Goal: Information Seeking & Learning: Learn about a topic

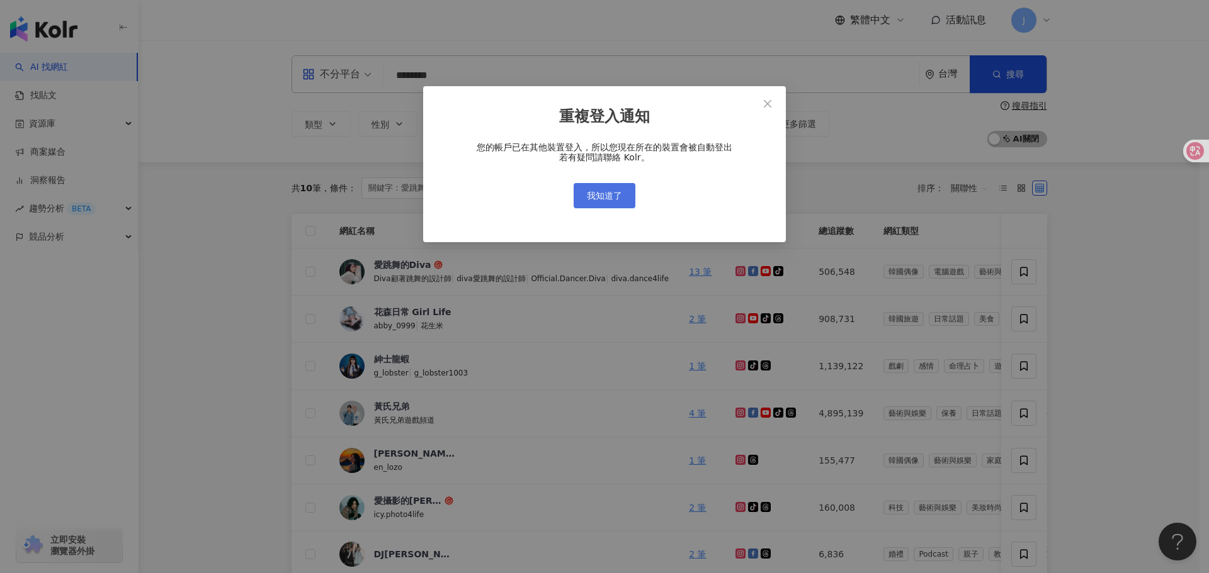
click at [606, 196] on span "我知道了" at bounding box center [604, 196] width 35 height 10
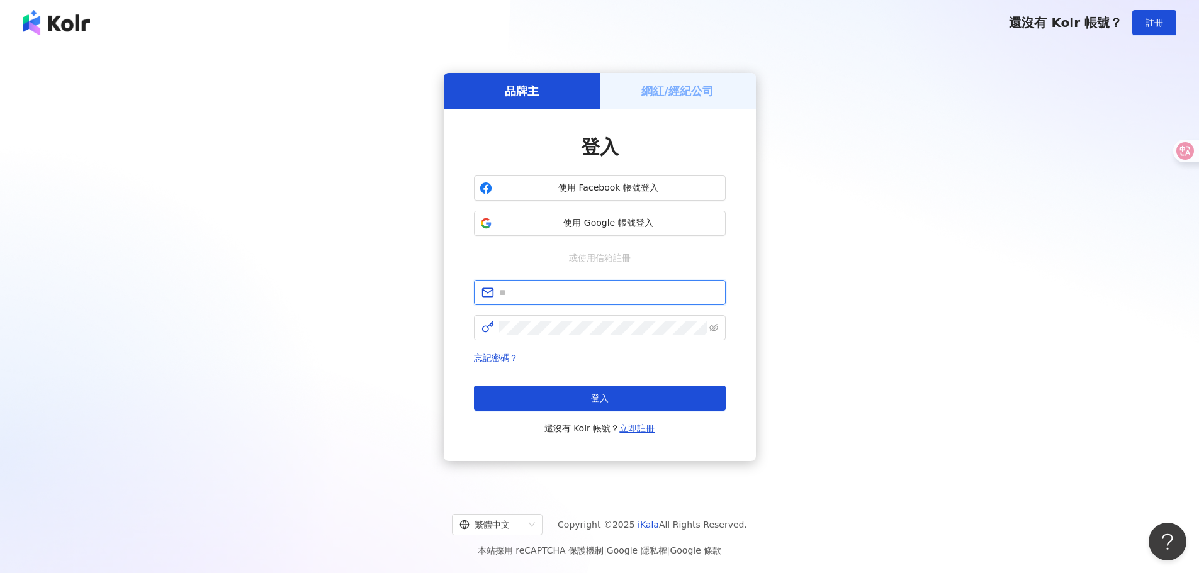
type input "**********"
click at [655, 393] on button "登入" at bounding box center [600, 398] width 252 height 25
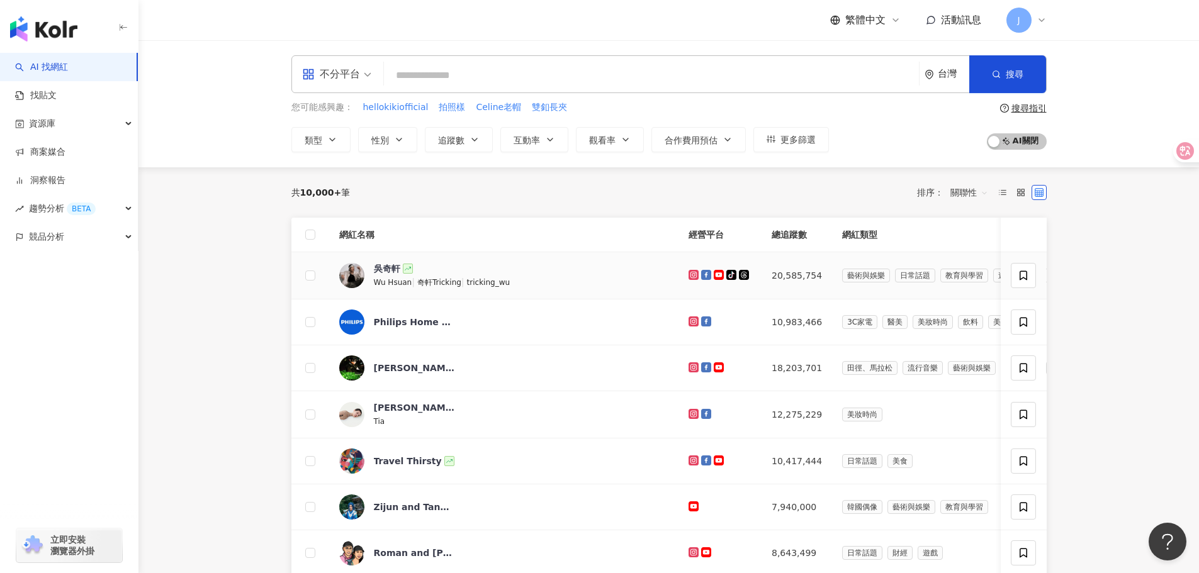
click at [1093, 257] on main "不分平台 台灣 搜尋 您可能感興趣： hellokikiofficial 拍照樣 Celine老帽 雙釦長夾 類型 性別 追蹤數 互動率 觀看率 合作費用預估…" at bounding box center [668, 574] width 1061 height 1068
click at [399, 93] on div "不分平台 台灣 搜尋" at bounding box center [668, 74] width 755 height 38
click at [434, 77] on input "search" at bounding box center [651, 76] width 525 height 24
paste input "****"
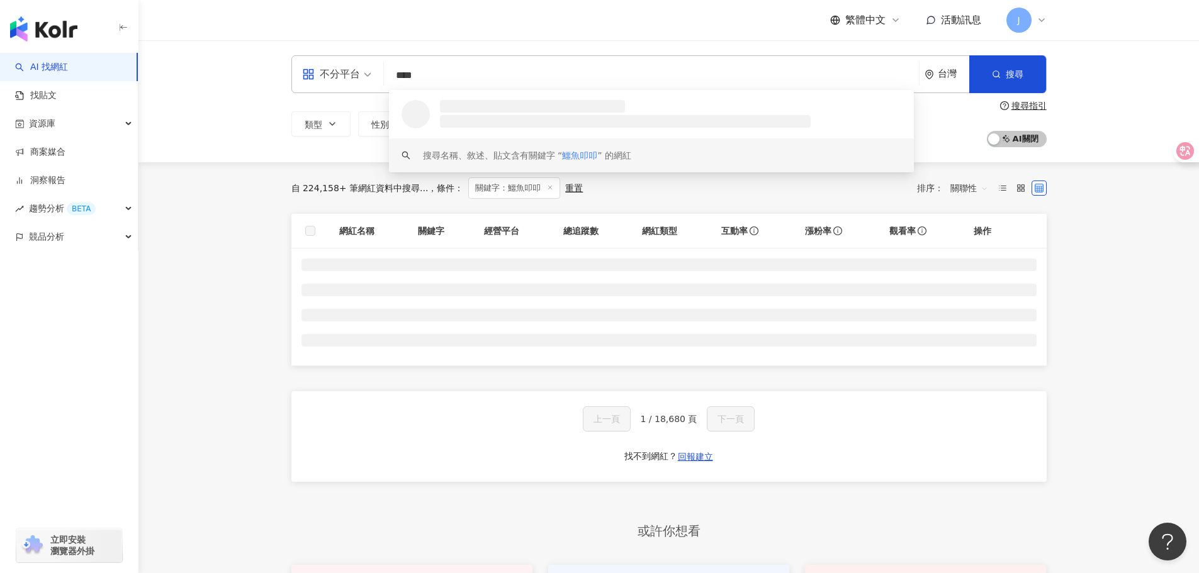
type input "****"
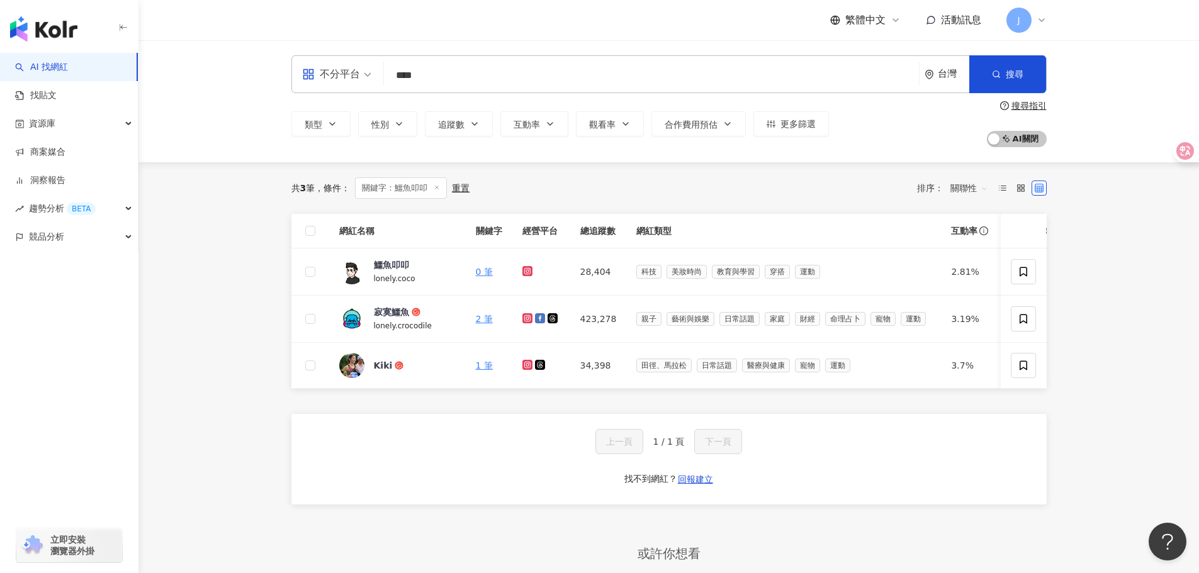
click at [1128, 198] on main "不分平台 **** 台灣 搜尋 9c923efb-83de-49b1-a80a-aed2415da22d keyword 鱷魚叩叩 28,404 追蹤者 搜尋…" at bounding box center [668, 363] width 1061 height 646
click at [428, 269] on span "鱷魚叩叩" at bounding box center [415, 265] width 82 height 13
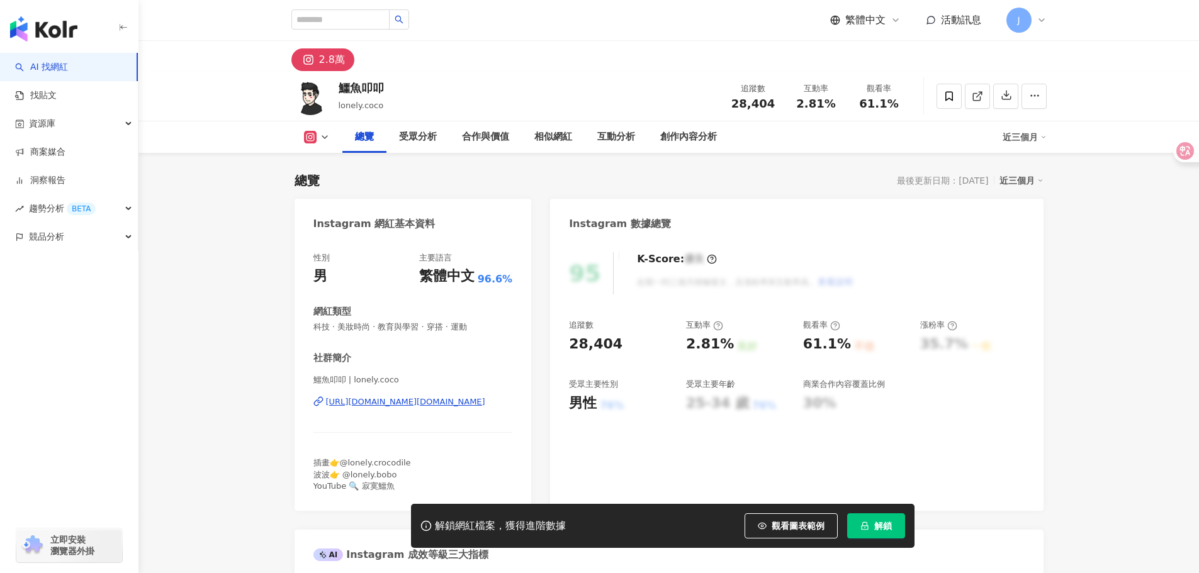
click at [894, 533] on button "解鎖" at bounding box center [876, 526] width 58 height 25
click at [832, 106] on span "2.81%" at bounding box center [815, 104] width 39 height 13
click at [750, 104] on span "28,404" at bounding box center [752, 103] width 43 height 13
copy span "28,404"
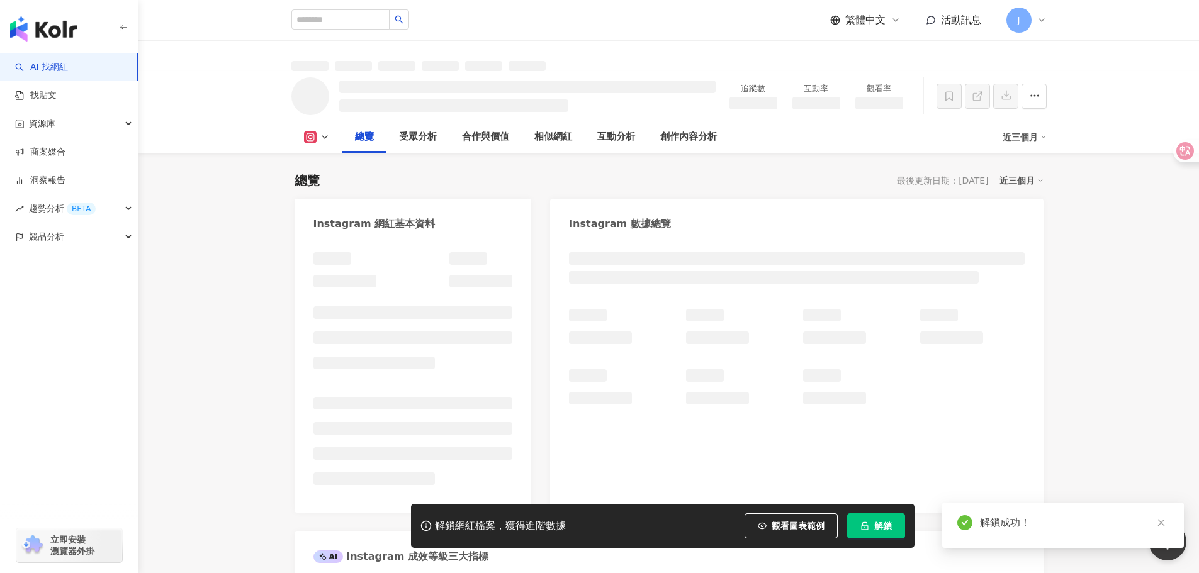
click at [410, 406] on li at bounding box center [413, 403] width 200 height 13
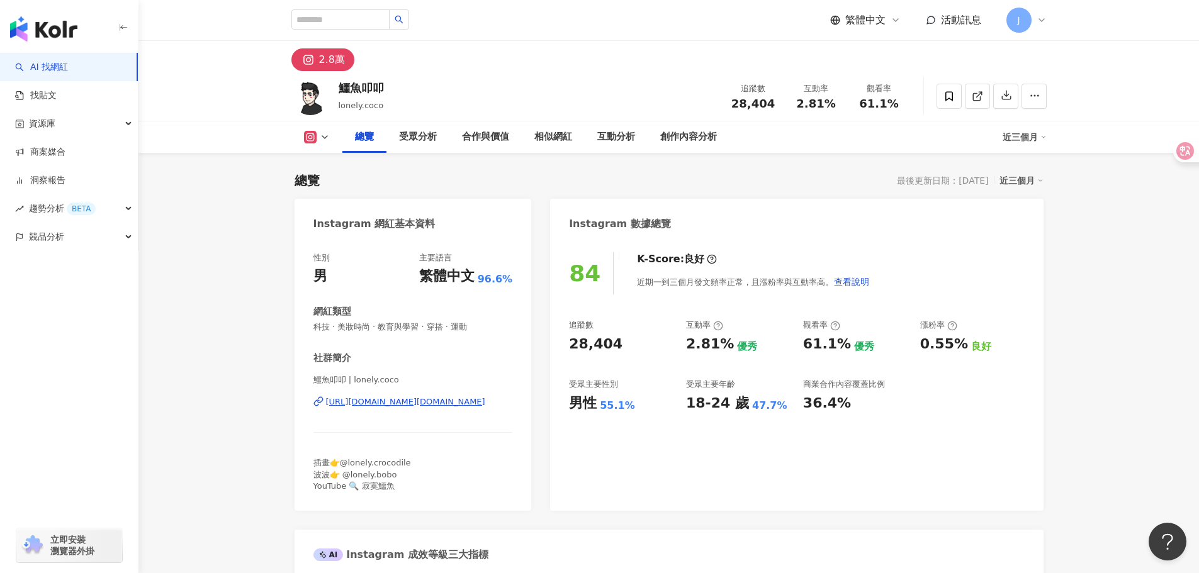
click at [734, 111] on div "追蹤數 28,404 互動率 2.81% 觀看率 61.1%" at bounding box center [816, 95] width 189 height 37
click at [733, 111] on div "追蹤數 28,404 互動率 2.81% 觀看率 61.1%" at bounding box center [816, 95] width 189 height 37
click at [756, 101] on span "28,404" at bounding box center [752, 103] width 43 height 13
copy span "28,404"
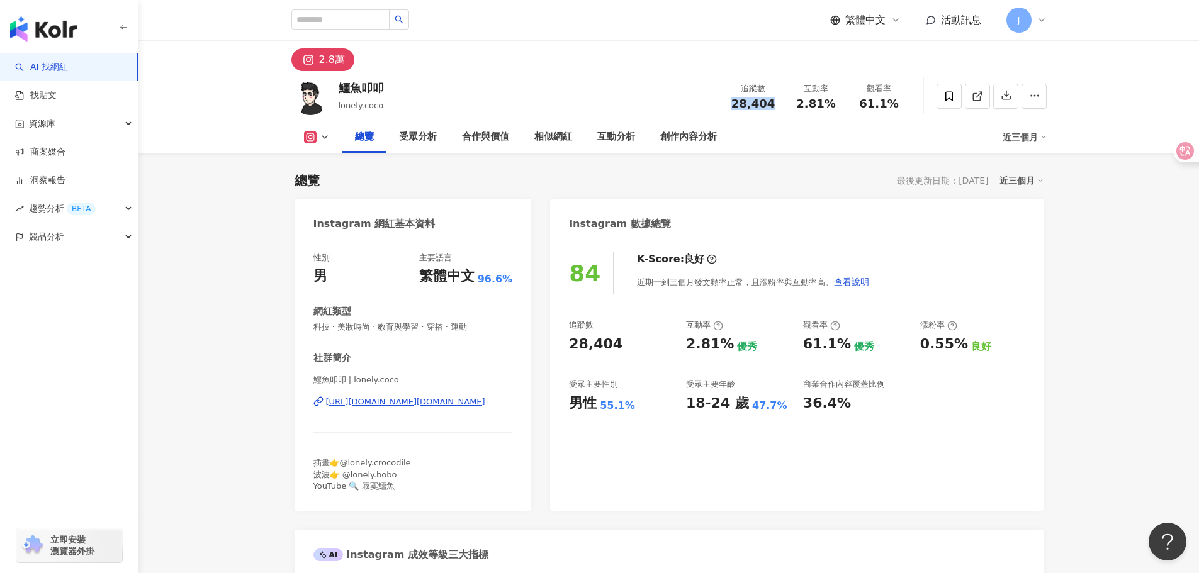
click at [449, 408] on div "https://www.instagram.com/lonely.coco/" at bounding box center [405, 402] width 159 height 11
drag, startPoint x: 295, startPoint y: 94, endPoint x: 305, endPoint y: 94, distance: 10.1
click at [412, 324] on span "科技 · 美妝時尚 · 教育與學習 · 穿搭 · 運動" at bounding box center [413, 327] width 200 height 11
click at [389, 329] on span "科技 · 美妝時尚 · 教育與學習 · 穿搭 · 運動" at bounding box center [413, 327] width 200 height 11
click at [835, 103] on div "2.81%" at bounding box center [816, 104] width 48 height 13
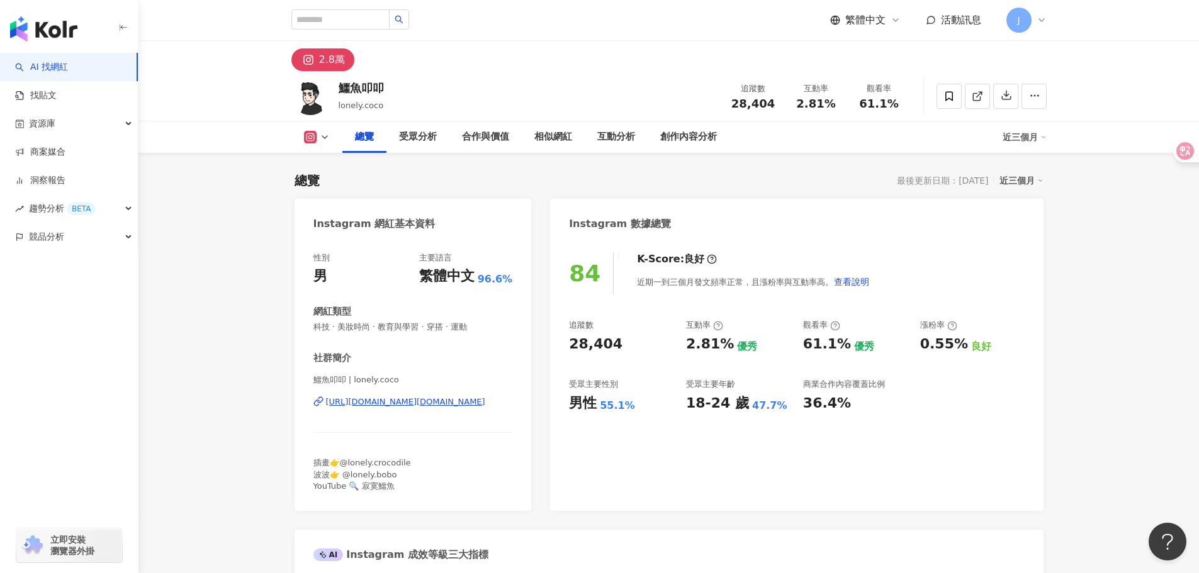
click at [814, 102] on span "2.81%" at bounding box center [815, 104] width 39 height 13
drag, startPoint x: 796, startPoint y: 106, endPoint x: 848, endPoint y: 104, distance: 51.7
click at [848, 104] on div "追蹤數 28,404 互動率 2.81% 觀看率 61.1%" at bounding box center [816, 95] width 189 height 37
copy div "2.81% 觀看率"
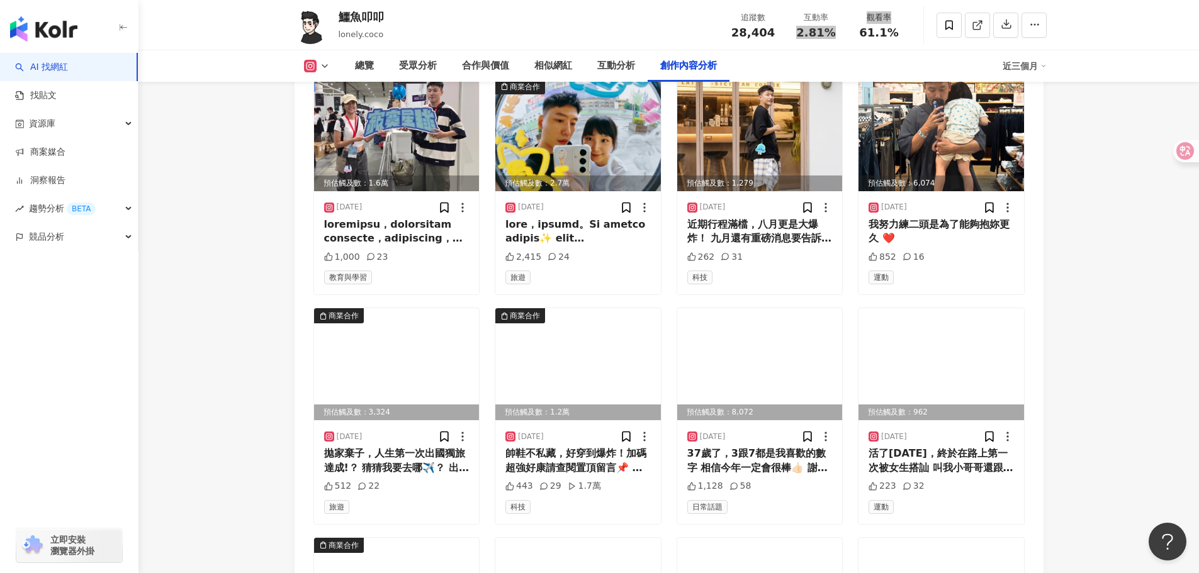
scroll to position [3903, 0]
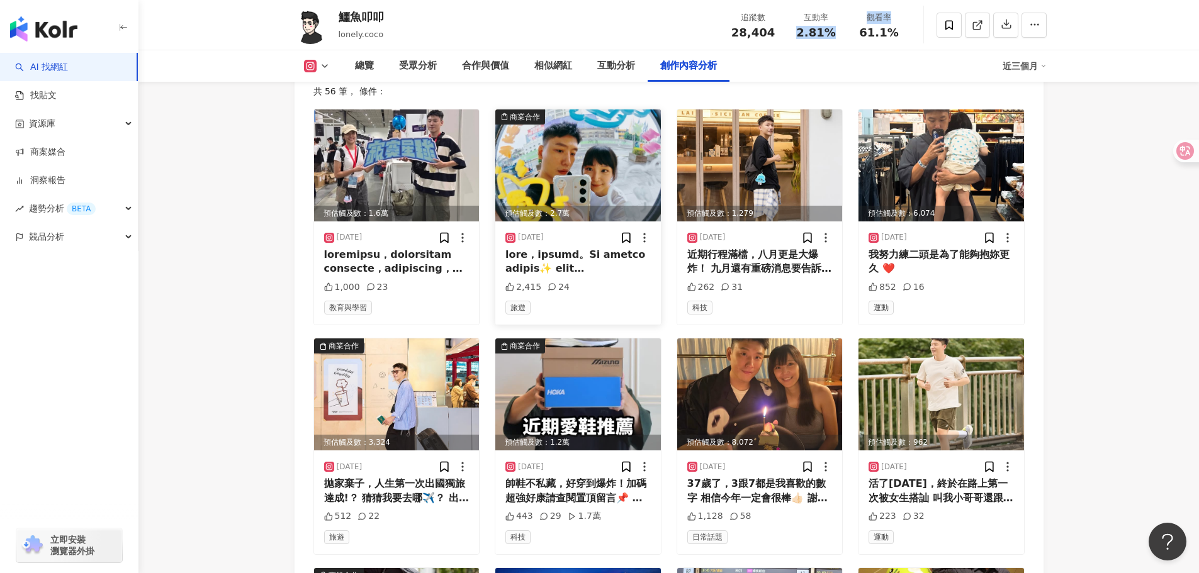
click at [590, 174] on img at bounding box center [578, 166] width 166 height 112
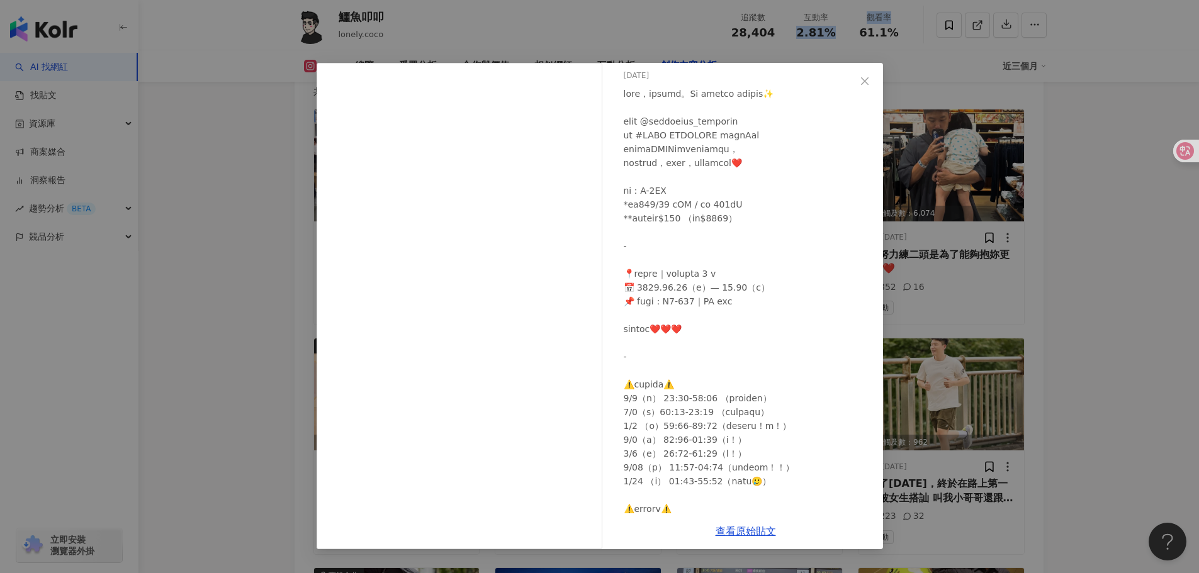
scroll to position [0, 0]
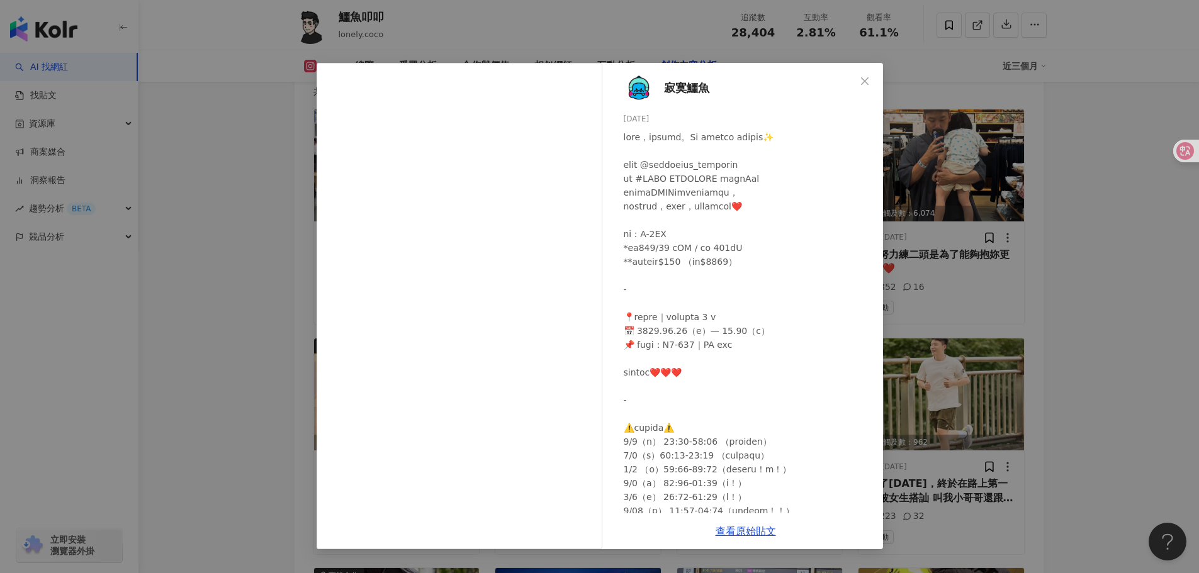
click at [1031, 245] on div "寂寞鱷魚 2025/8/3 2,415 24 查看原始貼文" at bounding box center [599, 286] width 1199 height 573
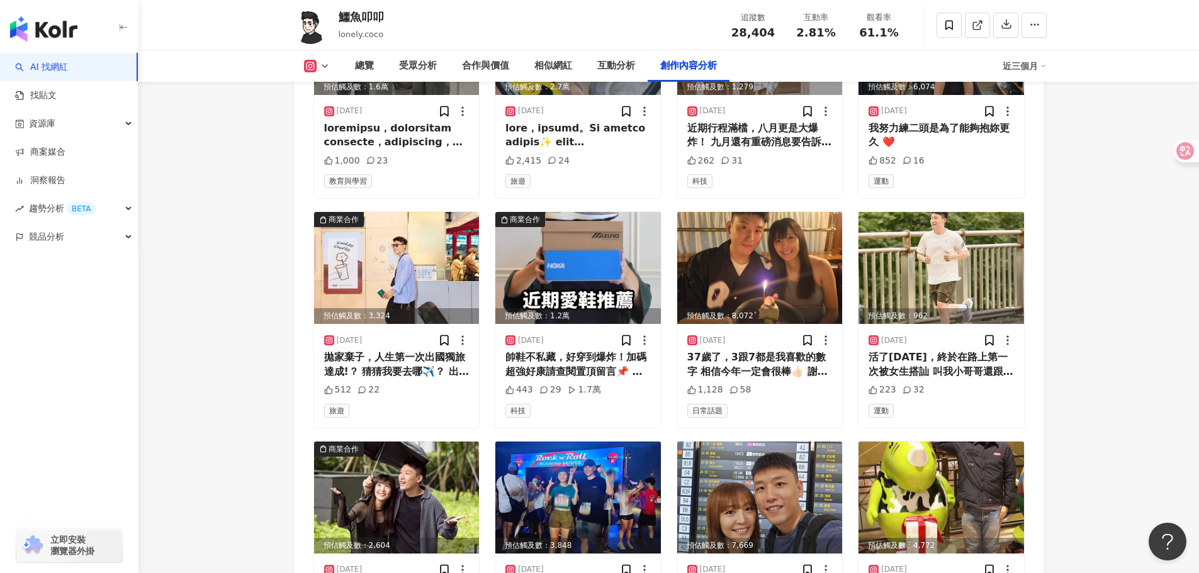
scroll to position [4217, 0]
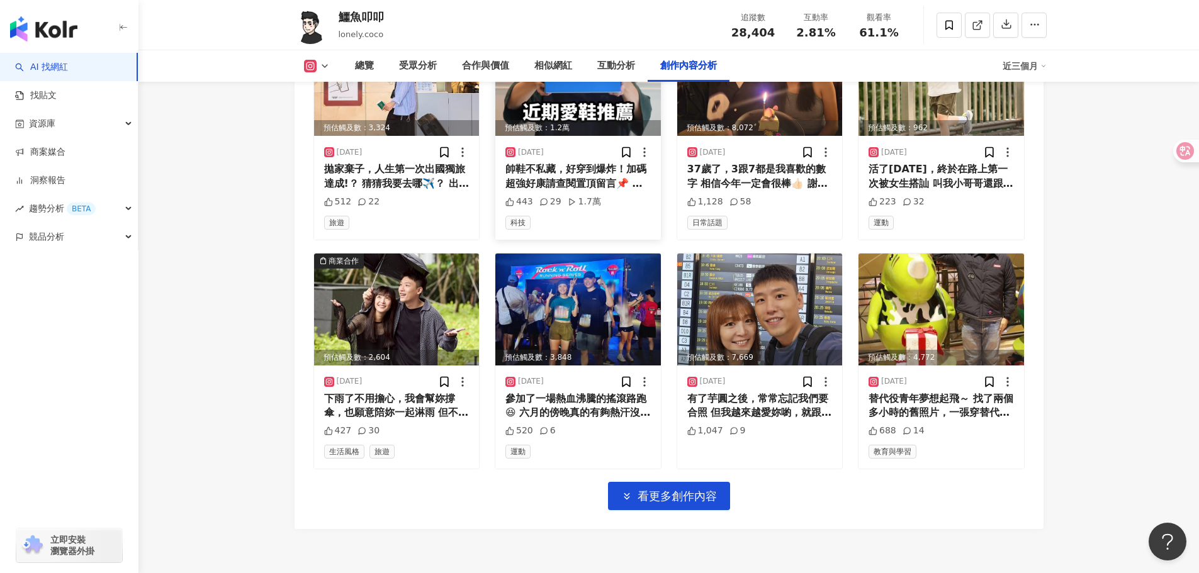
click at [609, 102] on img at bounding box center [578, 80] width 166 height 112
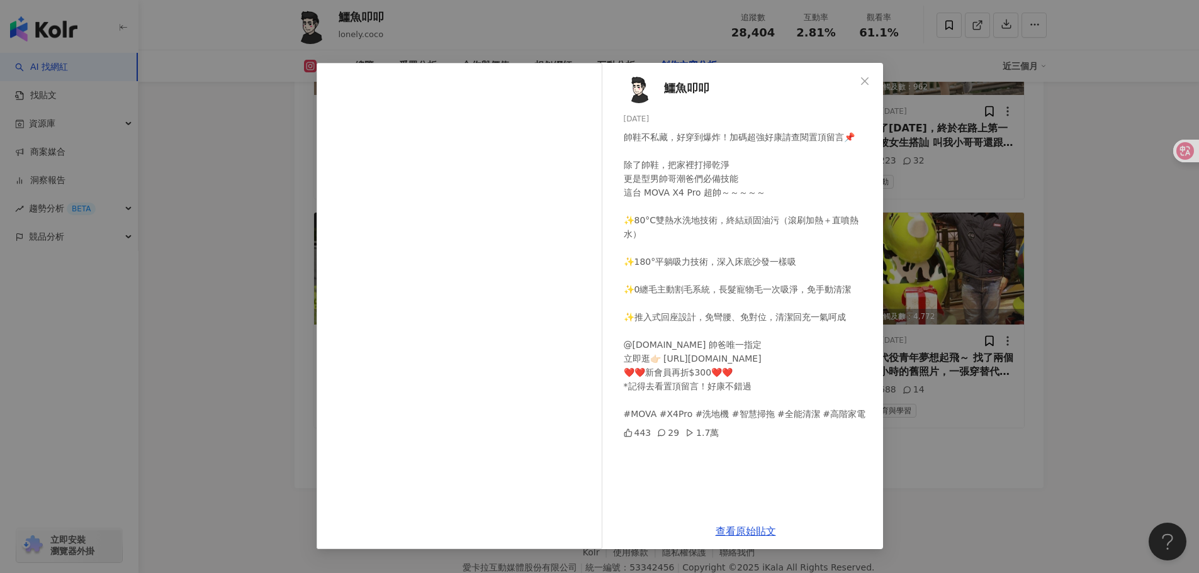
scroll to position [4280, 0]
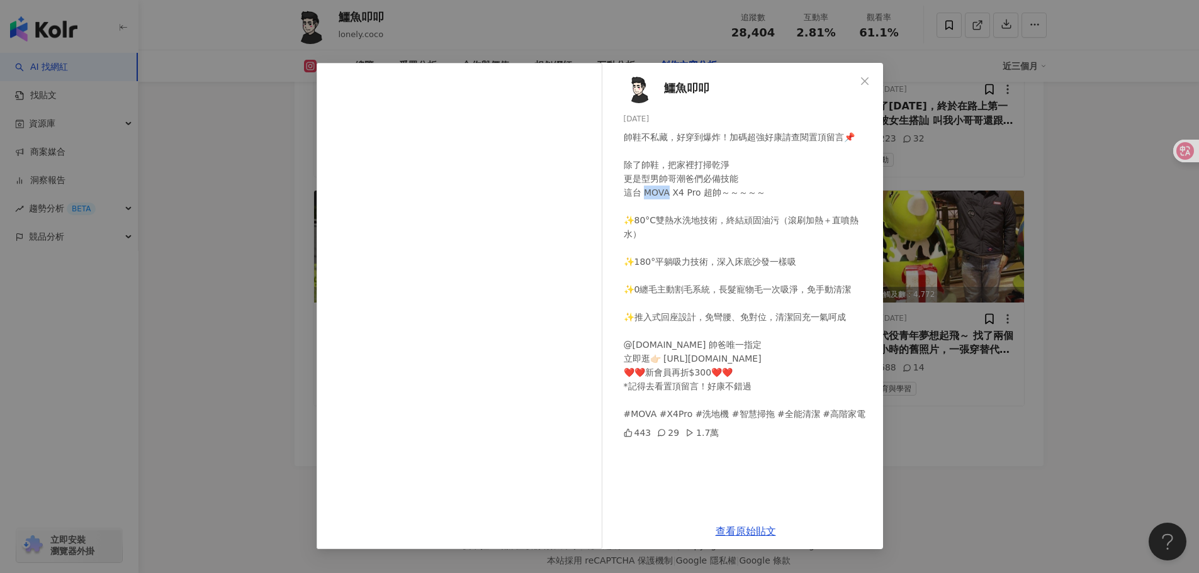
drag, startPoint x: 645, startPoint y: 192, endPoint x: 667, endPoint y: 196, distance: 23.1
click at [667, 196] on div "帥鞋不私藏，好穿到爆炸！加碼超強好康請查閱置頂留言📌 除了帥鞋，把家裡打掃乾淨 更是型男帥哥潮爸們必備技能 這台 MOVA X4 Pro 超帥～～～～～ ✨8…" at bounding box center [748, 275] width 249 height 291
copy div "OVA"
click at [1072, 389] on div "鱷魚叩叩 2025/7/3 帥鞋不私藏，好穿到爆炸！加碼超強好康請查閱置頂留言📌 除了帥鞋，把家裡打掃乾淨 更是型男帥哥潮爸們必備技能 這台 MOVA X4 …" at bounding box center [599, 286] width 1199 height 573
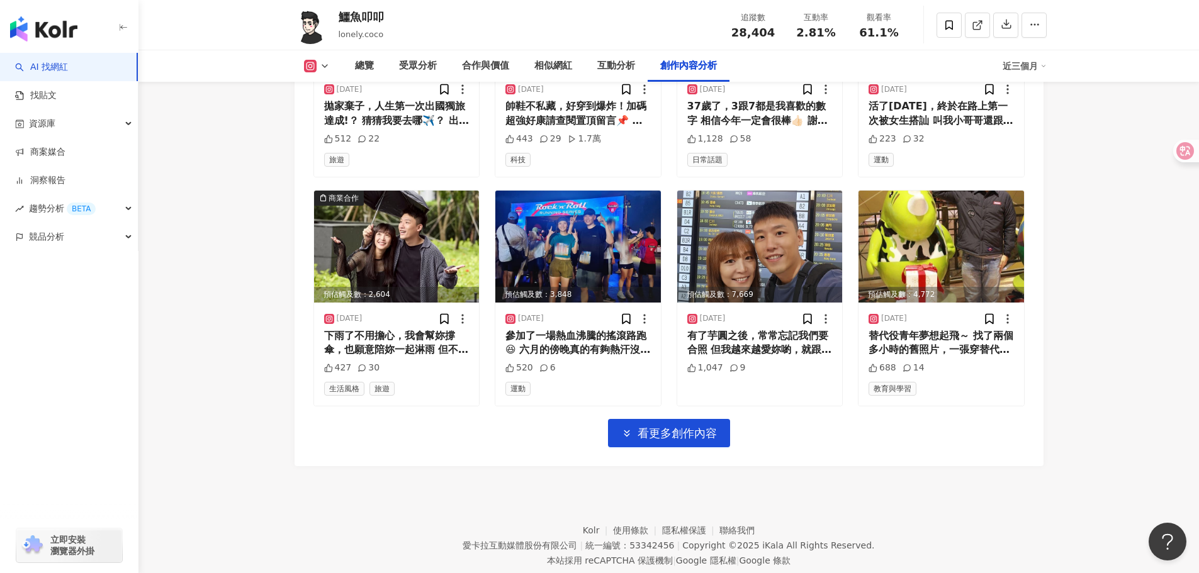
click at [709, 461] on div "Instagram 進階篩選 啟動 關閉 AI 篩選商業合作內容 排序：發布時間 共 56 筆 ， 條件： 預估觸及數：1.6萬 2025/8/11 1,00…" at bounding box center [669, 64] width 749 height 804
click at [706, 448] on button "看更多創作內容" at bounding box center [669, 433] width 122 height 28
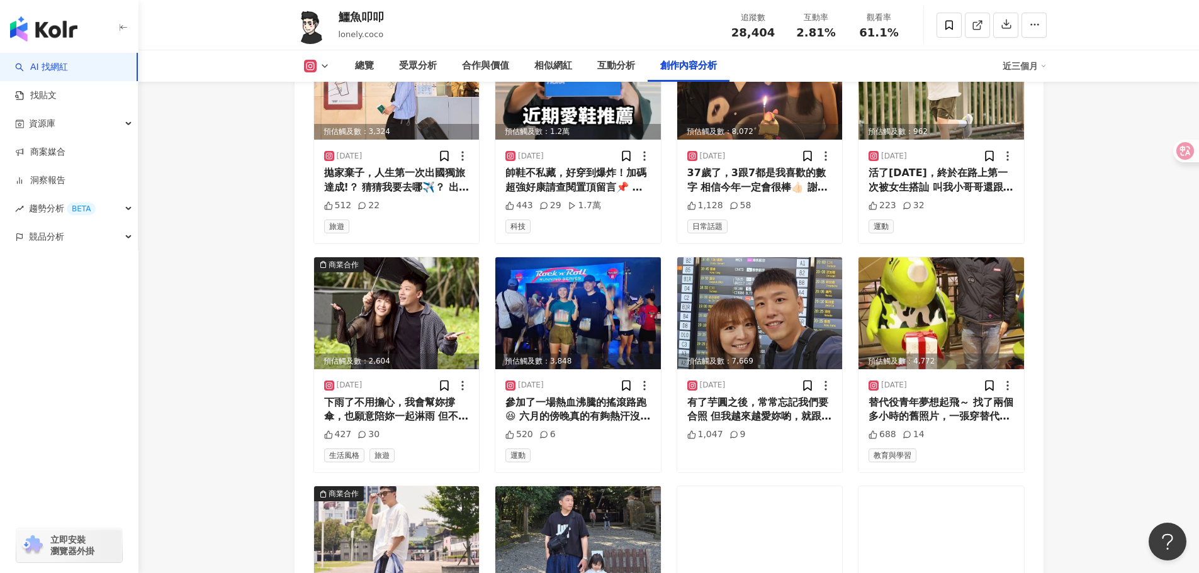
scroll to position [3966, 0]
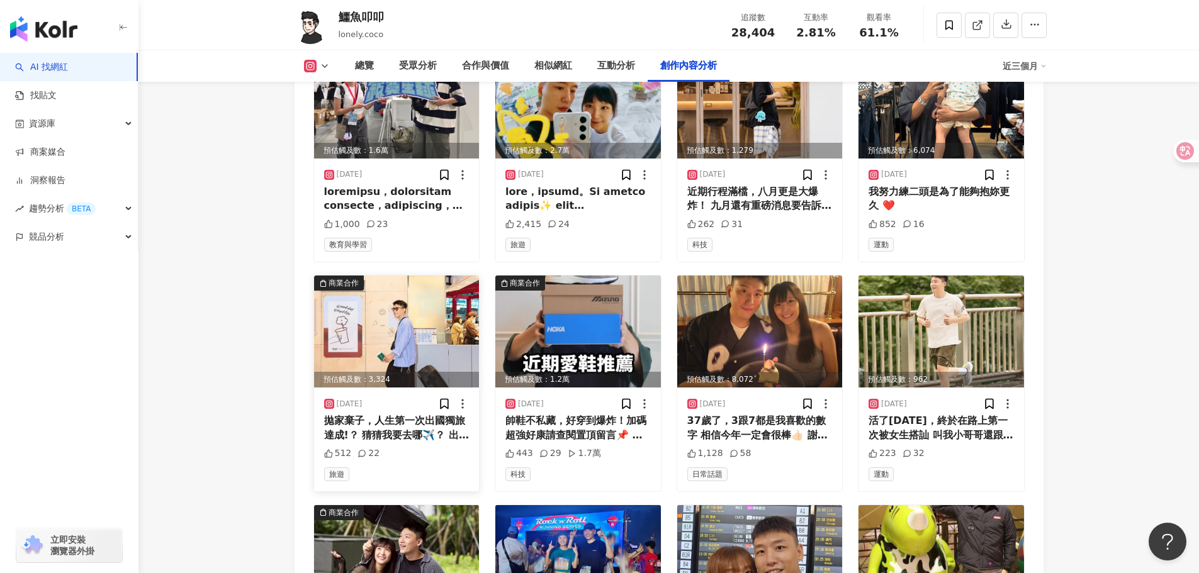
click at [384, 326] on img at bounding box center [397, 332] width 166 height 112
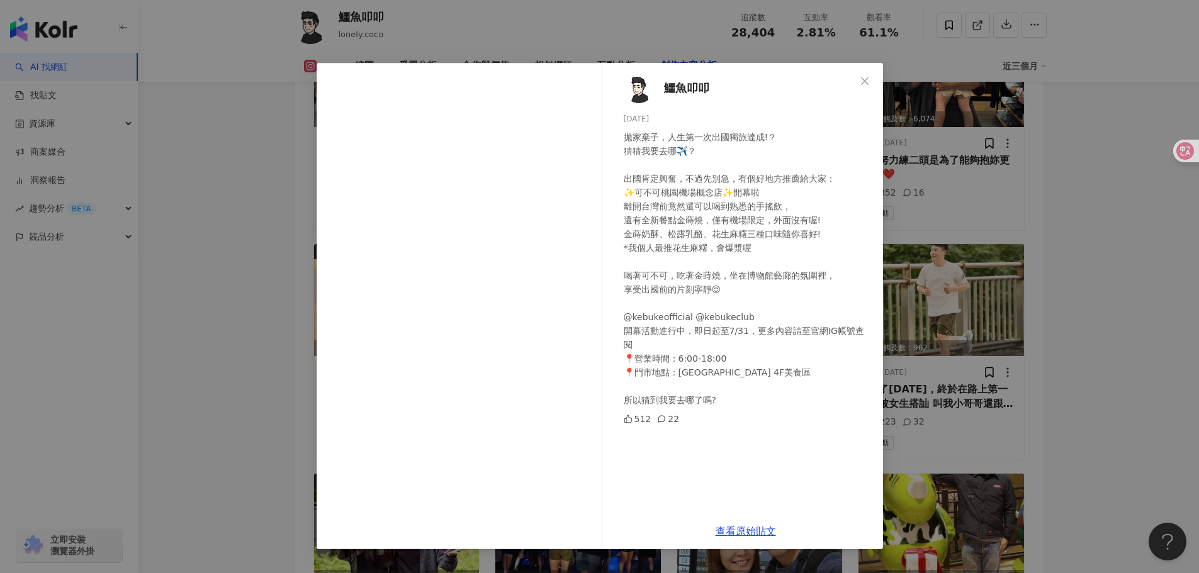
scroll to position [4029, 0]
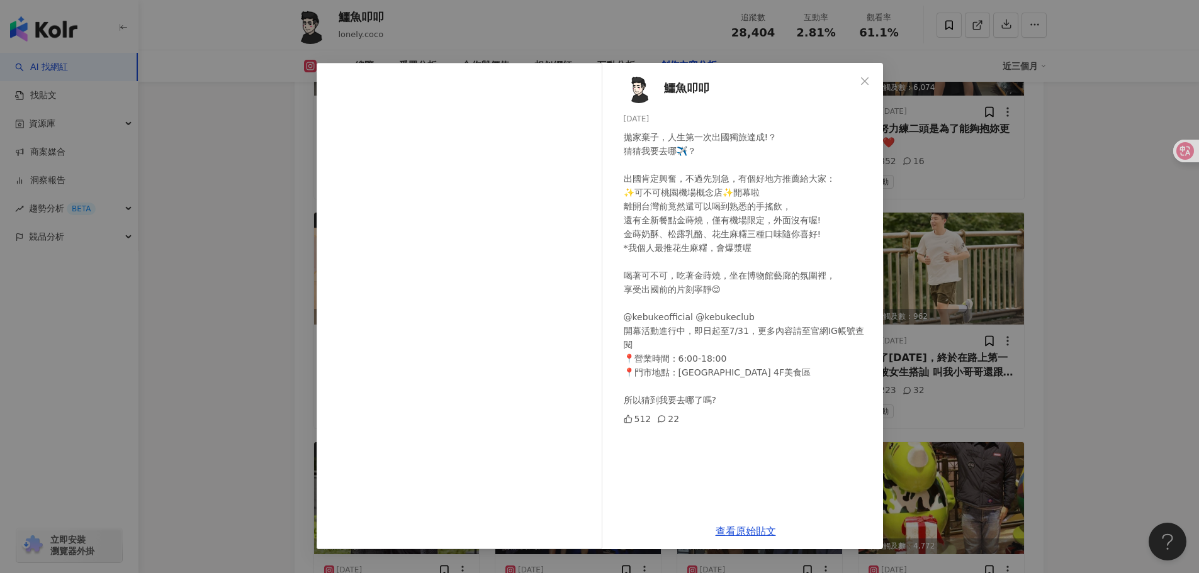
click at [1148, 286] on div "鱷魚叩叩 2025/7/16 拋家棄子，人生第一次出國獨旅達成!？ 猜猜我要去哪✈️？ 出國肯定興奮，不過先別急，有個好地方推薦給大家： ✨可不可桃園機場概念…" at bounding box center [599, 286] width 1199 height 573
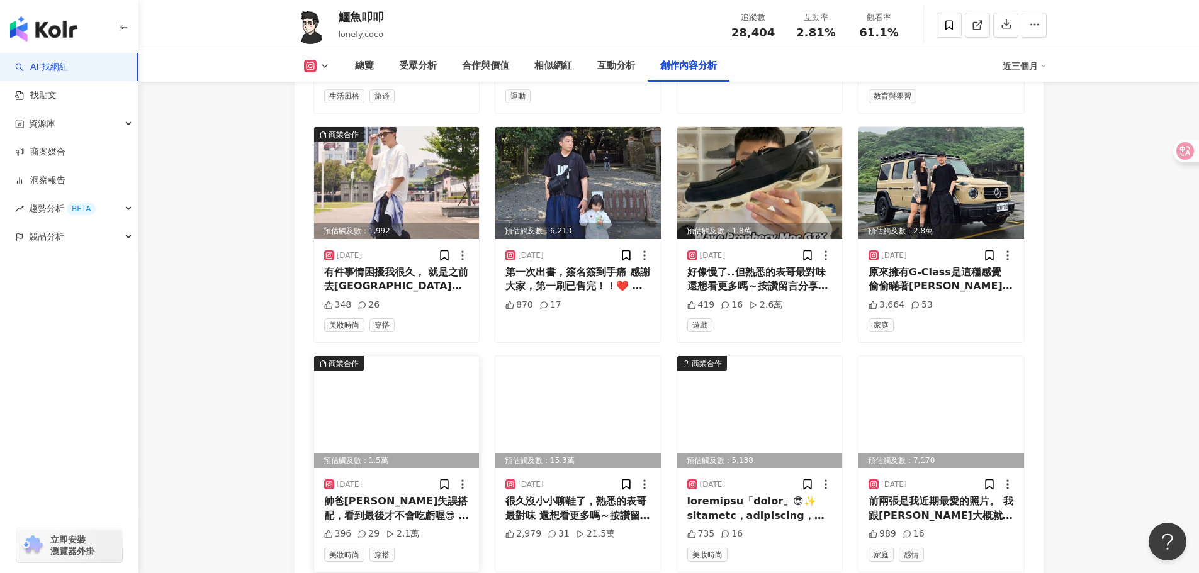
scroll to position [4595, 0]
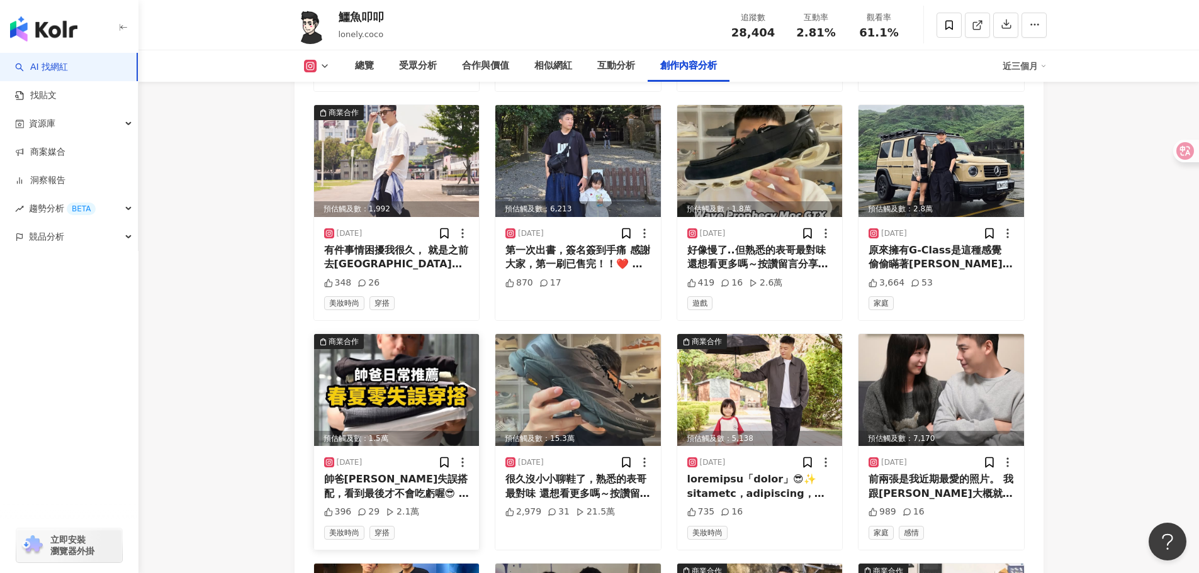
click at [401, 354] on img at bounding box center [397, 390] width 166 height 112
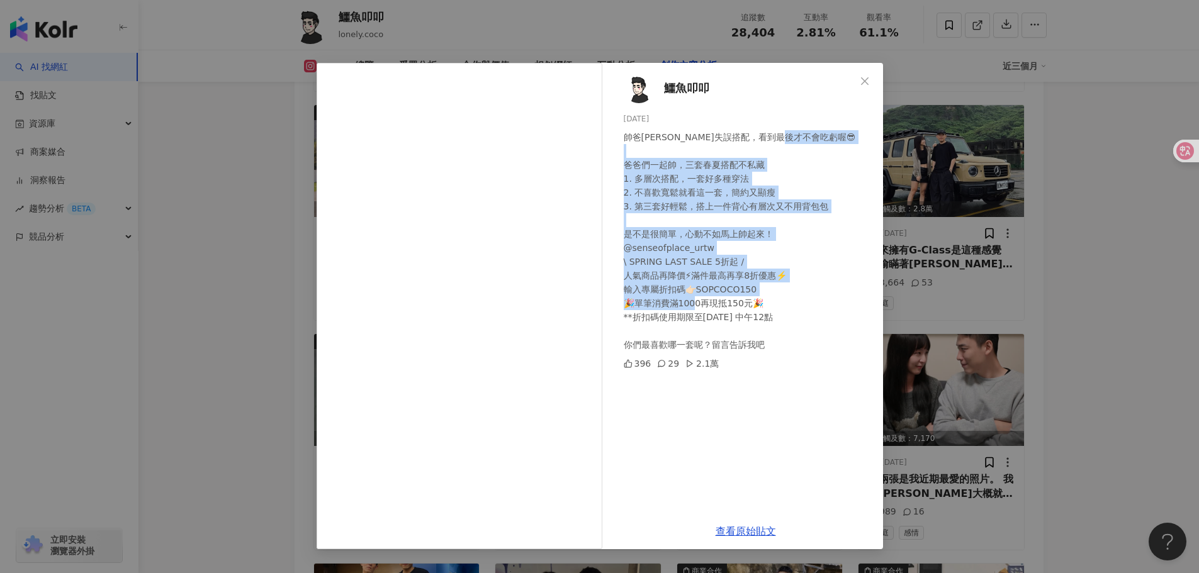
drag, startPoint x: 657, startPoint y: 150, endPoint x: 772, endPoint y: 310, distance: 197.1
click at [772, 310] on div "帥爸春夏零失誤搭配，看到最後才不會吃虧喔😎 爸爸們一起帥，三套春夏搭配不私藏 1. 多層次搭配，一套好多種穿法 2. 不喜歡寬鬆就看這一套，簡約又顯瘦 3. …" at bounding box center [748, 241] width 249 height 222
click at [724, 274] on div "帥爸春夏零失誤搭配，看到最後才不會吃虧喔😎 爸爸們一起帥，三套春夏搭配不私藏 1. 多層次搭配，一套好多種穿法 2. 不喜歡寬鬆就看這一套，簡約又顯瘦 3. …" at bounding box center [748, 241] width 249 height 222
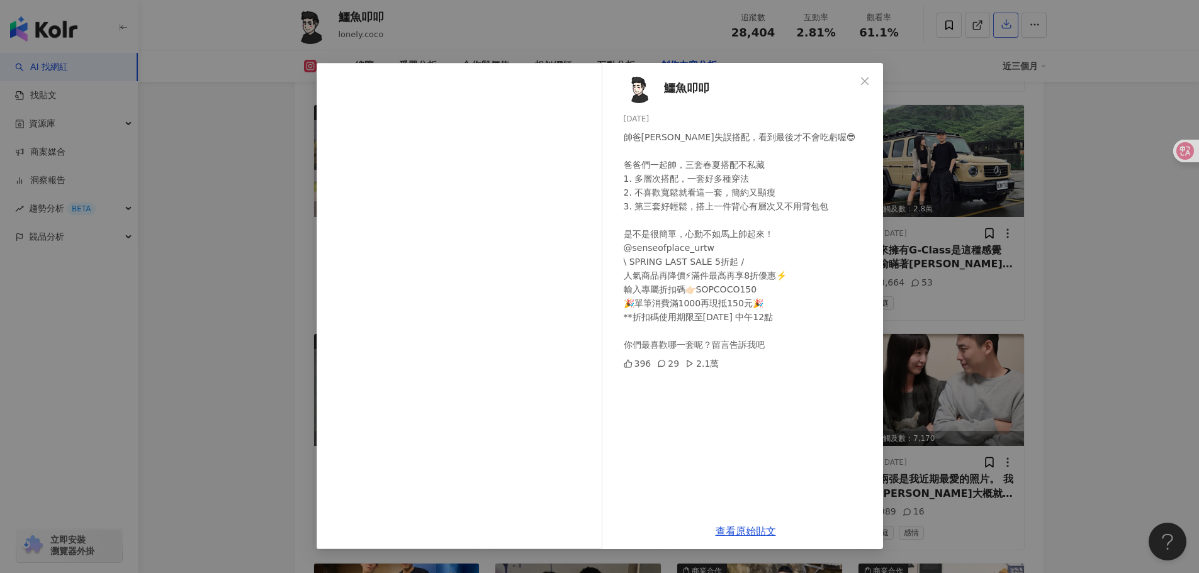
drag, startPoint x: 1067, startPoint y: 69, endPoint x: 1012, endPoint y: 18, distance: 74.4
click at [1067, 68] on div "鱷魚叩叩 2025/4/24 帥爸春夏零失誤搭配，看到最後才不會吃虧喔😎 爸爸們一起帥，三套春夏搭配不私藏 1. 多層次搭配，一套好多種穿法 2. 不喜歡寬鬆…" at bounding box center [599, 286] width 1199 height 573
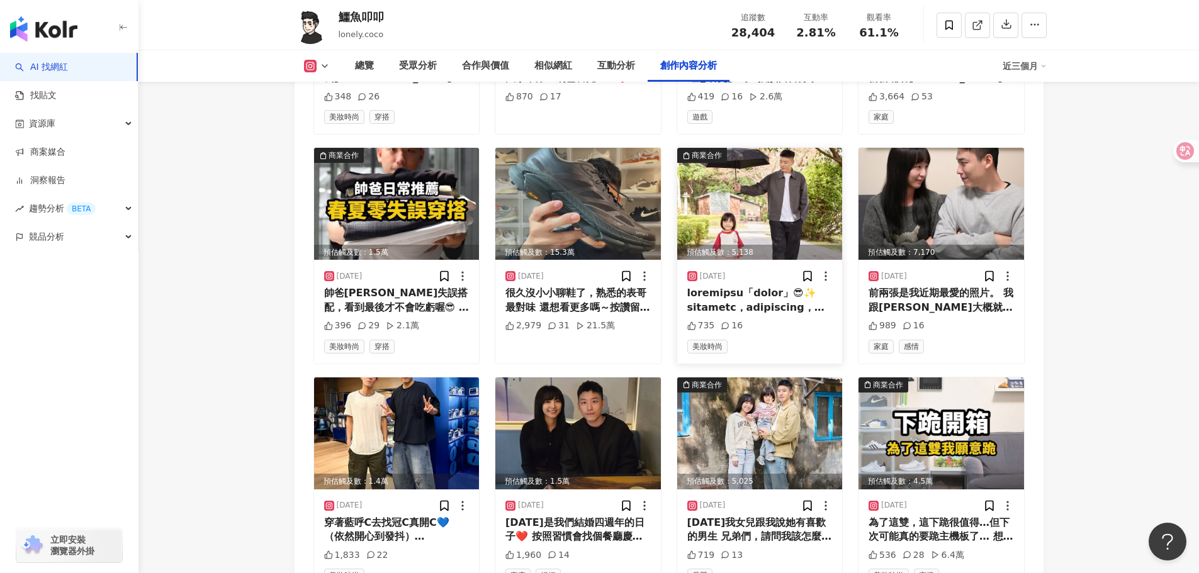
scroll to position [4847, 0]
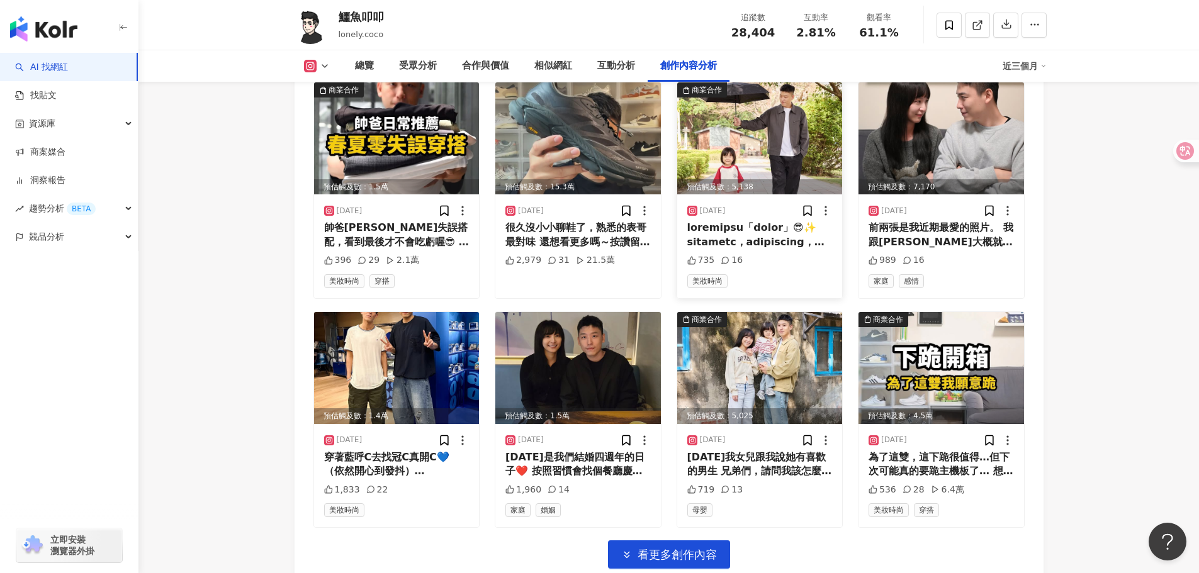
click at [773, 157] on img at bounding box center [760, 138] width 166 height 112
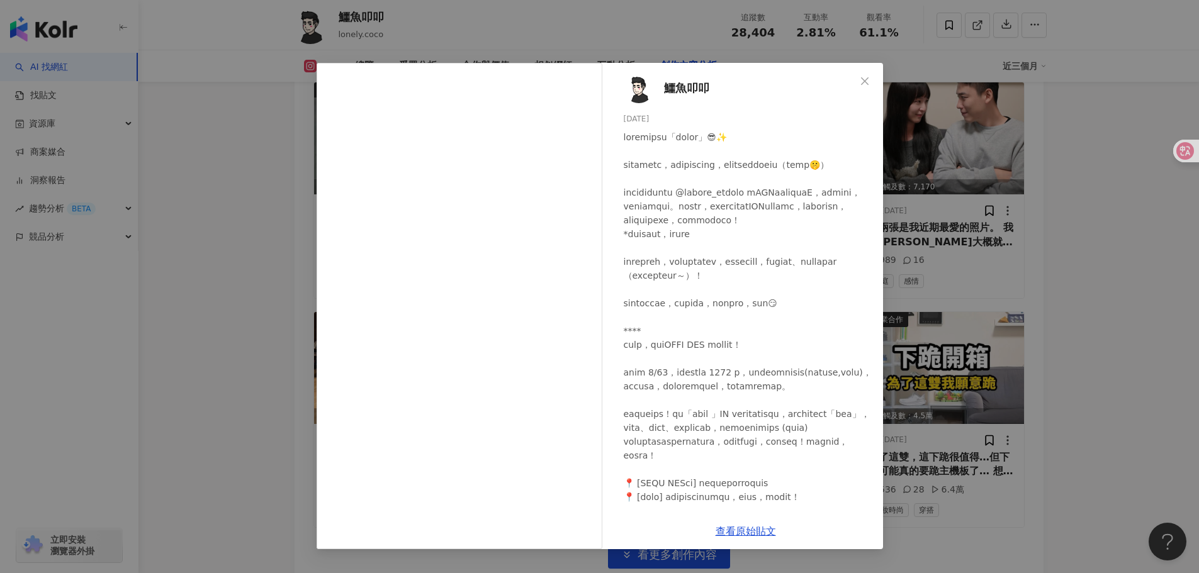
click at [730, 208] on div at bounding box center [748, 344] width 249 height 429
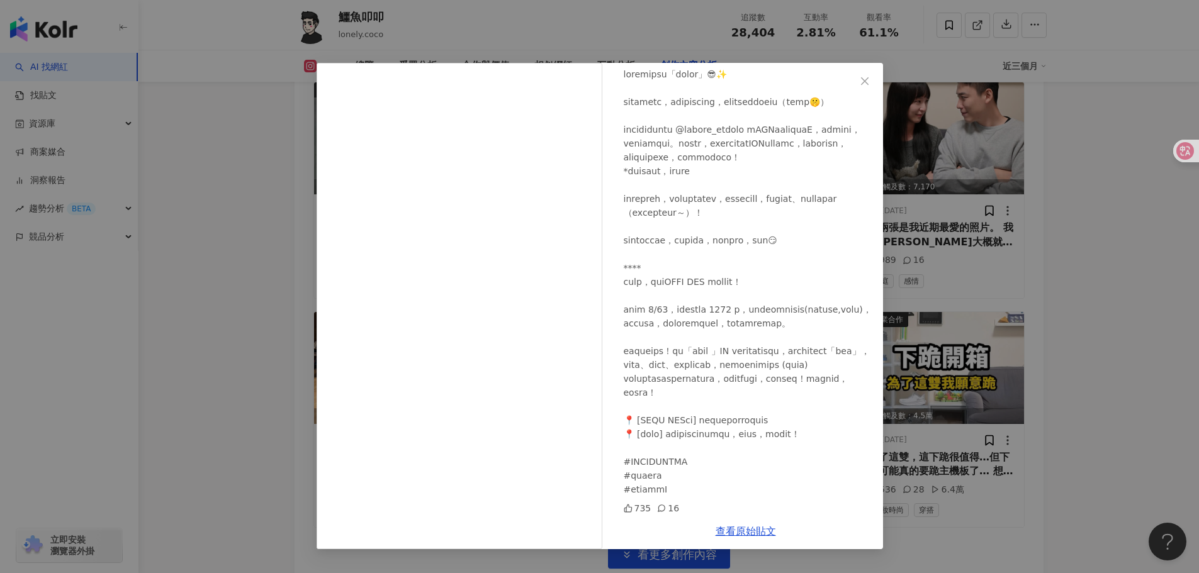
scroll to position [162, 0]
drag, startPoint x: 629, startPoint y: 462, endPoint x: 663, endPoint y: 462, distance: 34.6
click at [663, 462] on div at bounding box center [748, 279] width 249 height 429
copy div "OKIDS"
click at [757, 534] on link "查看原始貼文" at bounding box center [746, 532] width 60 height 12
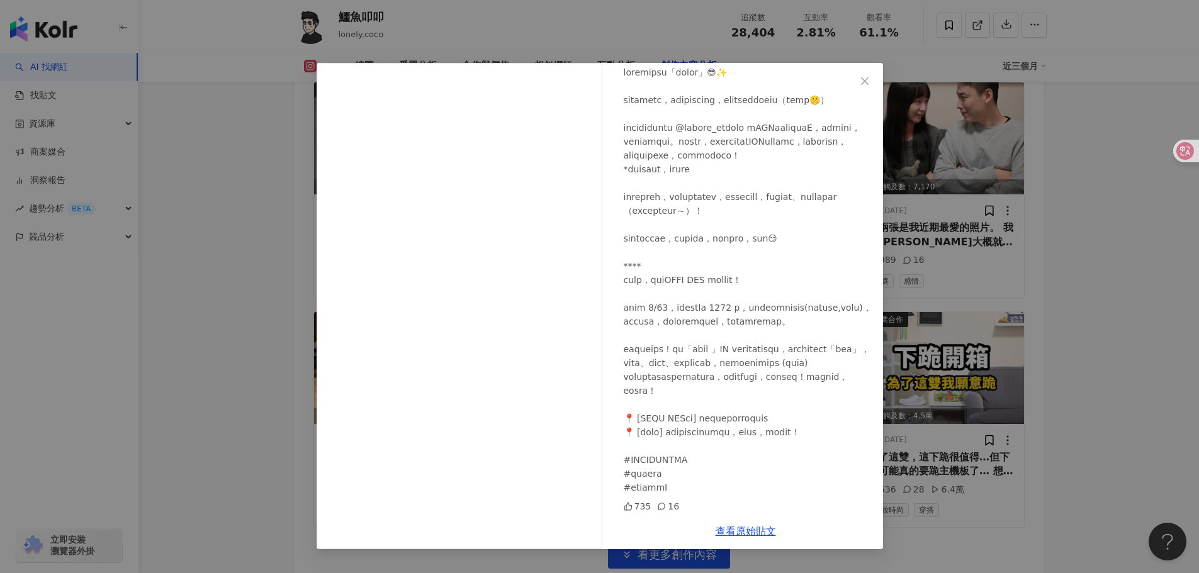
drag, startPoint x: 1027, startPoint y: 227, endPoint x: 897, endPoint y: 28, distance: 237.4
click at [1025, 225] on div "鱷魚叩叩 2025/4/3 735 16 查看原始貼文" at bounding box center [599, 286] width 1199 height 573
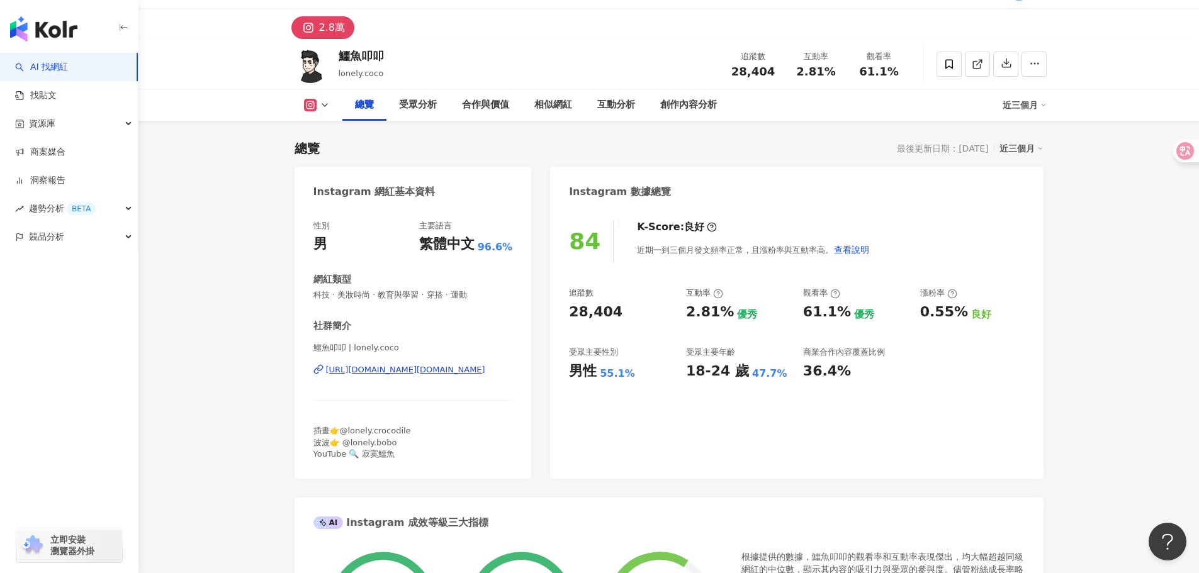
scroll to position [0, 0]
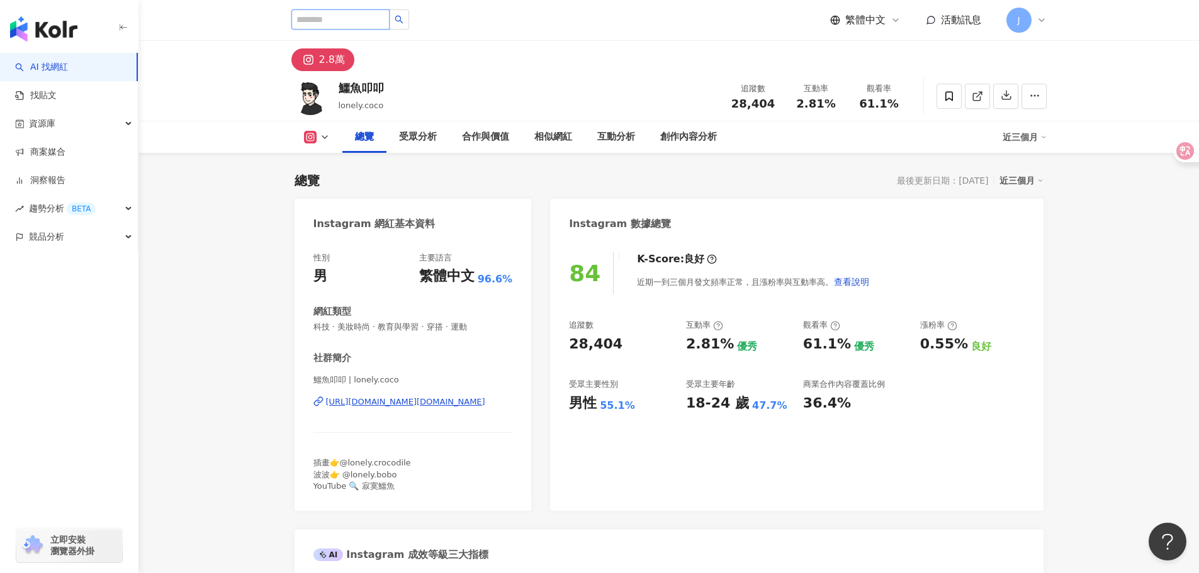
click at [368, 25] on input "search" at bounding box center [340, 19] width 98 height 20
paste input "**********"
type input "**********"
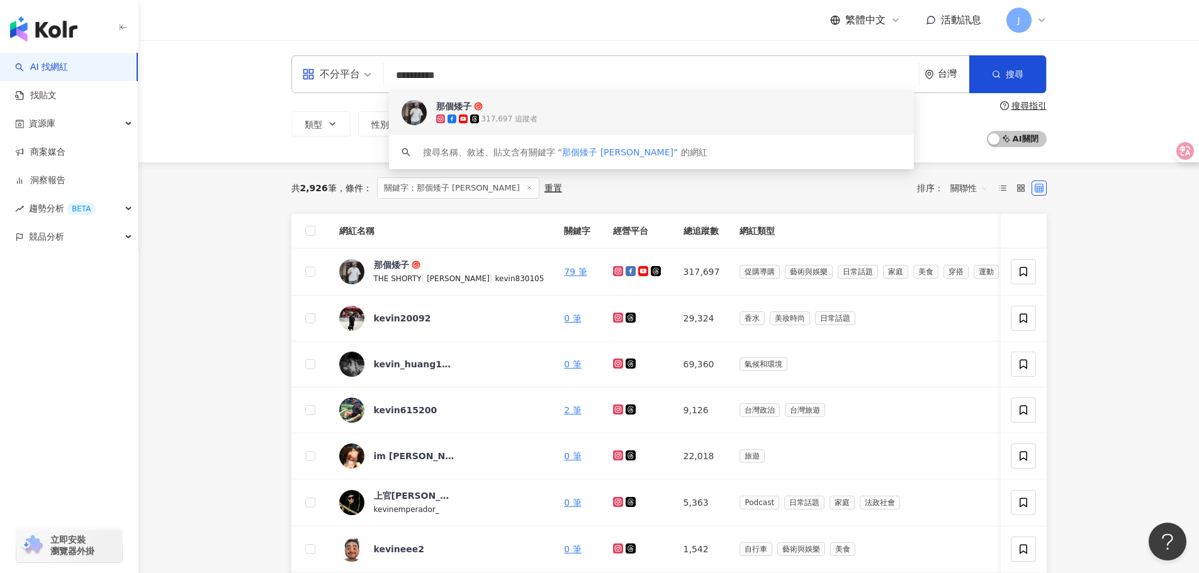
drag, startPoint x: 1059, startPoint y: 26, endPoint x: 1027, endPoint y: 25, distance: 31.5
click at [1057, 26] on div "繁體中文 活動訊息 J" at bounding box center [669, 20] width 806 height 40
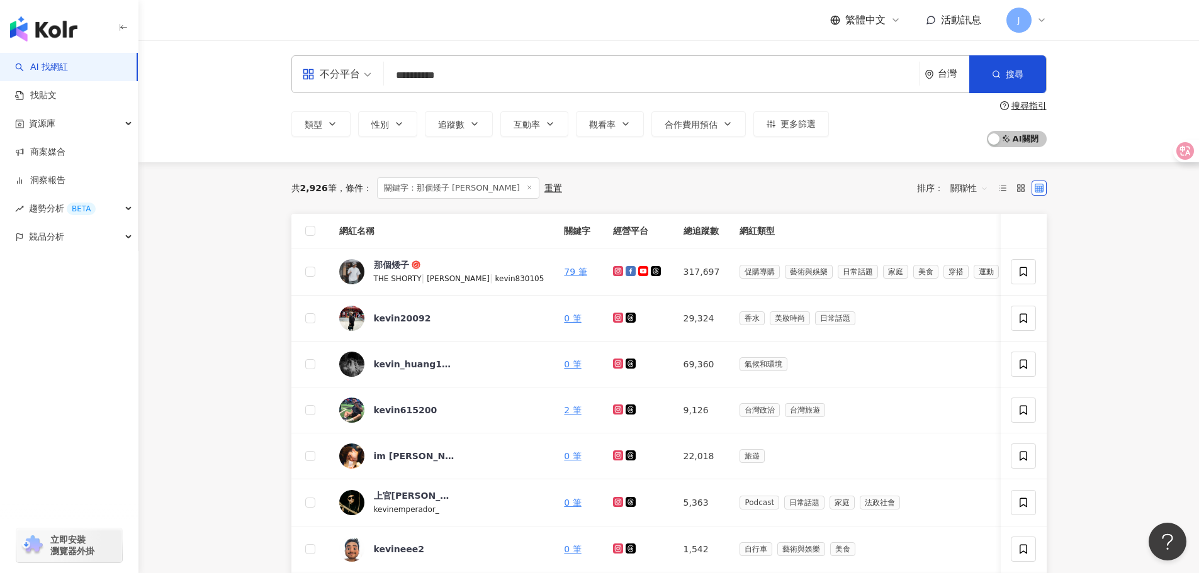
click at [1027, 25] on span "J" at bounding box center [1019, 20] width 25 height 25
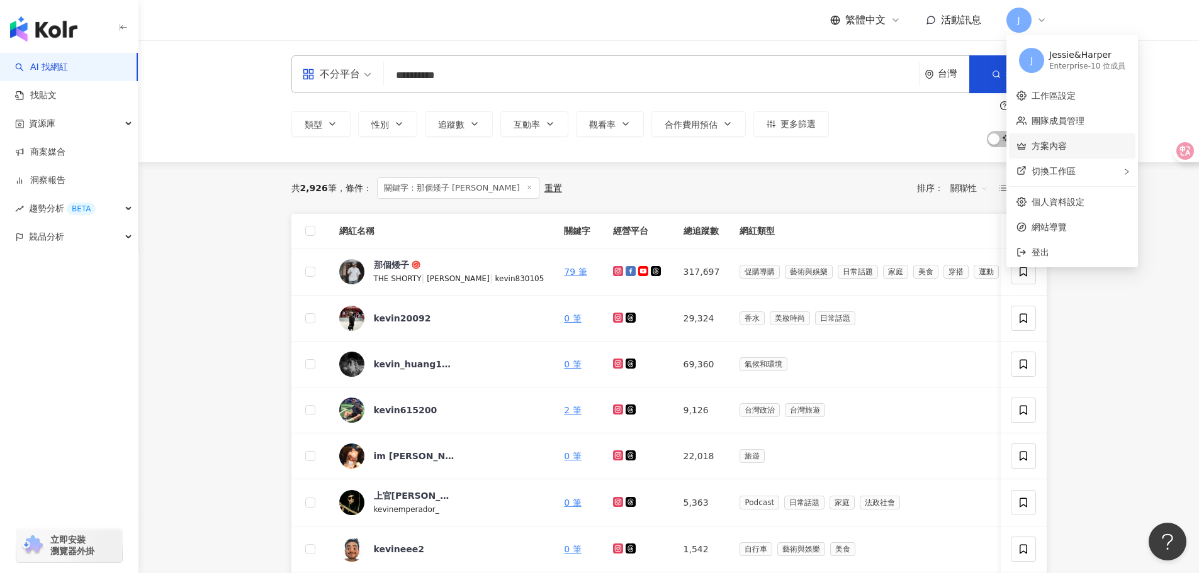
click at [1067, 149] on link "方案內容" at bounding box center [1049, 146] width 35 height 10
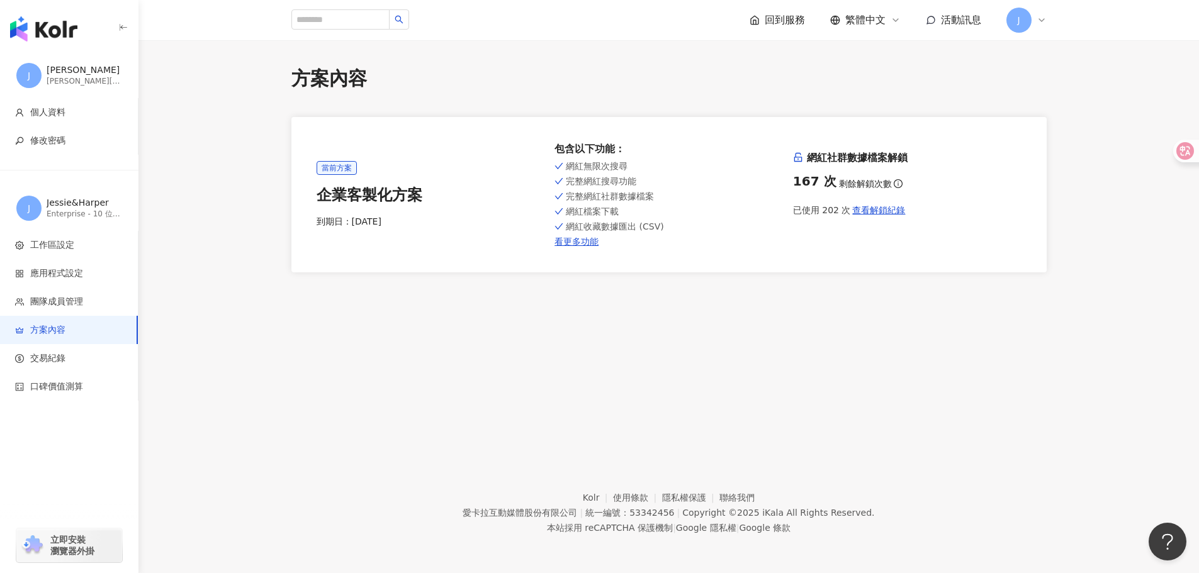
click at [366, 198] on div "企業客製化方案" at bounding box center [431, 195] width 228 height 21
click at [601, 238] on link "看更多功能" at bounding box center [669, 242] width 228 height 10
click at [388, 23] on input "search" at bounding box center [340, 19] width 98 height 20
click at [385, 21] on input "search" at bounding box center [340, 19] width 98 height 20
paste input "**********"
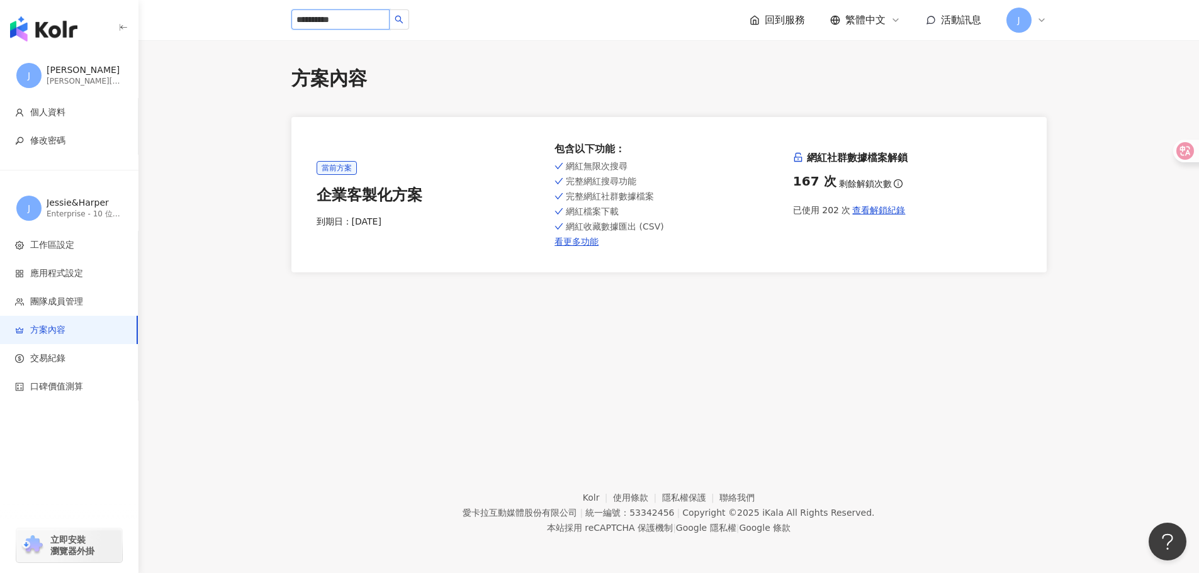
type input "**********"
drag, startPoint x: 453, startPoint y: 21, endPoint x: 436, endPoint y: 27, distance: 18.7
click at [453, 21] on div "**********" at bounding box center [668, 20] width 755 height 40
click at [409, 27] on button "button" at bounding box center [399, 19] width 20 height 20
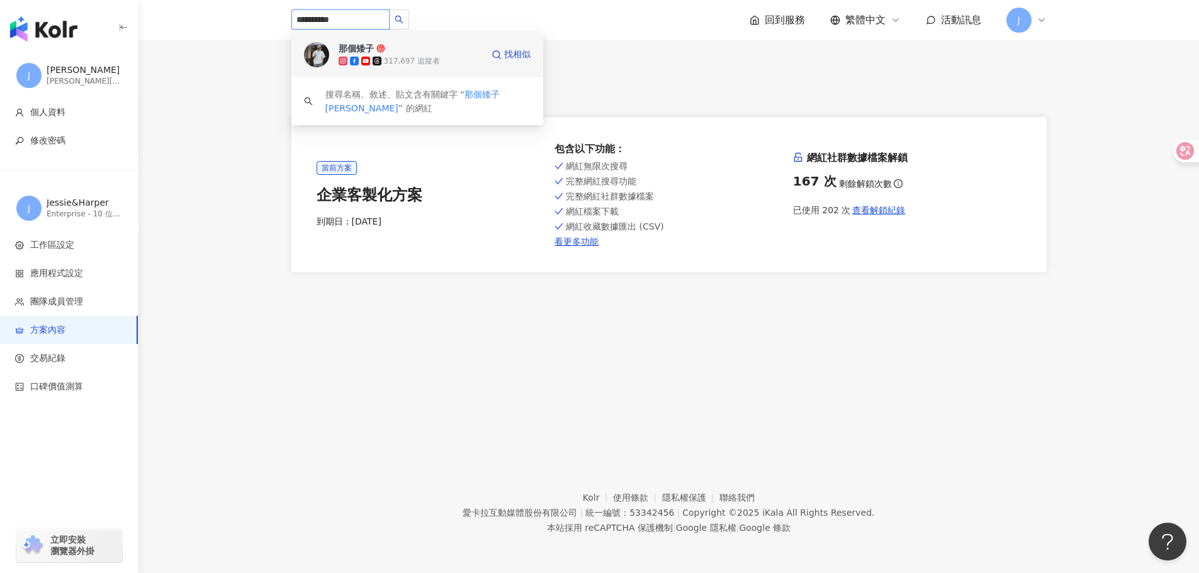
click at [451, 64] on div "317,697 追蹤者" at bounding box center [411, 61] width 144 height 13
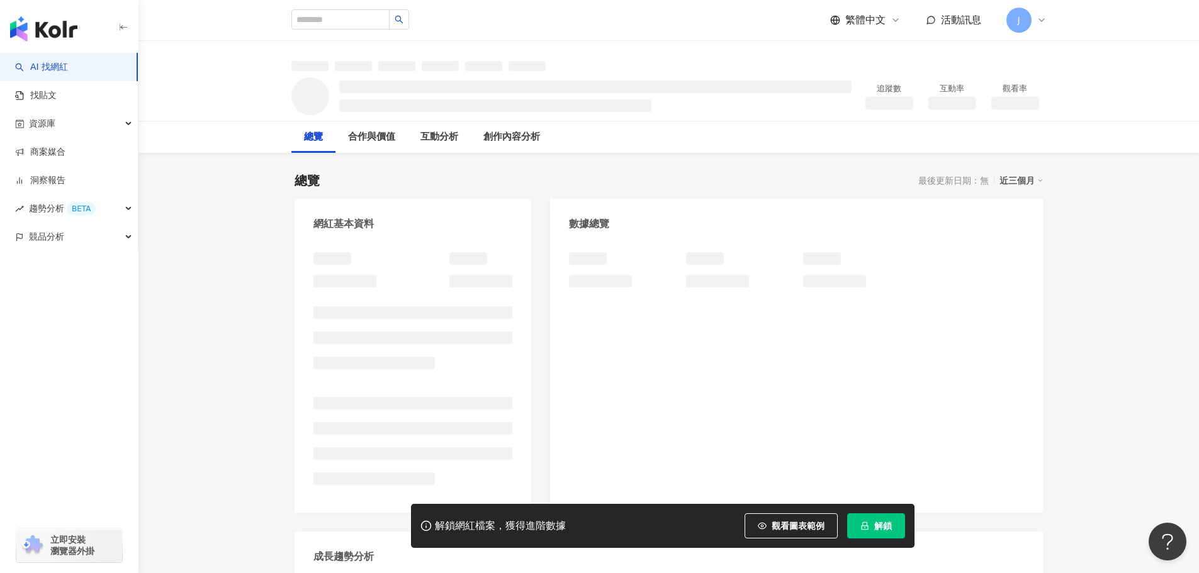
click at [865, 524] on icon "lock" at bounding box center [864, 526] width 9 height 9
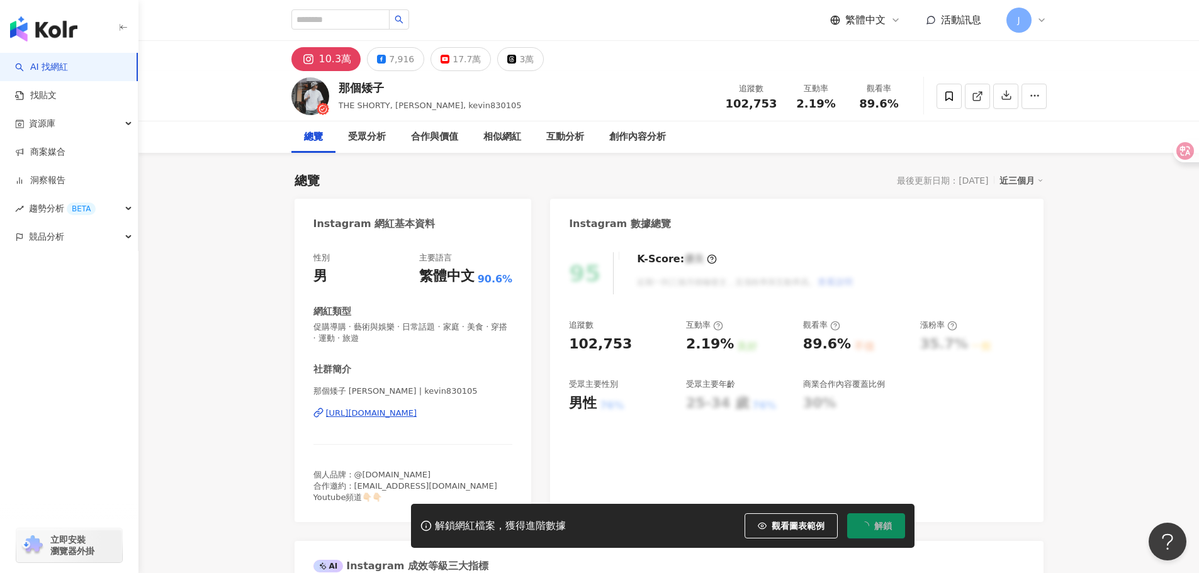
click at [828, 93] on div "互動率" at bounding box center [816, 88] width 48 height 13
drag, startPoint x: 791, startPoint y: 107, endPoint x: 838, endPoint y: 102, distance: 47.5
click at [838, 102] on div "互動率 2.19%" at bounding box center [816, 95] width 63 height 27
copy span "2.19%"
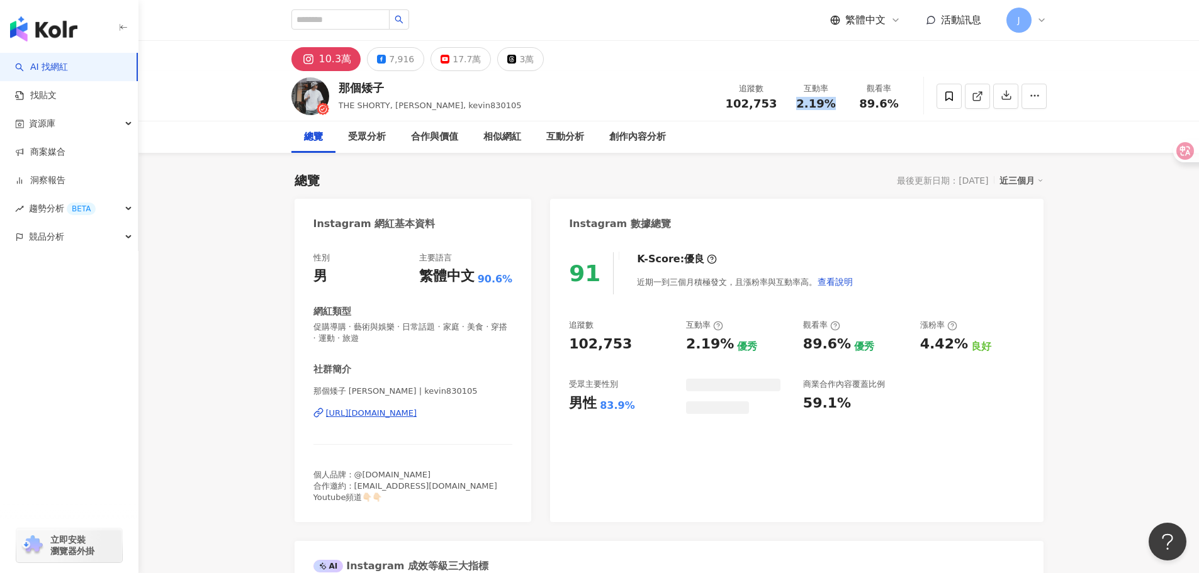
click at [746, 110] on span "102,753" at bounding box center [752, 103] width 52 height 13
click at [750, 103] on span "102,753" at bounding box center [752, 103] width 52 height 13
copy span "102,753"
click at [417, 415] on div "[URL][DOMAIN_NAME]" at bounding box center [371, 413] width 91 height 11
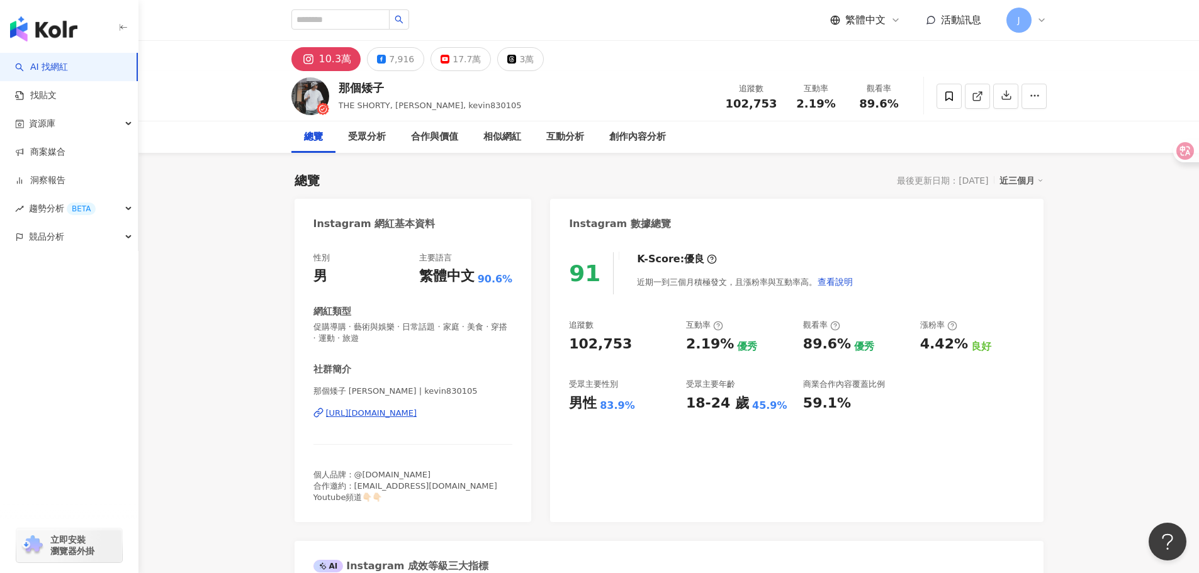
click at [811, 101] on span "2.19%" at bounding box center [815, 104] width 39 height 13
drag, startPoint x: 798, startPoint y: 106, endPoint x: 835, endPoint y: 106, distance: 37.1
click at [835, 106] on div "2.19%" at bounding box center [816, 104] width 48 height 13
copy span "2.19%"
drag, startPoint x: 406, startPoint y: 389, endPoint x: 397, endPoint y: 383, distance: 10.5
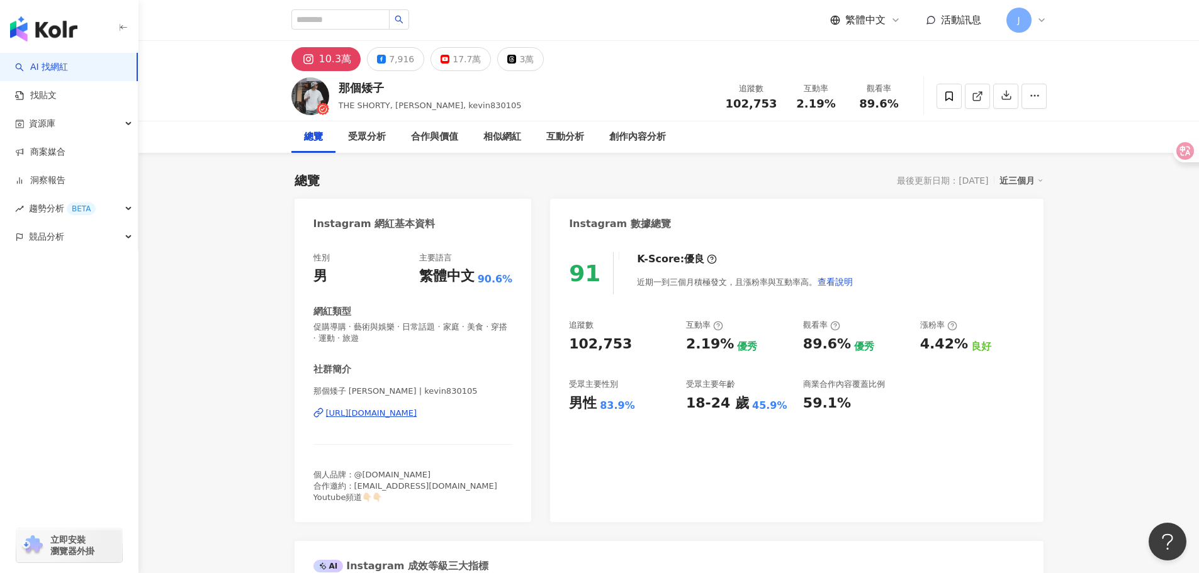
click at [405, 389] on span "那個矮子 Kevin | kevin830105" at bounding box center [413, 391] width 200 height 11
click at [417, 414] on div "https://www.instagram.com/kevin830105/" at bounding box center [371, 413] width 91 height 11
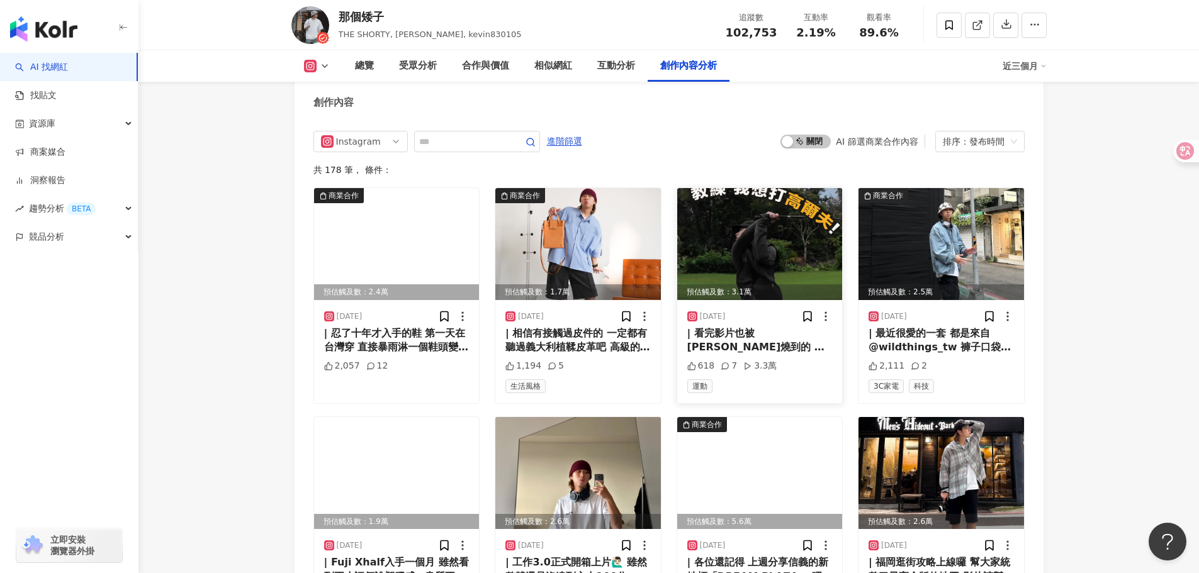
scroll to position [3840, 0]
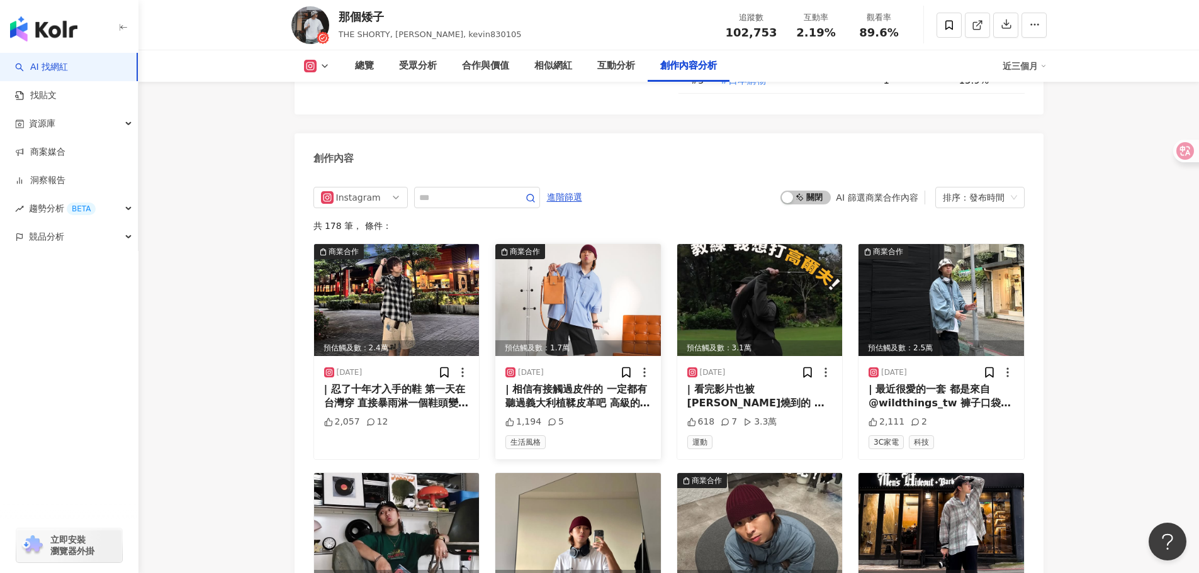
click at [550, 310] on img at bounding box center [578, 300] width 166 height 112
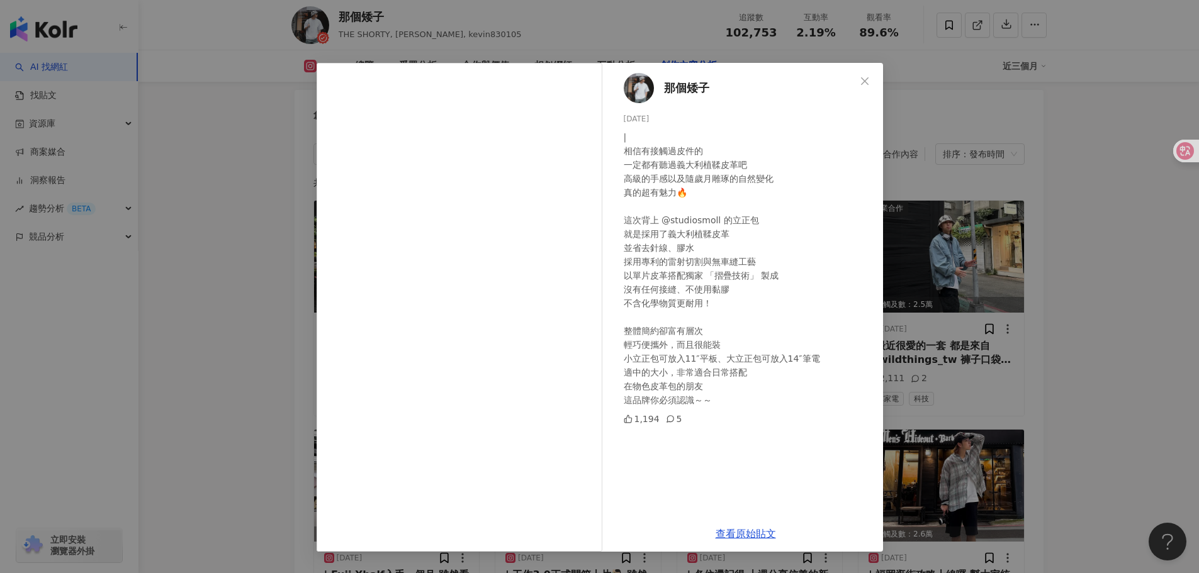
scroll to position [3903, 0]
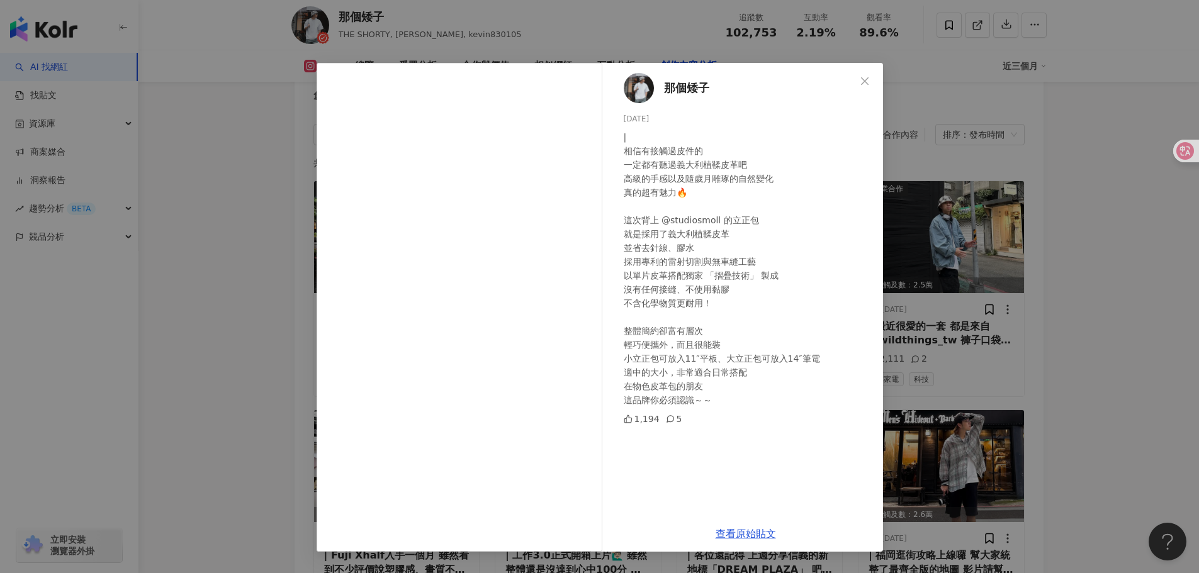
click at [1080, 261] on div "那個矮子 2025/8/7 | 相信有接觸過皮件的 一定都有聽過義大利植鞣皮革吧 高級的手感以及隨歲月雕琢的自然變化 真的超有魅力🔥 這次背上 @studio…" at bounding box center [599, 286] width 1199 height 573
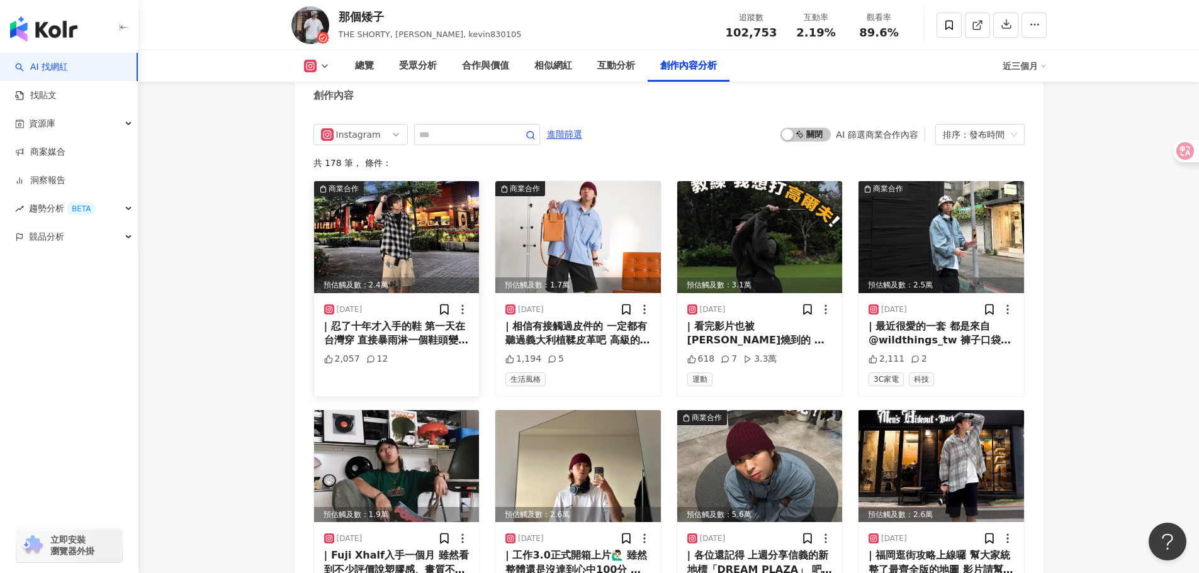
click at [394, 254] on img at bounding box center [397, 237] width 166 height 112
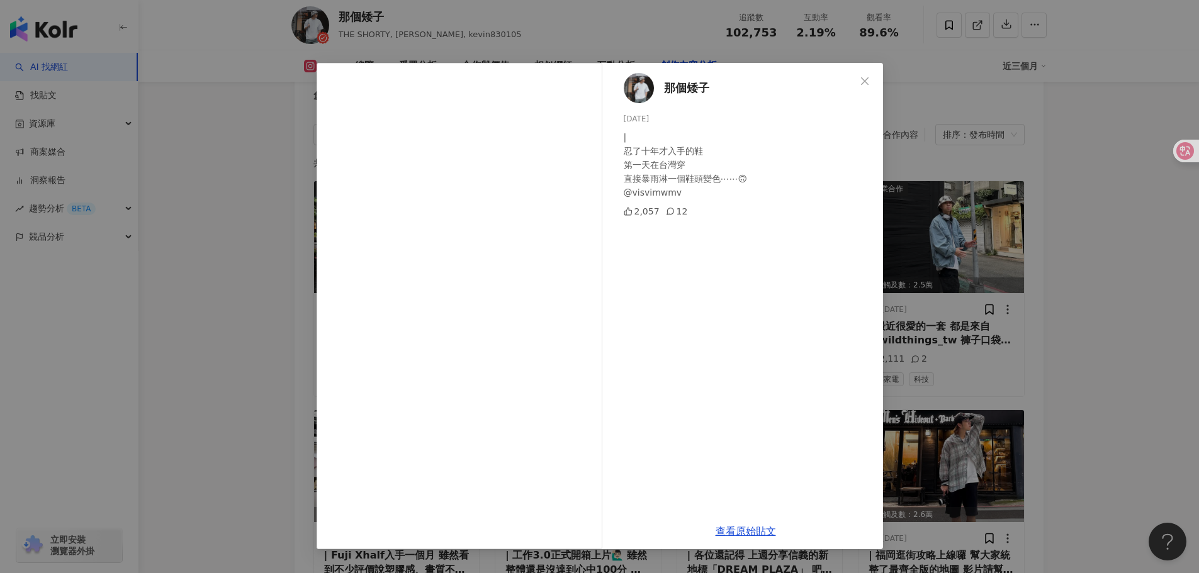
click at [1096, 269] on div "那個矮子 2025/8/10 | 忍了十年才入手的鞋 第一天在台灣穿 直接暴雨淋一個鞋頭變色⋯⋯🙃 @visvimwmv 2,057 12 查看原始貼文" at bounding box center [599, 286] width 1199 height 573
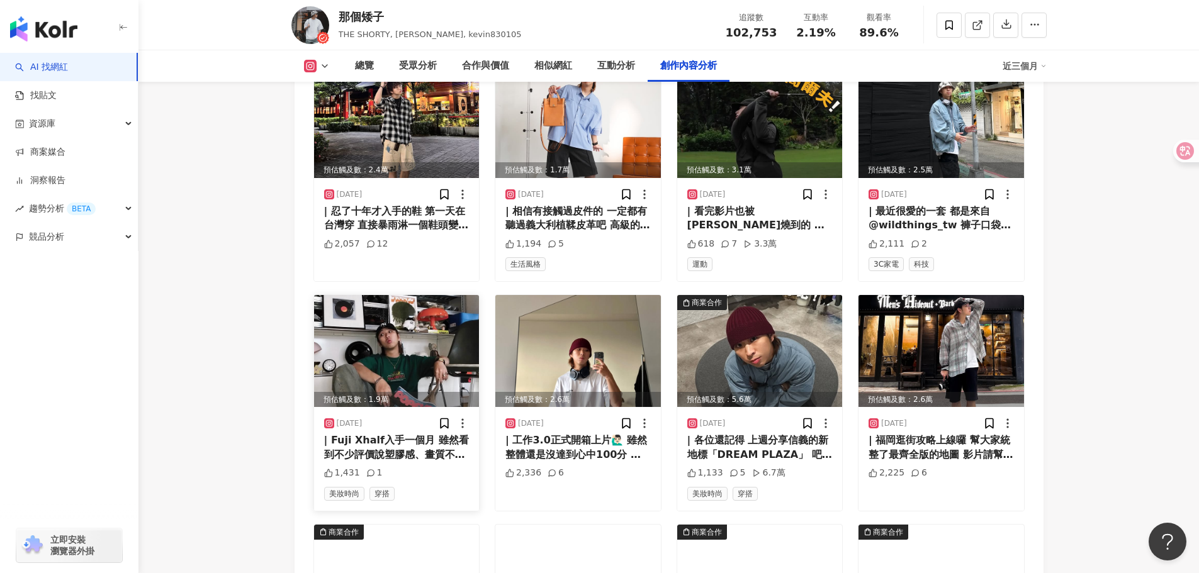
scroll to position [4029, 0]
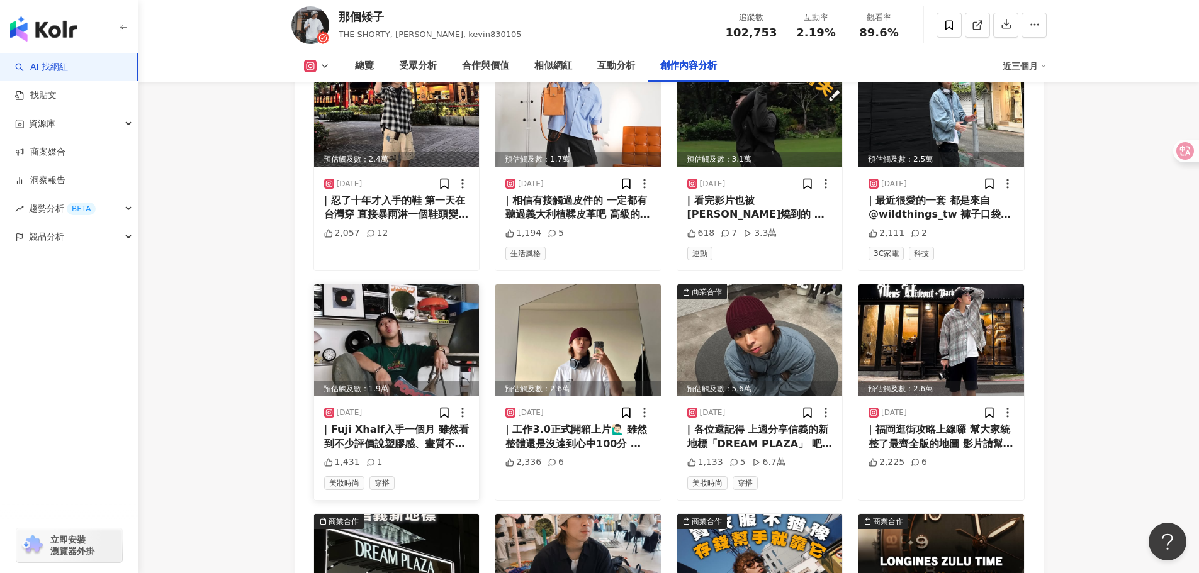
click at [412, 352] on img at bounding box center [397, 341] width 166 height 112
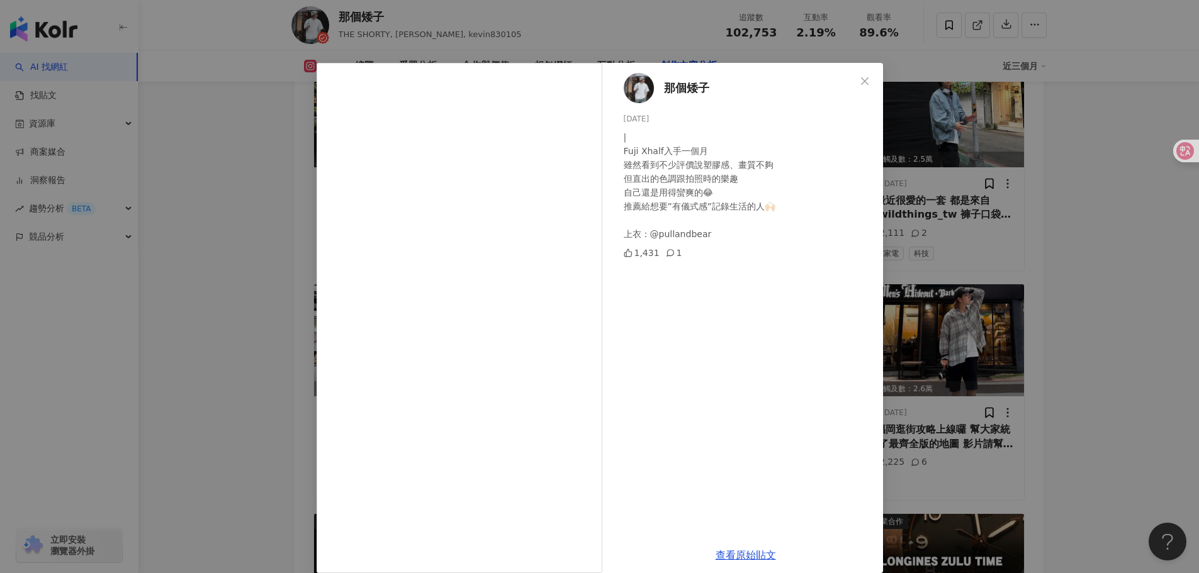
click at [1003, 317] on div "那個矮子 2025/8/2 | Fuji Xhalf入手一個月 雖然看到不少評價說塑膠感、畫質不夠 但直出的色調跟拍照時的樂趣 自己還是用得蠻爽的😂 推薦給想…" at bounding box center [599, 286] width 1199 height 573
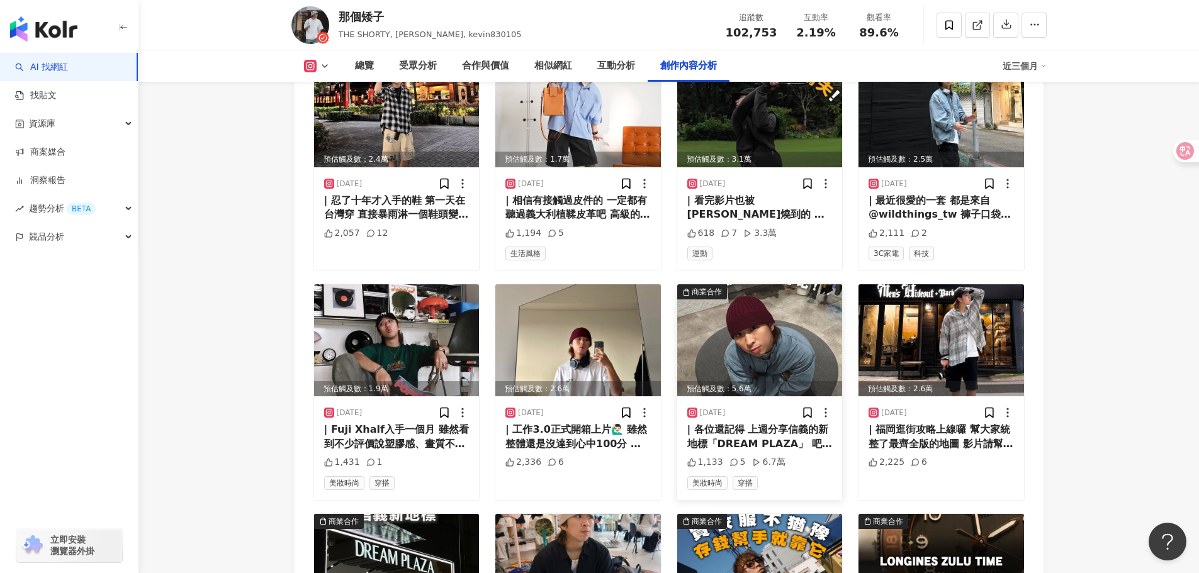
click at [772, 315] on img at bounding box center [760, 341] width 166 height 112
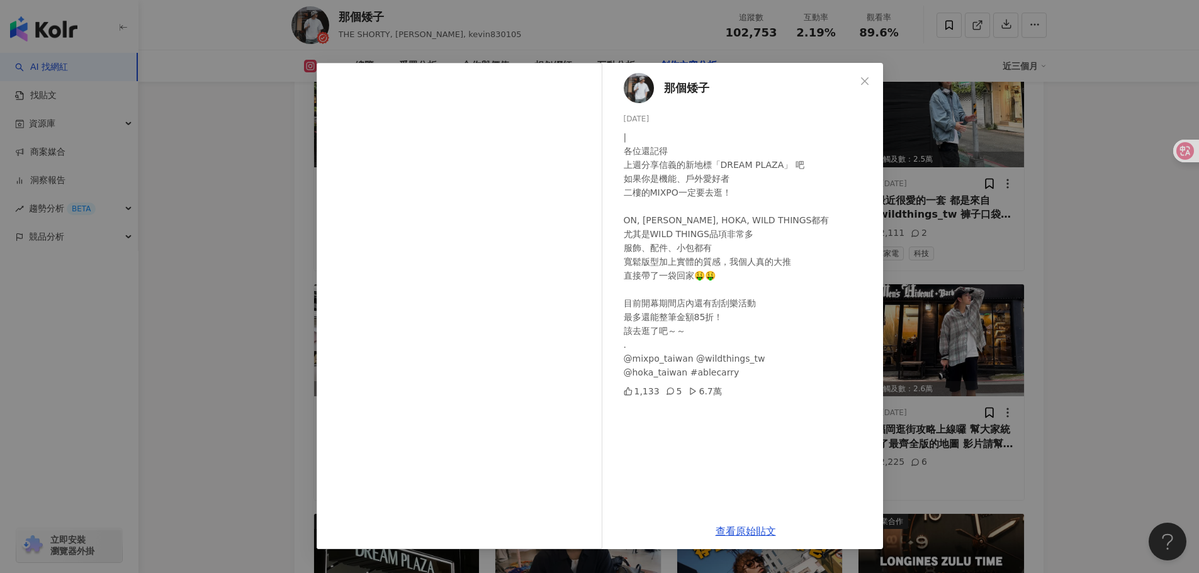
click at [1003, 245] on div "那個矮子 2025/7/30 | 各位還記得 上週分享信義的新地標「DREAM PLAZA」 吧 如果你是機能、戶外愛好者 二樓的MIXPO一定要去逛！ ON…" at bounding box center [599, 286] width 1199 height 573
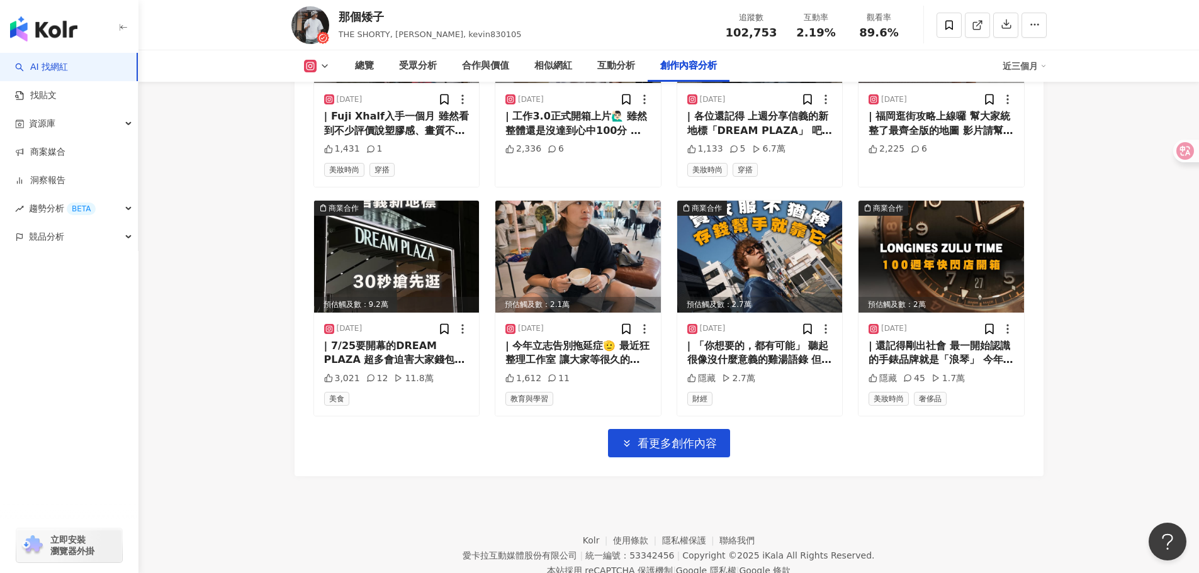
scroll to position [4343, 0]
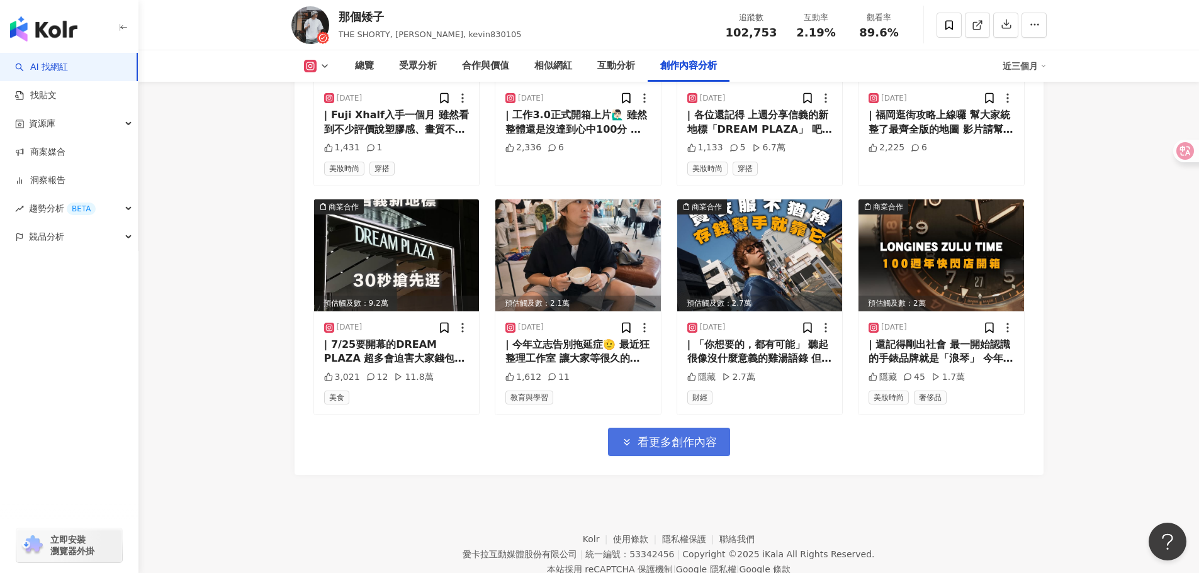
click at [676, 436] on span "看更多創作內容" at bounding box center [677, 443] width 79 height 14
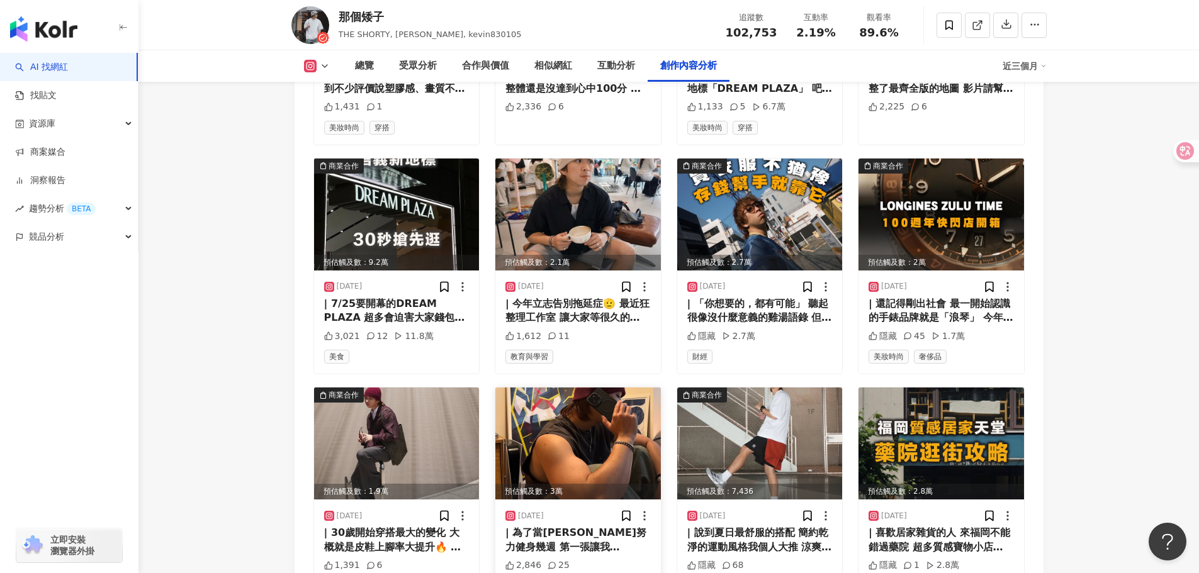
scroll to position [4406, 0]
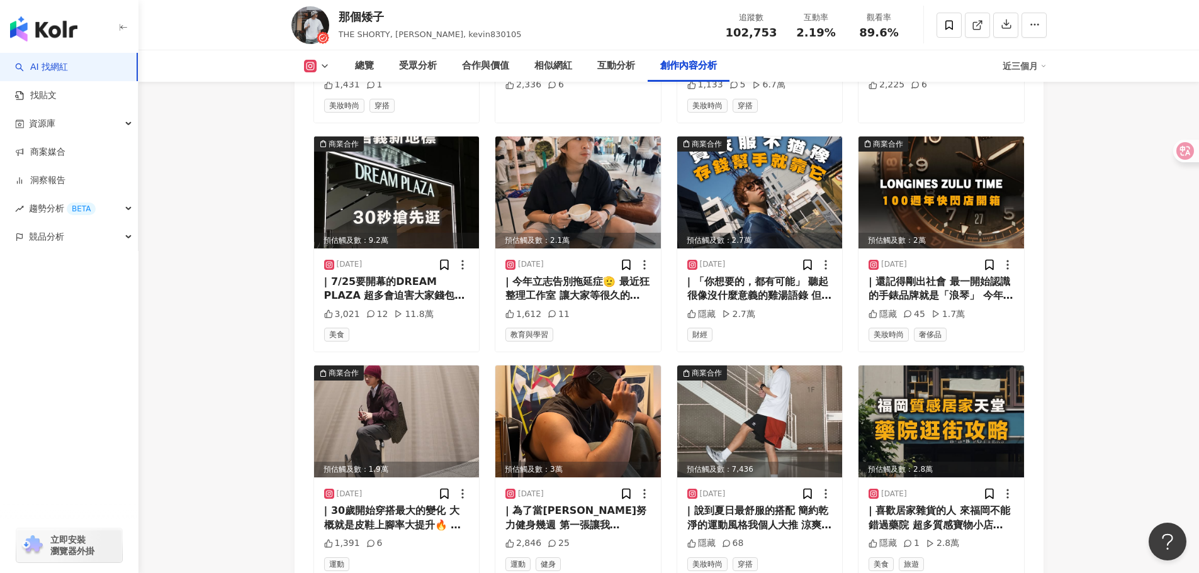
click at [409, 181] on img at bounding box center [397, 193] width 166 height 112
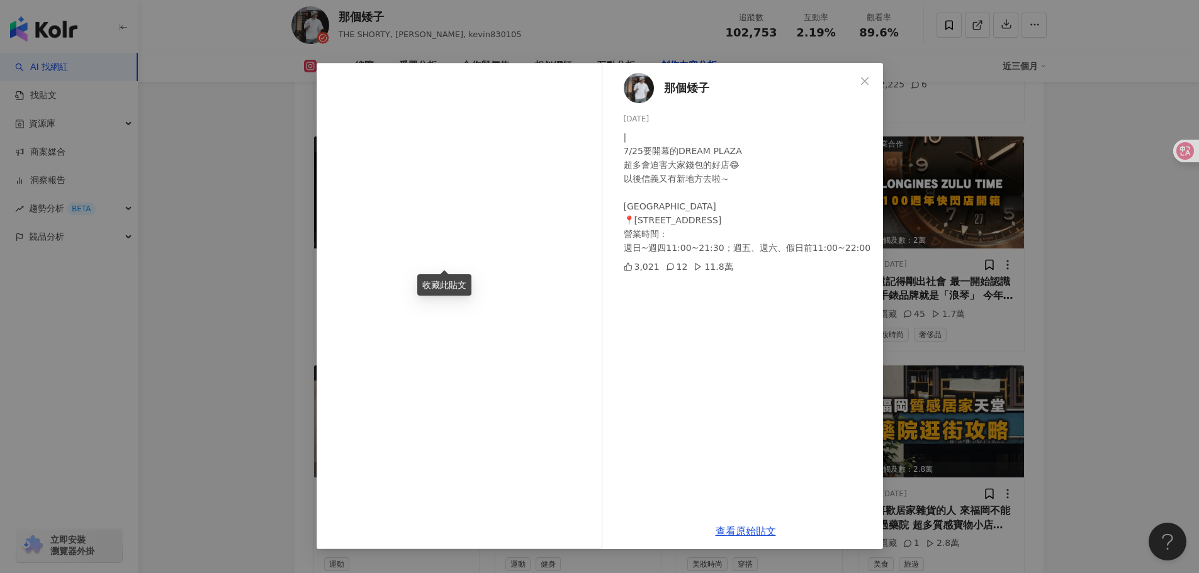
click at [1080, 269] on div "那個矮子 2025/7/24 | 7/25要開幕的DREAM PLAZA 超多會迫害大家錢包的好店😂 以後信義又有新地方去啦～ DREAM PLAZA 📍台北…" at bounding box center [599, 286] width 1199 height 573
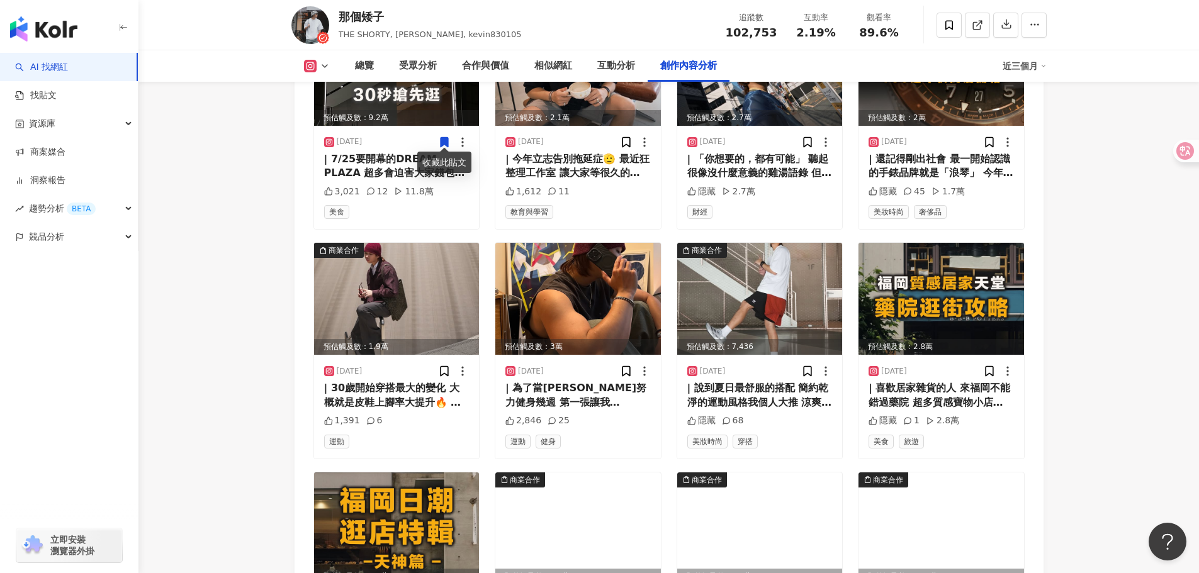
scroll to position [4532, 0]
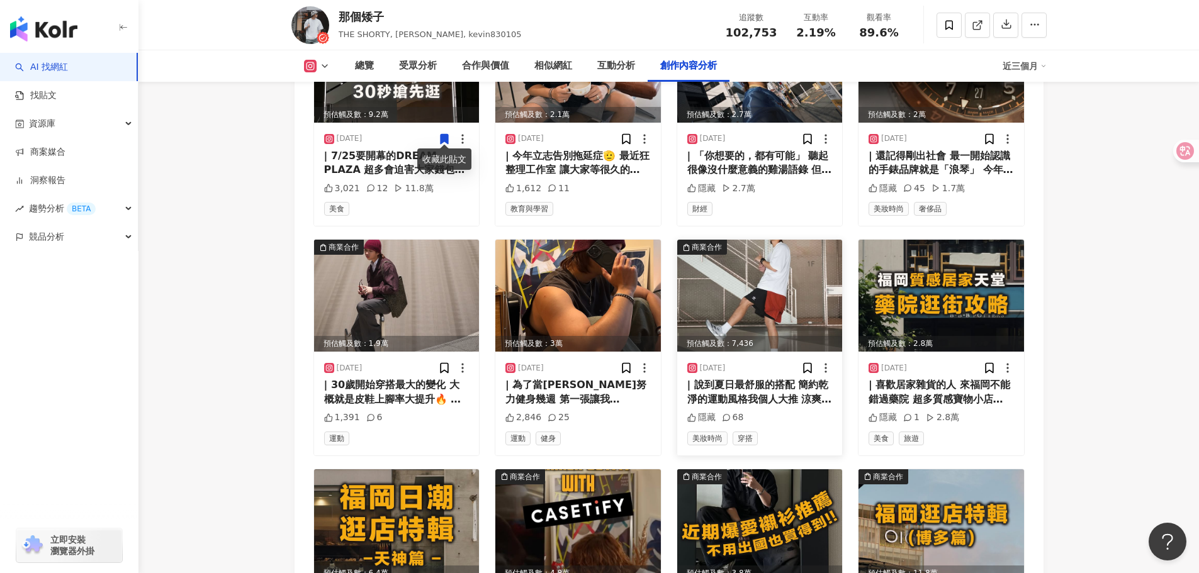
click at [678, 285] on img at bounding box center [760, 296] width 166 height 112
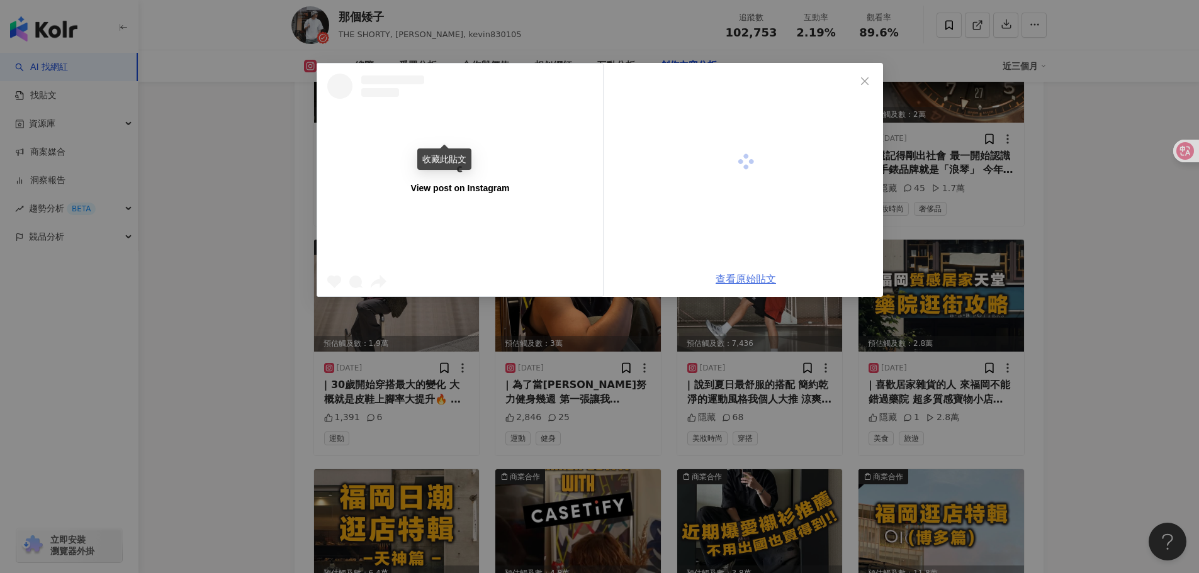
click at [743, 285] on link "查看原始貼文" at bounding box center [746, 279] width 60 height 12
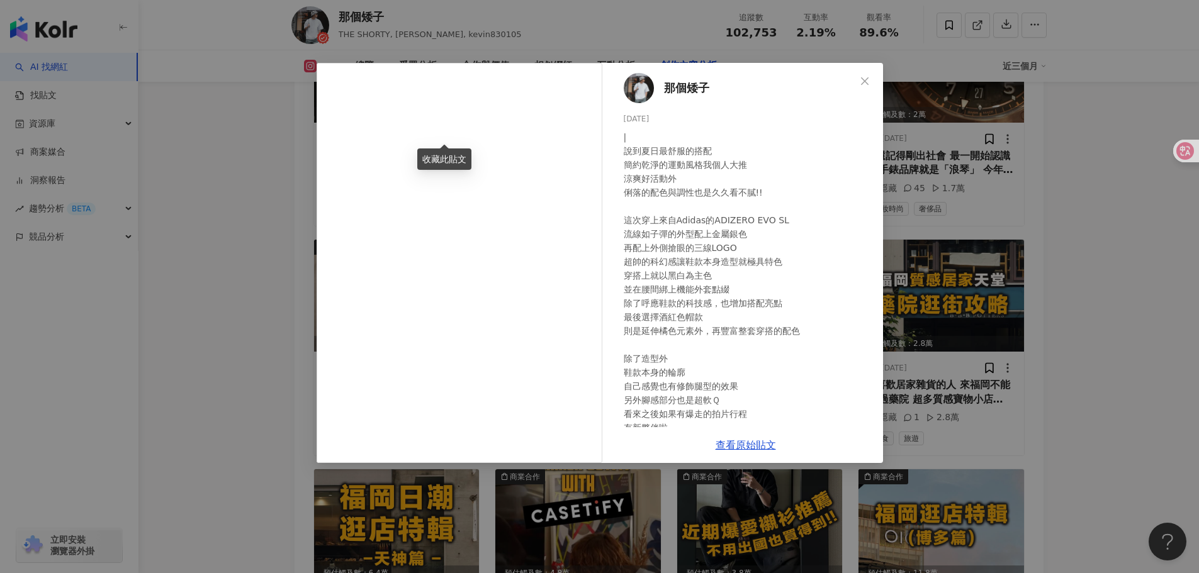
click at [1081, 298] on div "那個矮子 2025/7/14 | 說到夏日最舒服的搭配 簡約乾淨的運動風格我個人大推 涼爽好活動外 俐落的配色與調性也是久久看不膩!! 這次穿上來自Adida…" at bounding box center [599, 286] width 1199 height 573
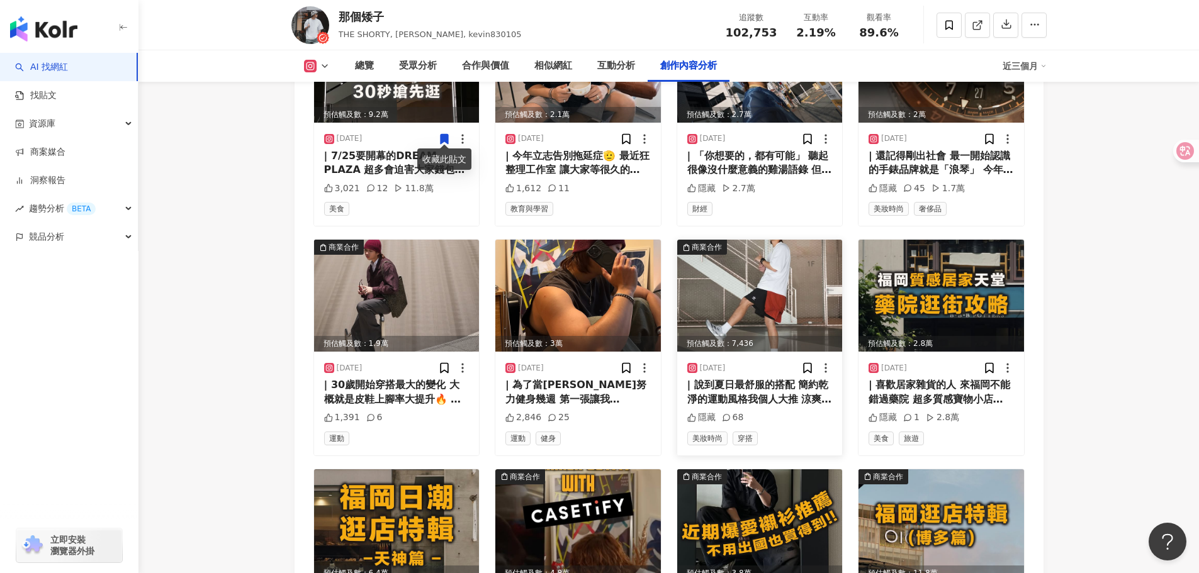
click at [743, 288] on img at bounding box center [760, 296] width 166 height 112
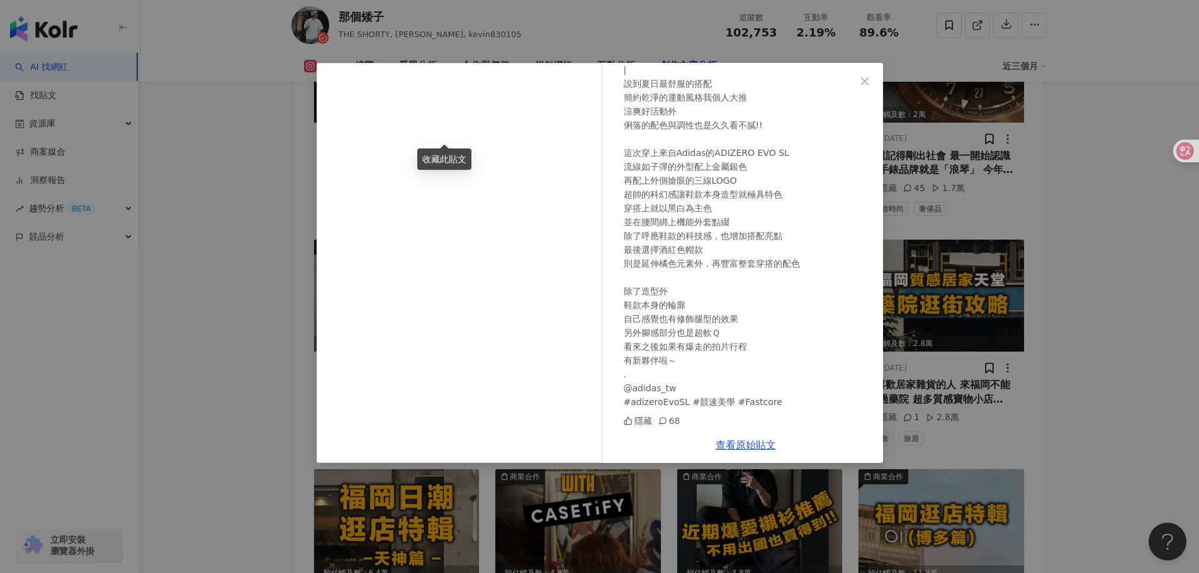
scroll to position [68, 0]
click at [733, 439] on link "查看原始貼文" at bounding box center [746, 445] width 60 height 12
drag, startPoint x: 629, startPoint y: 387, endPoint x: 659, endPoint y: 387, distance: 29.6
click at [659, 387] on div "| 說到夏日最舒服的搭配 簡約乾淨的運動風格我個人大推 涼爽好活動外 俐落的配色與調性也是久久看不膩!! 這次穿上來自Adidas的ADIZERO EVO S…" at bounding box center [748, 235] width 249 height 346
copy div "adidas"
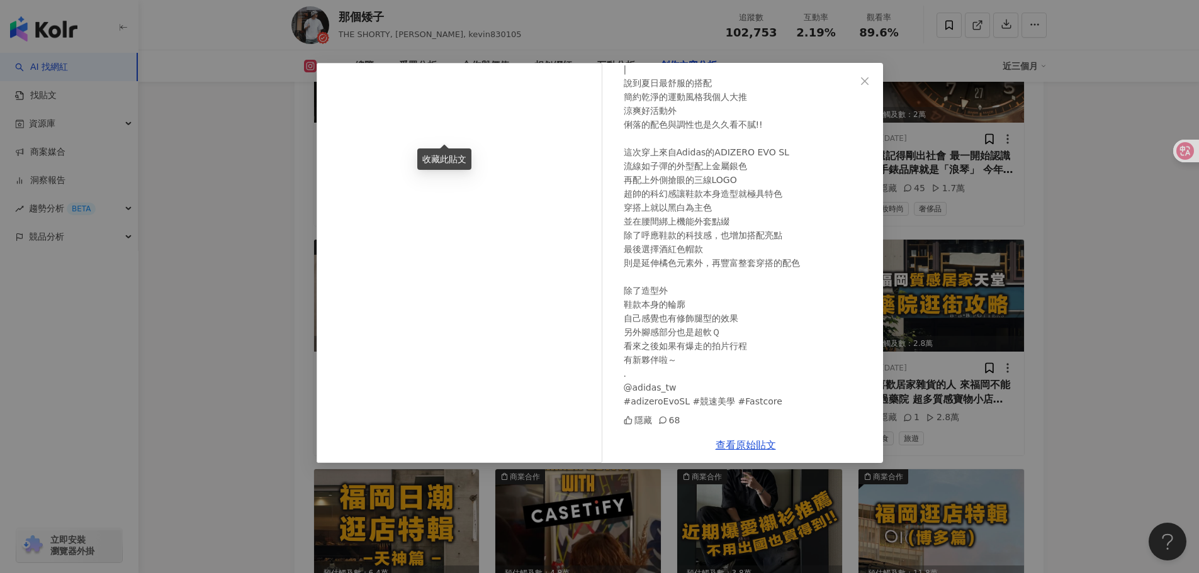
click at [1060, 349] on div "那個矮子 2025/7/14 | 說到夏日最舒服的搭配 簡約乾淨的運動風格我個人大推 涼爽好活動外 俐落的配色與調性也是久久看不膩!! 這次穿上來自Adida…" at bounding box center [599, 286] width 1199 height 573
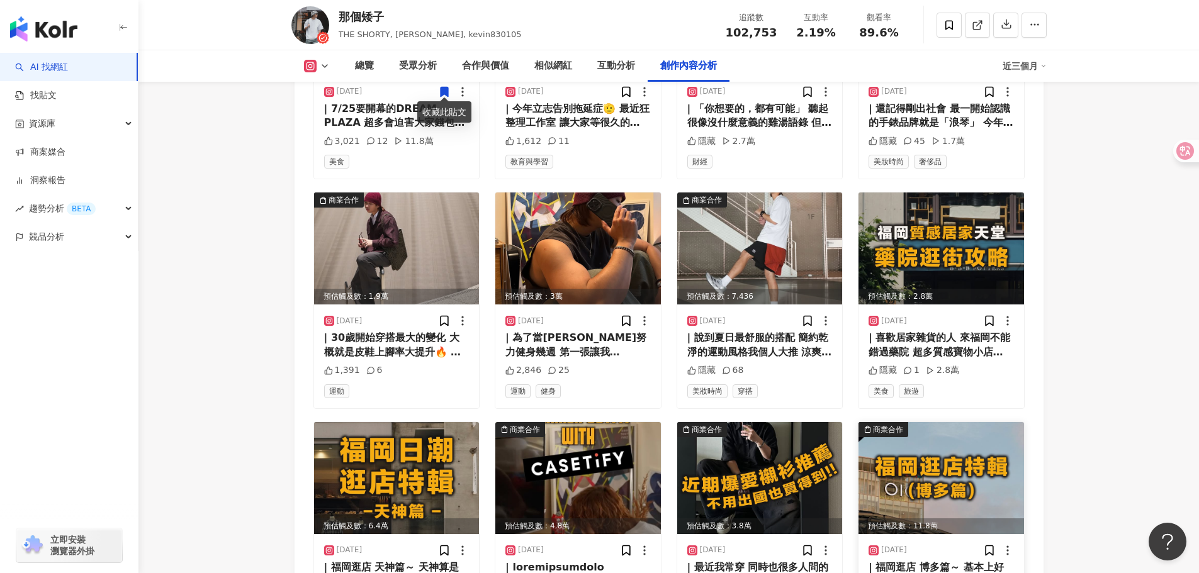
scroll to position [4658, 0]
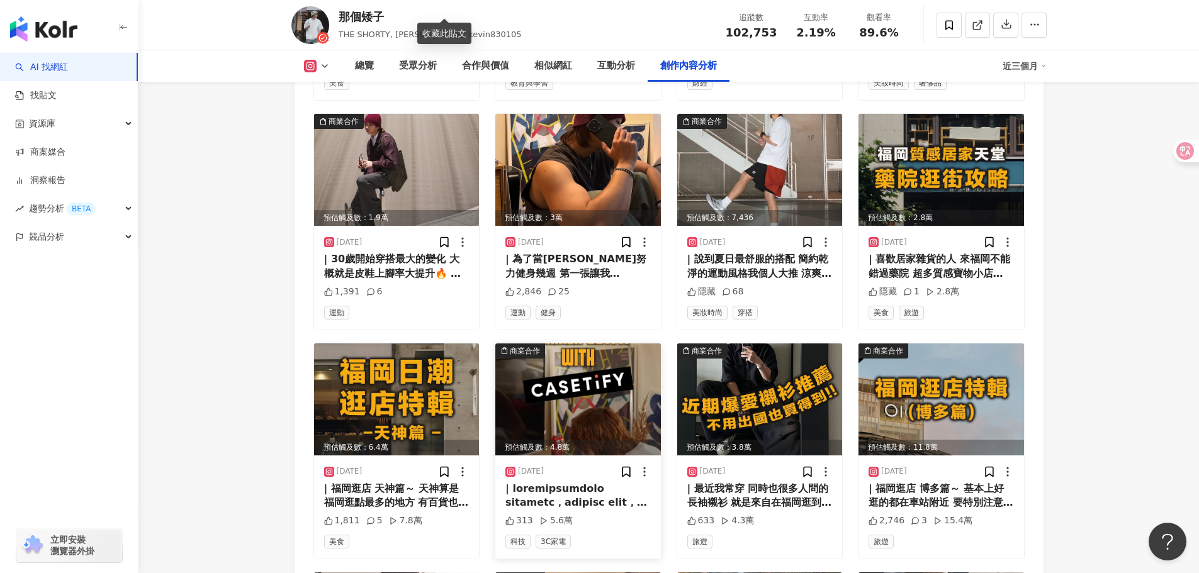
click at [619, 385] on img at bounding box center [578, 400] width 166 height 112
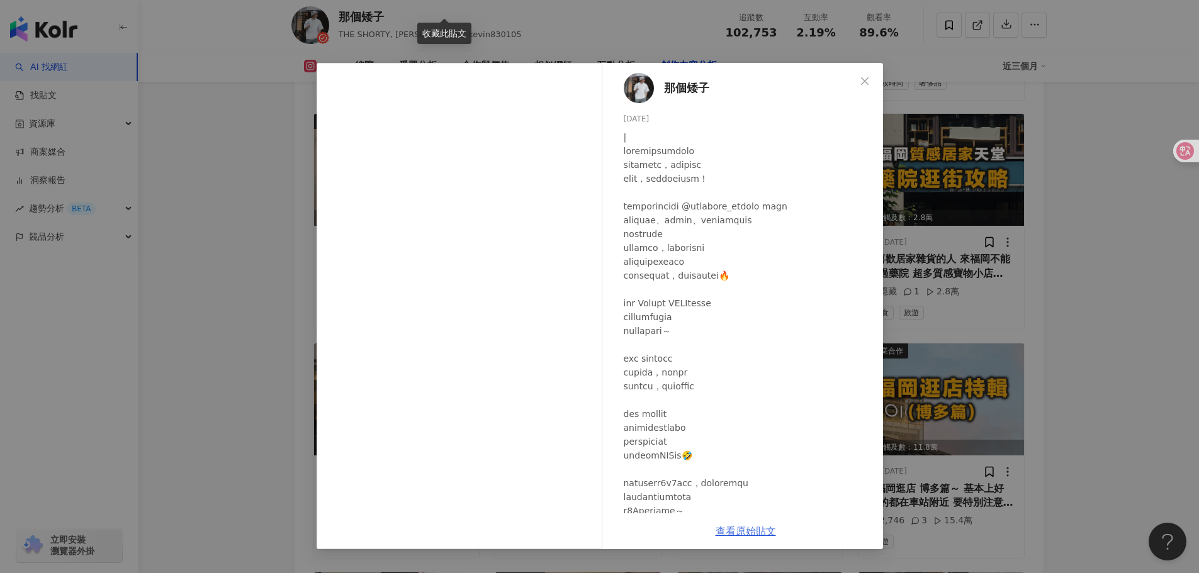
click at [747, 536] on link "查看原始貼文" at bounding box center [746, 532] width 60 height 12
click at [1152, 347] on div "那個矮子 2025/7/9 313 5.6萬 查看原始貼文" at bounding box center [599, 286] width 1199 height 573
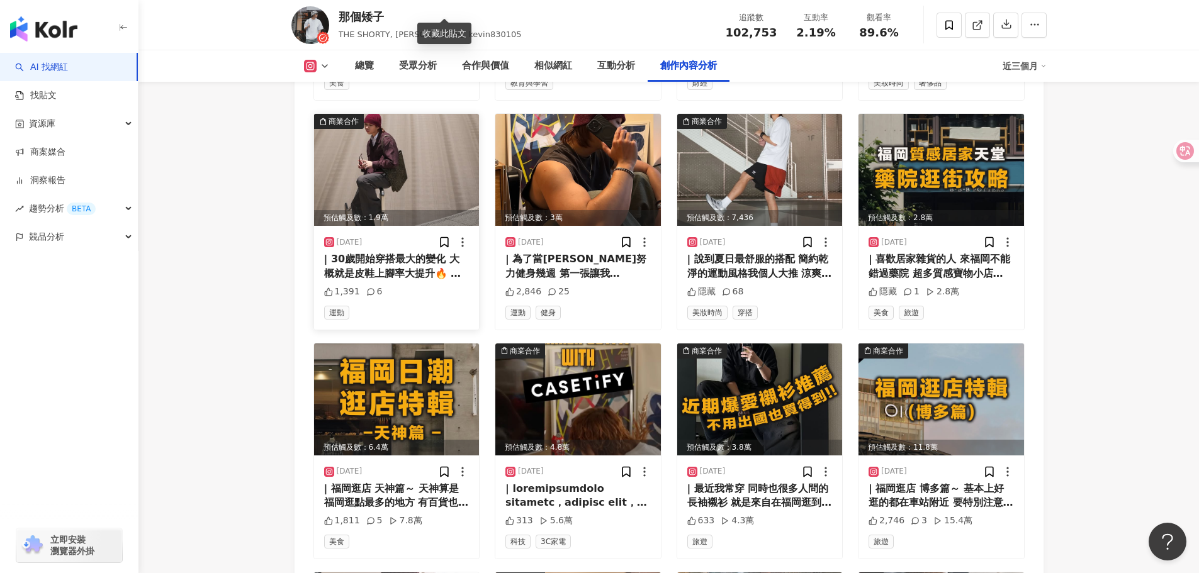
click at [378, 126] on img at bounding box center [397, 170] width 166 height 112
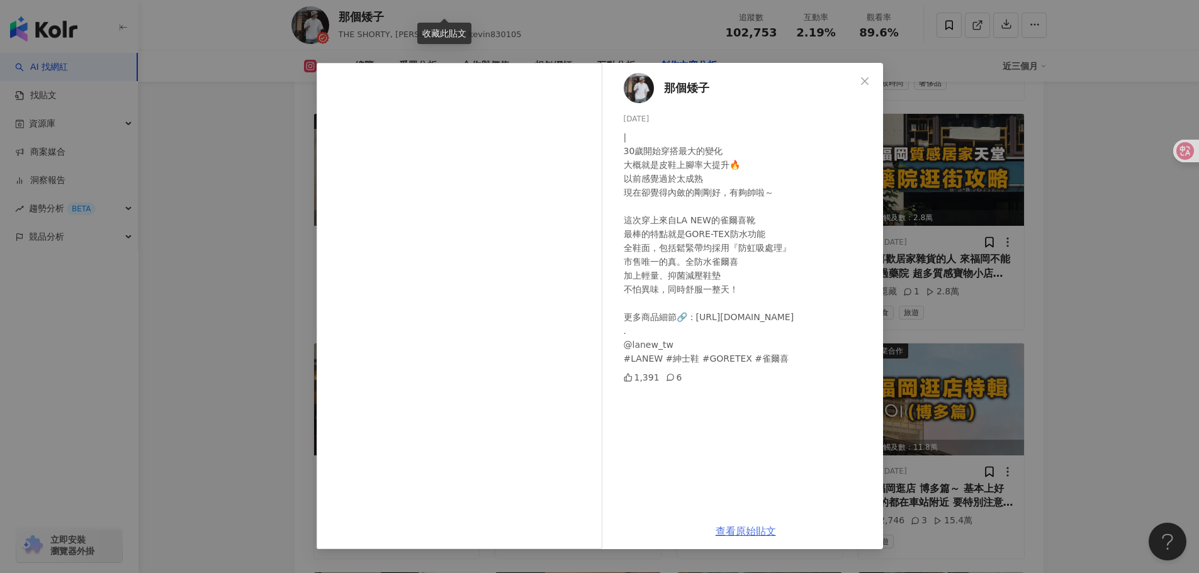
click at [743, 527] on link "查看原始貼文" at bounding box center [746, 532] width 60 height 12
click at [464, 28] on div "收藏此貼文" at bounding box center [444, 33] width 54 height 21
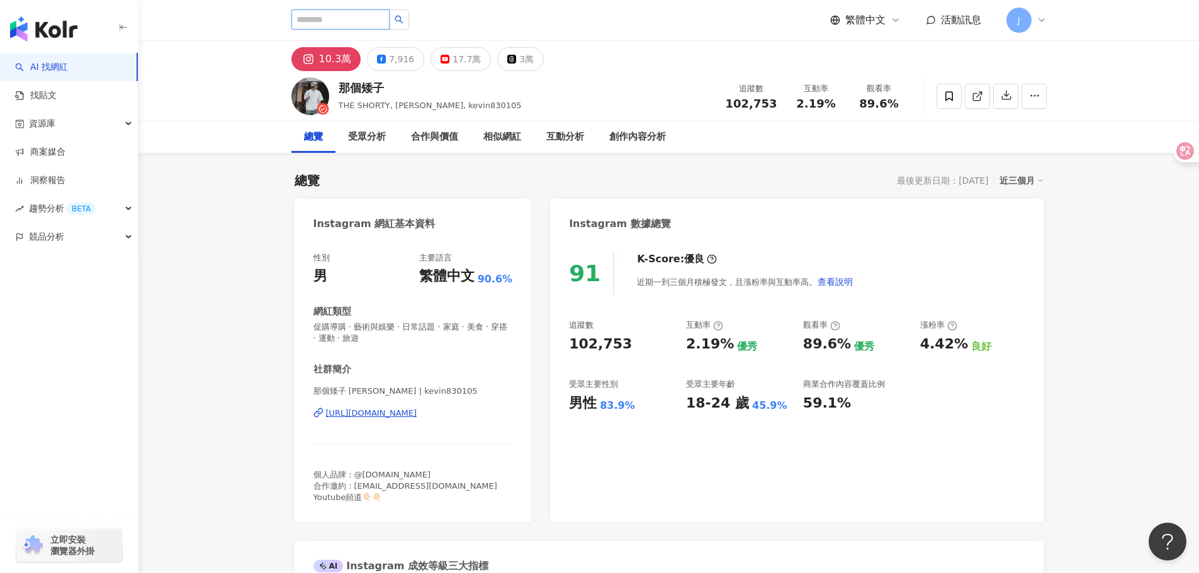
click at [378, 22] on input "search" at bounding box center [340, 19] width 98 height 20
paste input "**********"
type input "**********"
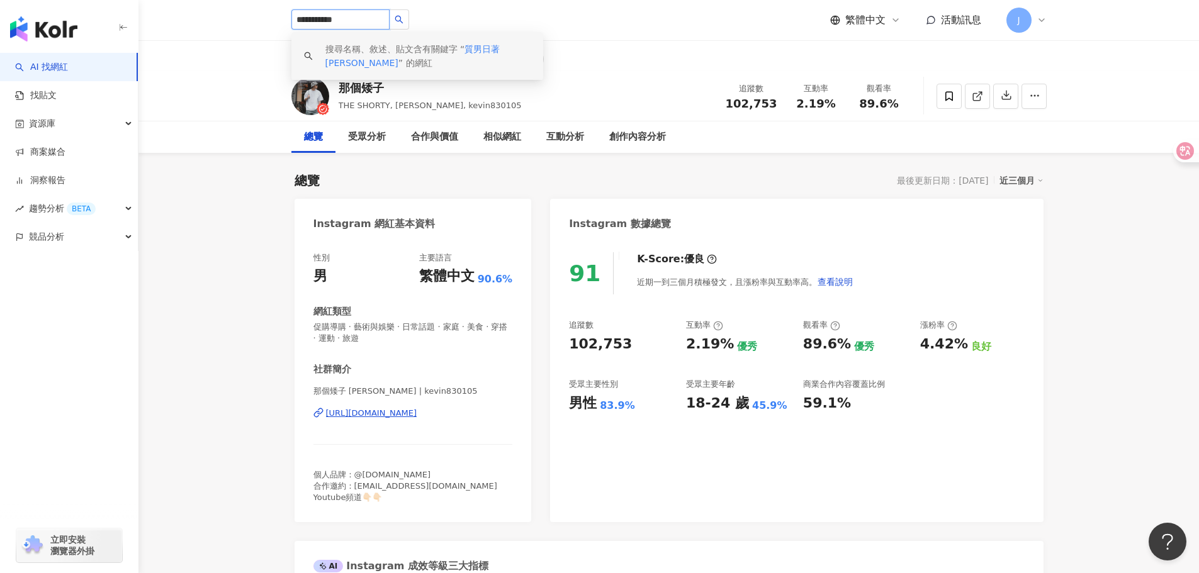
click at [344, 60] on span "質男日著 [PERSON_NAME]" at bounding box center [412, 56] width 175 height 24
click at [338, 21] on input "**********" at bounding box center [340, 19] width 98 height 20
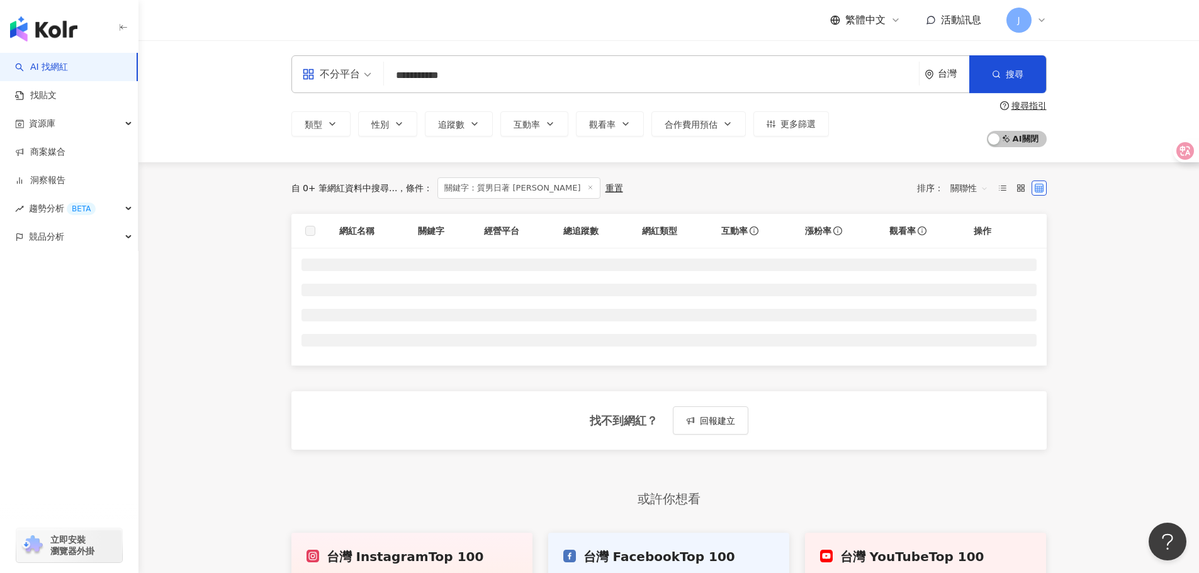
drag, startPoint x: 337, startPoint y: 18, endPoint x: 395, endPoint y: 18, distance: 57.9
click at [395, 18] on div "繁體中文 活動訊息 J" at bounding box center [668, 20] width 755 height 40
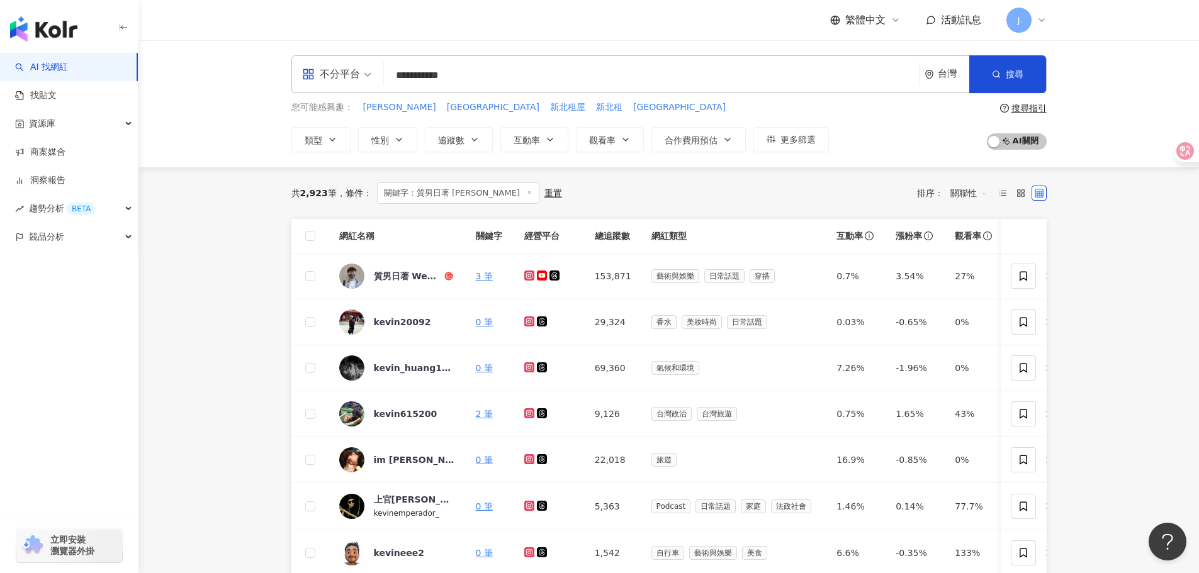
click at [546, 76] on input "**********" at bounding box center [651, 76] width 525 height 24
paste input "search"
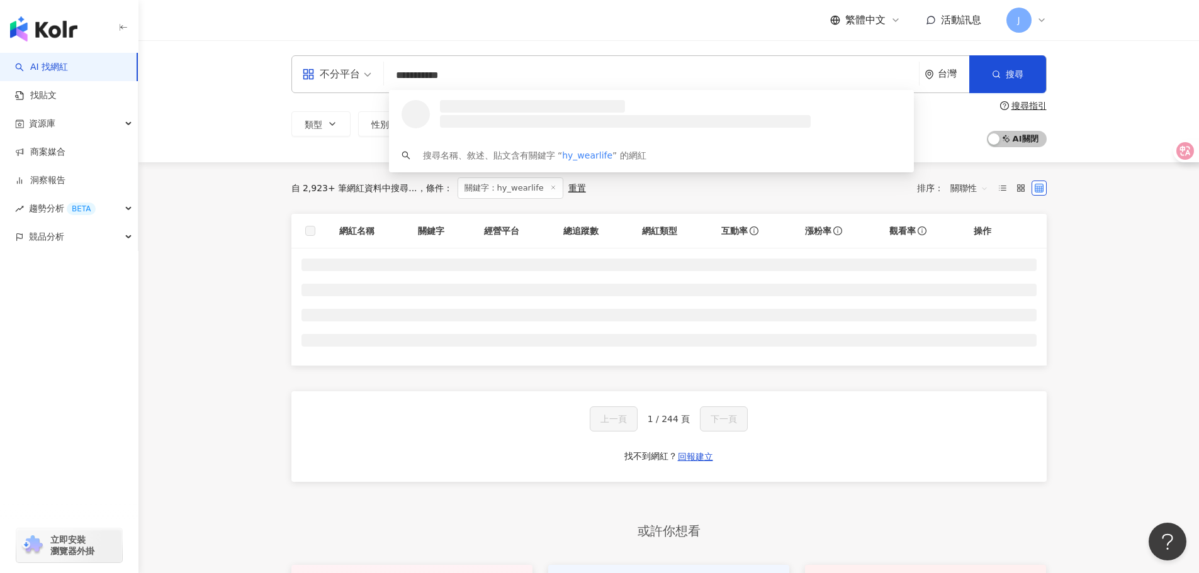
type input "**********"
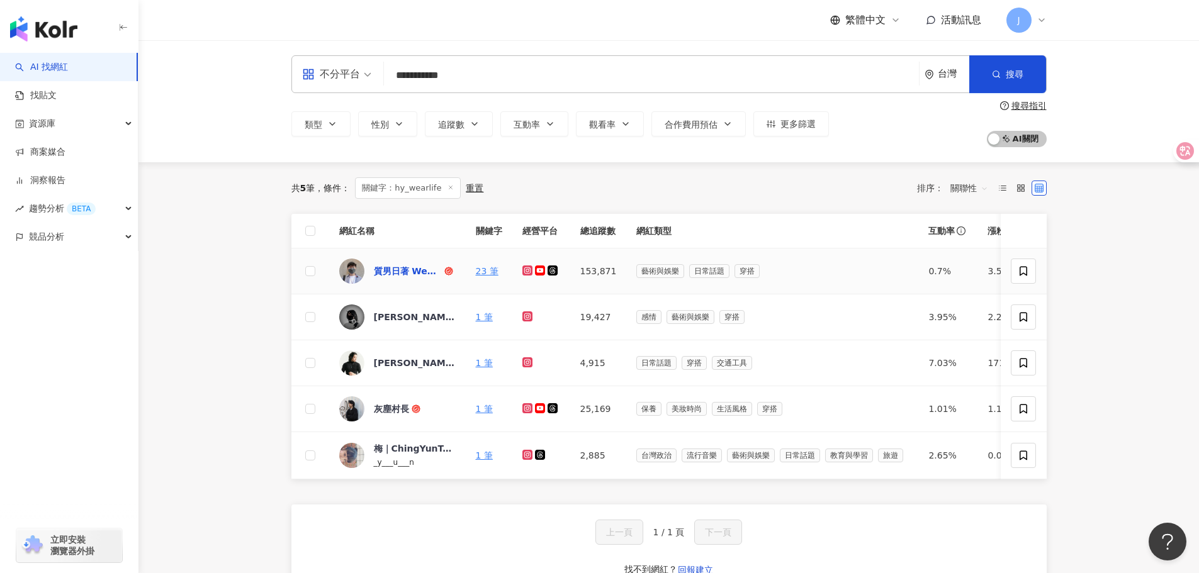
click at [390, 270] on div "質男日著 WearLife" at bounding box center [408, 271] width 68 height 13
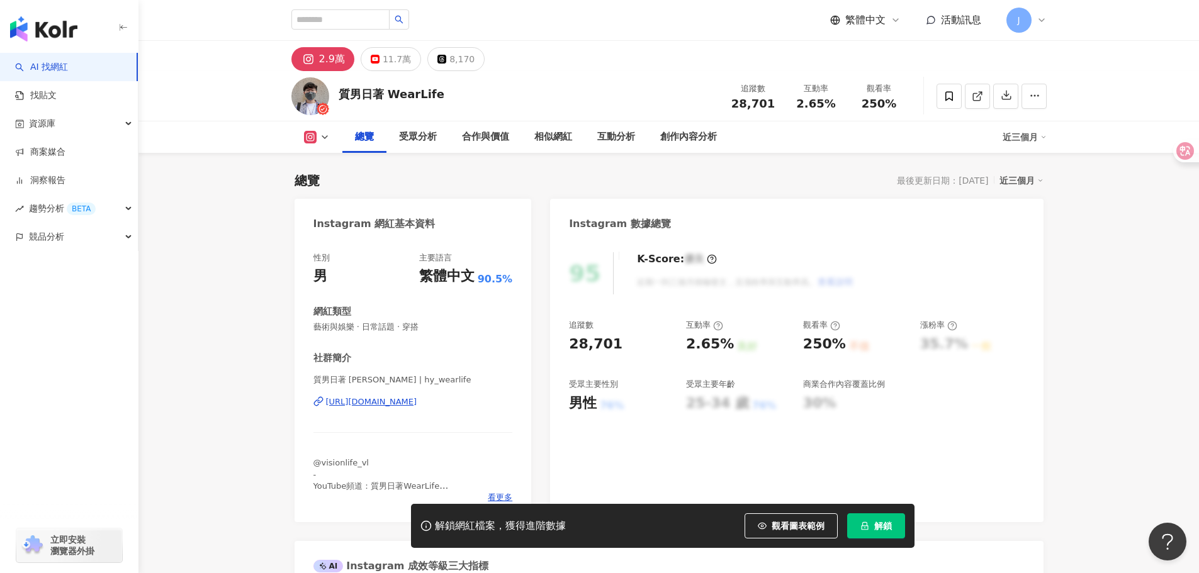
click at [392, 98] on div "質男日著 WearLife" at bounding box center [392, 94] width 106 height 16
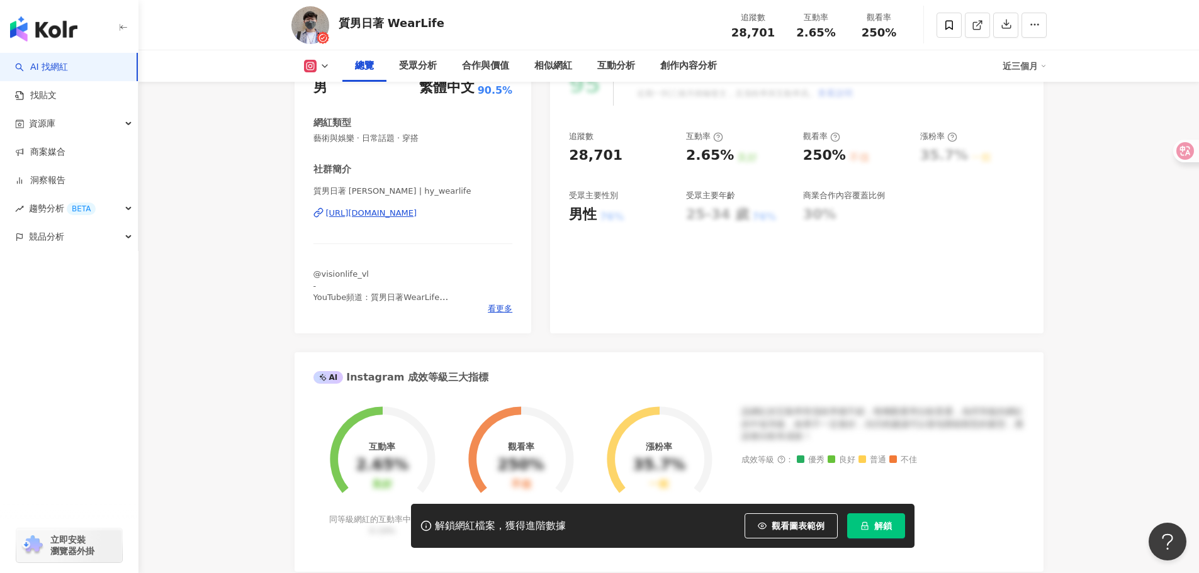
click at [417, 215] on div "https://www.instagram.com/hy_wearlife/" at bounding box center [371, 213] width 91 height 11
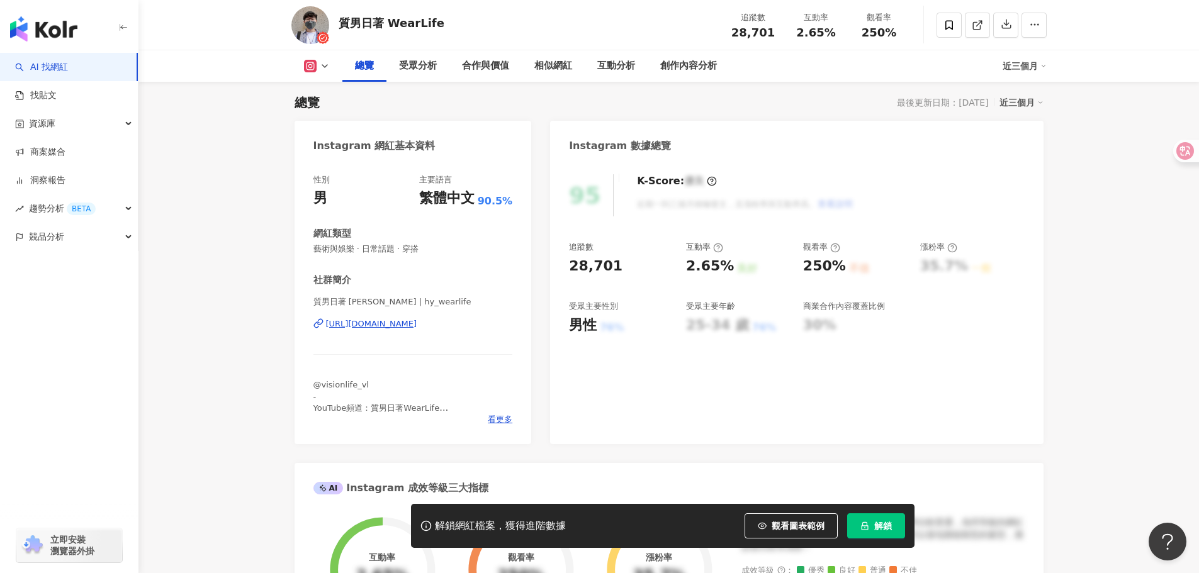
scroll to position [0, 0]
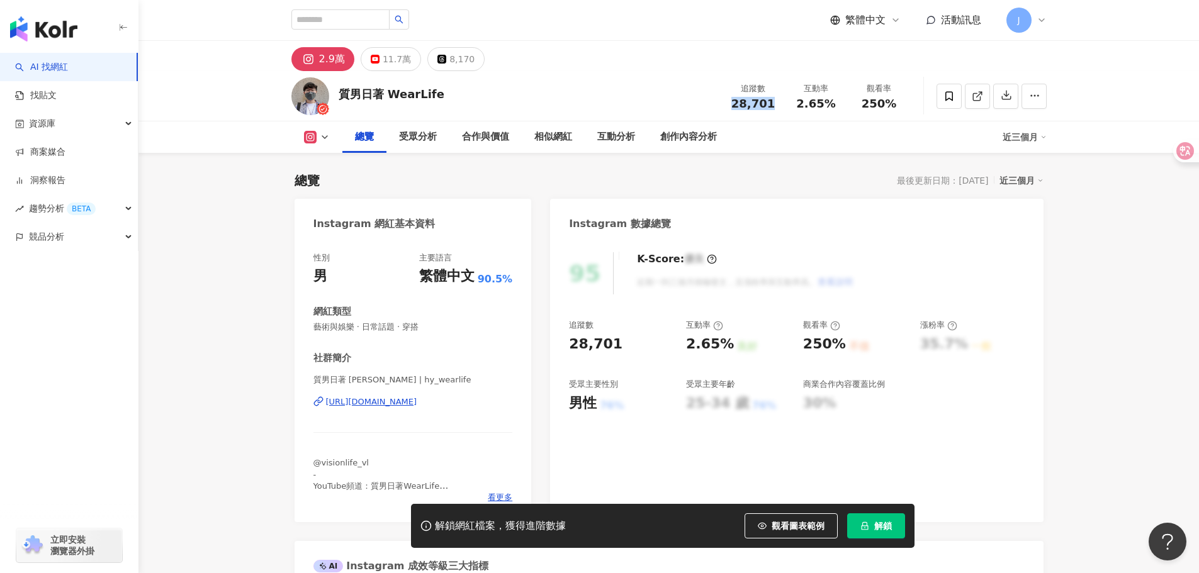
drag, startPoint x: 770, startPoint y: 99, endPoint x: 733, endPoint y: 104, distance: 38.0
click at [733, 104] on div "28,701" at bounding box center [754, 104] width 48 height 13
copy span "28,701"
click at [809, 113] on div "追蹤數 28,701 互動率 2.65% 觀看率 250%" at bounding box center [816, 95] width 189 height 37
drag, startPoint x: 795, startPoint y: 99, endPoint x: 832, endPoint y: 103, distance: 36.6
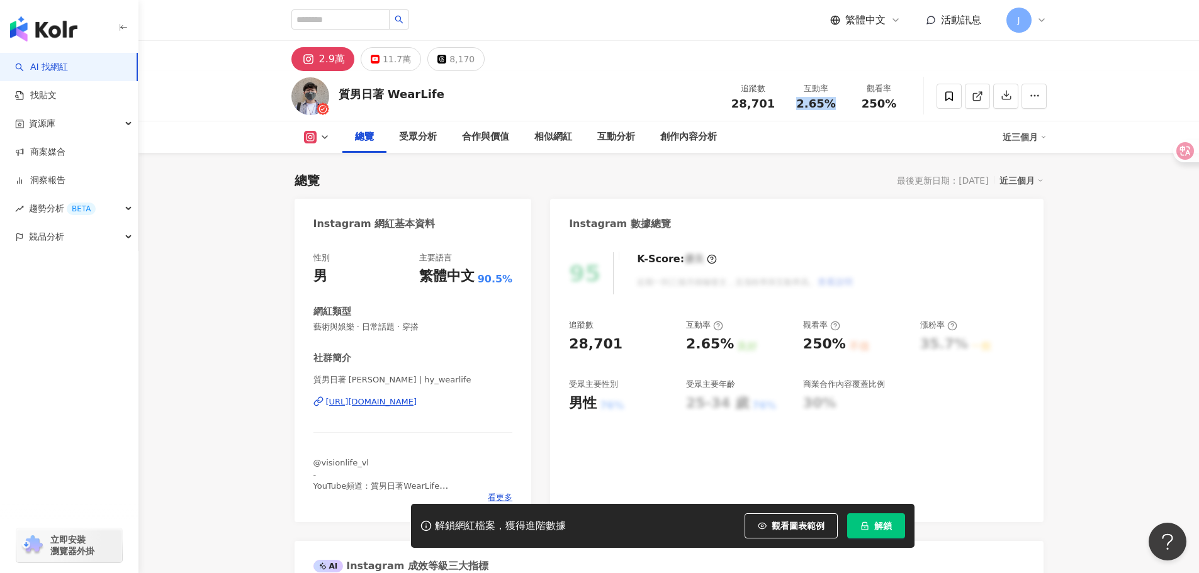
click at [832, 103] on div "2.65%" at bounding box center [816, 104] width 48 height 13
copy span "2.65%"
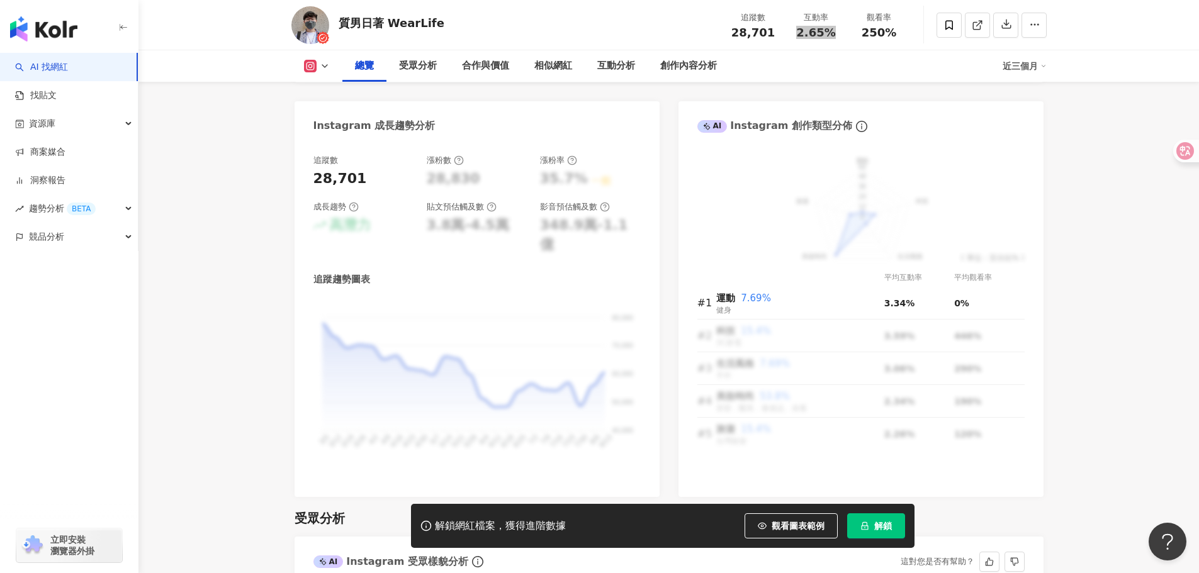
scroll to position [818, 0]
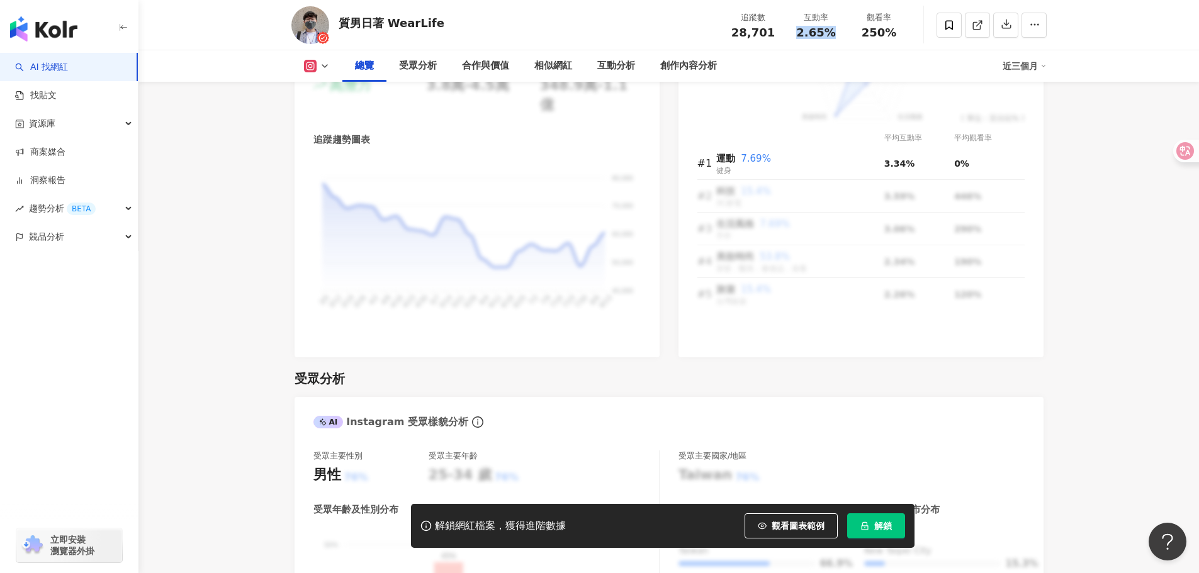
click at [877, 519] on button "解鎖" at bounding box center [876, 526] width 58 height 25
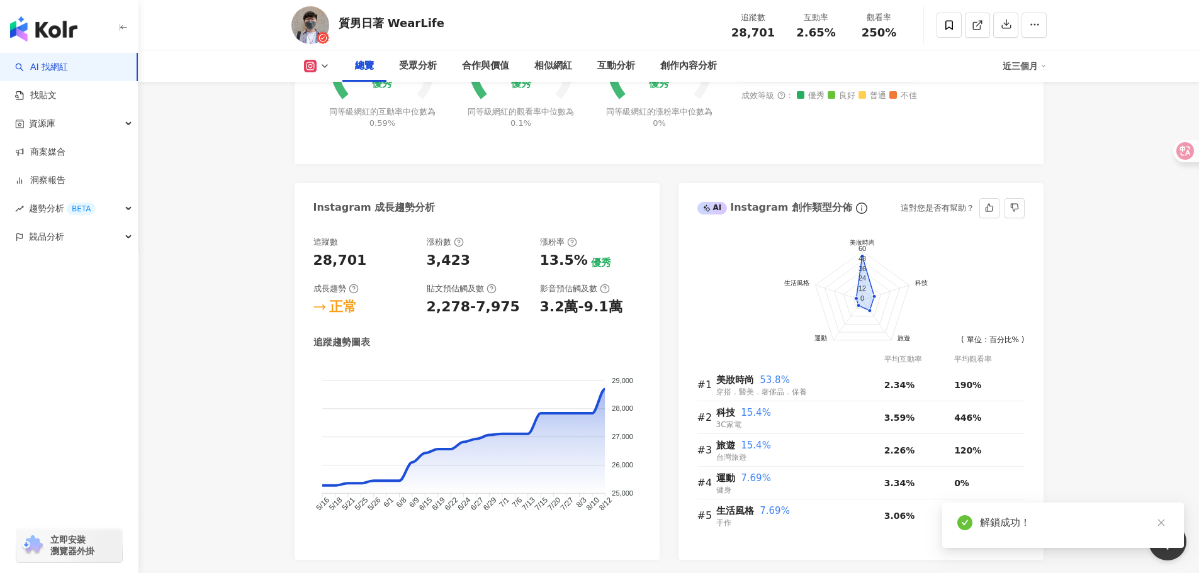
scroll to position [301, 0]
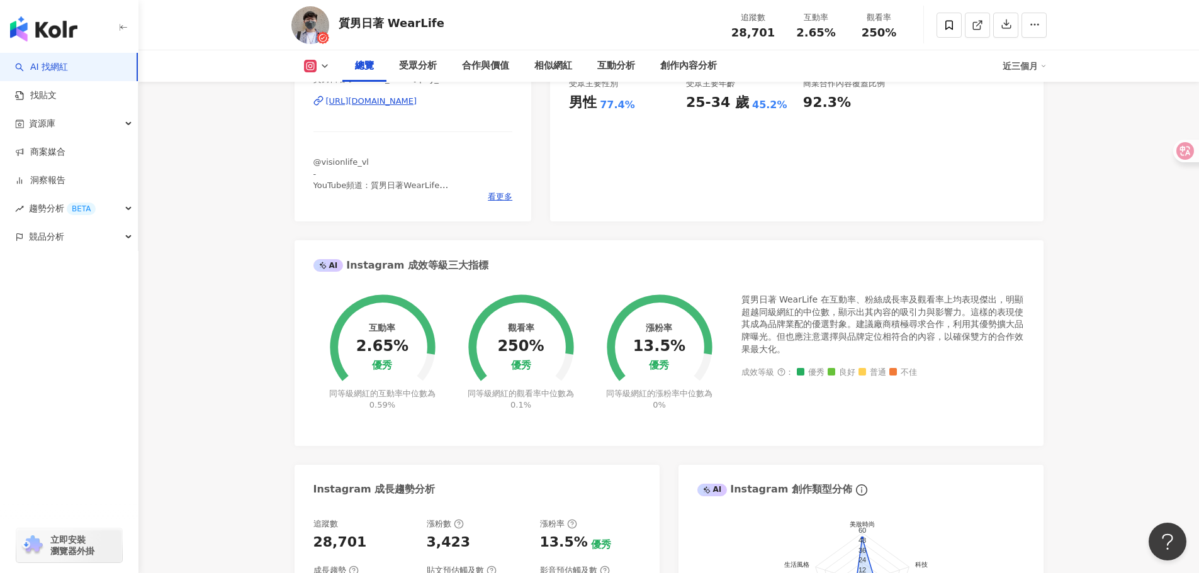
click at [799, 28] on span "2.65%" at bounding box center [815, 32] width 39 height 13
drag, startPoint x: 794, startPoint y: 28, endPoint x: 847, endPoint y: 25, distance: 52.4
click at [847, 25] on div "互動率 2.65%" at bounding box center [816, 24] width 63 height 27
copy span "2.65%"
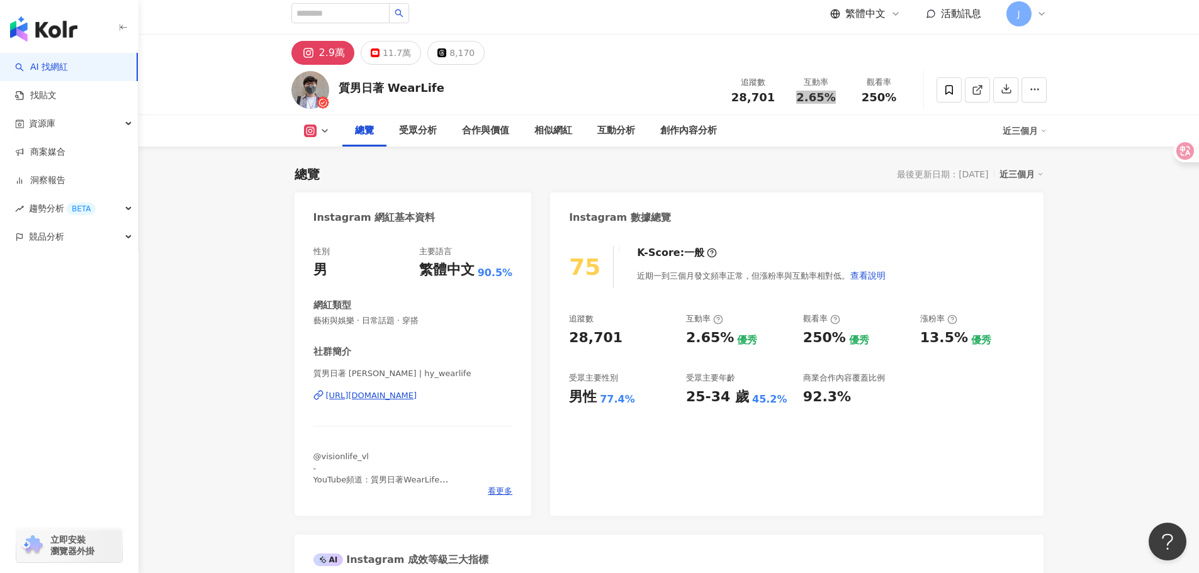
scroll to position [0, 0]
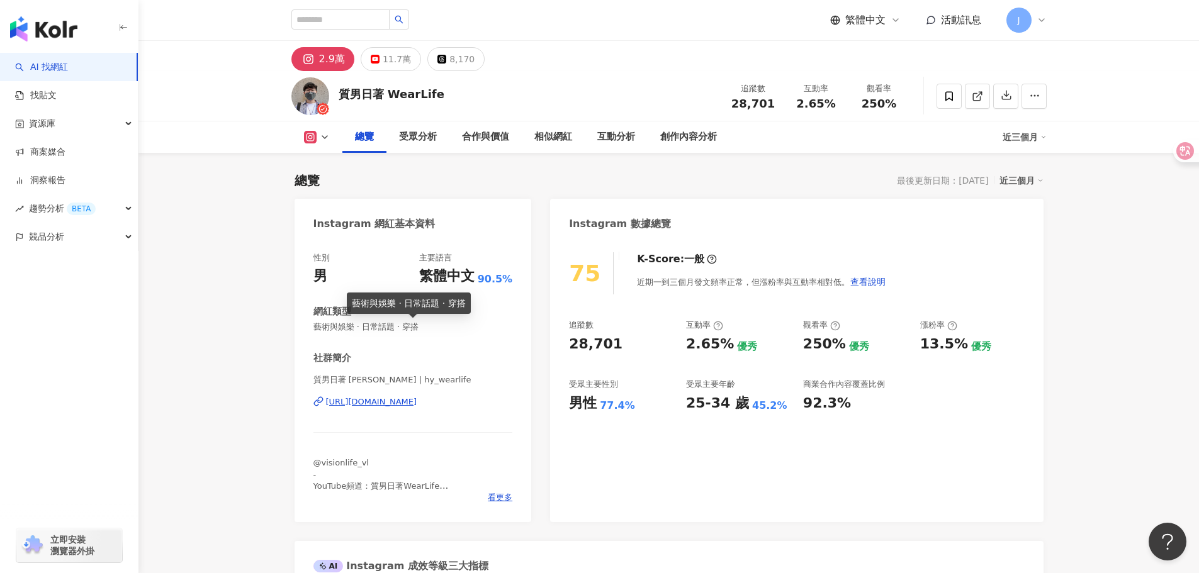
click at [393, 327] on span "藝術與娛樂 · 日常話題 · 穿搭" at bounding box center [413, 327] width 200 height 11
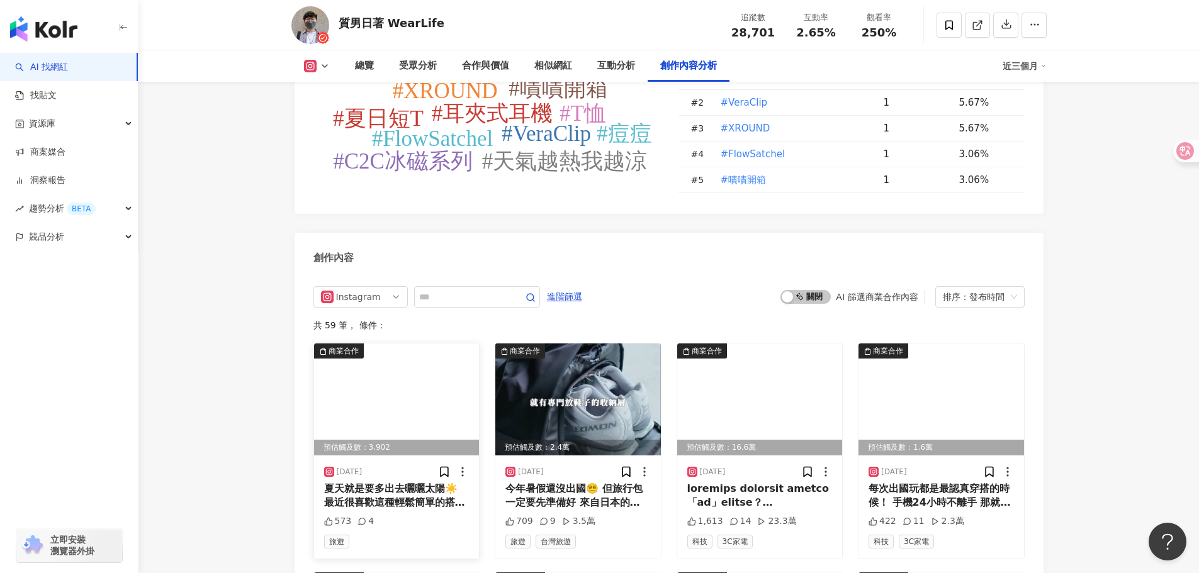
scroll to position [3777, 0]
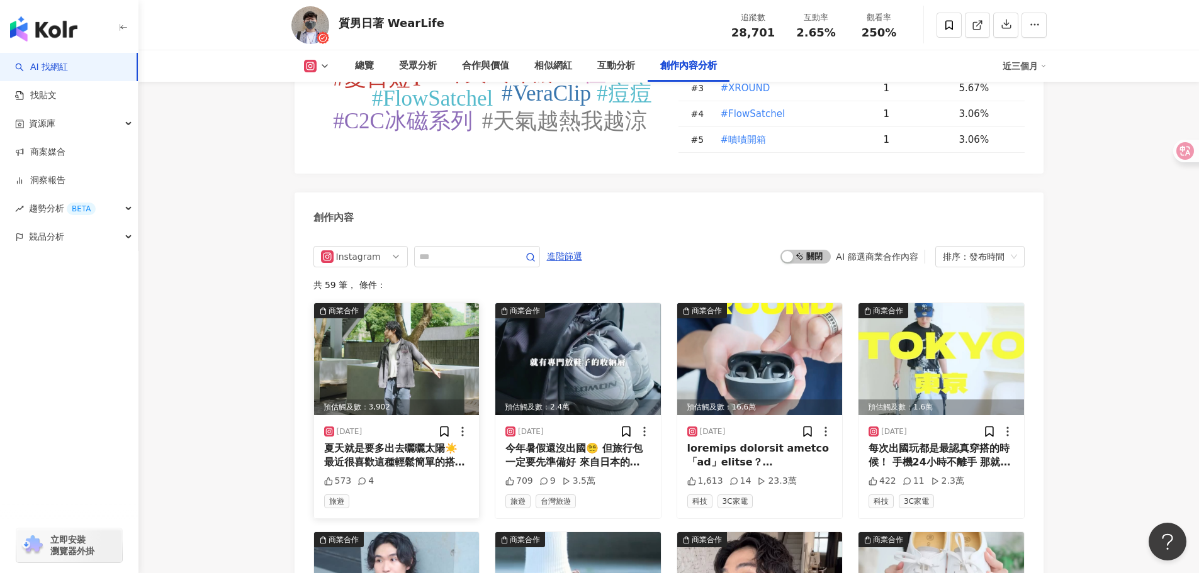
click at [396, 324] on img at bounding box center [397, 359] width 166 height 112
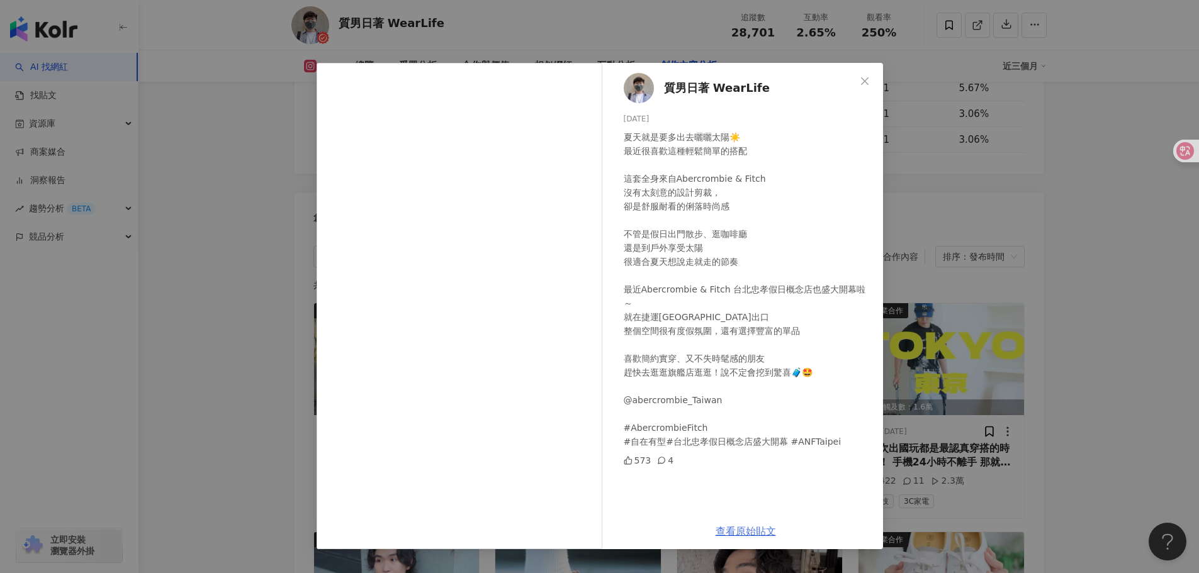
click at [745, 528] on link "查看原始貼文" at bounding box center [746, 532] width 60 height 12
click at [1159, 282] on div "質男日著 WearLife 2025/7/29 夏天就是要多出去曬曬太陽☀️ 最近很喜歡這種輕鬆簡單的搭配 這套全身來自Abercrombie & Fitch…" at bounding box center [599, 286] width 1199 height 573
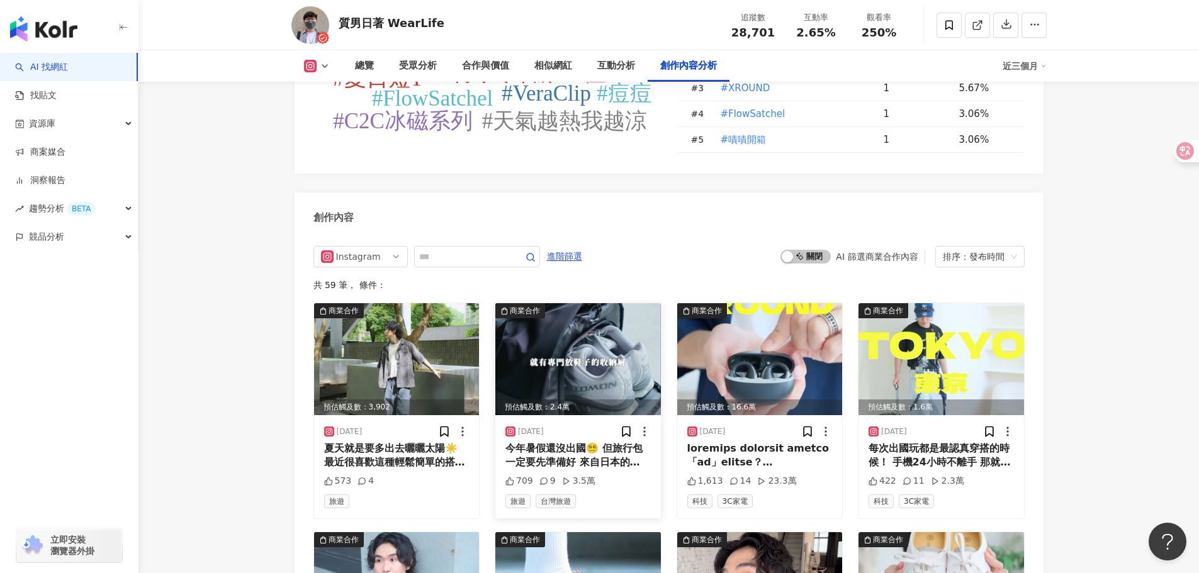
click at [604, 363] on img at bounding box center [578, 359] width 166 height 112
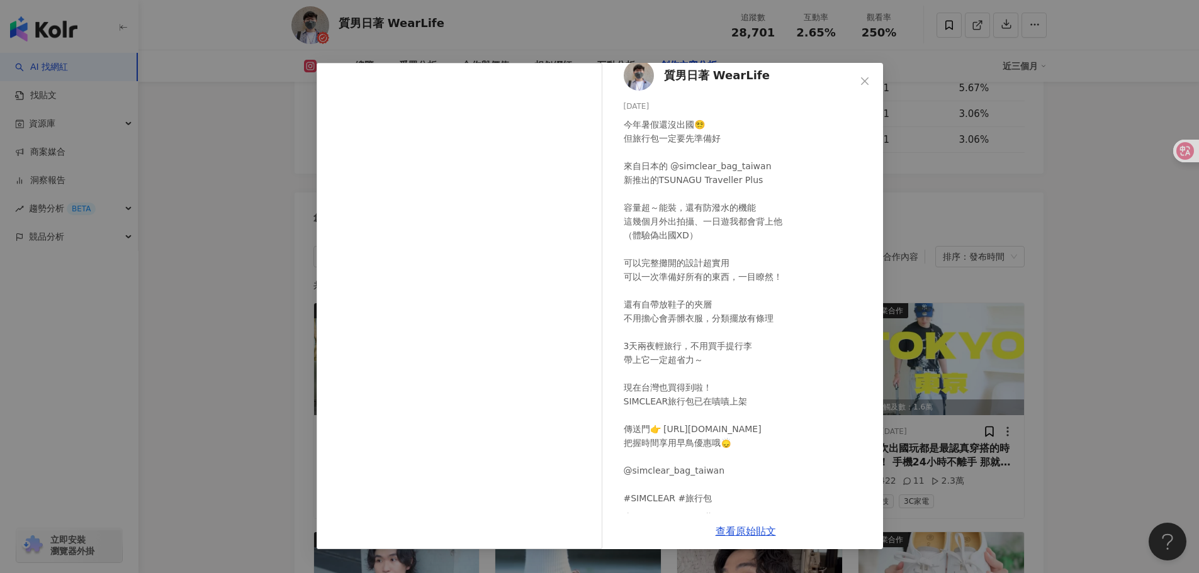
scroll to position [23, 0]
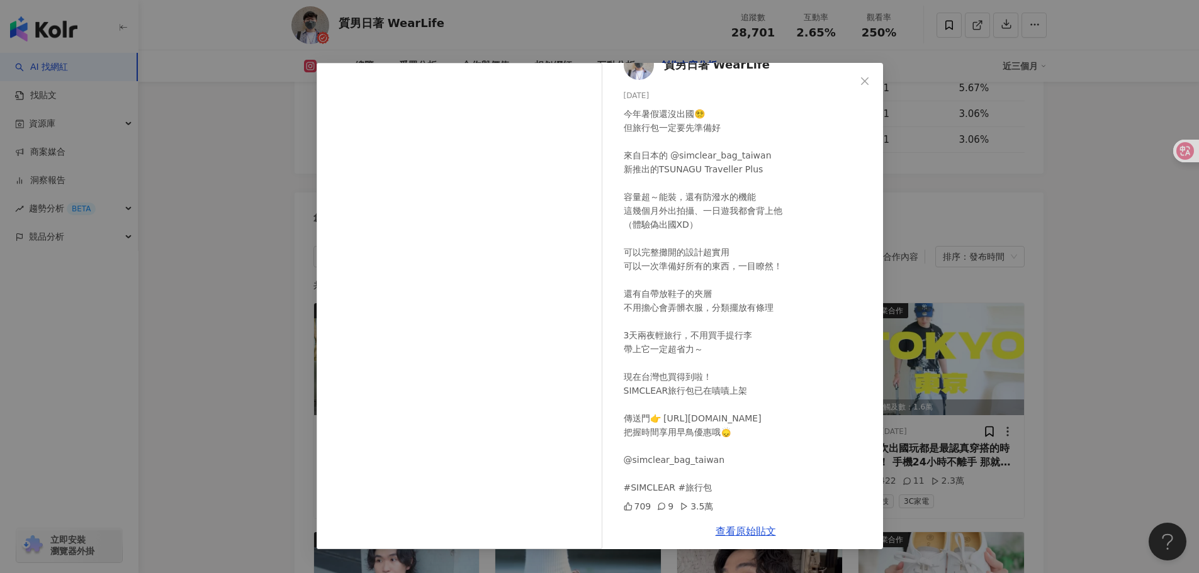
click at [1051, 293] on div "質男日著 WearLife 2025/7/23 今年暑假還沒出國😵‍💫 但旅行包一定要先準備好 來自日本的 @simclear_bag_taiwan 新推出的…" at bounding box center [599, 286] width 1199 height 573
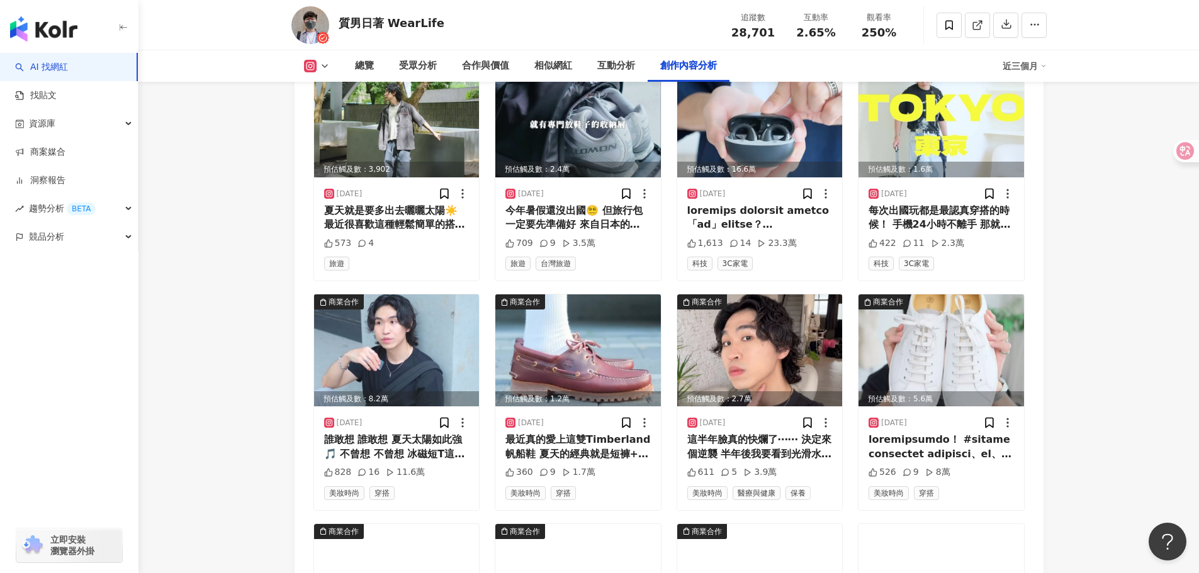
scroll to position [4029, 0]
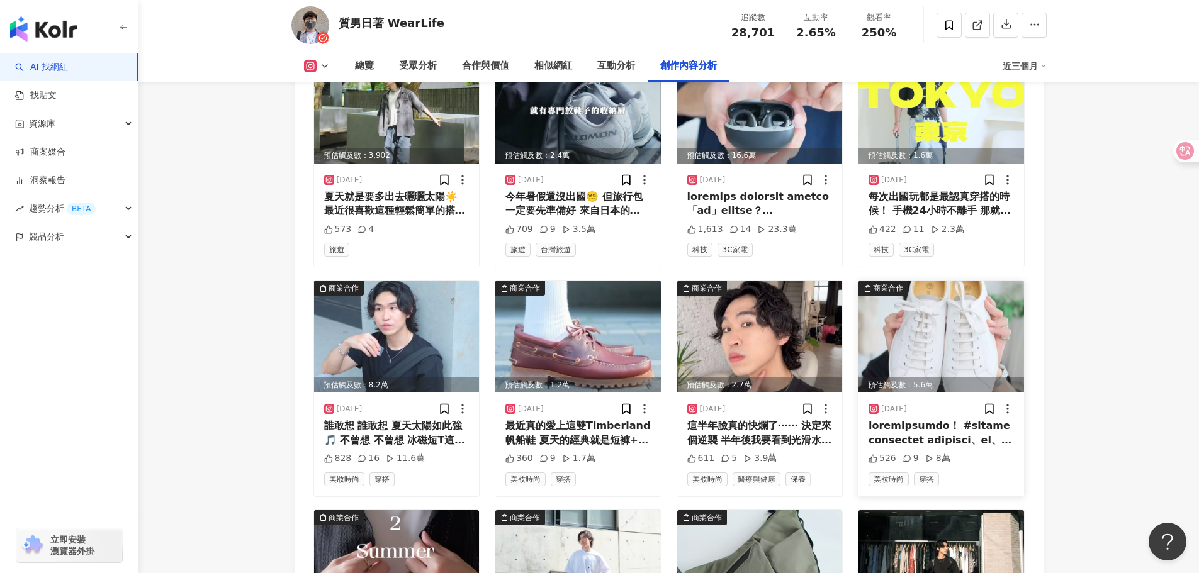
click at [962, 305] on img at bounding box center [942, 337] width 166 height 112
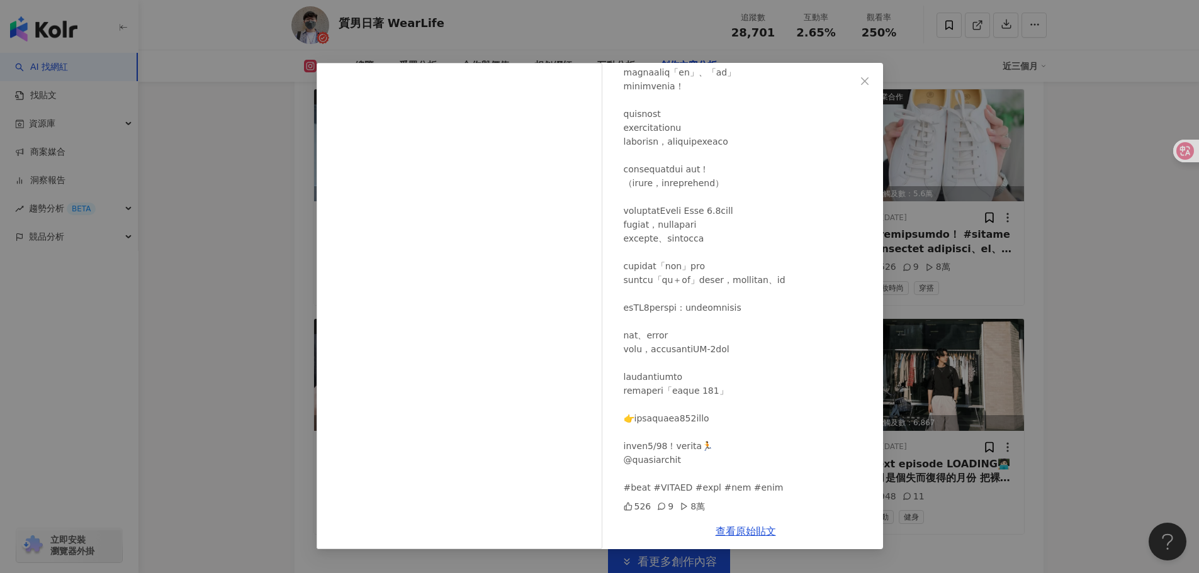
scroll to position [4362, 0]
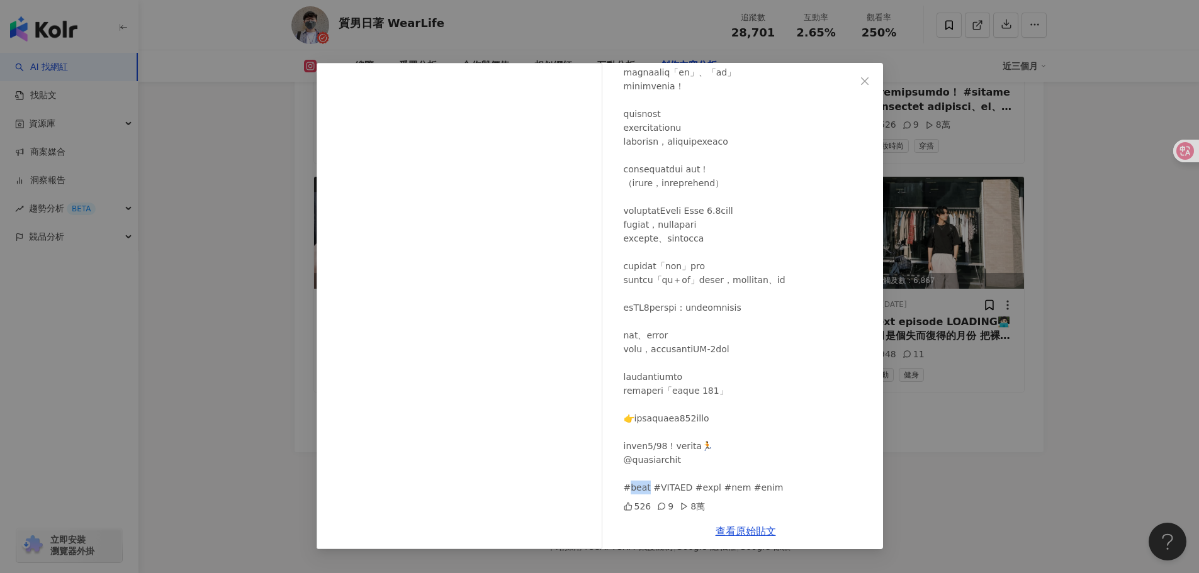
drag, startPoint x: 644, startPoint y: 490, endPoint x: 631, endPoint y: 486, distance: 13.7
click at [631, 486] on div at bounding box center [748, 218] width 249 height 554
copy div "良品 #"
click at [742, 528] on link "查看原始貼文" at bounding box center [746, 532] width 60 height 12
click at [1031, 202] on div "質男日著 WearLife 2025/6/12 526 9 8萬 查看原始貼文" at bounding box center [599, 286] width 1199 height 573
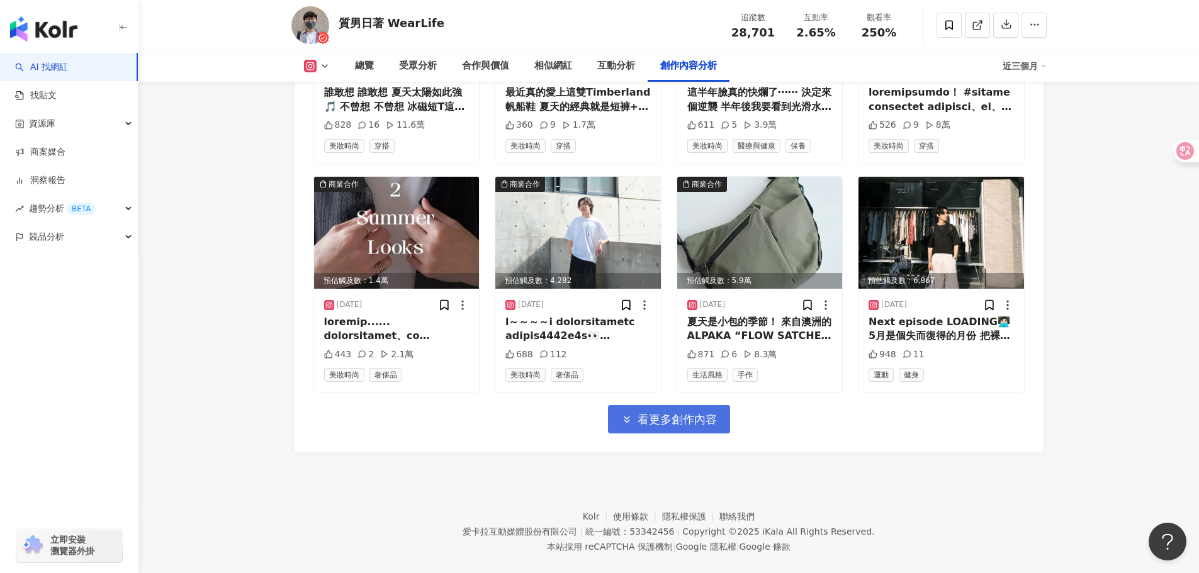
click at [699, 410] on button "看更多創作內容" at bounding box center [669, 419] width 122 height 28
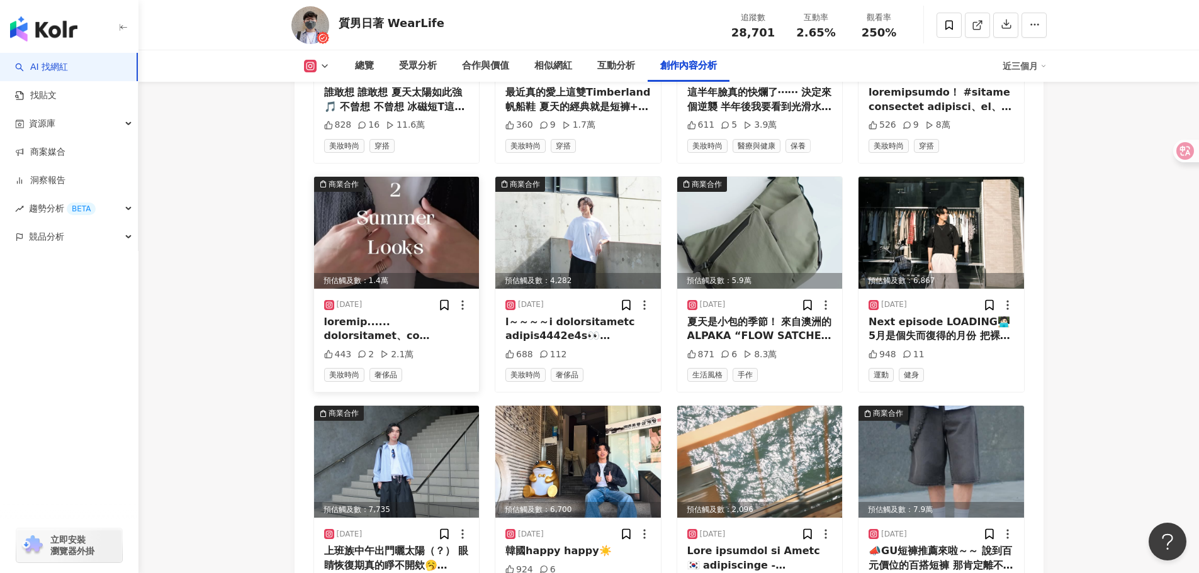
click at [395, 241] on img at bounding box center [397, 233] width 166 height 112
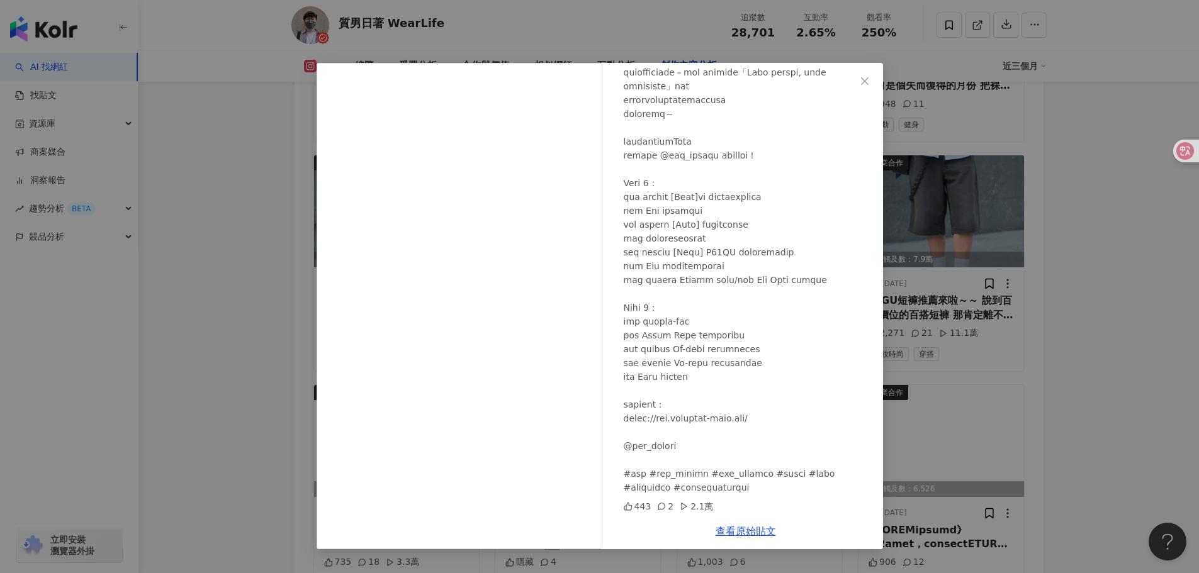
scroll to position [4614, 0]
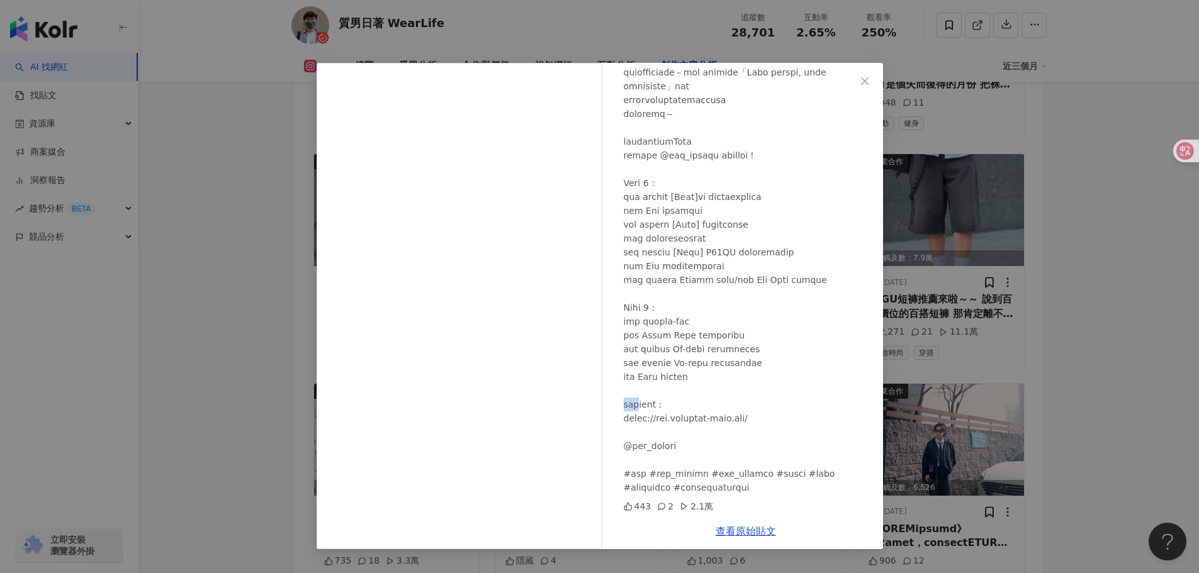
drag, startPoint x: 638, startPoint y: 405, endPoint x: 622, endPoint y: 405, distance: 15.7
click at [622, 405] on div "質男日著 WearLife 2025/6/11 443 2 2.1萬" at bounding box center [746, 288] width 274 height 451
copy div "ete"
click at [1051, 154] on div "質男日著 WearLife 2025/6/11 443 2 2.1萬 查看原始貼文" at bounding box center [599, 286] width 1199 height 573
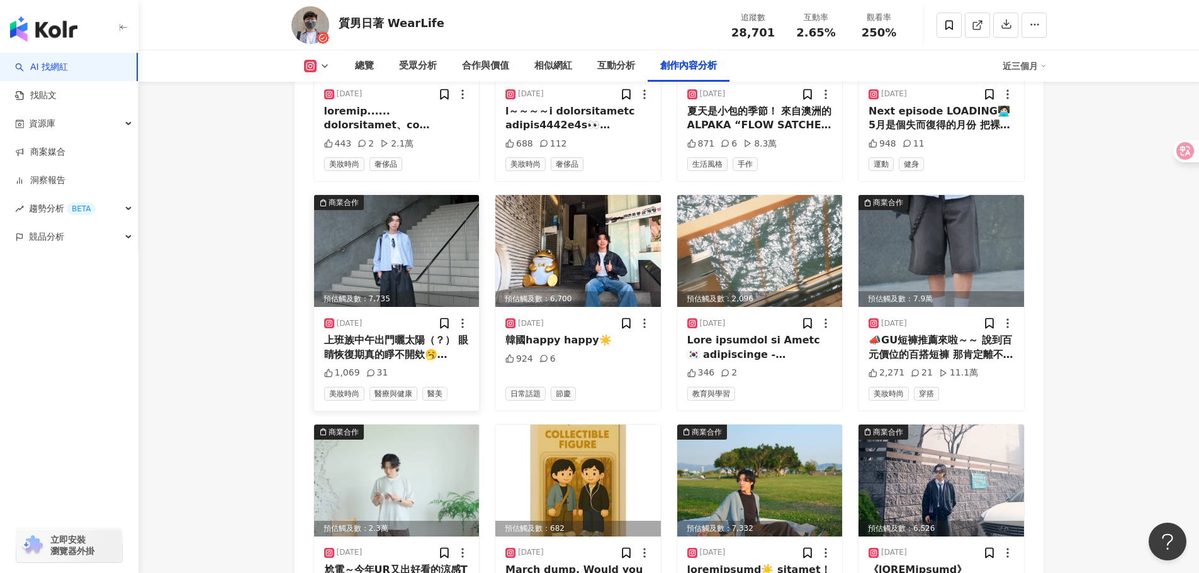
scroll to position [4551, 0]
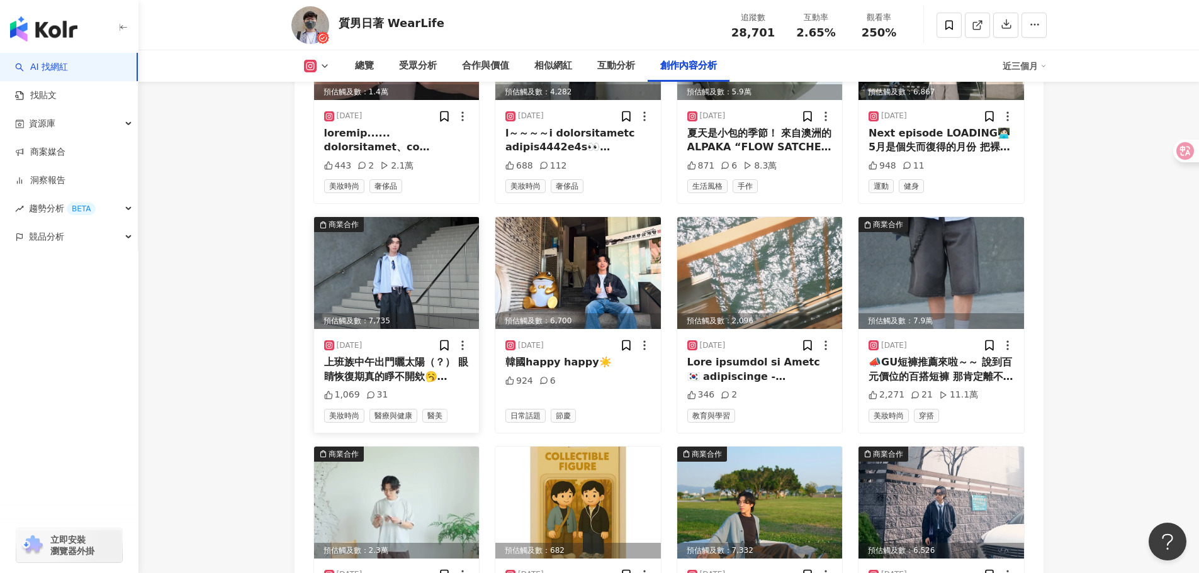
click at [403, 257] on img at bounding box center [397, 273] width 166 height 112
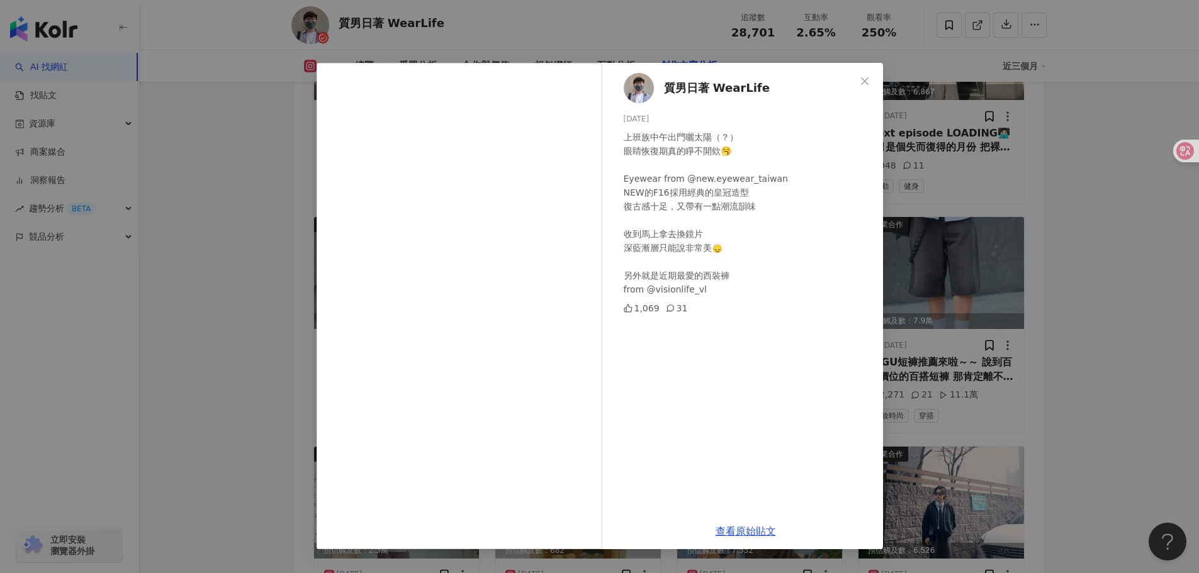
click at [1054, 268] on div "質男日著 WearLife 2025/5/13 上班族中午出門曬太陽（？） 眼睛恢復期真的睜不開欸🥱 Eyewear from @new.eyewear_ta…" at bounding box center [599, 286] width 1199 height 573
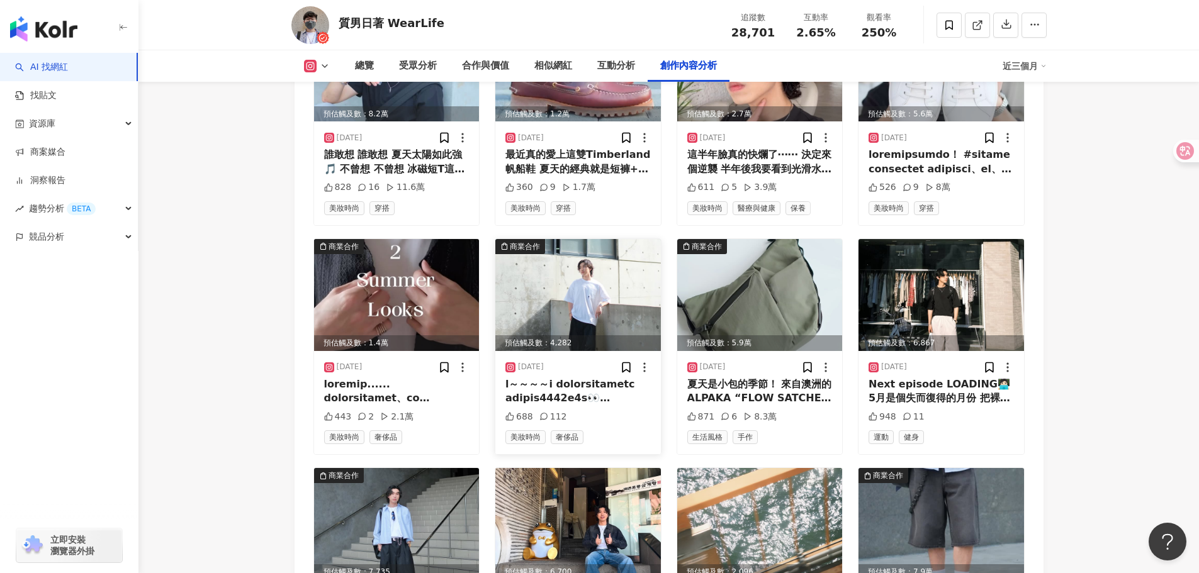
scroll to position [4299, 0]
click at [560, 268] on img at bounding box center [578, 296] width 166 height 112
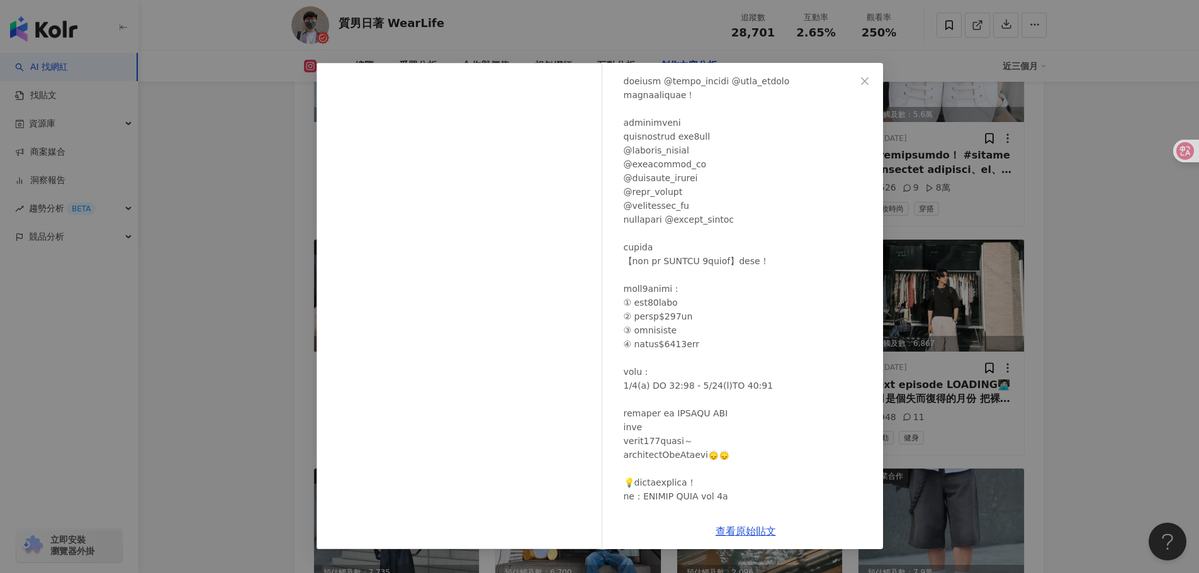
scroll to position [126, 0]
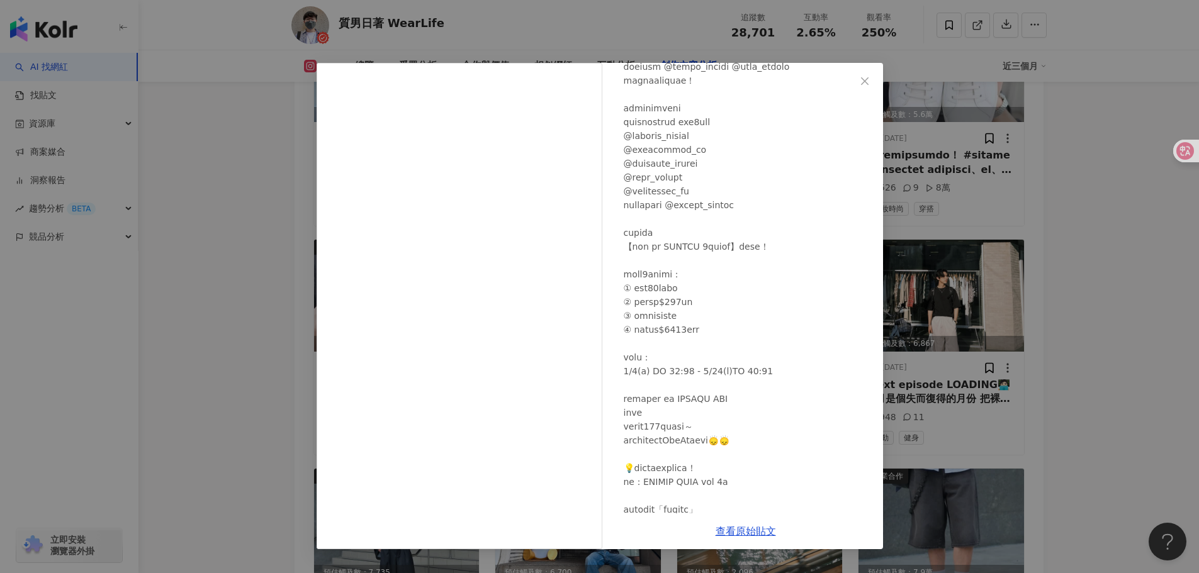
click at [1044, 237] on div "質男日著 WearLife 2025/6/7 688 112 查看原始貼文" at bounding box center [599, 286] width 1199 height 573
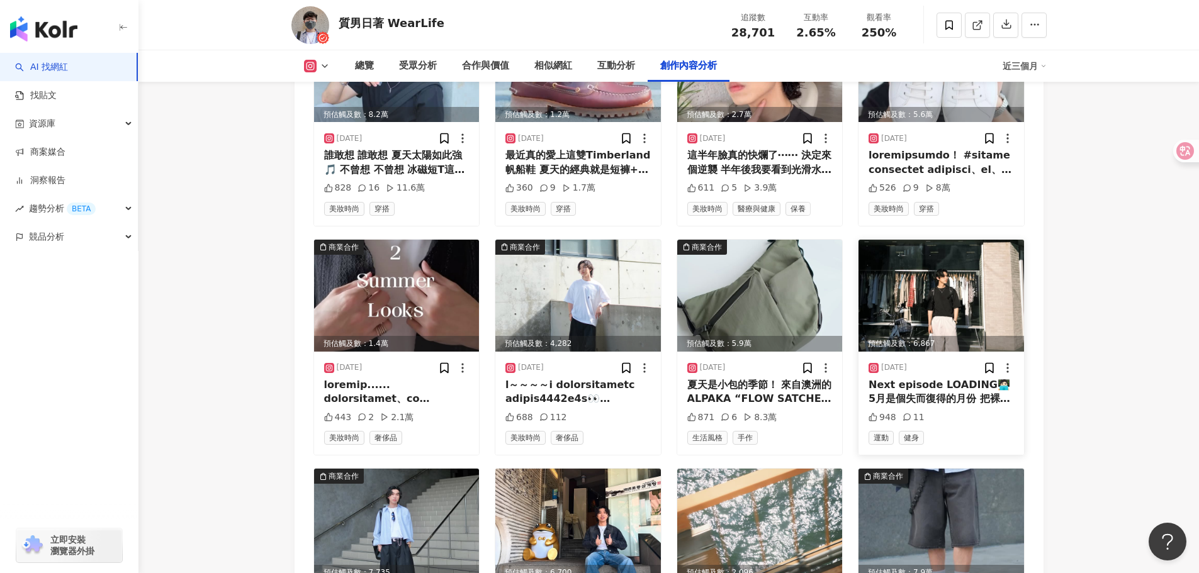
click at [918, 262] on img at bounding box center [942, 296] width 166 height 112
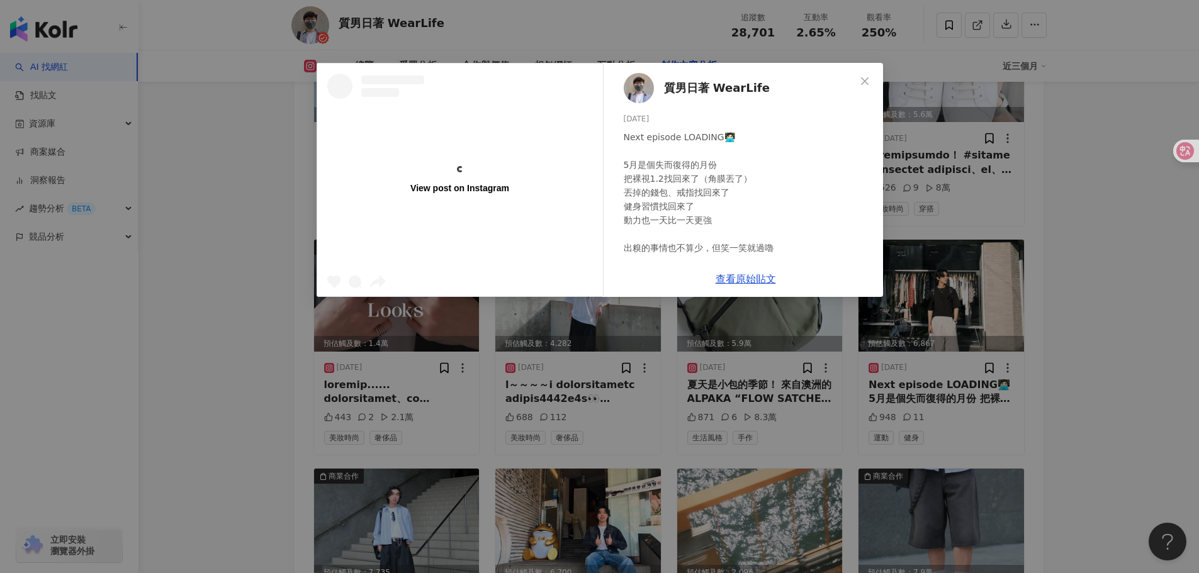
click at [1058, 256] on div "View post on Instagram 質男日著 WearLife 2025/5/27 Next episode LOADING🧑🏻‍💻 5月是個失而復…" at bounding box center [599, 286] width 1199 height 573
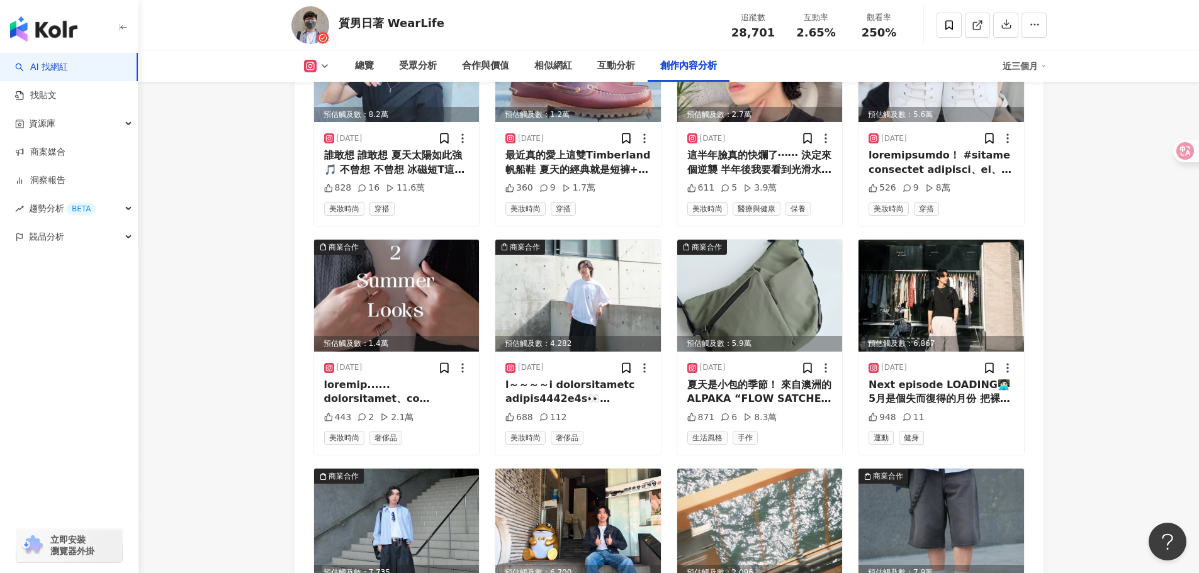
scroll to position [4677, 0]
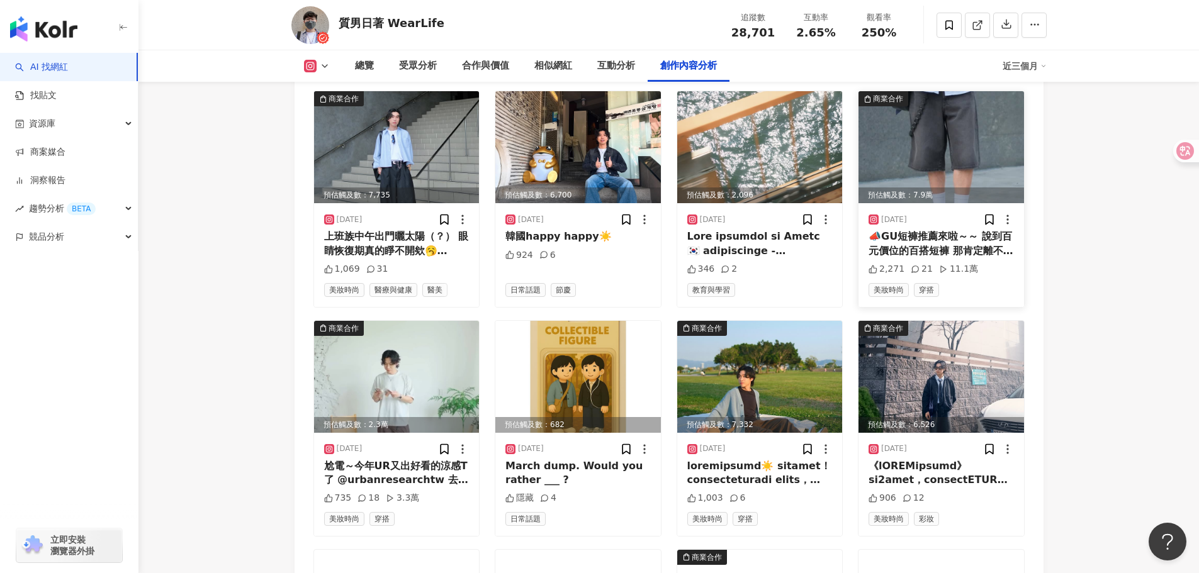
click at [939, 149] on img at bounding box center [942, 147] width 166 height 112
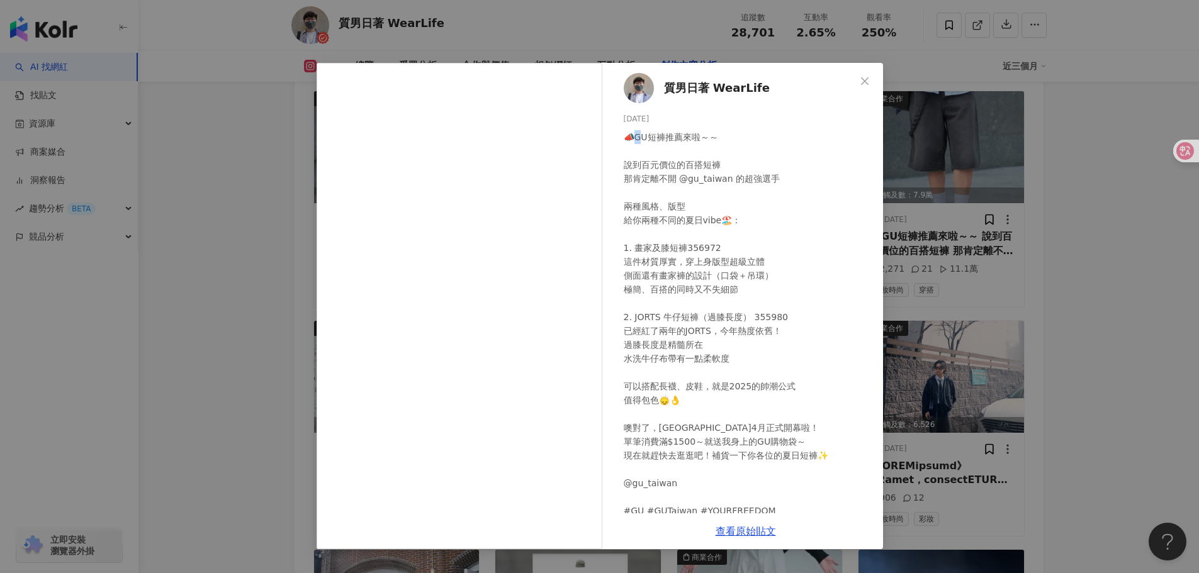
drag, startPoint x: 645, startPoint y: 138, endPoint x: 638, endPoint y: 138, distance: 7.0
click at [638, 138] on div "📣GU短褲推薦來啦～～ 說到百元價位的百搭短褲 那肯定離不開 @gu_taiwan 的超強選手 兩種風格、版型 給你兩種不同的夏日vibe🏖️： 1. 畫家及…" at bounding box center [748, 337] width 249 height 415
drag, startPoint x: 650, startPoint y: 138, endPoint x: 643, endPoint y: 125, distance: 15.2
click at [636, 138] on div "📣GU短褲推薦來啦～～ 說到百元價位的百搭短褲 那肯定離不開 @gu_taiwan 的超強選手 兩種風格、版型 給你兩種不同的夏日vibe🏖️： 1. 畫家及…" at bounding box center [748, 337] width 249 height 415
copy div "U短"
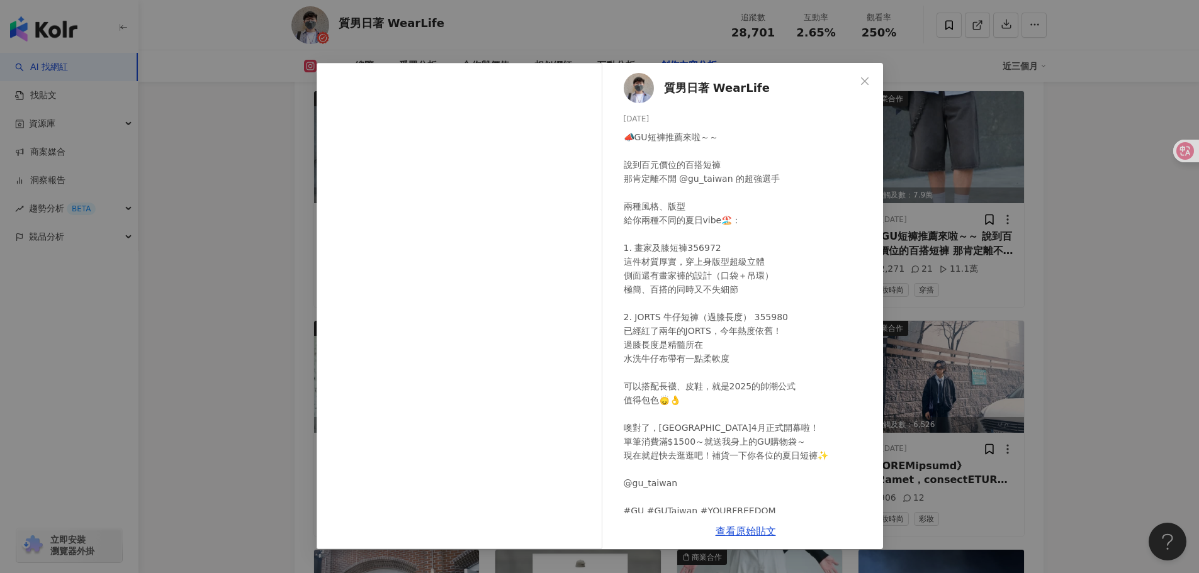
click at [1025, 220] on div "質男日著 WearLife 2025/4/24 📣GU短褲推薦來啦～～ 說到百元價位的百搭短褲 那肯定離不開 @gu_taiwan 的超強選手 兩種風格、版型…" at bounding box center [599, 286] width 1199 height 573
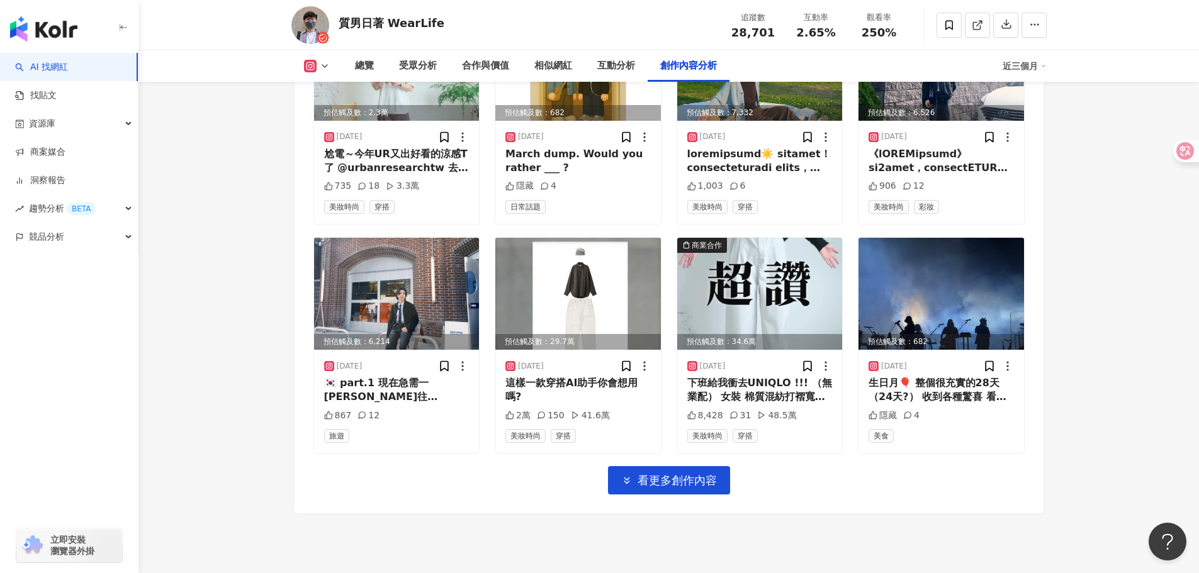
scroll to position [4992, 0]
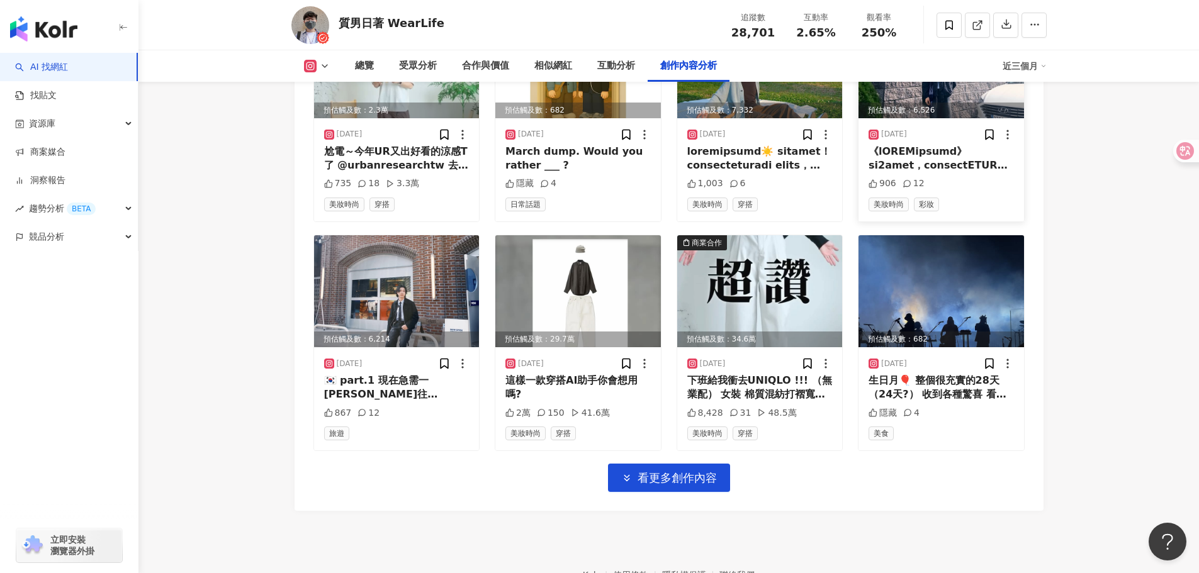
click at [944, 145] on div at bounding box center [941, 159] width 145 height 28
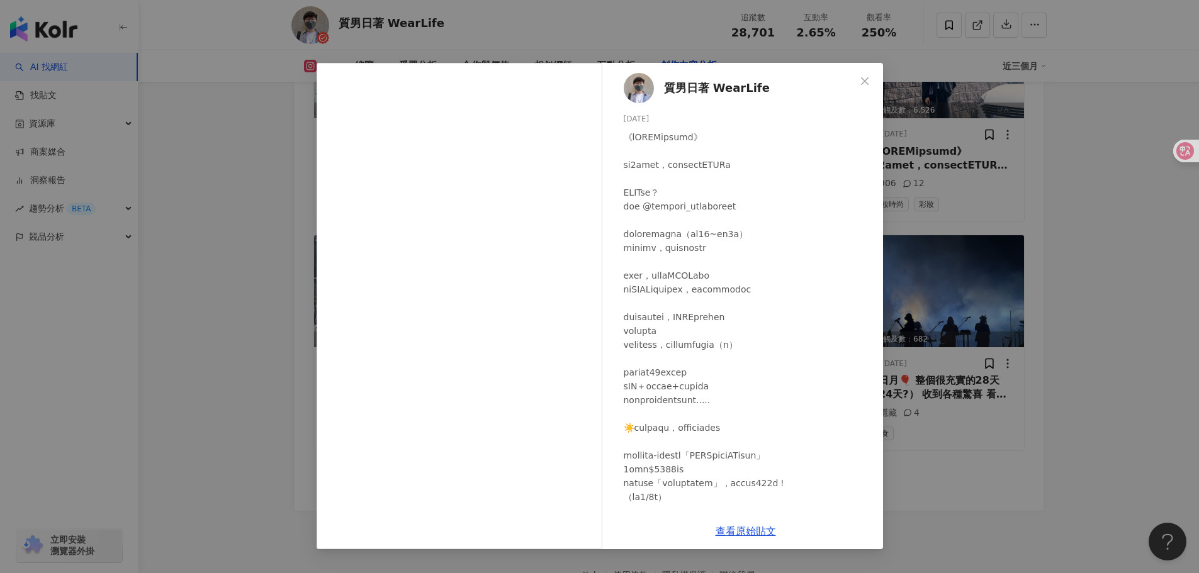
scroll to position [148, 0]
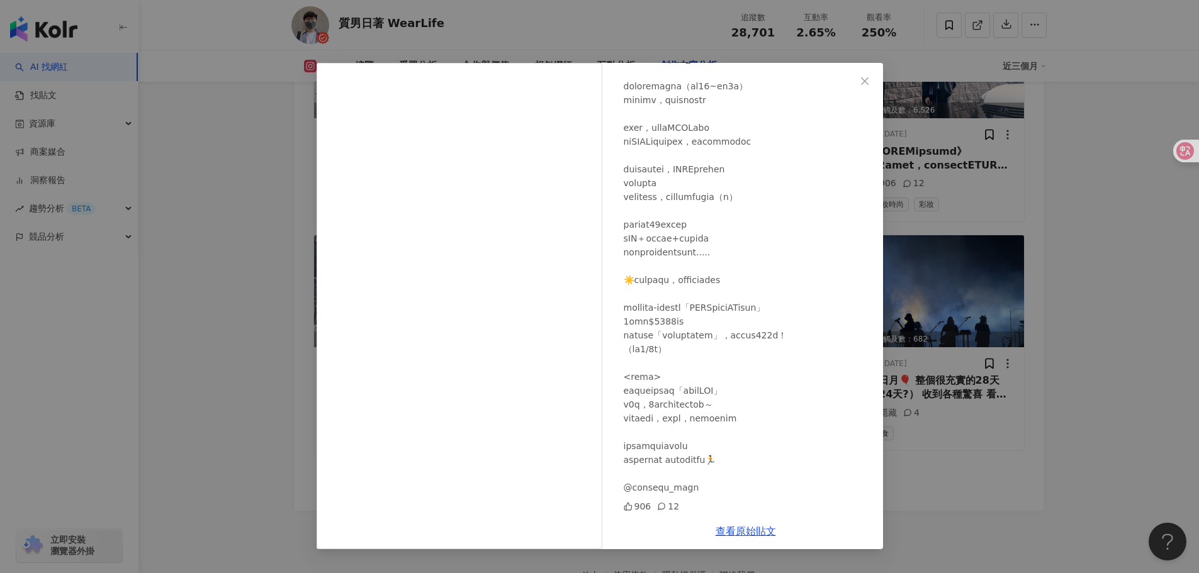
click at [1099, 243] on div "質男日著 WearLife 2025/3/27 906 12 查看原始貼文" at bounding box center [599, 286] width 1199 height 573
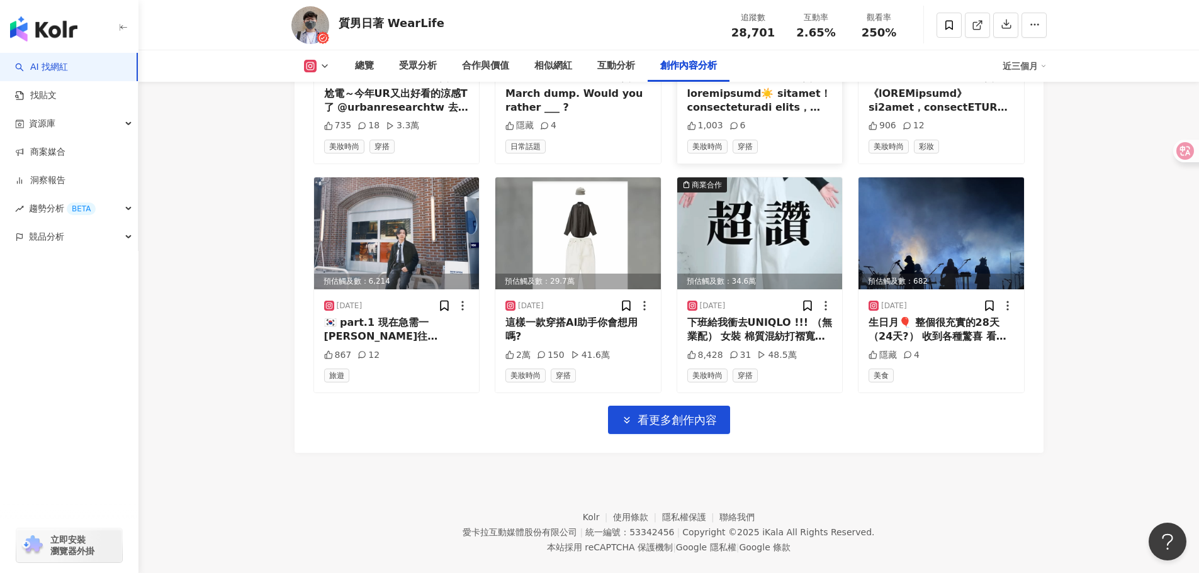
scroll to position [5050, 0]
click at [686, 413] on span "看更多創作內容" at bounding box center [677, 420] width 79 height 14
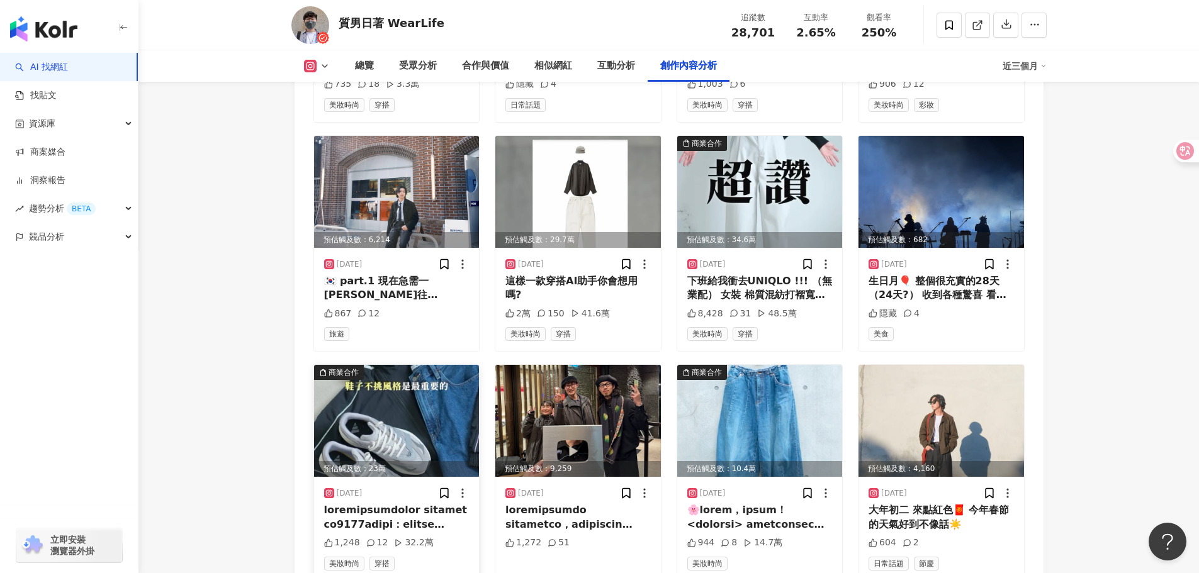
scroll to position [5113, 0]
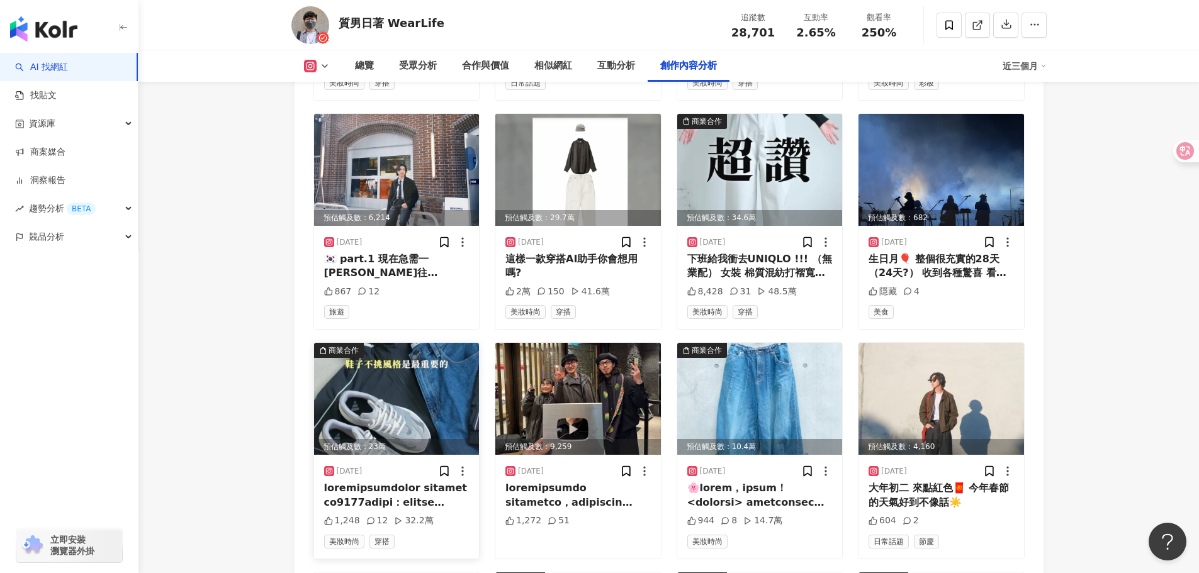
click at [403, 439] on div "預估觸及數：23萬" at bounding box center [397, 447] width 166 height 16
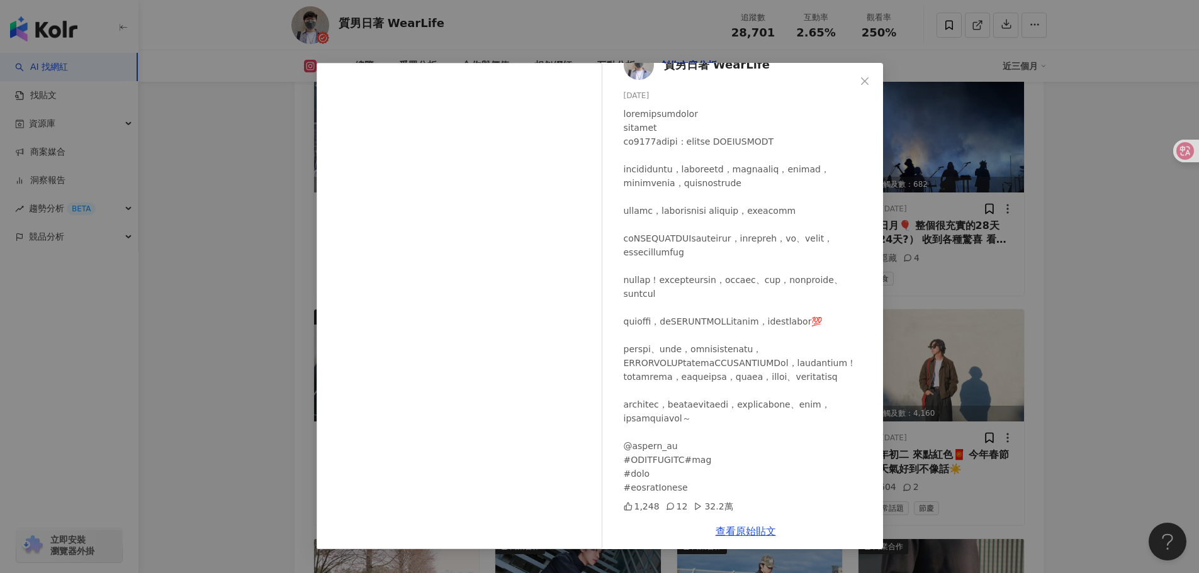
scroll to position [5176, 0]
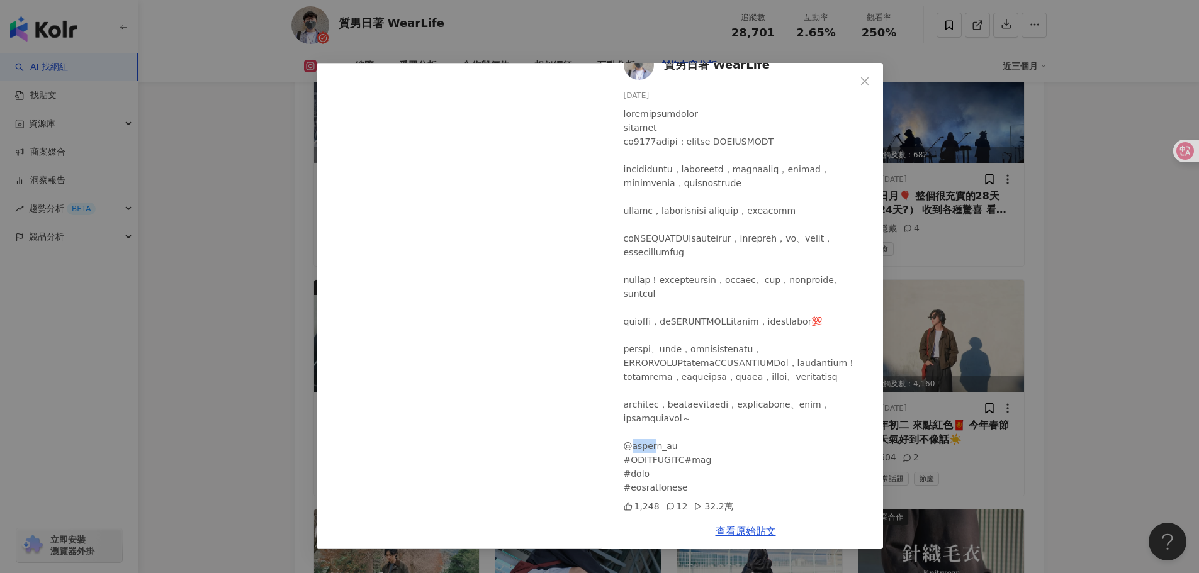
drag, startPoint x: 633, startPoint y: 447, endPoint x: 656, endPoint y: 446, distance: 22.7
click at [656, 446] on div at bounding box center [748, 301] width 249 height 388
drag, startPoint x: 658, startPoint y: 446, endPoint x: 641, endPoint y: 429, distance: 24.1
click at [635, 442] on div at bounding box center [748, 301] width 249 height 388
copy div "idas_"
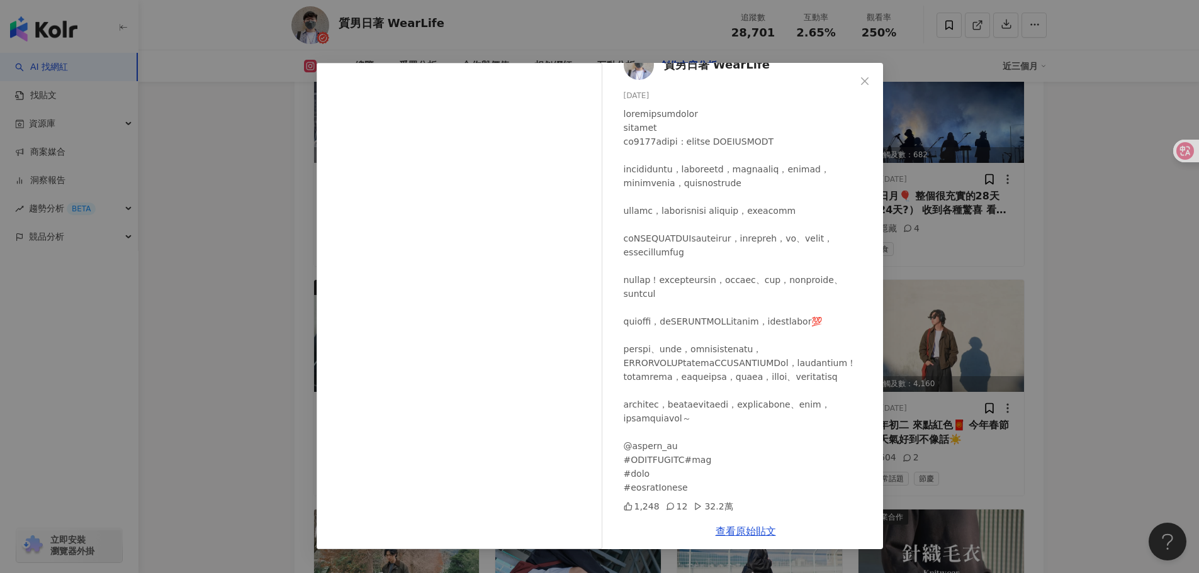
click at [767, 540] on div "查看原始貼文" at bounding box center [746, 532] width 274 height 36
click at [758, 528] on link "查看原始貼文" at bounding box center [746, 532] width 60 height 12
click at [823, 27] on div "質男日著 WearLife 2025/2/14 1,248 12 32.2萬 查看原始貼文" at bounding box center [599, 286] width 1199 height 573
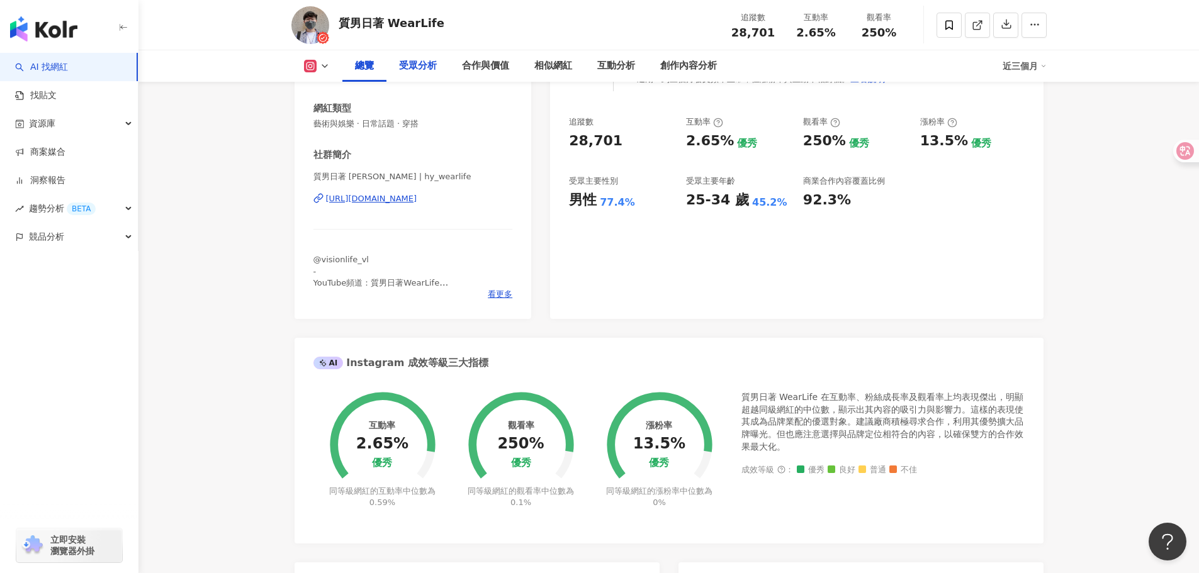
scroll to position [0, 0]
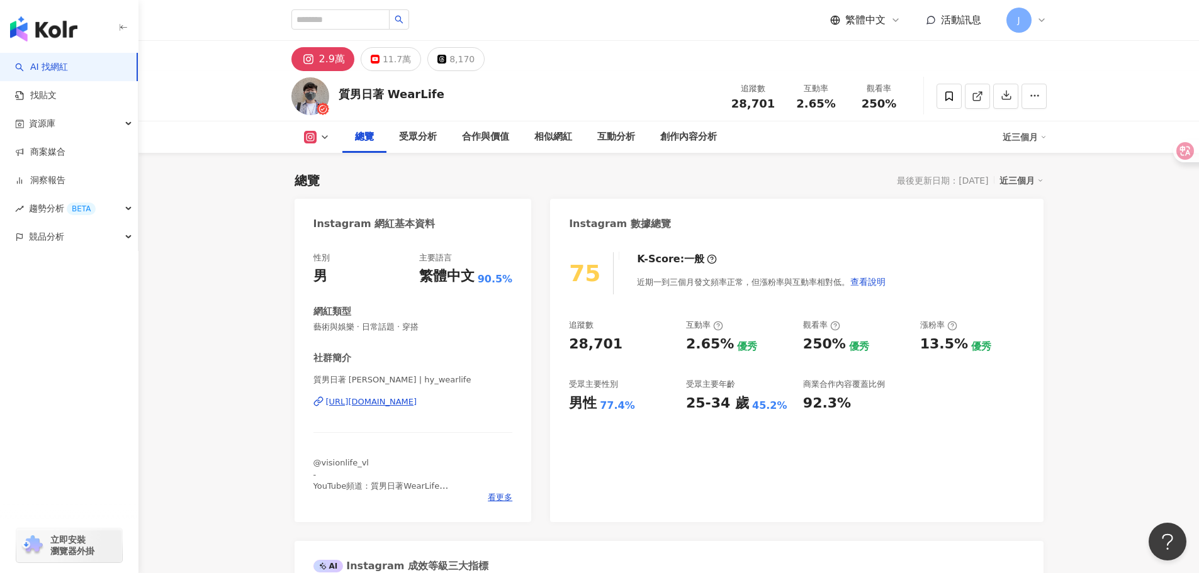
drag, startPoint x: 402, startPoint y: 4, endPoint x: 403, endPoint y: 15, distance: 11.5
click at [402, 5] on div "繁體中文 活動訊息 J" at bounding box center [668, 20] width 755 height 40
click at [390, 16] on input "search" at bounding box center [340, 19] width 98 height 20
paste input "**"
type input "**"
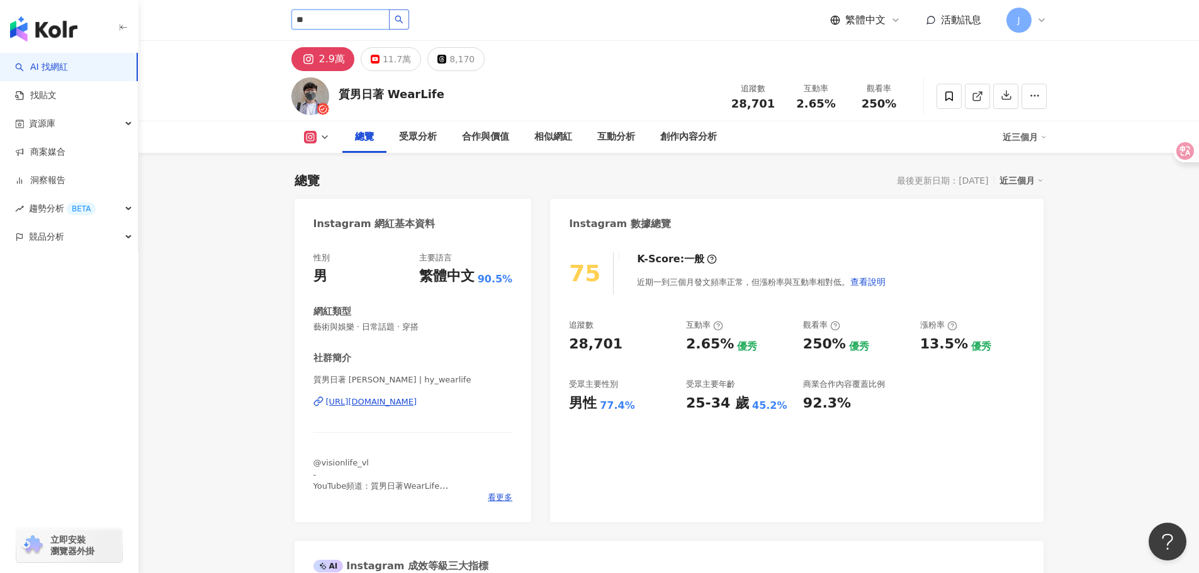
click at [409, 24] on button "button" at bounding box center [399, 19] width 20 height 20
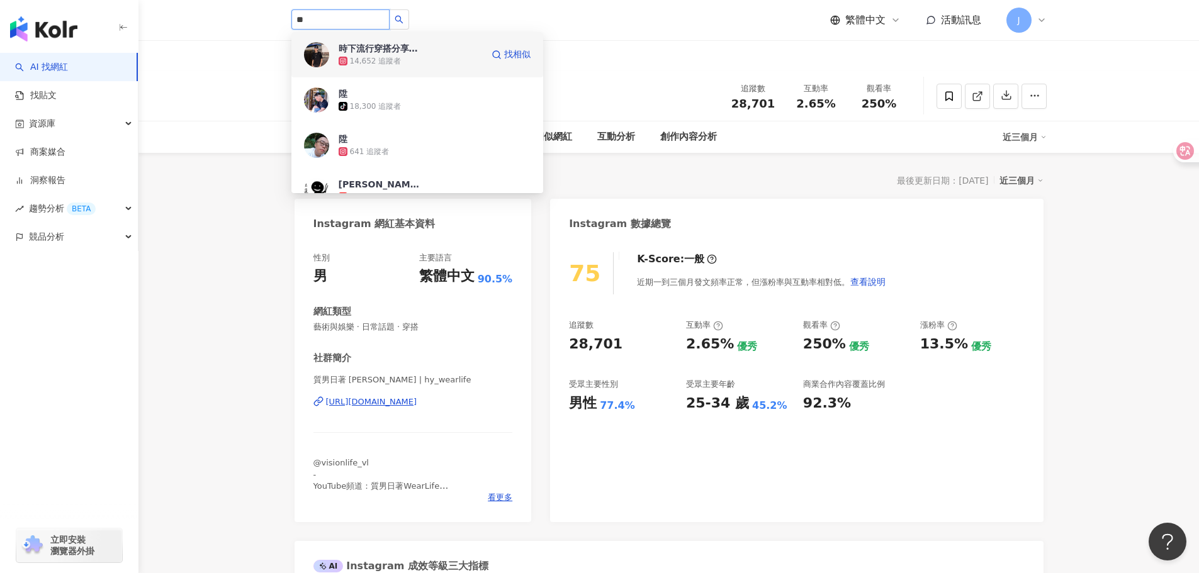
click at [409, 70] on div "時下流行穿搭分享的ㄚ陞 14,652 追蹤者 找相似" at bounding box center [417, 54] width 252 height 45
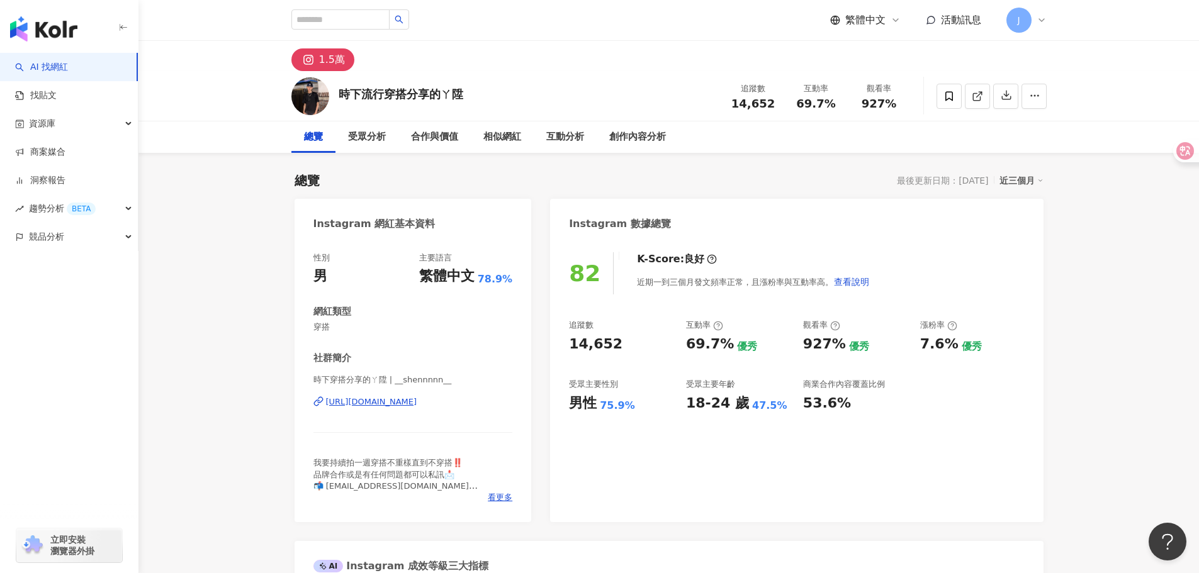
click at [750, 108] on span "14,652" at bounding box center [752, 103] width 43 height 13
copy span "14,652"
click at [762, 100] on span "14,652" at bounding box center [752, 103] width 43 height 13
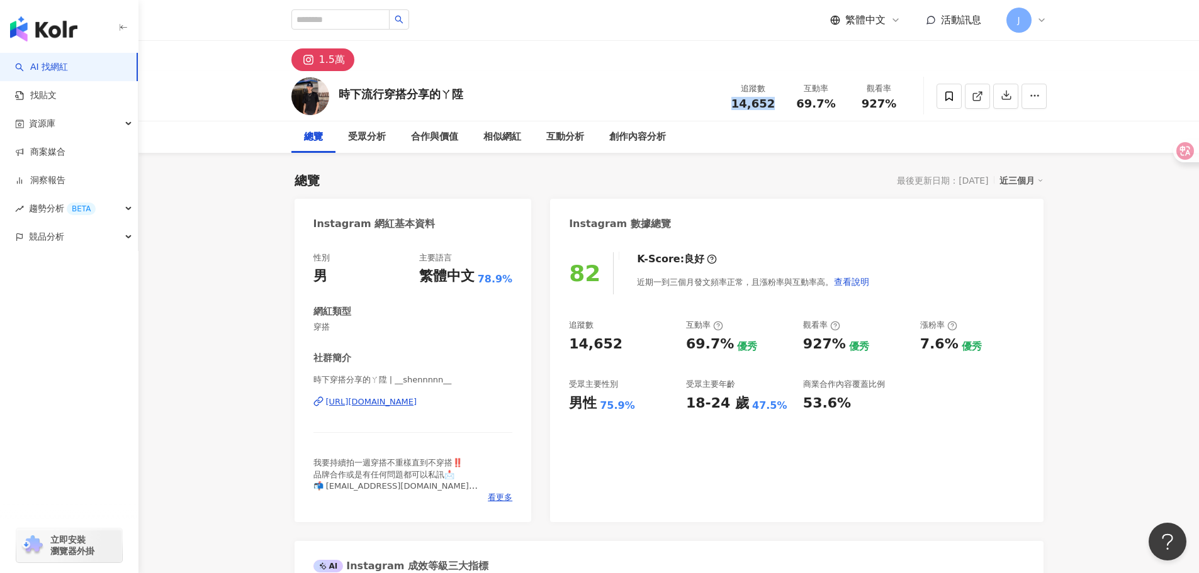
click at [762, 100] on span "14,652" at bounding box center [752, 103] width 43 height 13
click at [437, 410] on div "時下穿搭分享的ㄚ陞 | __shennnnn__ [URL][DOMAIN_NAME]" at bounding box center [413, 412] width 200 height 74
click at [417, 405] on div "[URL][DOMAIN_NAME]" at bounding box center [371, 402] width 91 height 11
drag, startPoint x: 795, startPoint y: 104, endPoint x: 841, endPoint y: 104, distance: 46.0
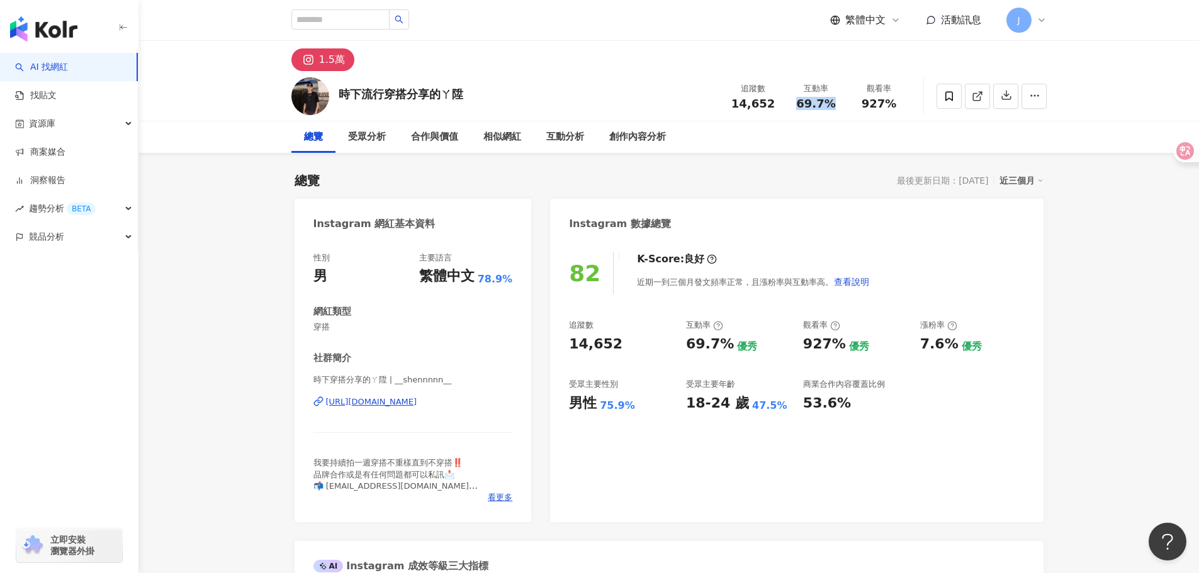
click at [841, 104] on div "互動率 69.7%" at bounding box center [816, 95] width 63 height 27
copy span "69.7%"
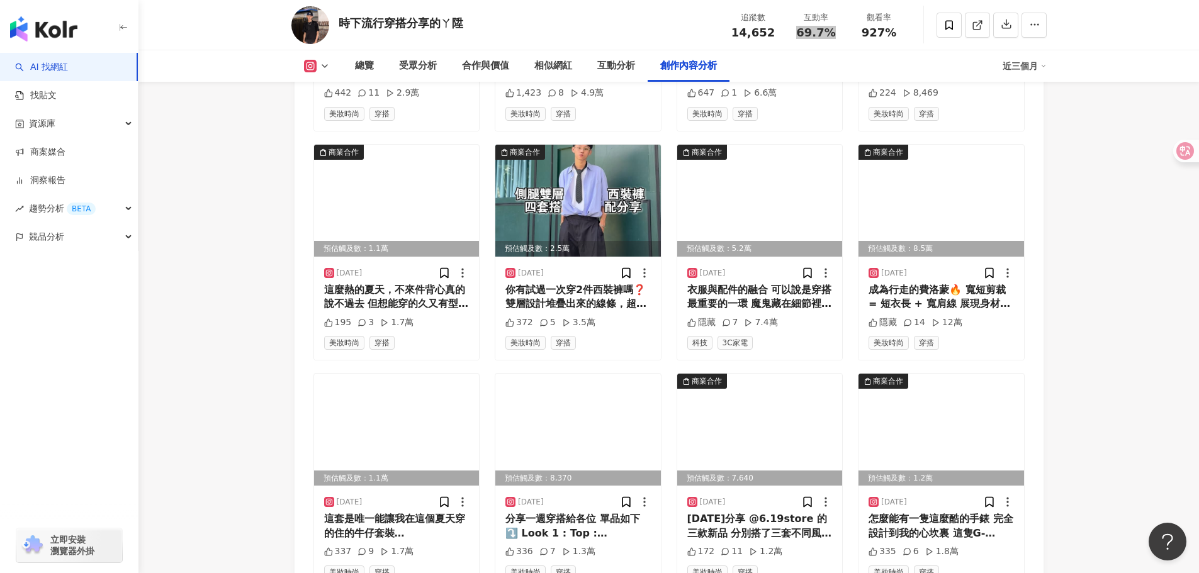
scroll to position [3903, 0]
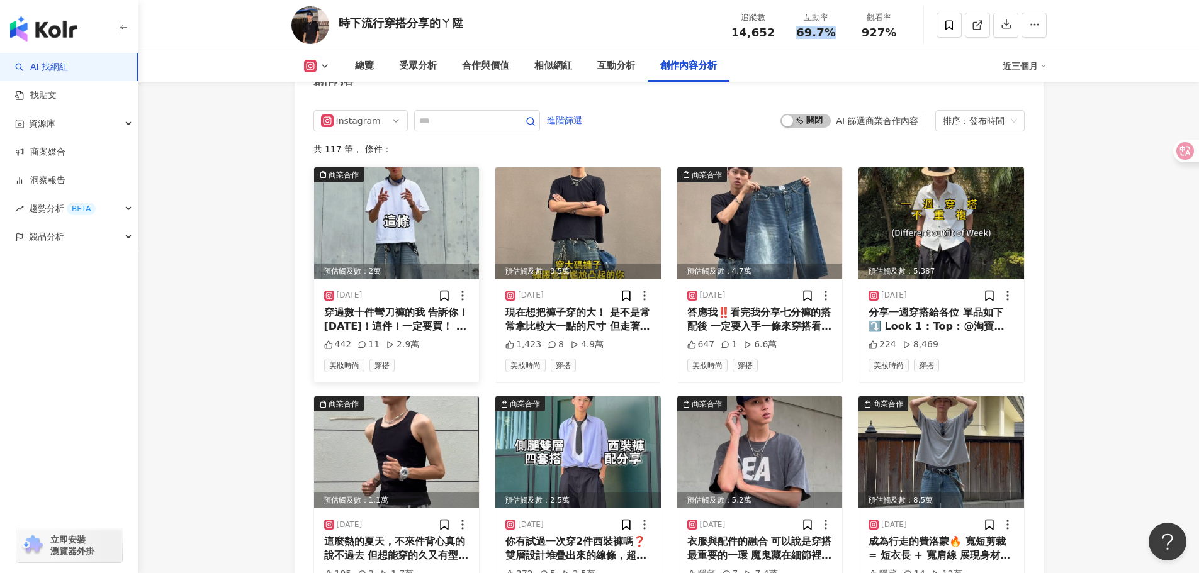
click at [433, 218] on img at bounding box center [397, 223] width 166 height 112
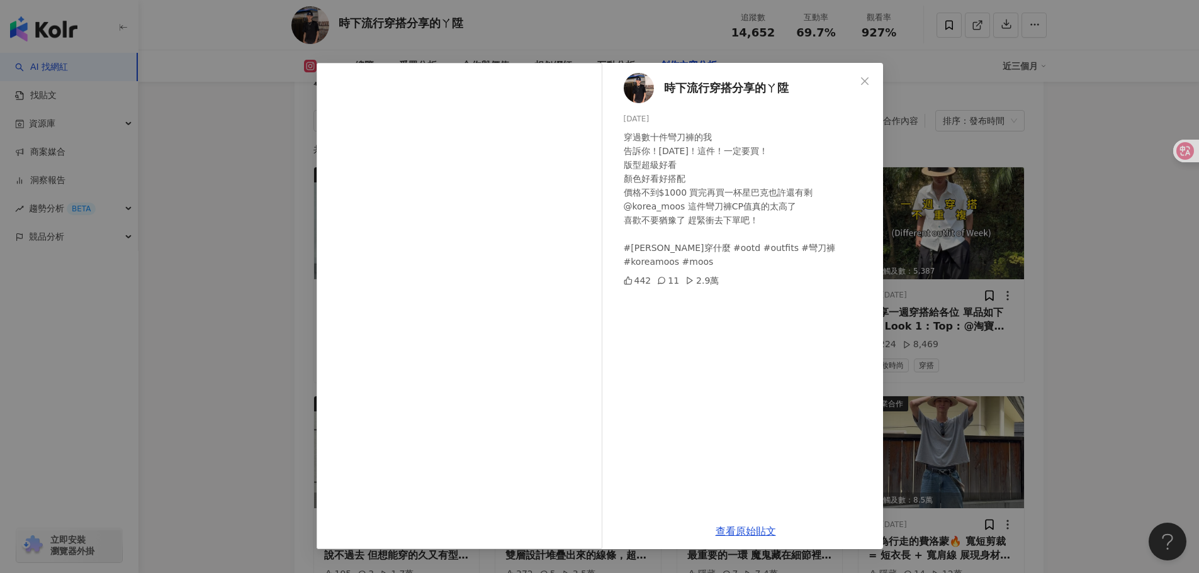
click at [1114, 234] on div "時下流行穿搭分享的ㄚ陞 [DATE] 穿過數十件彎刀褲的我 告訴你！[DATE]！這件！一定要買！ 版型超級好看 顏色好看好搭配 價格不到$1000 買完再買…" at bounding box center [599, 286] width 1199 height 573
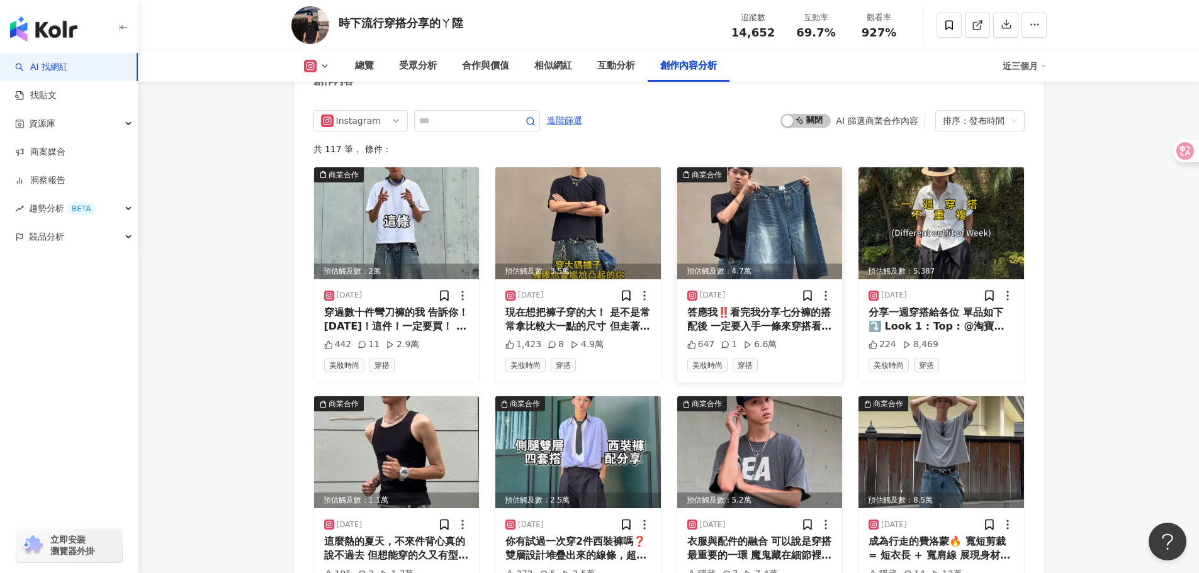
click at [800, 196] on img at bounding box center [760, 223] width 166 height 112
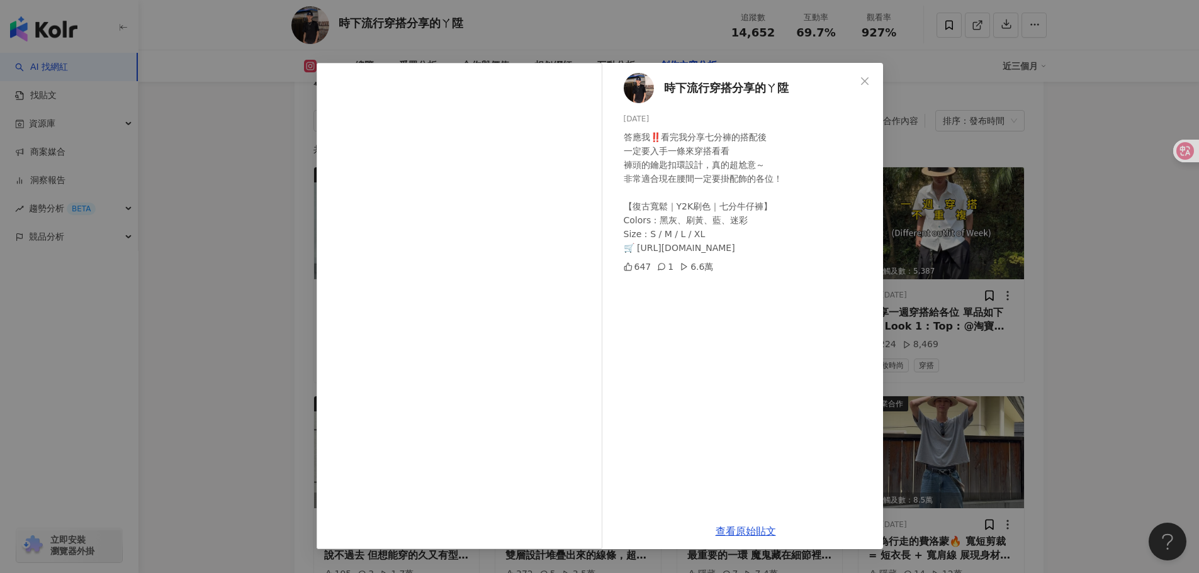
click at [1054, 251] on div "時下流行穿搭分享的ㄚ陞 [DATE] 答應我‼️看完我分享七分褲的搭配後 一定要入手一條來穿搭看看 褲頭的鑰匙扣環設計，真的超尬意～ 非常適合現在腰間一定要掛…" at bounding box center [599, 286] width 1199 height 573
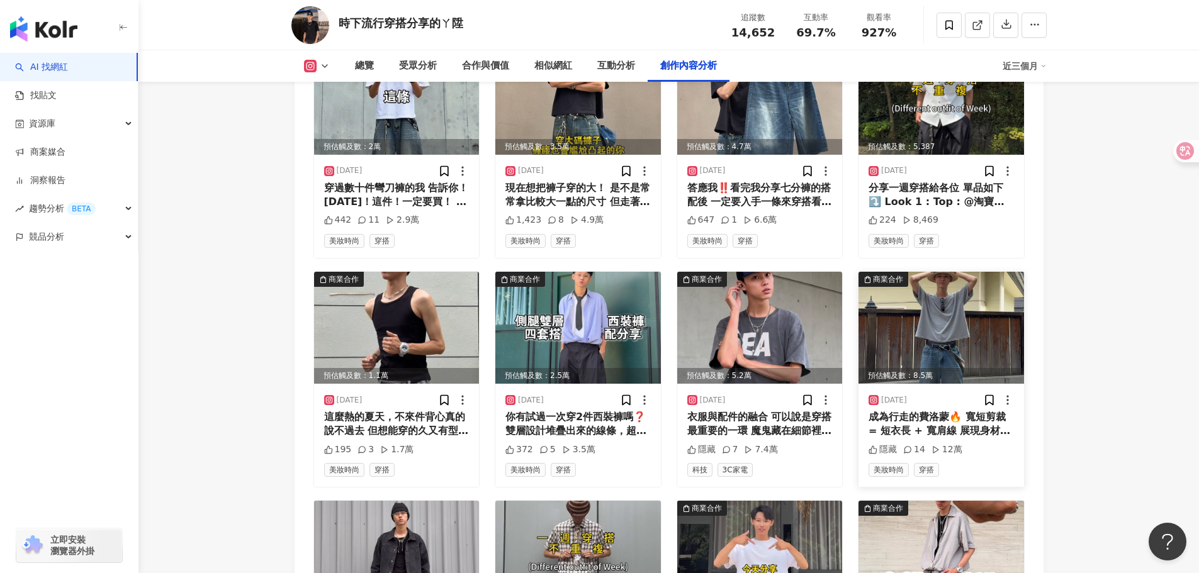
scroll to position [4029, 0]
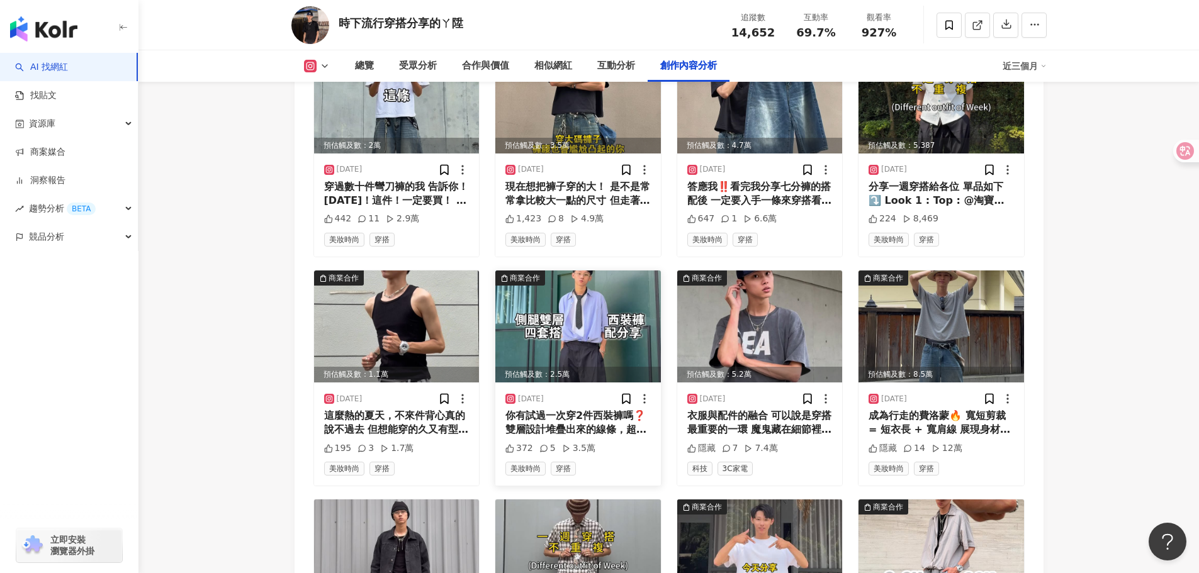
click at [608, 302] on img at bounding box center [578, 327] width 166 height 112
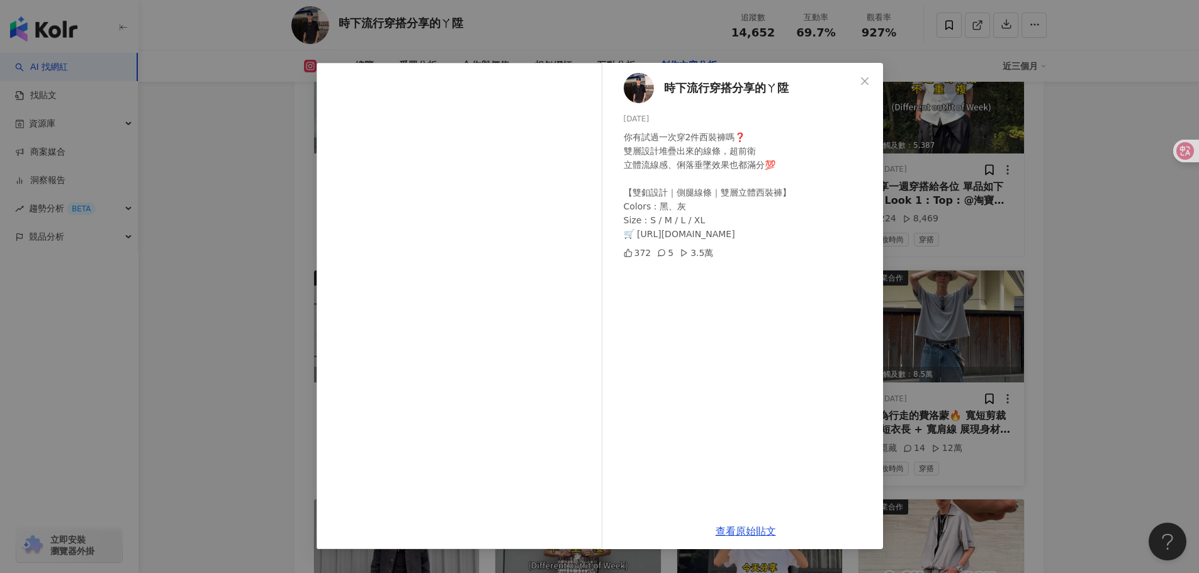
drag, startPoint x: 1192, startPoint y: 349, endPoint x: 1012, endPoint y: 346, distance: 180.0
click at [1188, 350] on div "時下流行穿搭分享的ㄚ陞 [DATE] 你有試過一次穿2件西裝褲嗎❓ 雙層設計堆疊出來的線條，超前衛 立體流線感、俐落垂墜效果也都滿分💯 【雙釦設計｜側腿線條｜…" at bounding box center [599, 286] width 1199 height 573
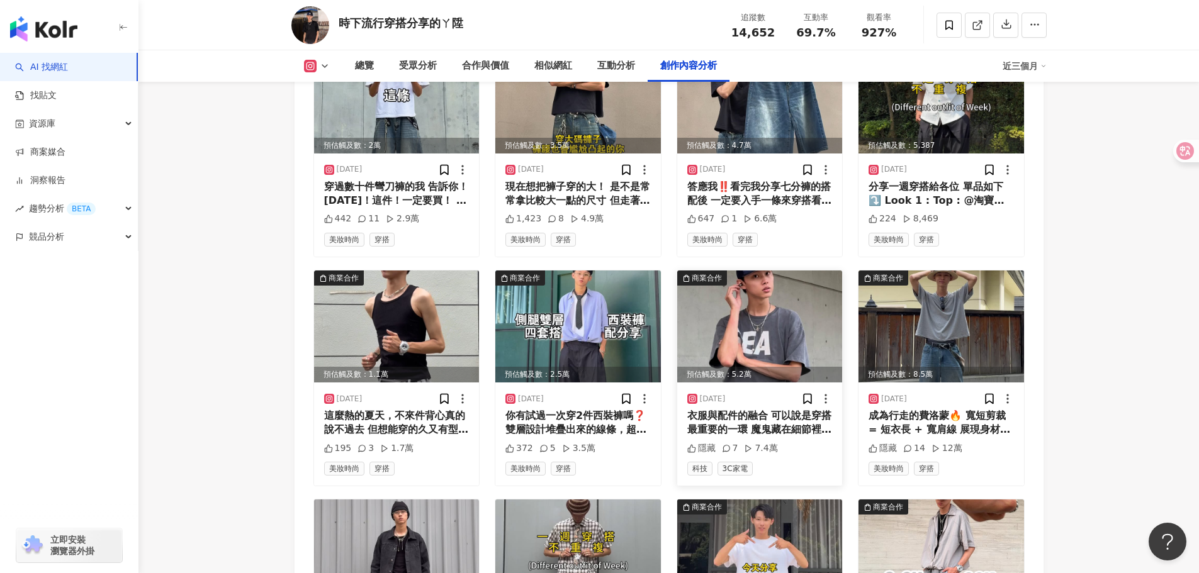
click at [789, 324] on img at bounding box center [760, 327] width 166 height 112
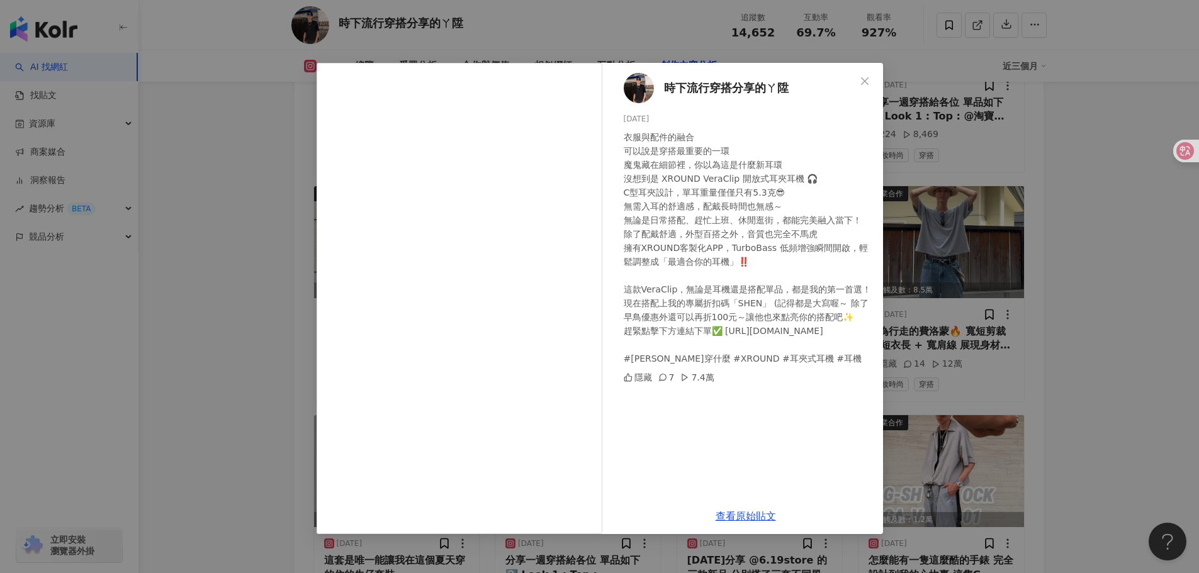
scroll to position [4154, 0]
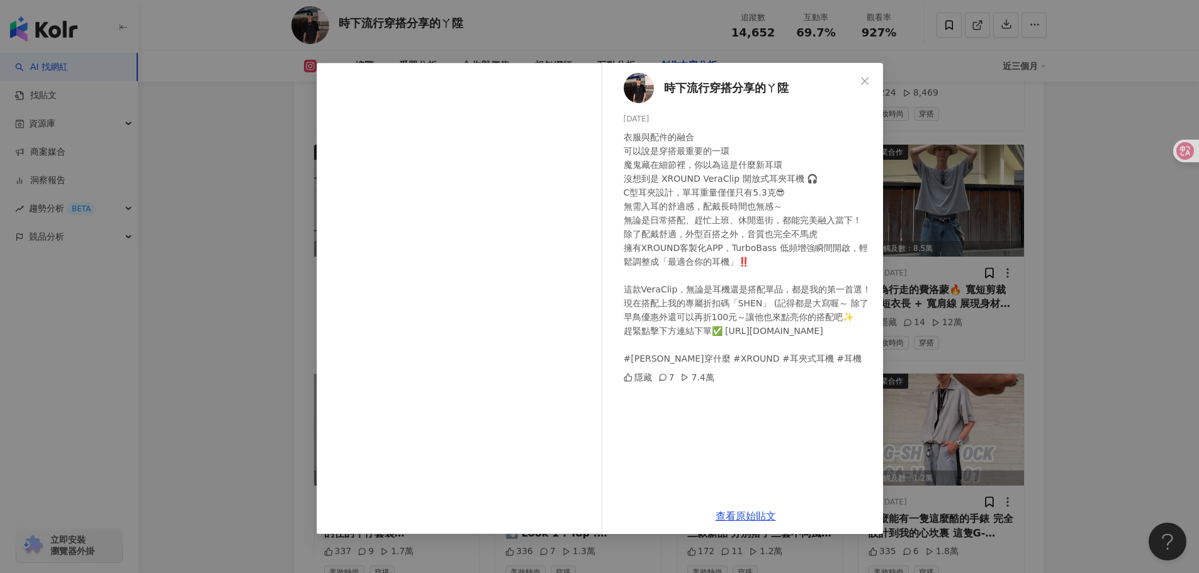
click at [1027, 296] on div "時下流行穿搭分享的ㄚ陞 [DATE] 衣服與配件的融合 可以說是穿搭最重要的一環 魔鬼藏在細節裡，你以為這是什麼新耳環 沒想到是 XROUND VeraCli…" at bounding box center [599, 286] width 1199 height 573
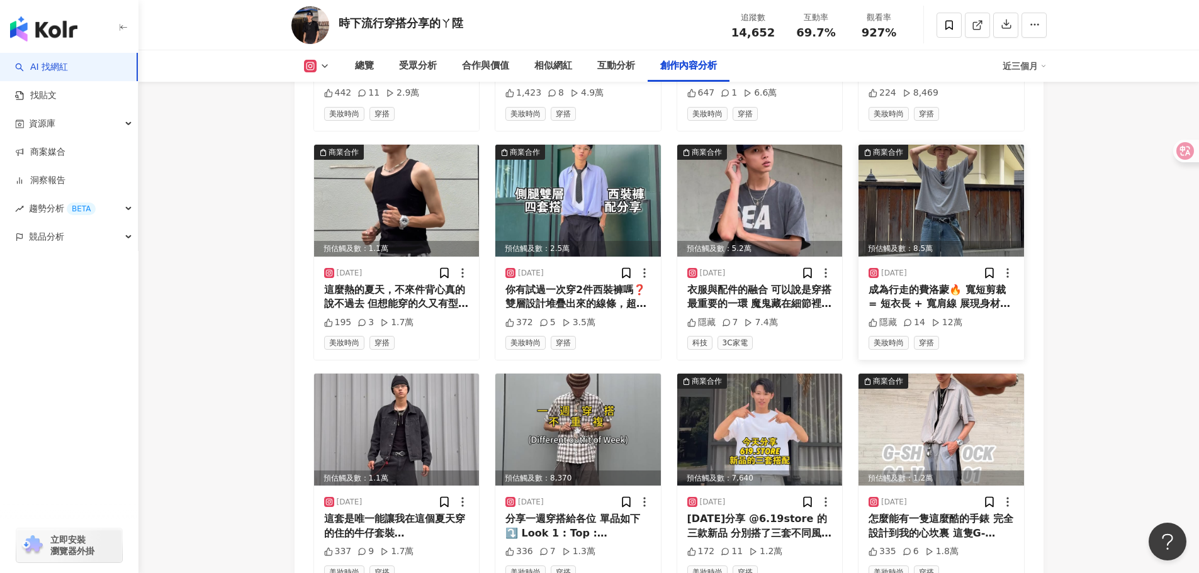
click at [939, 241] on div "預估觸及數：8.5萬" at bounding box center [942, 249] width 166 height 16
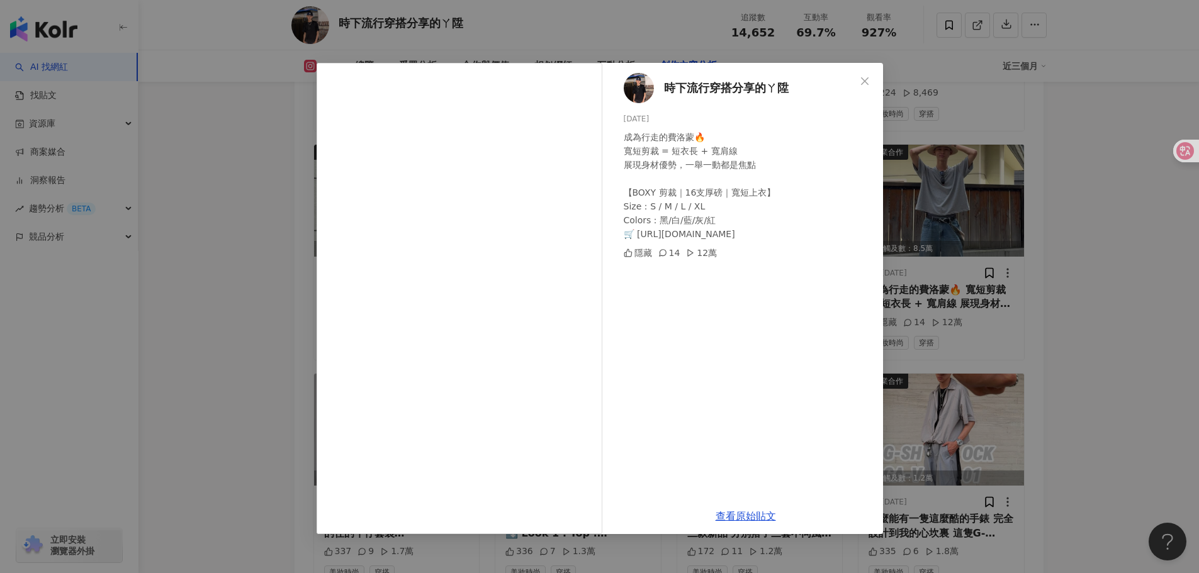
click at [1097, 297] on div "時下流行穿搭分享的ㄚ陞 [DATE] 成為行走的費洛蒙🔥 寬短剪裁 = 短衣長 + 寬肩線 展現身材優勢，一舉一動都是焦點 【BOXY 剪裁｜16支厚磅｜寬短…" at bounding box center [599, 286] width 1199 height 573
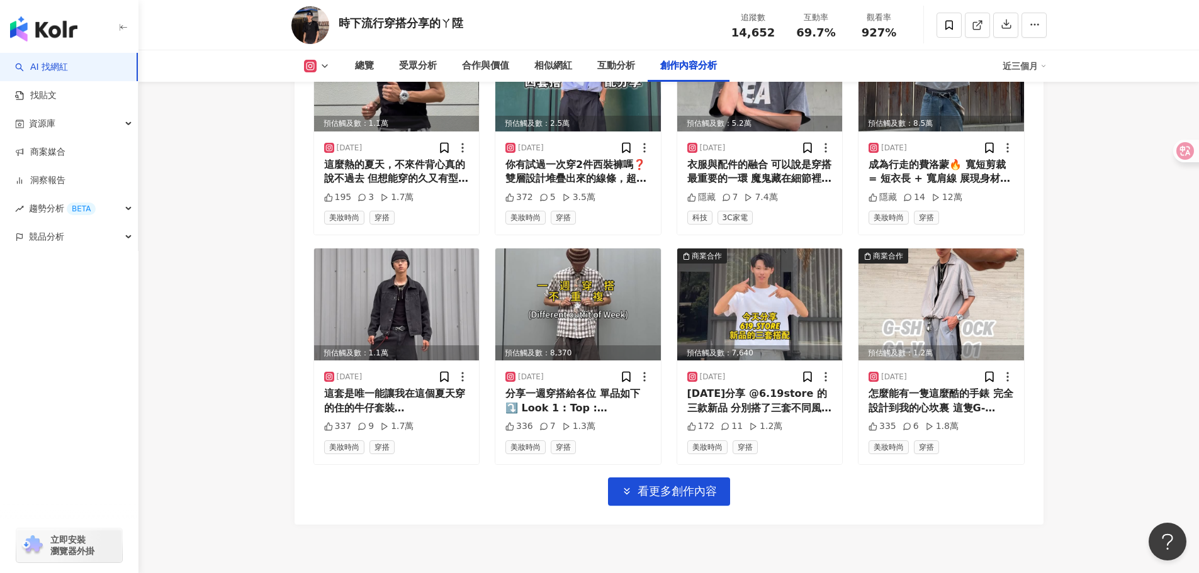
scroll to position [4280, 0]
click at [708, 484] on span "看更多創作內容" at bounding box center [677, 491] width 79 height 14
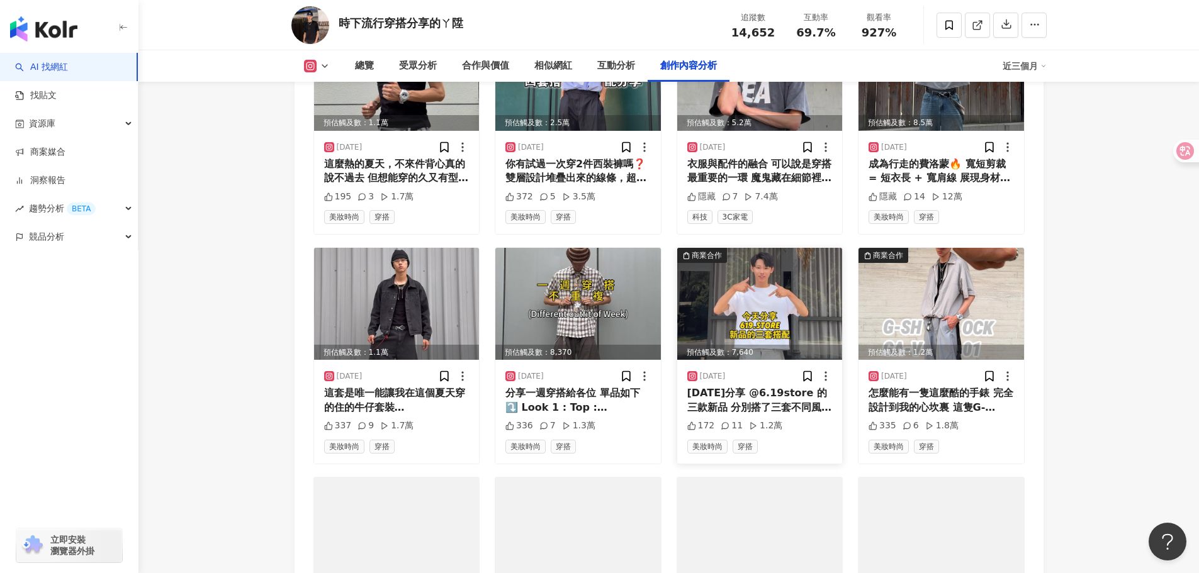
click at [760, 320] on img at bounding box center [760, 304] width 166 height 112
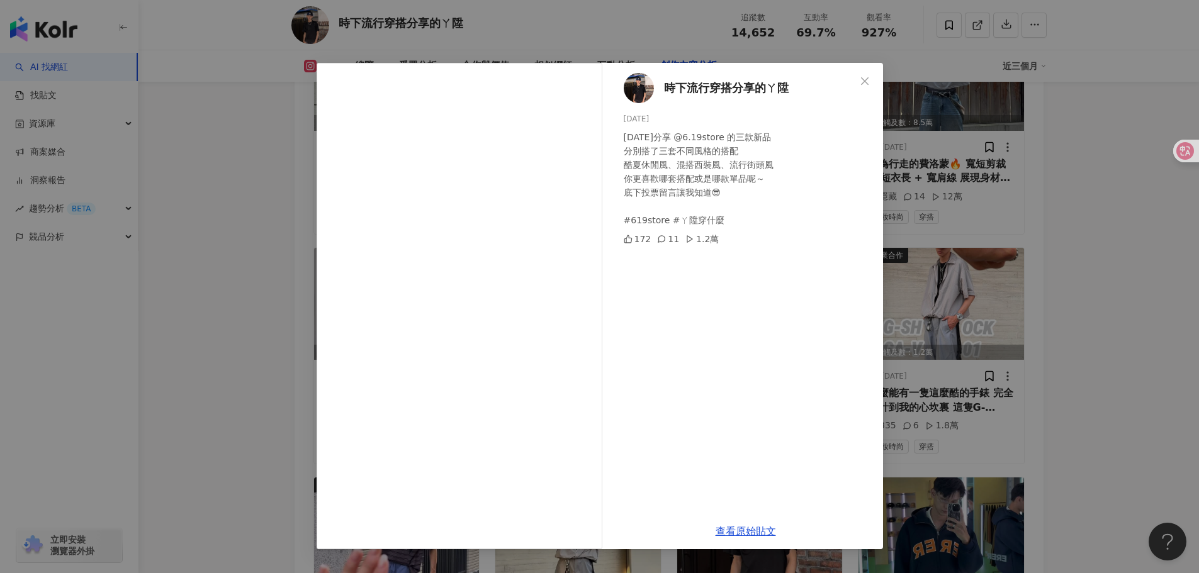
click at [1095, 290] on div "時下流行穿搭分享的ㄚ陞 [DATE] [DATE]分享 @6.19store 的三款新品 分別搭了三套不同風格的搭配 酷夏休閒風、混搭西裝風、流行街頭風 你更…" at bounding box center [599, 286] width 1199 height 573
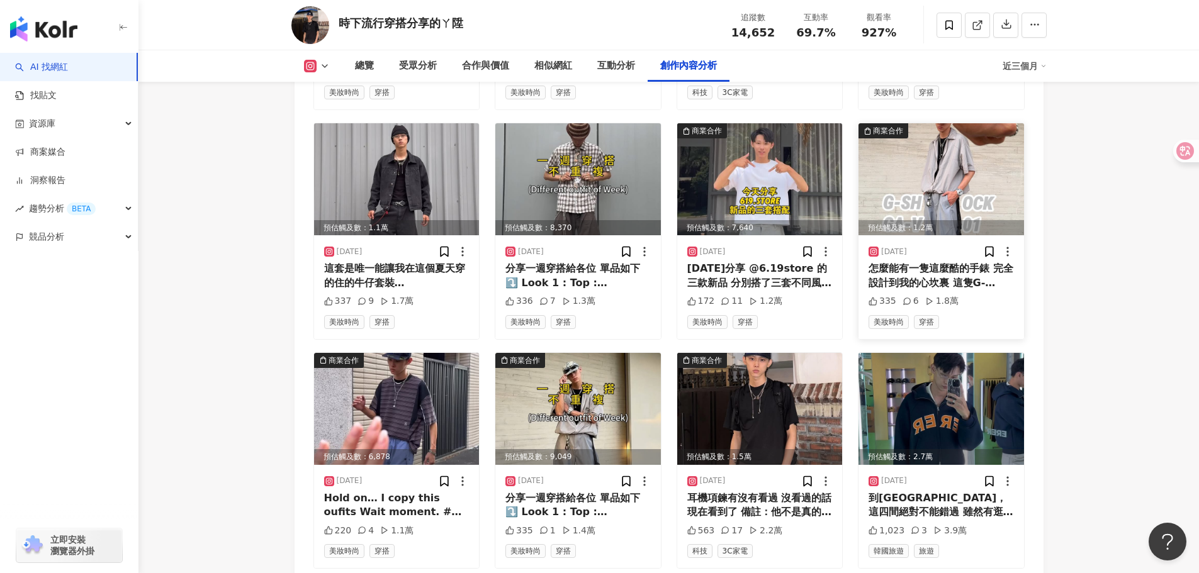
scroll to position [4406, 0]
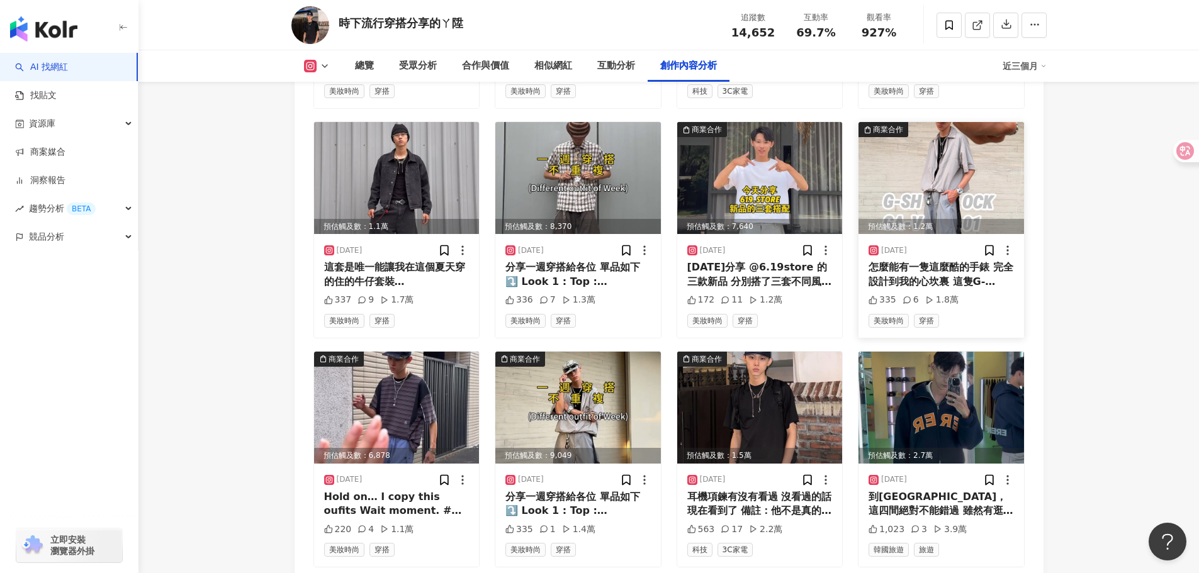
click at [954, 181] on img at bounding box center [942, 178] width 166 height 112
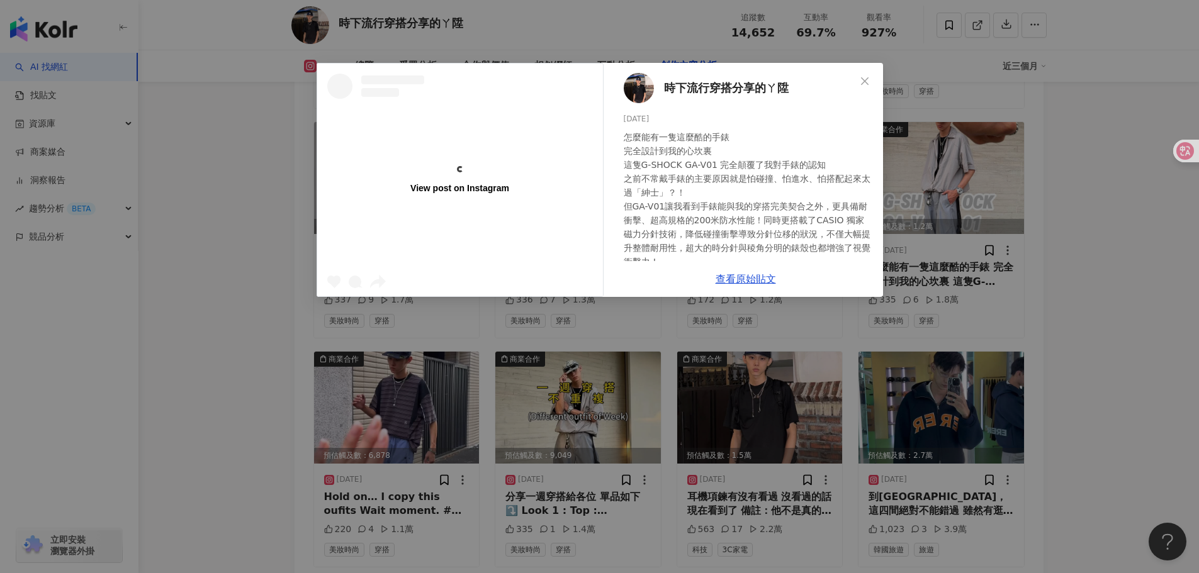
click at [1054, 240] on div "View post on Instagram 時下流行穿搭分享的ㄚ陞 [DATE] 335 6 1.8萬 查看原始貼文" at bounding box center [599, 286] width 1199 height 573
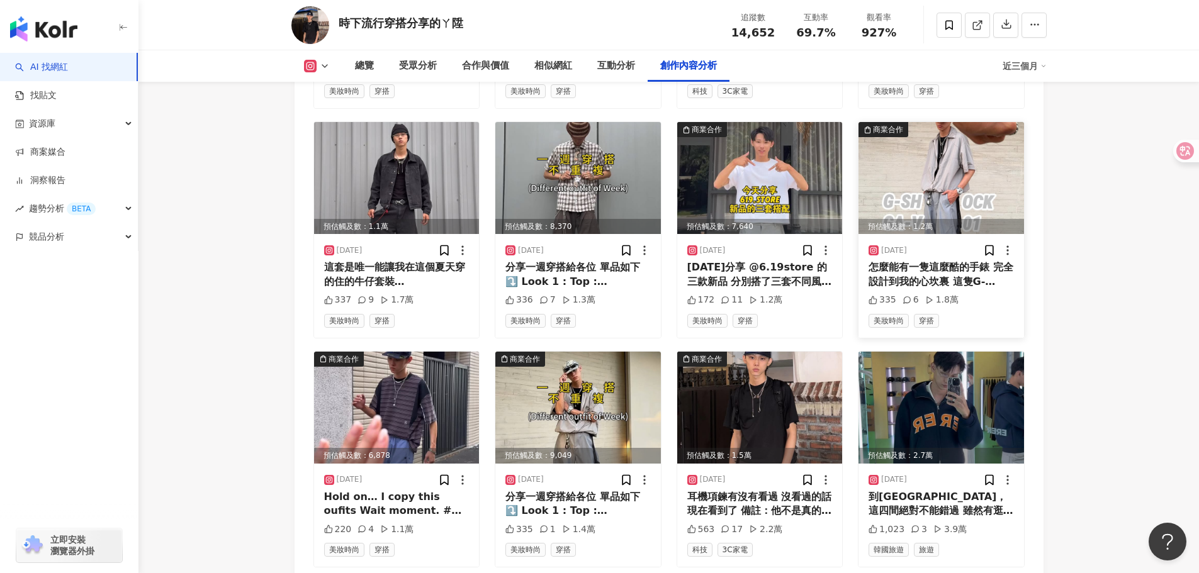
click at [968, 176] on img at bounding box center [942, 178] width 166 height 112
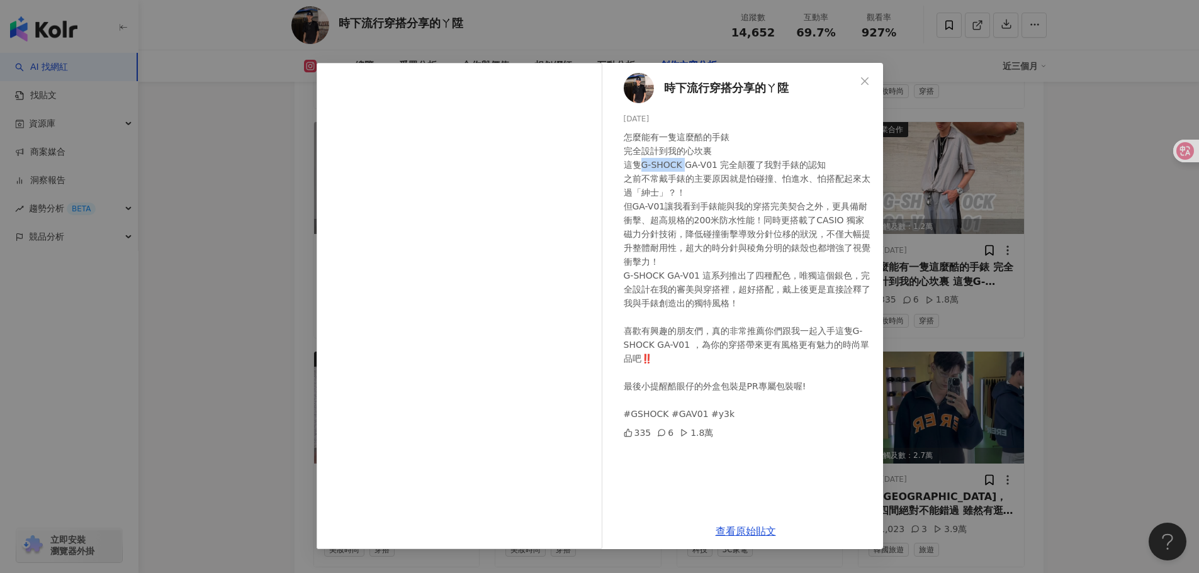
drag, startPoint x: 660, startPoint y: 162, endPoint x: 681, endPoint y: 161, distance: 20.8
click at [681, 161] on div "怎麼能有一隻這麼酷的手錶 完全設計到我的心坎裏 這隻G-SHOCK GA-V01 完全顛覆了我對手錶的認知 之前不常戴手錶的主要原因就是怕碰撞、怕進水、怕搭配…" at bounding box center [748, 275] width 249 height 291
copy div "G-SHOCK"
drag, startPoint x: 852, startPoint y: 37, endPoint x: 831, endPoint y: 33, distance: 21.9
click at [852, 37] on div "時下流行穿搭分享的ㄚ陞 [DATE] 335 6 1.8萬 查看原始貼文" at bounding box center [599, 286] width 1199 height 573
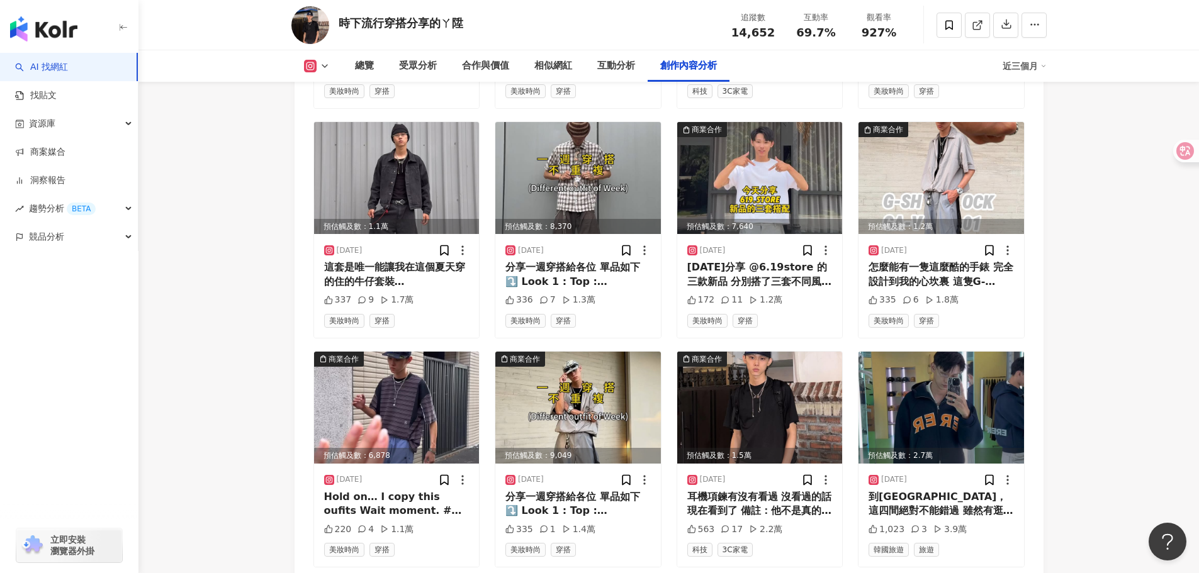
click at [831, 32] on span "69.7%" at bounding box center [815, 32] width 39 height 13
copy span "69.7%"
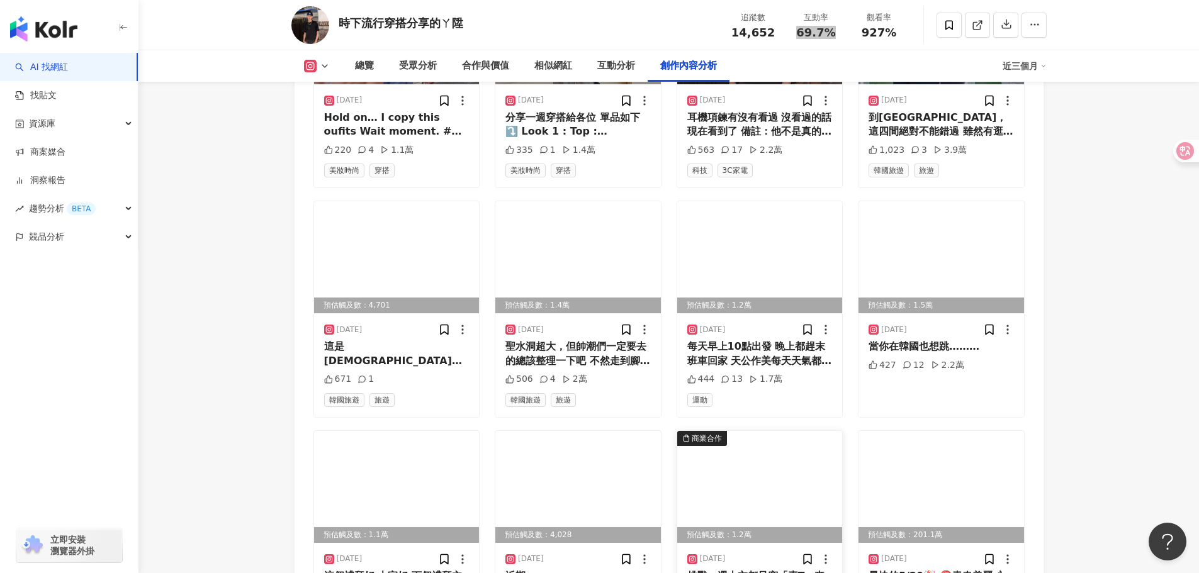
scroll to position [4973, 0]
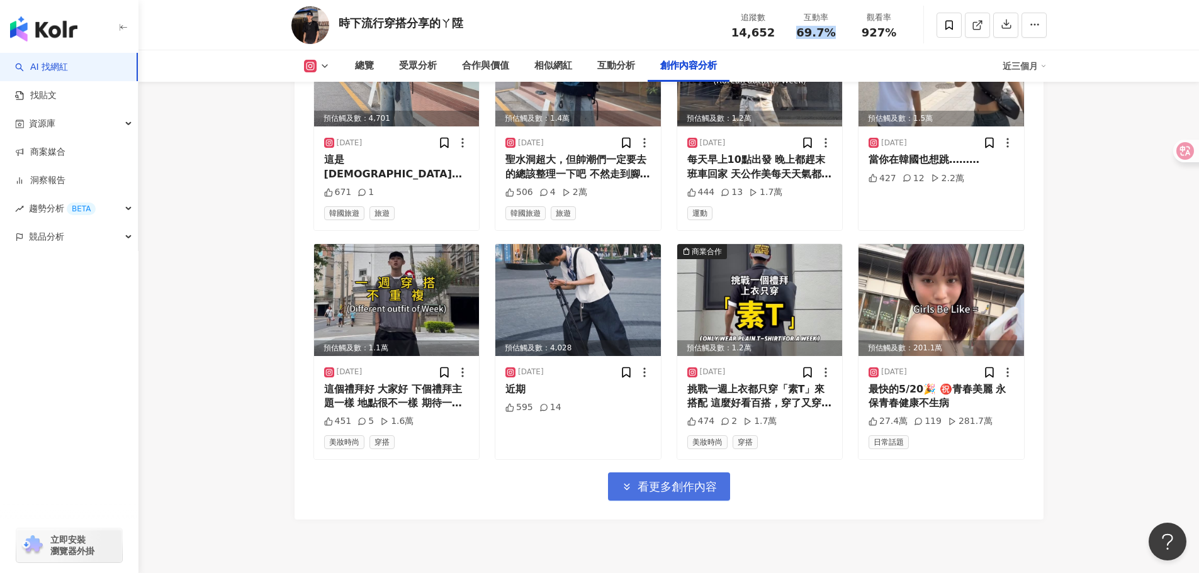
click at [674, 480] on span "看更多創作內容" at bounding box center [677, 487] width 79 height 14
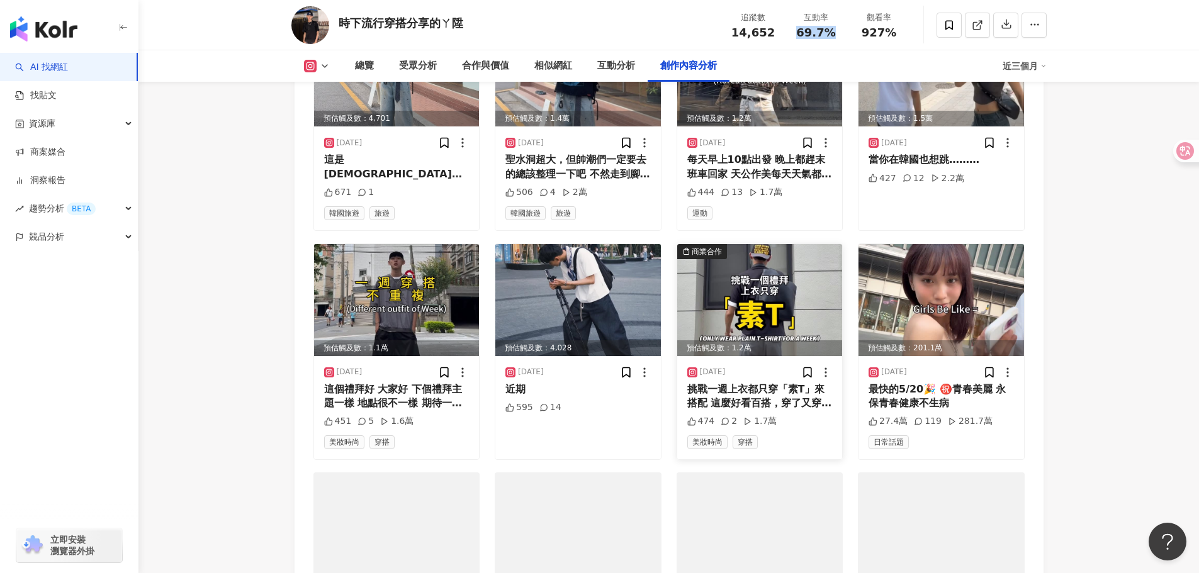
click at [769, 312] on img at bounding box center [760, 300] width 166 height 112
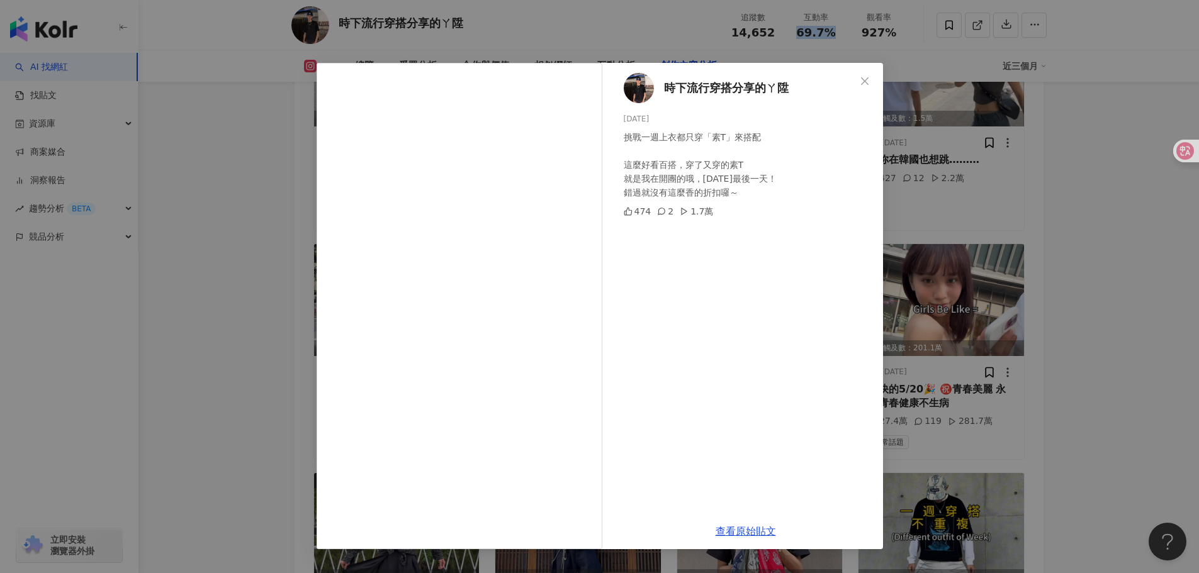
click at [1062, 303] on div "時下流行穿搭分享的ㄚ陞 [DATE] 挑戰一週上衣都只穿「素T」來搭配 這麼好看百搭，穿了又穿的素T 就是我在開團的哦，[DATE]最後一天！ 錯過就沒有這麼…" at bounding box center [599, 286] width 1199 height 573
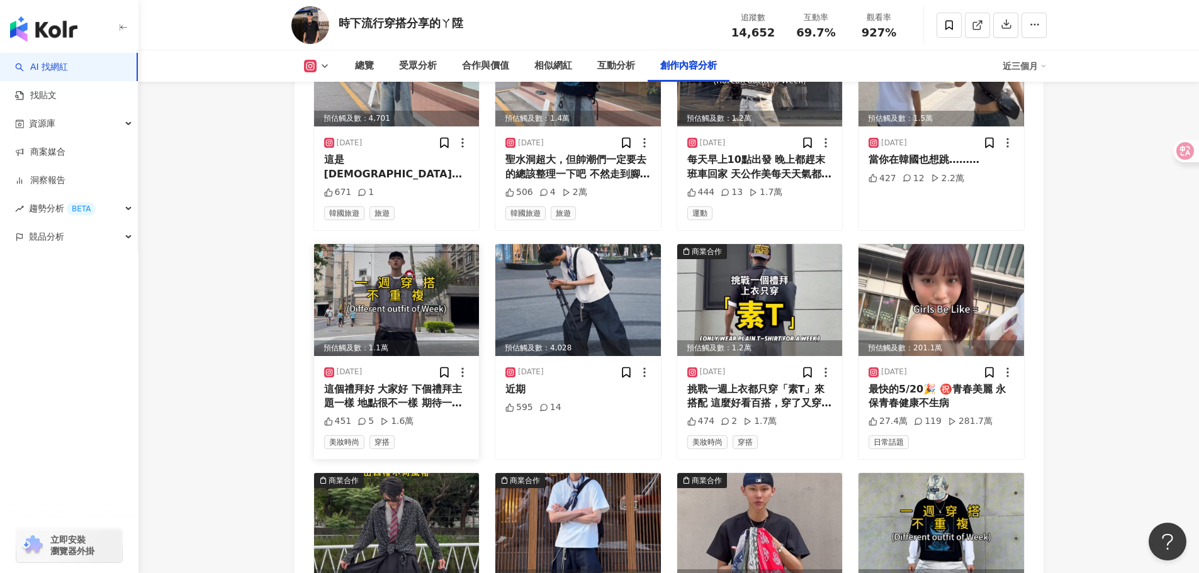
click at [347, 308] on img at bounding box center [397, 300] width 166 height 112
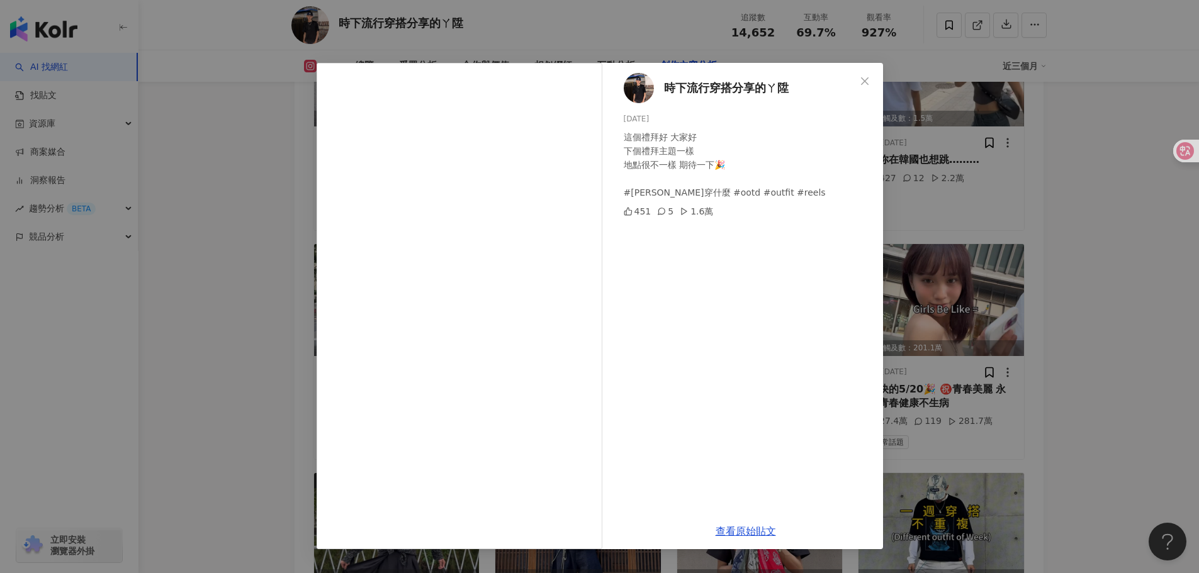
click at [1093, 324] on div "時下流行穿搭分享的ㄚ陞 [DATE] 這個禮拜好 大家好 下個禮拜主題一樣 地點很不一樣 期待一下🎉 #[PERSON_NAME]穿什麼 #ootd #out…" at bounding box center [599, 286] width 1199 height 573
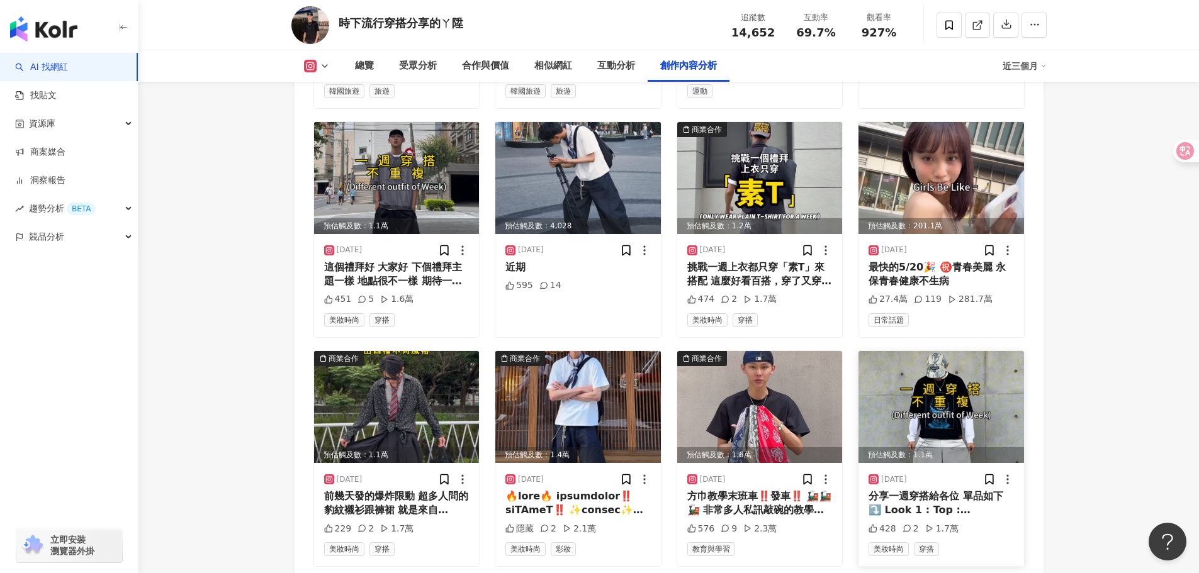
scroll to position [5225, 0]
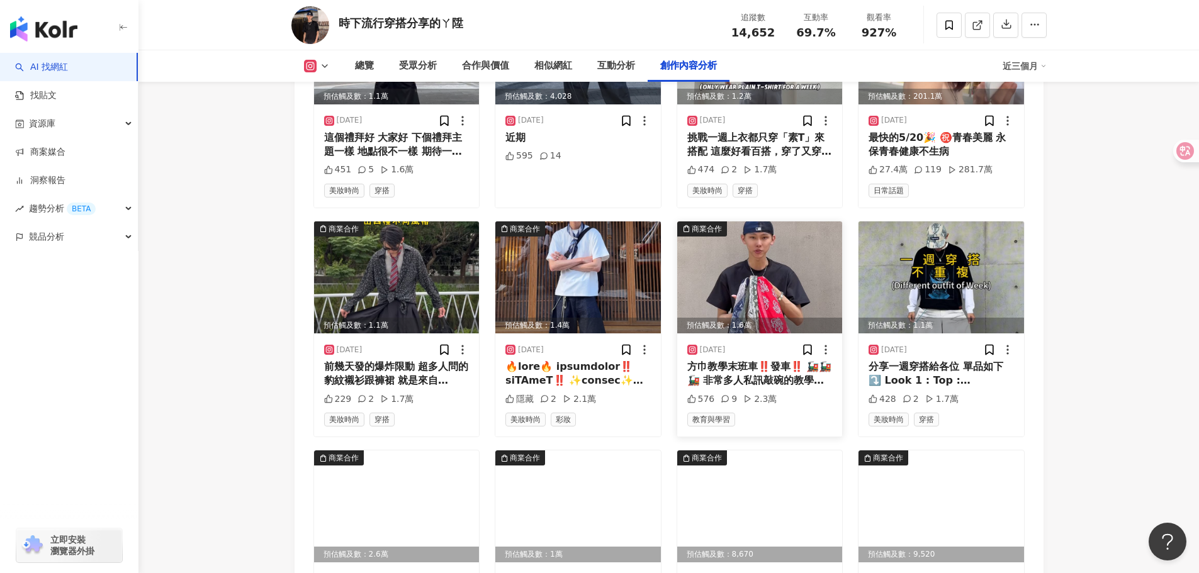
click at [774, 292] on img at bounding box center [760, 278] width 166 height 112
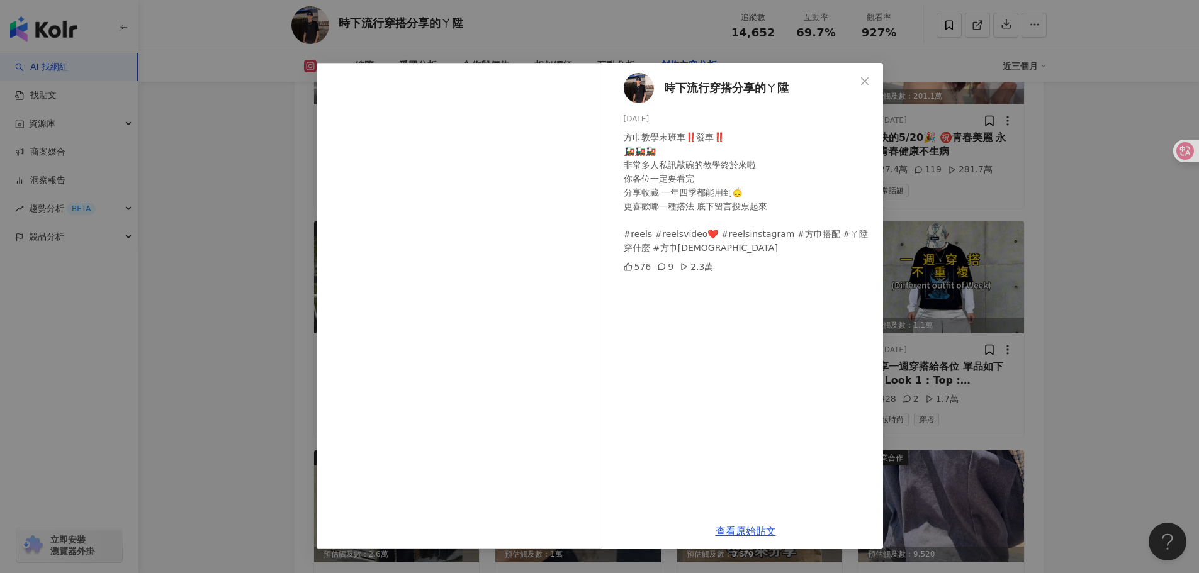
click at [1055, 297] on div "時下流行穿搭分享的ㄚ陞 [DATE] 方巾教學末班車‼️發車‼️ 🚂🚂🚂 非常多人私訊敲碗的教學終於來啦 你各位一定要看完 分享收藏 一年四季都能用到🙂‍↕️…" at bounding box center [599, 286] width 1199 height 573
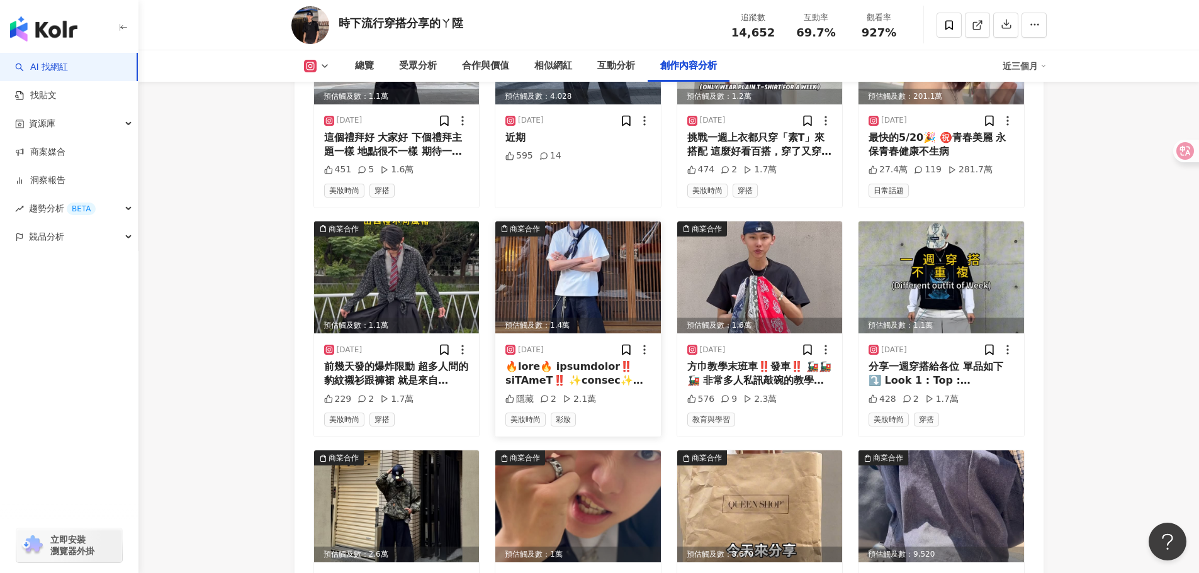
click at [540, 283] on img at bounding box center [578, 278] width 166 height 112
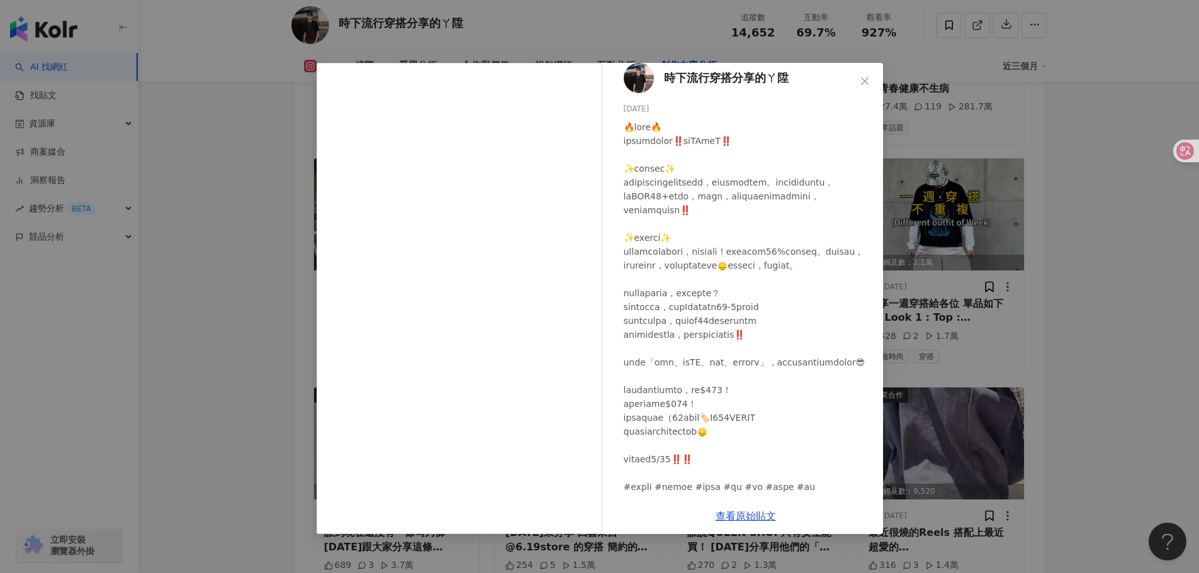
scroll to position [0, 0]
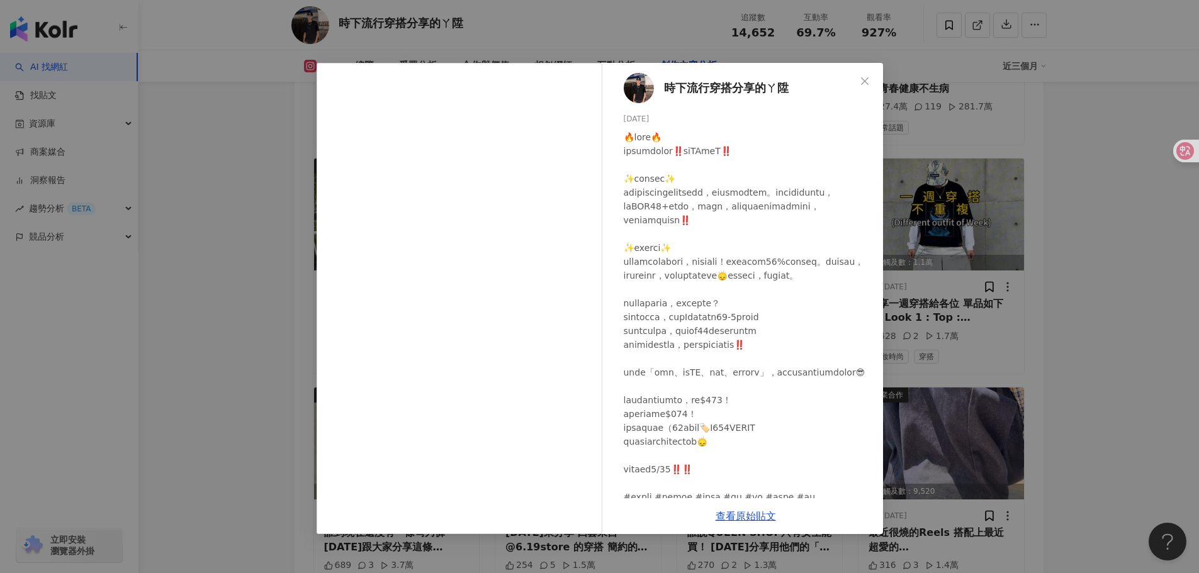
click at [1066, 327] on div "時下流行穿搭分享的ㄚ陞 [DATE] 隱藏 2 2.1萬 查看原始貼文" at bounding box center [599, 286] width 1199 height 573
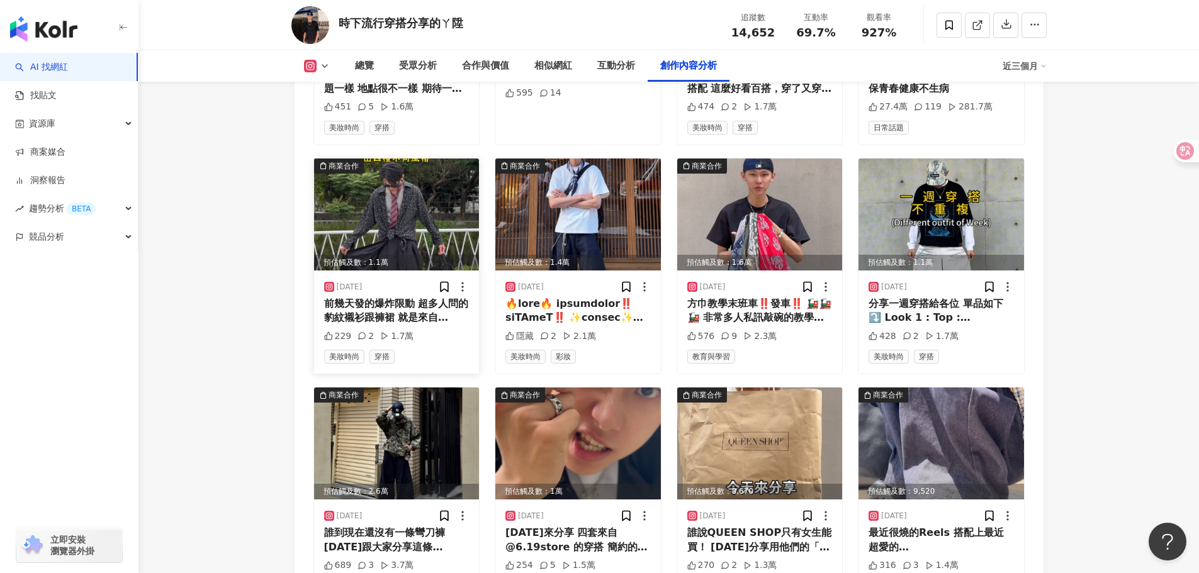
click at [328, 224] on img at bounding box center [397, 215] width 166 height 112
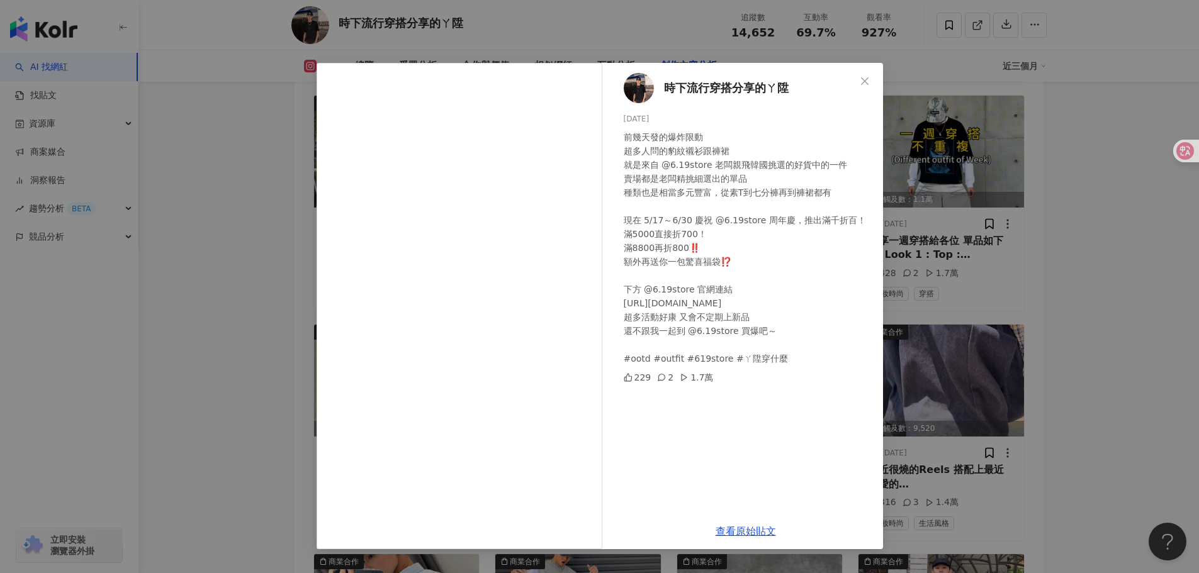
click at [986, 249] on div "時下流行穿搭分享的ㄚ陞 [DATE] 前幾天發的爆炸限動 超多人問的豹紋襯衫跟褲裙 就是來自 @6.19store 老闆親飛韓國挑選的好貨中的一件 賣場都是老…" at bounding box center [599, 286] width 1199 height 573
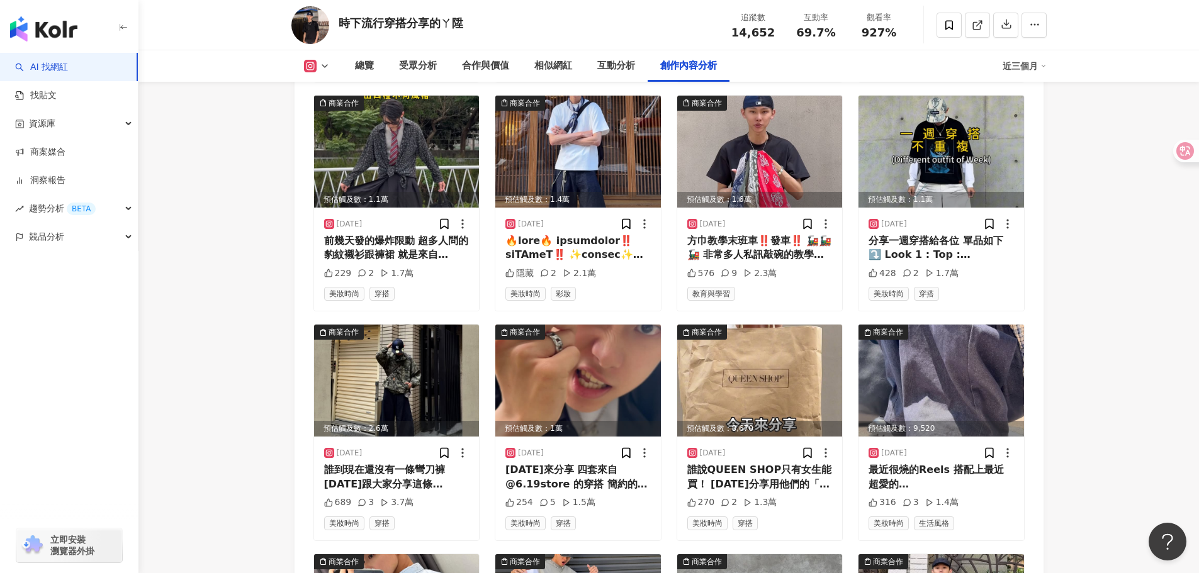
scroll to position [5476, 0]
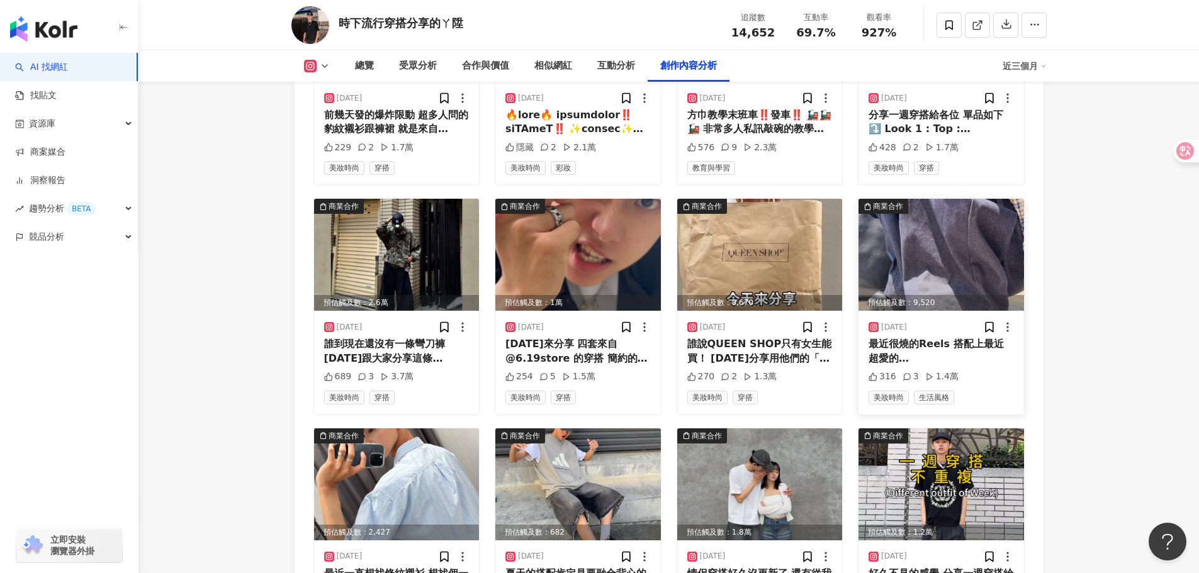
click at [952, 256] on img at bounding box center [942, 255] width 166 height 112
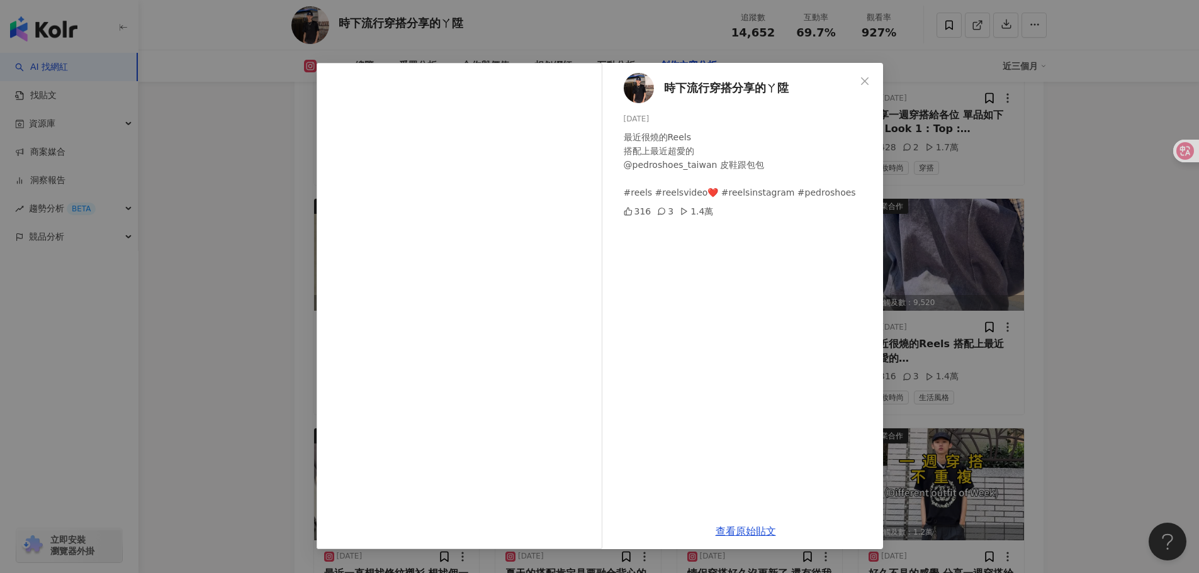
click at [1049, 273] on div "時下流行穿搭分享的ㄚ陞 [DATE] 最近很燒的Reels 搭配上最近超愛的 @pedroshoes_taiwan 皮鞋跟包包 #reels #reelsvi…" at bounding box center [599, 286] width 1199 height 573
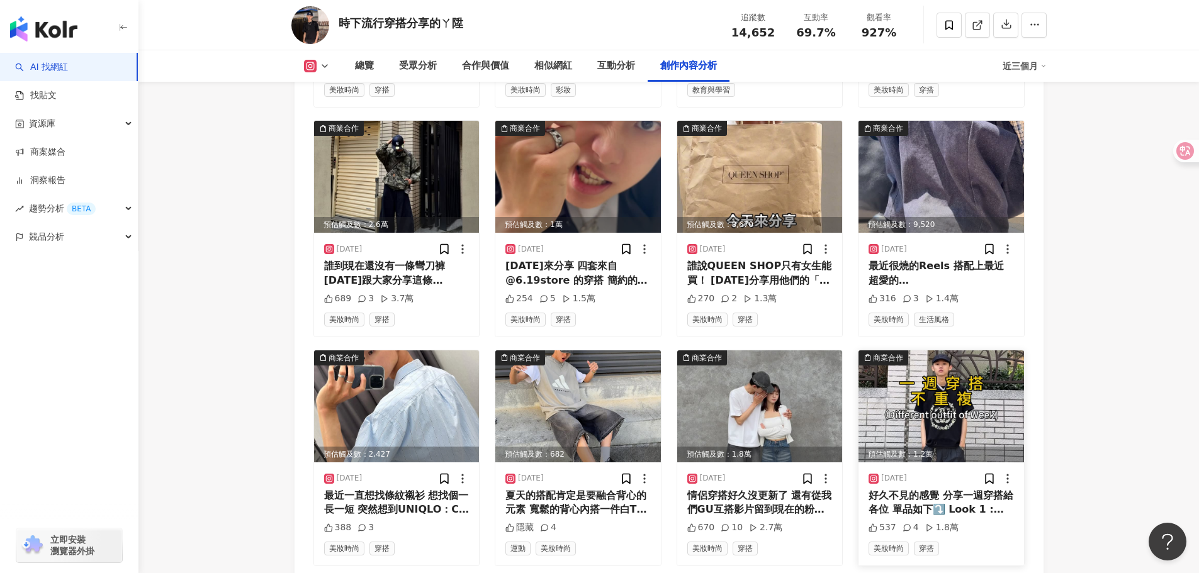
scroll to position [5728, 0]
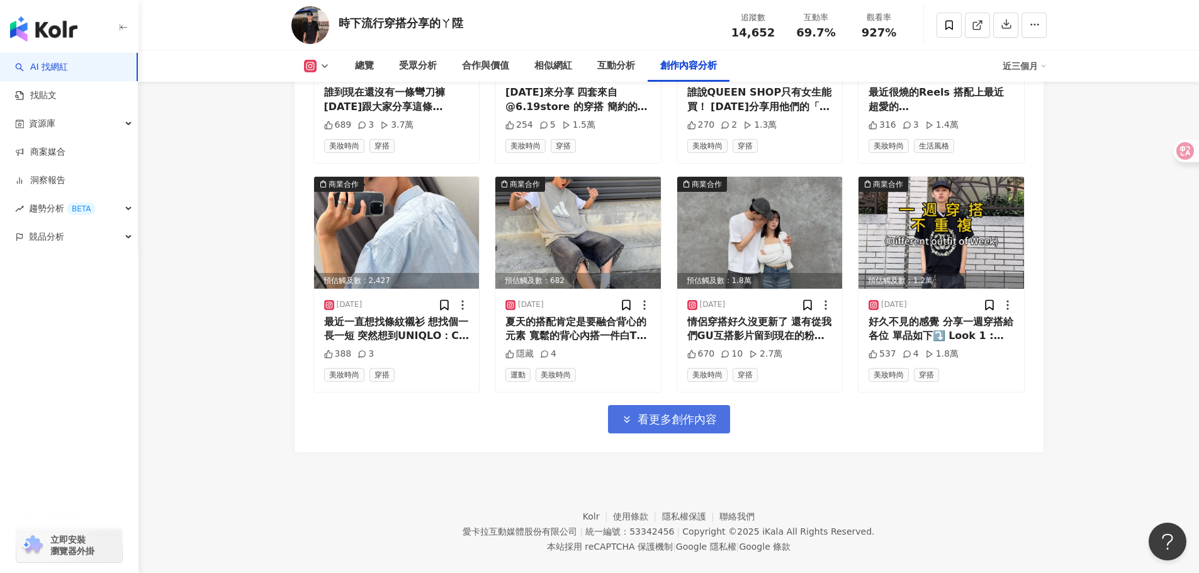
click at [648, 414] on span "看更多創作內容" at bounding box center [677, 420] width 79 height 14
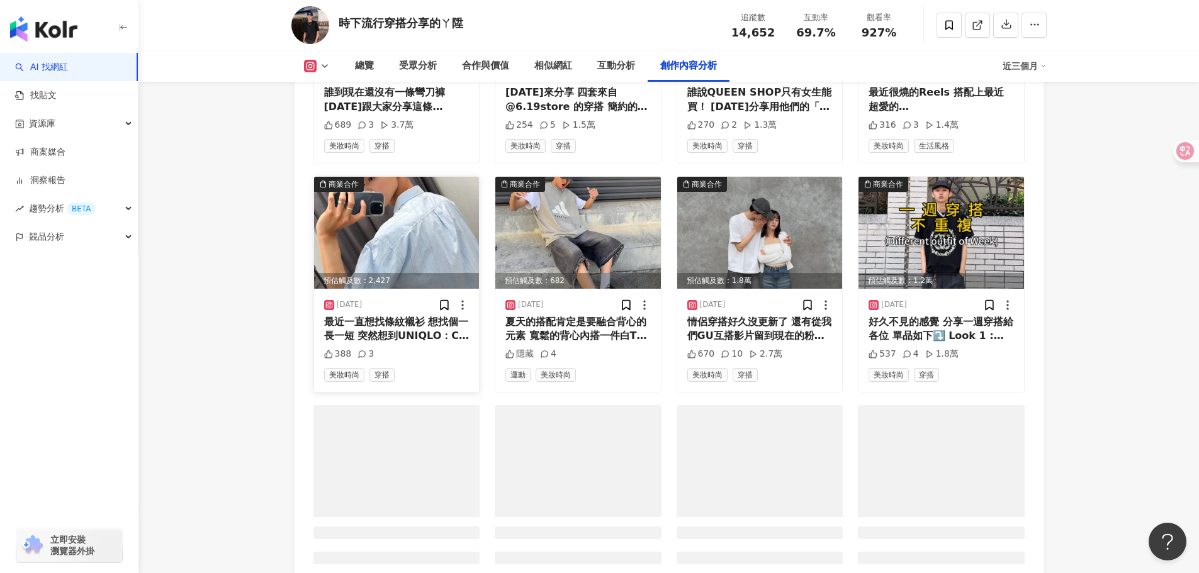
click at [376, 214] on img at bounding box center [397, 233] width 166 height 112
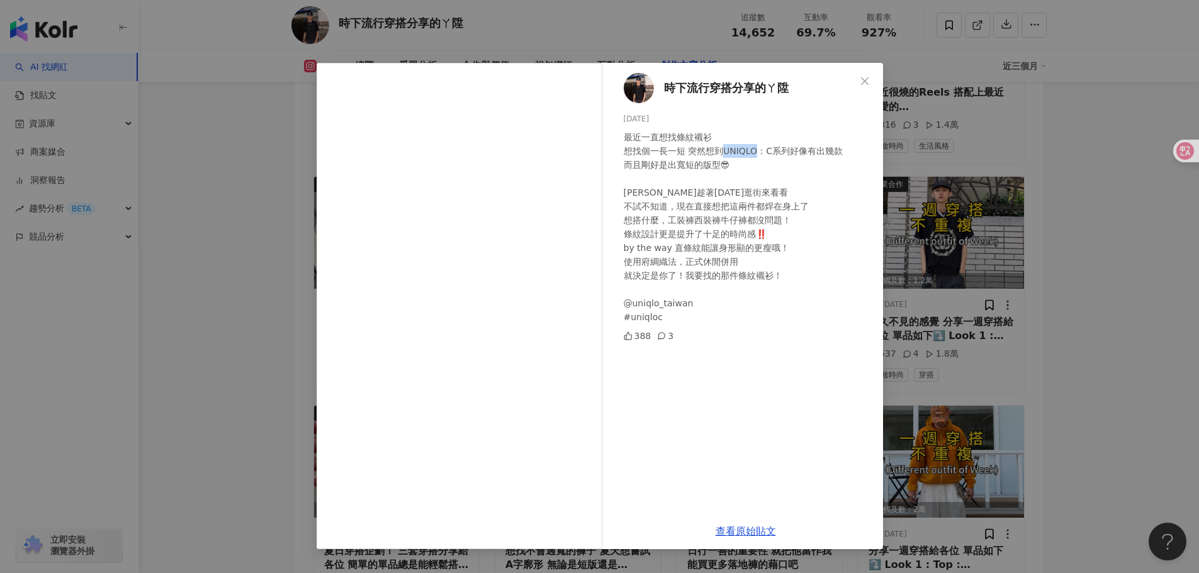
drag, startPoint x: 737, startPoint y: 155, endPoint x: 755, endPoint y: 154, distance: 18.3
click at [755, 154] on div "最近一直想找條紋襯衫 想找個一長一短 突然想到UNIQLO：C系列好像有出幾款 而且剛好是出寬短的版型😎 [PERSON_NAME]趁著[DATE]逛街來看看…" at bounding box center [748, 227] width 249 height 194
copy div "UNIQLO"
click at [729, 159] on div "最近一直想找條紋襯衫 想找個一長一短 突然想到UNIQLO：C系列好像有出幾款 而且剛好是出寬短的版型😎 [PERSON_NAME]趁著[DATE]逛街來看看…" at bounding box center [748, 227] width 249 height 194
drag, startPoint x: 719, startPoint y: 150, endPoint x: 757, endPoint y: 150, distance: 37.8
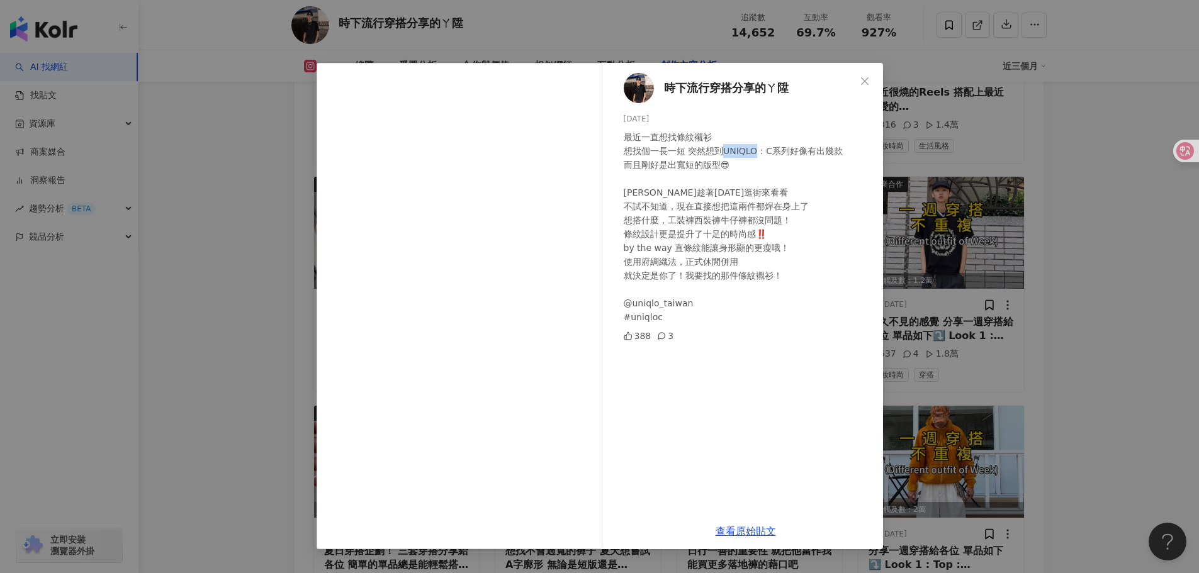
click at [757, 150] on div "最近一直想找條紋襯衫 想找個一長一短 突然想到UNIQLO：C系列好像有出幾款 而且剛好是出寬短的版型😎 [PERSON_NAME]趁著[DATE]逛街來看看…" at bounding box center [748, 227] width 249 height 194
copy div "UNIQLO"
click at [750, 526] on link "查看原始貼文" at bounding box center [746, 532] width 60 height 12
click at [1056, 317] on div "時下流行穿搭分享的ㄚ陞 [DATE] 最近一直想找條紋襯衫 想找個一長一短 突然想到UNIQLO：C系列好像有出幾款 而且剛好是出寬短的版型😎 [PERSON…" at bounding box center [599, 286] width 1199 height 573
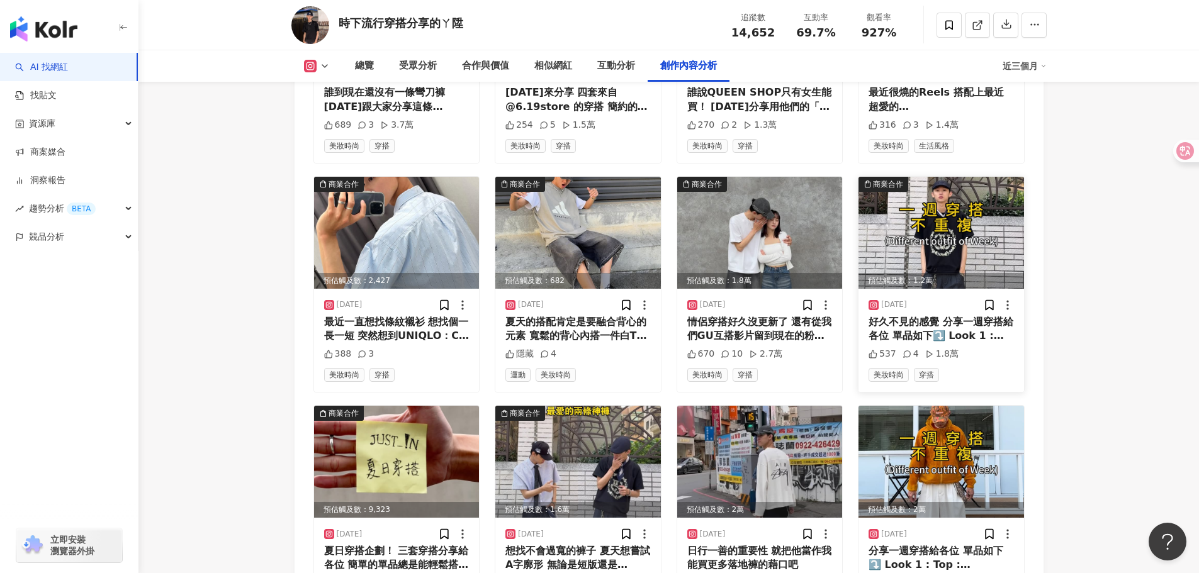
click at [1004, 259] on img at bounding box center [942, 233] width 166 height 112
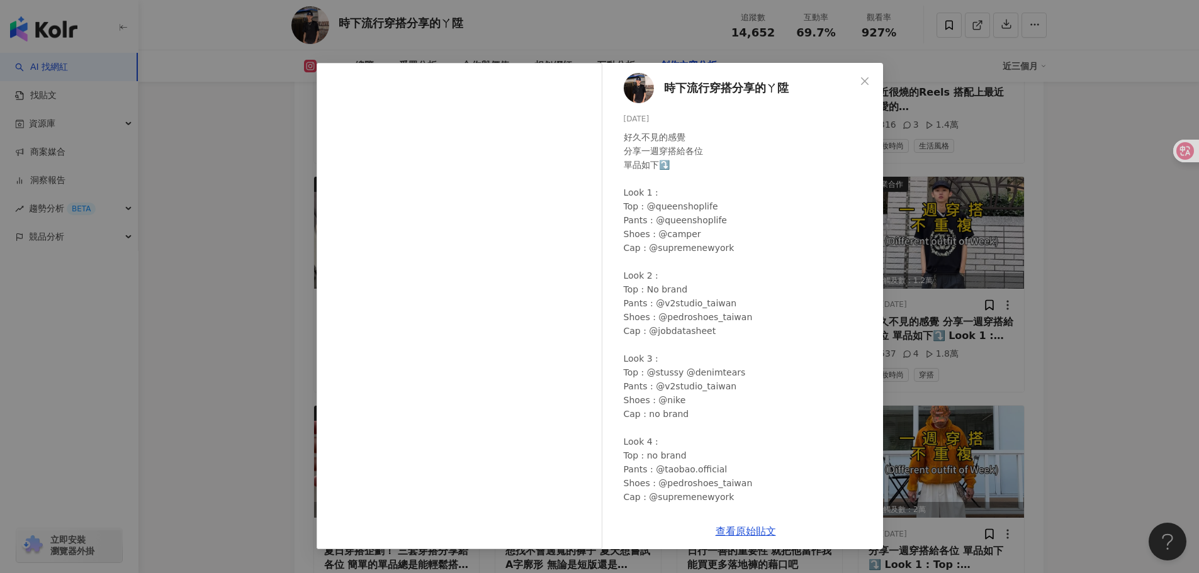
click at [1073, 269] on div "時下流行穿搭分享的ㄚ陞 [DATE] 好久不見的感覺 分享一週穿搭給各位 單品如下⤵️ Look 1 : Top : @queenshoplife Pants…" at bounding box center [599, 286] width 1199 height 573
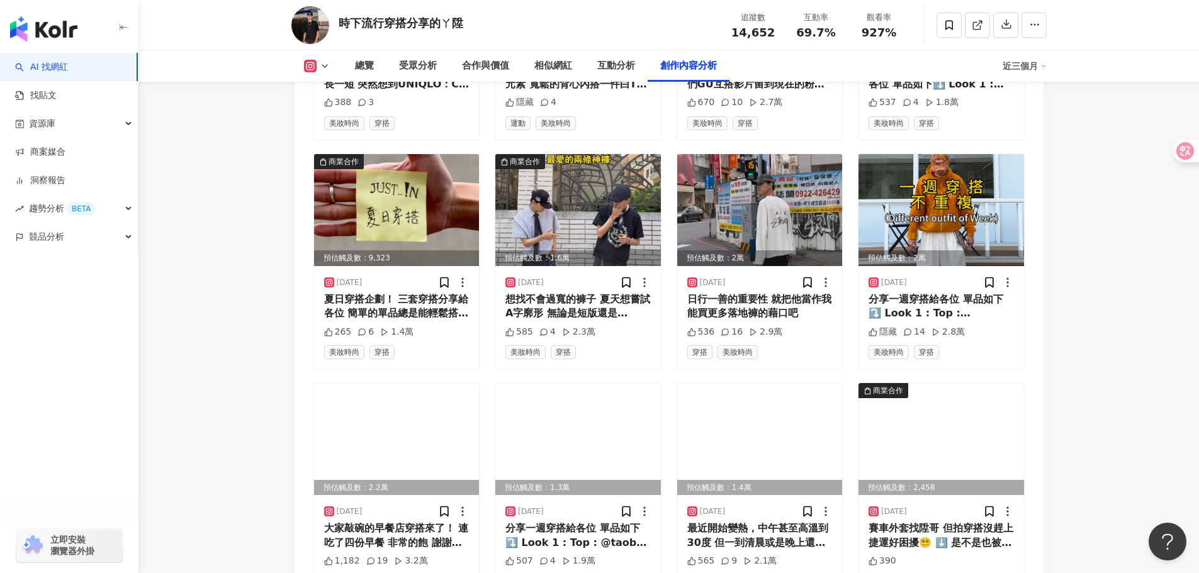
scroll to position [5791, 0]
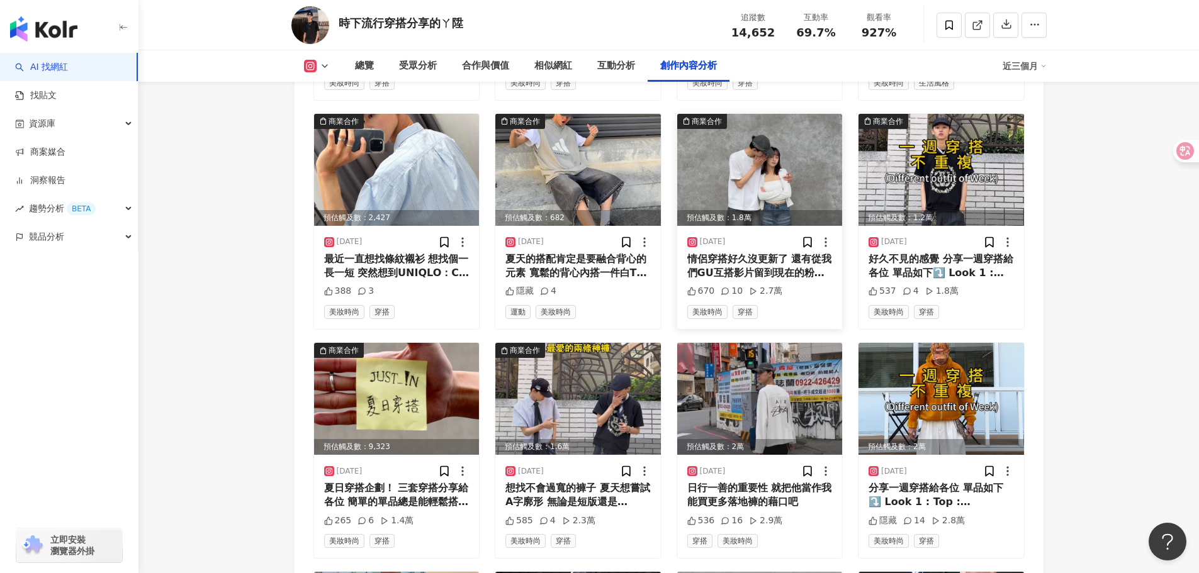
click at [794, 165] on img at bounding box center [760, 170] width 166 height 112
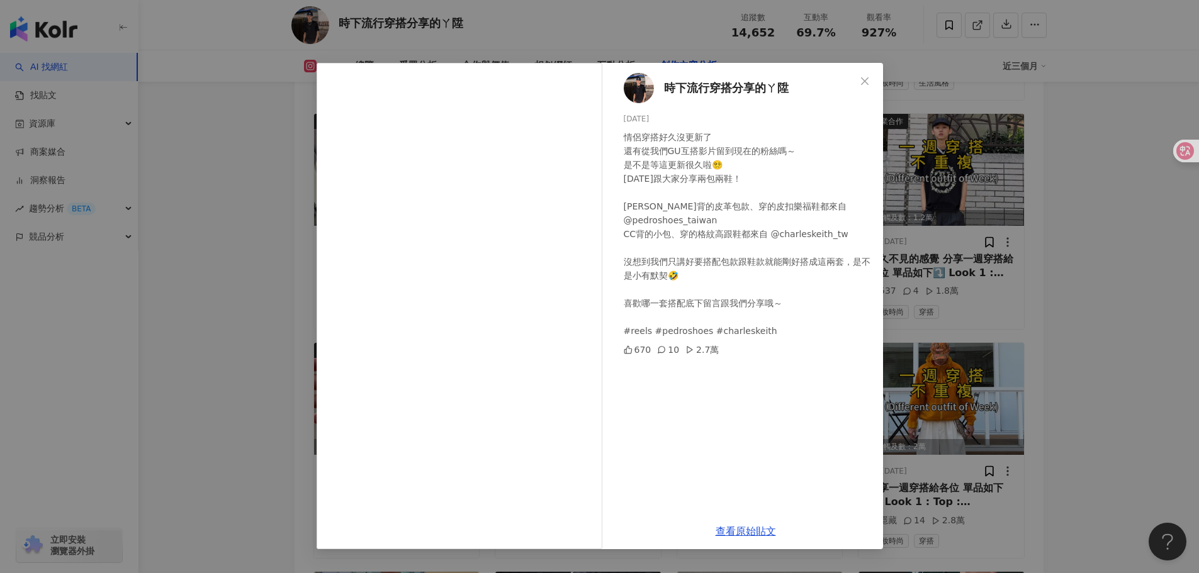
click at [1092, 332] on div "時下流行穿搭分享的ㄚ陞 [DATE] 情侶穿搭好久沒更新了 還有從我們GU互搭影片留到現在的粉絲嗎～ 是不是等這更新很久啦😵‍💫 [DATE]跟大家分享兩包兩…" at bounding box center [599, 286] width 1199 height 573
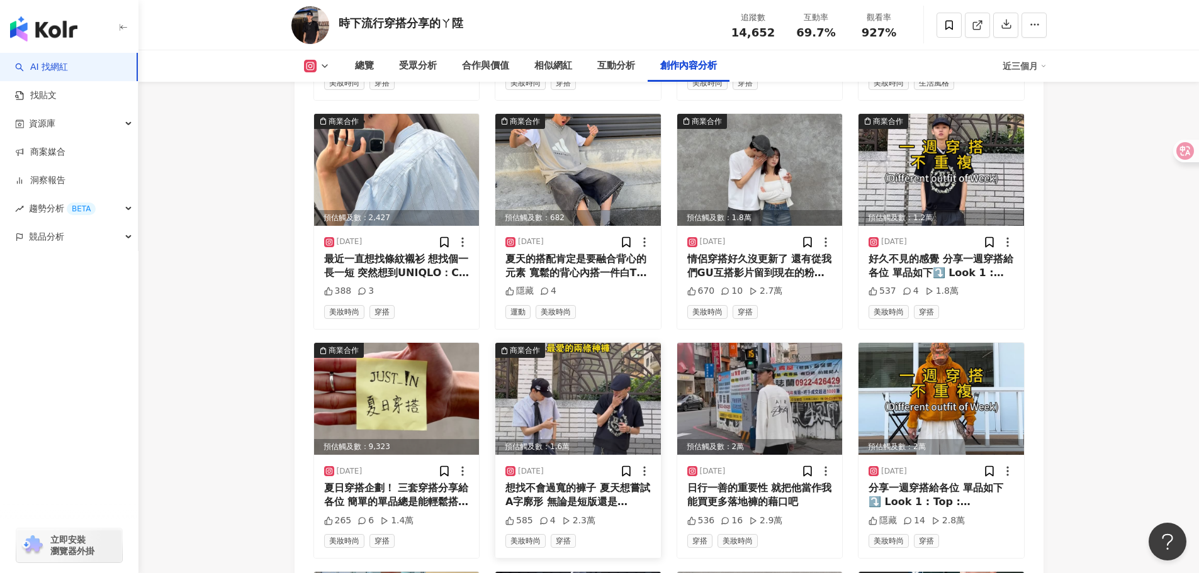
click at [613, 403] on img at bounding box center [578, 399] width 166 height 112
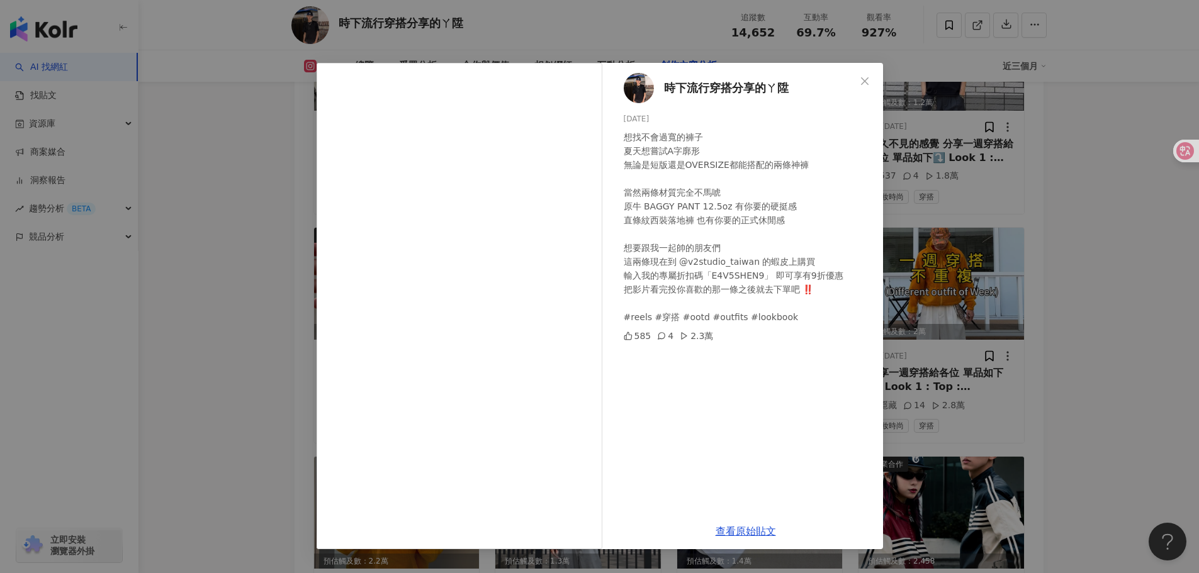
scroll to position [6106, 0]
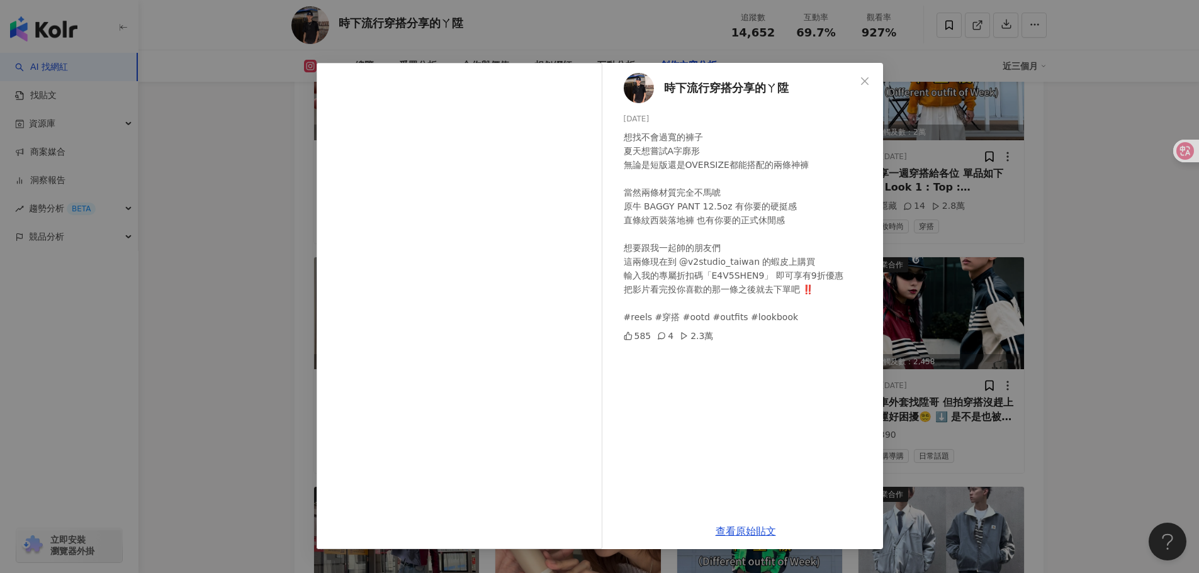
click at [1041, 295] on div "時下流行穿搭分享的ㄚ陞 [DATE] 想找不會過寬的褲子 夏天想嘗試A字廓形 無論是短版還是OVERSIZE都能搭配的兩條神褲 當然兩條材質完全不馬唬 原牛 …" at bounding box center [599, 286] width 1199 height 573
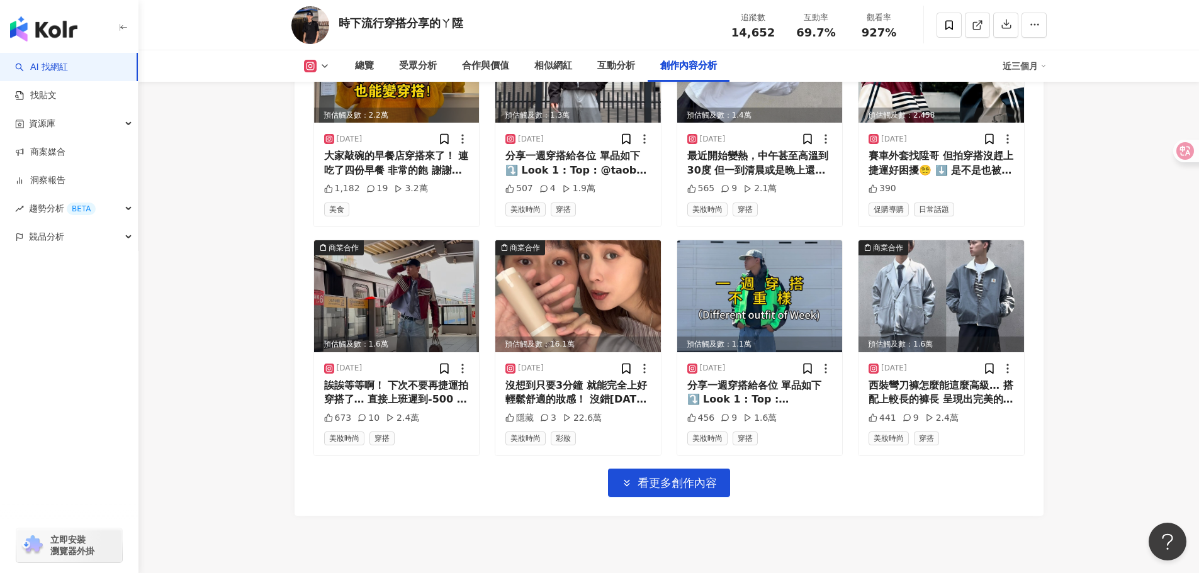
scroll to position [6358, 0]
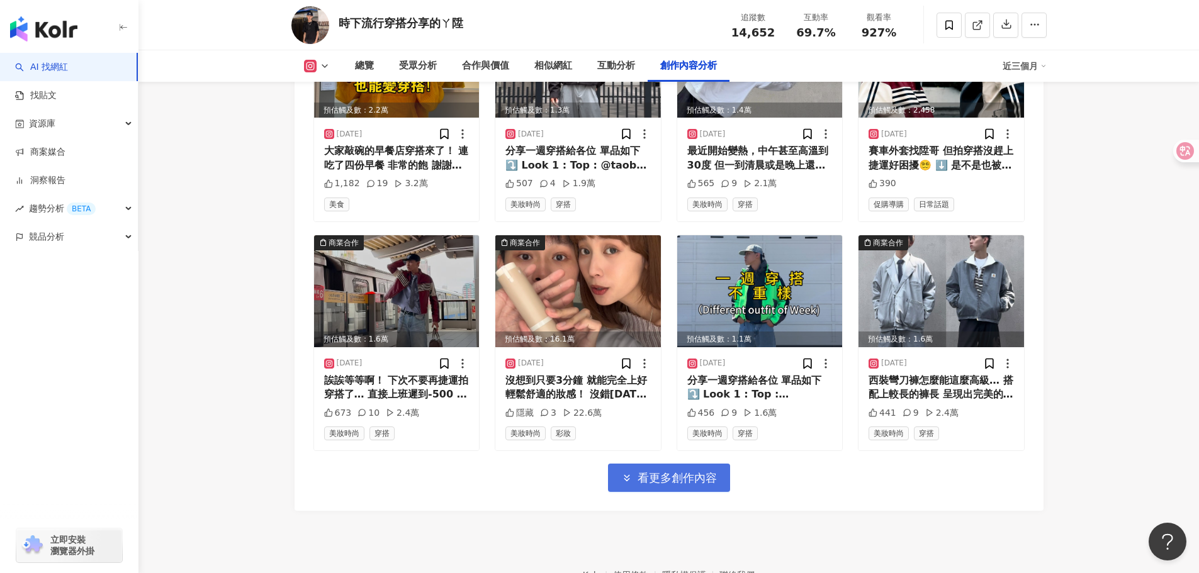
click at [655, 479] on span "看更多創作內容" at bounding box center [677, 478] width 79 height 14
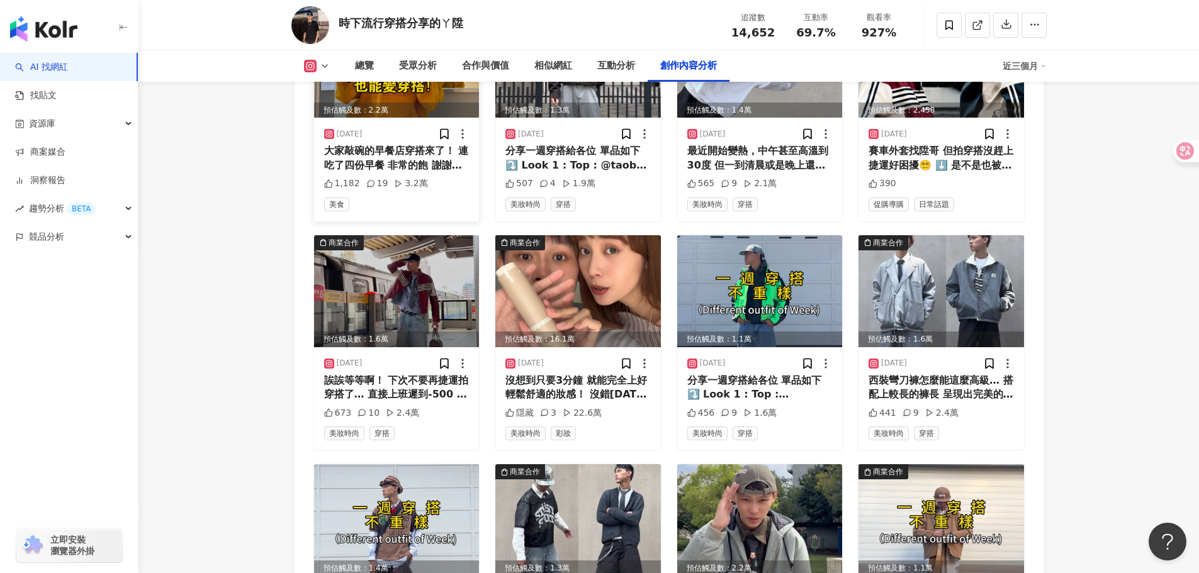
click at [408, 159] on div "大家敲碗的早餐店穿搭來了！ 連吃了四份早餐 非常的飽 謝謝大家讓我有機會爆吃早餐 四套早餐店LOGO配色穿搭分享給你們 #reels #早餐店穿搭 #早餐店 …" at bounding box center [396, 158] width 145 height 28
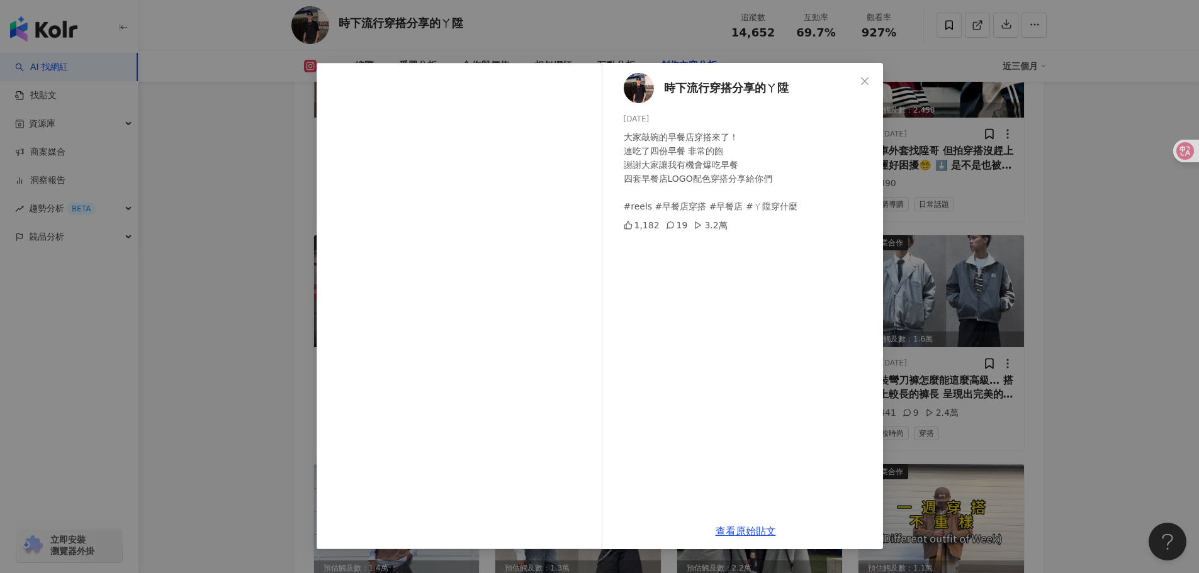
click at [1022, 330] on div "時下流行穿搭分享的ㄚ陞 [DATE] 大家敲碗的早餐店穿搭來了！ 連吃了四份早餐 非常的飽 謝謝大家讓我有機會爆吃早餐 四套早餐店LOGO配色穿搭分享給你們 …" at bounding box center [599, 286] width 1199 height 573
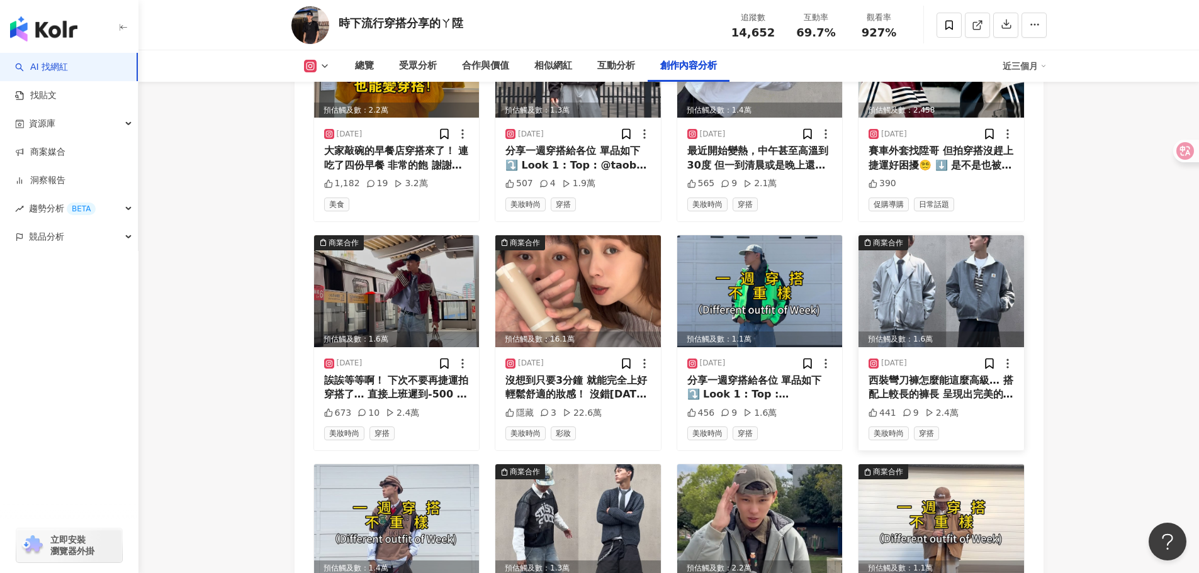
click at [962, 304] on img at bounding box center [942, 291] width 166 height 112
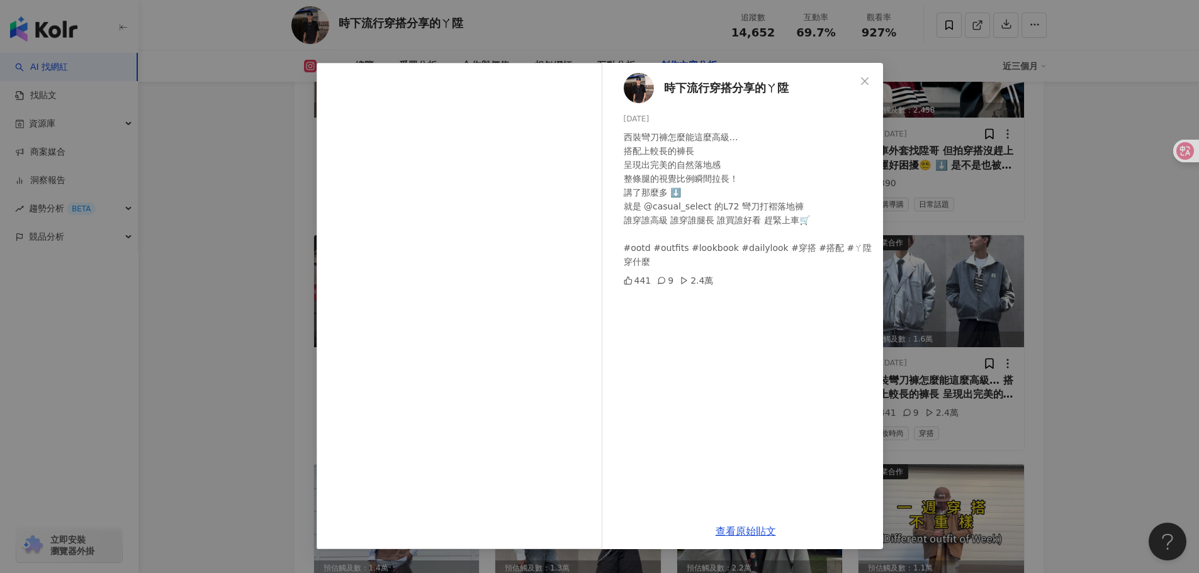
click at [1078, 313] on div "時下流行穿搭分享的ㄚ陞 [DATE] 西裝彎刀褲怎麼能這麼高級… 搭配上較長的褲長 呈現出完美的自然落地感 整條腿的視覺比例瞬間拉長！ 講了那麼多 ⬇️ 就是…" at bounding box center [599, 286] width 1199 height 573
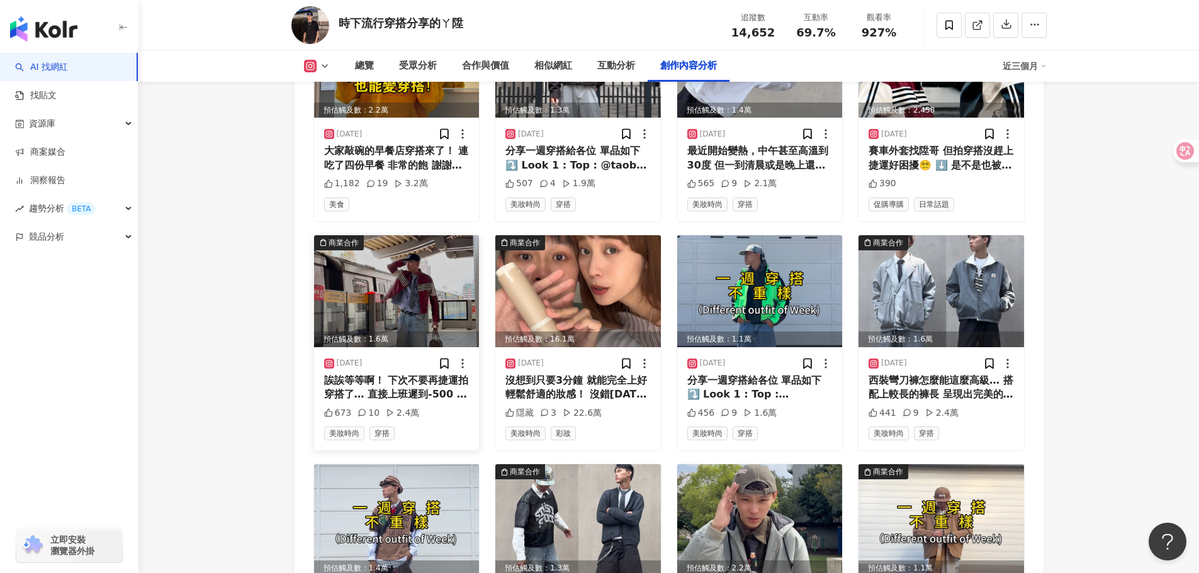
click at [396, 286] on img at bounding box center [397, 291] width 166 height 112
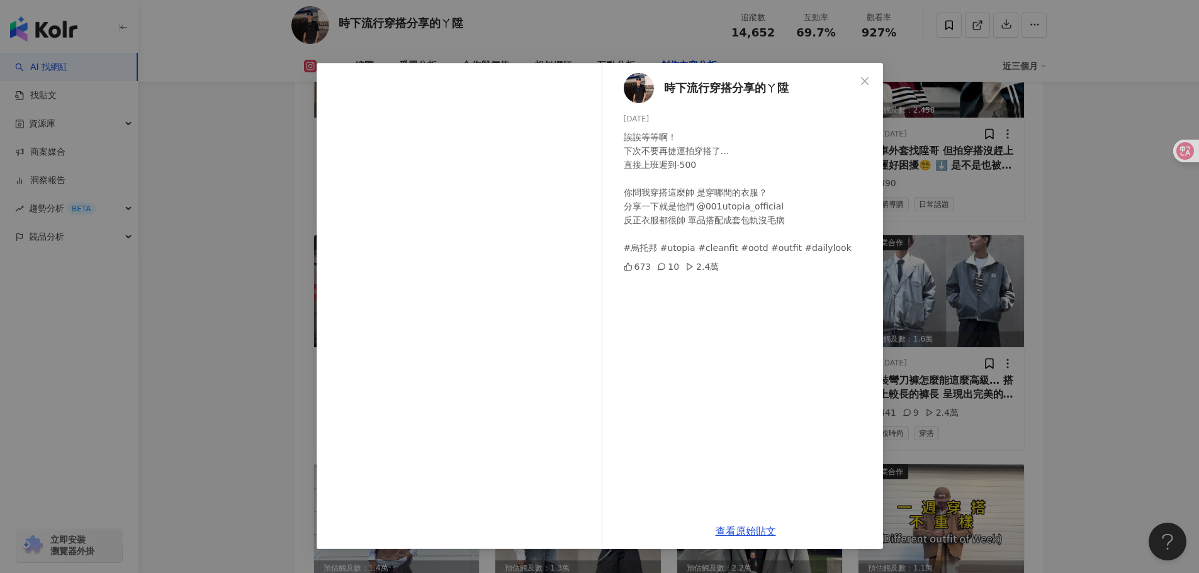
click at [1073, 325] on div "時下流行穿搭分享的ㄚ陞 [DATE] 誒誒等等啊！ 下次不要再捷運拍穿搭了… 直接上班遲到-500 你問我穿搭這麼帥 是穿哪間的衣服？ 分享一下就是他們 @0…" at bounding box center [599, 286] width 1199 height 573
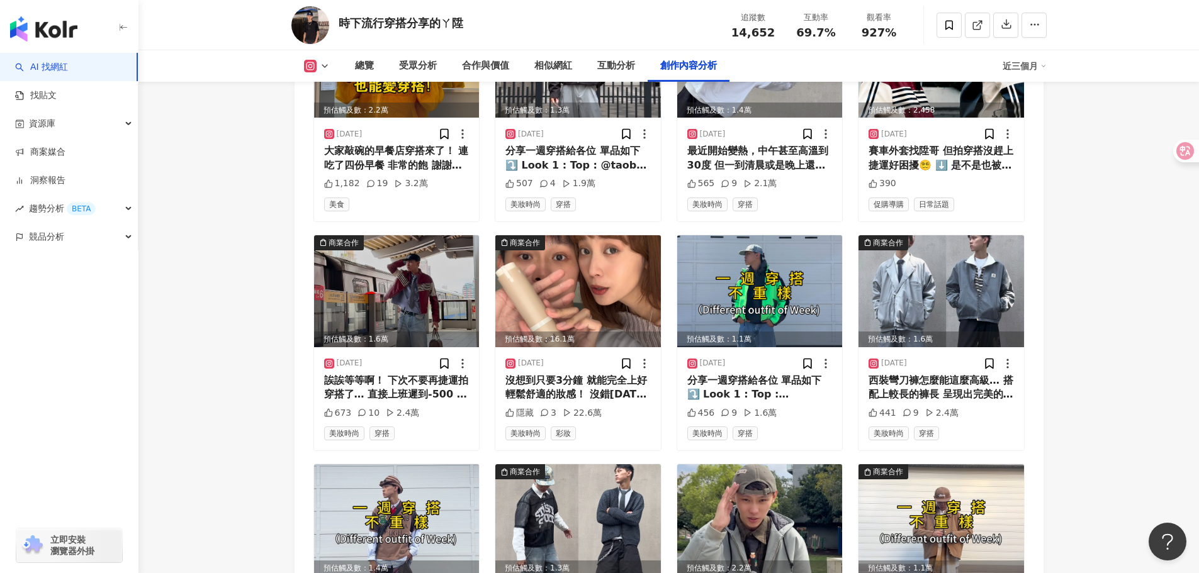
scroll to position [6609, 0]
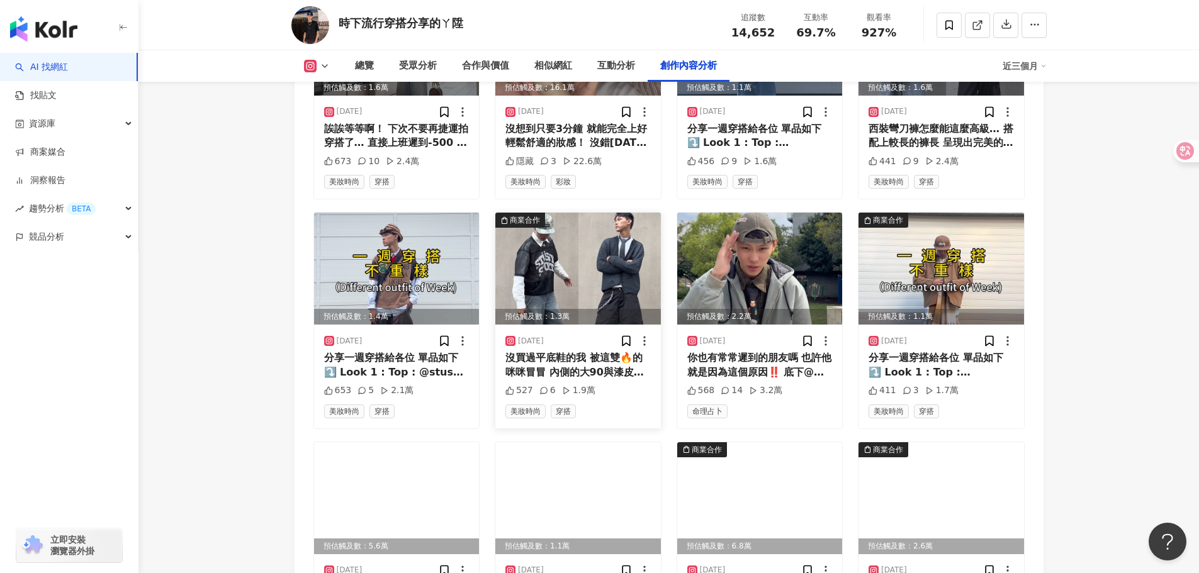
click at [570, 266] on img at bounding box center [578, 269] width 166 height 112
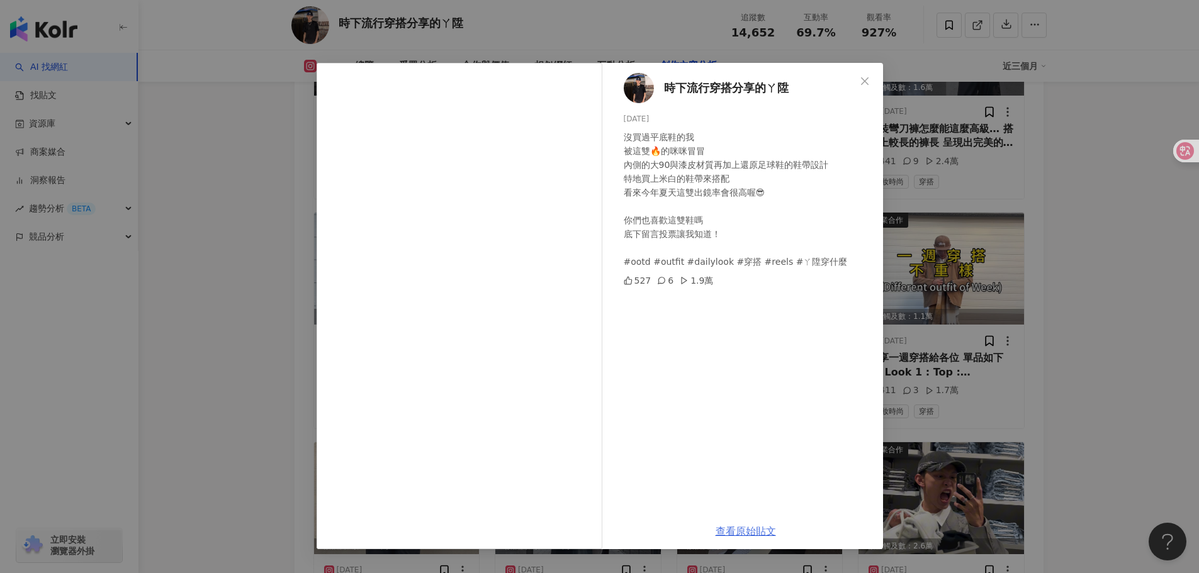
click at [739, 536] on link "查看原始貼文" at bounding box center [746, 532] width 60 height 12
click at [1058, 225] on div "時下流行穿搭分享的ㄚ陞 [DATE] 沒買過平底鞋的我 被這雙🔥的咪咪冒冒 內側的大90與漆皮材質再加上還原足球鞋的鞋帶設計 特地買上米白的鞋帶來搭配 看來今…" at bounding box center [599, 286] width 1199 height 573
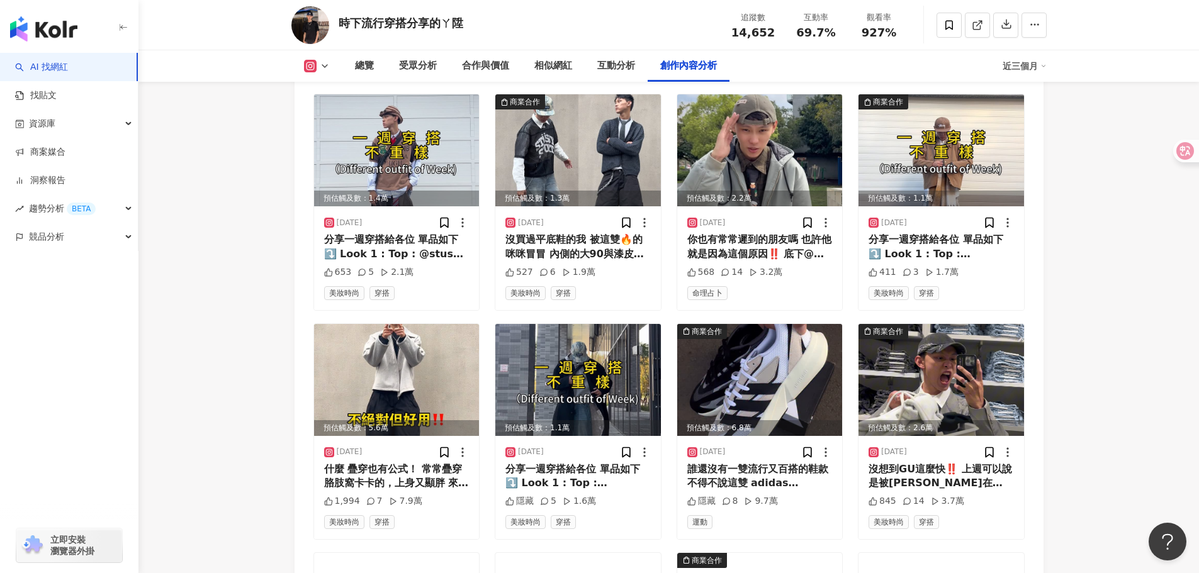
scroll to position [6987, 0]
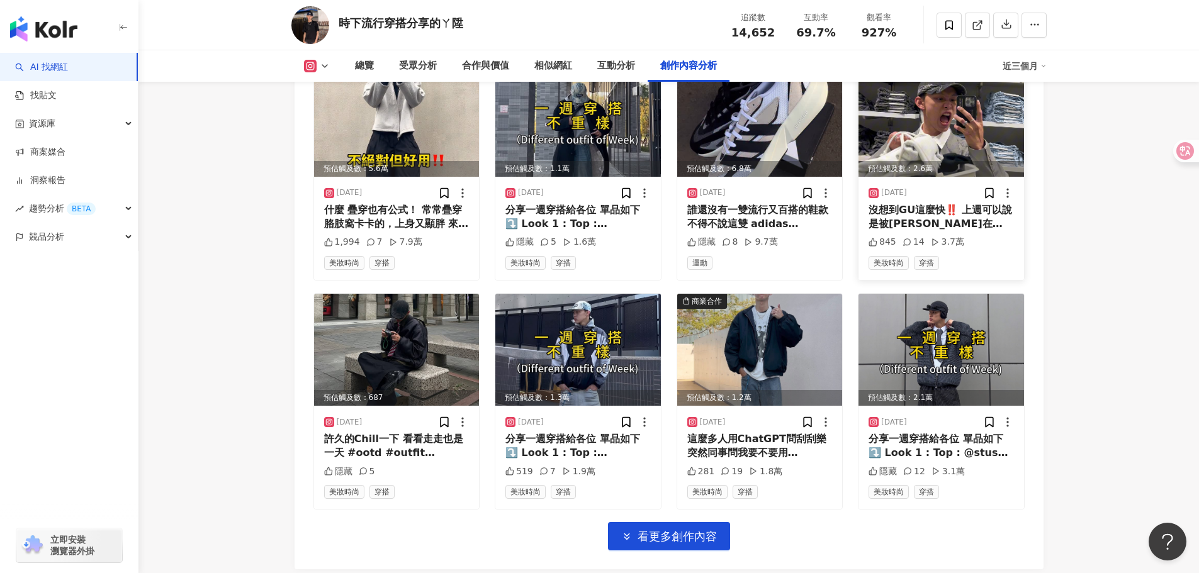
click at [960, 125] on img at bounding box center [942, 121] width 166 height 112
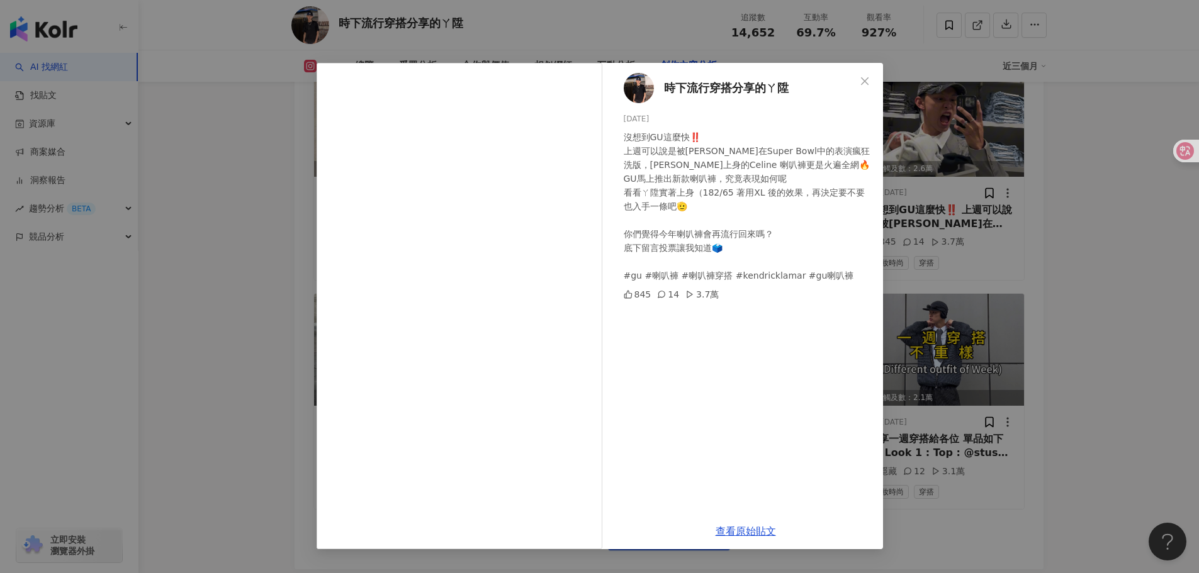
click at [1108, 196] on div "時下流行穿搭分享的ㄚ陞 [DATE] 沒想到GU這麼快‼️ 上週可以說是被[PERSON_NAME]在Super Bowl中的表演瘋狂洗版，[PERSON_N…" at bounding box center [599, 286] width 1199 height 573
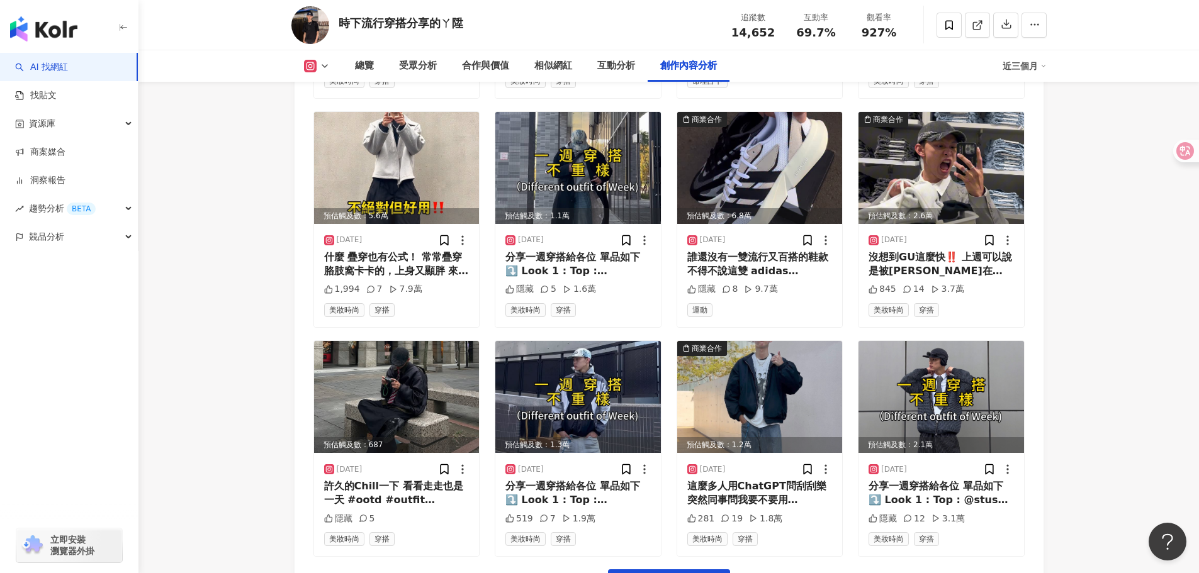
scroll to position [6861, 0]
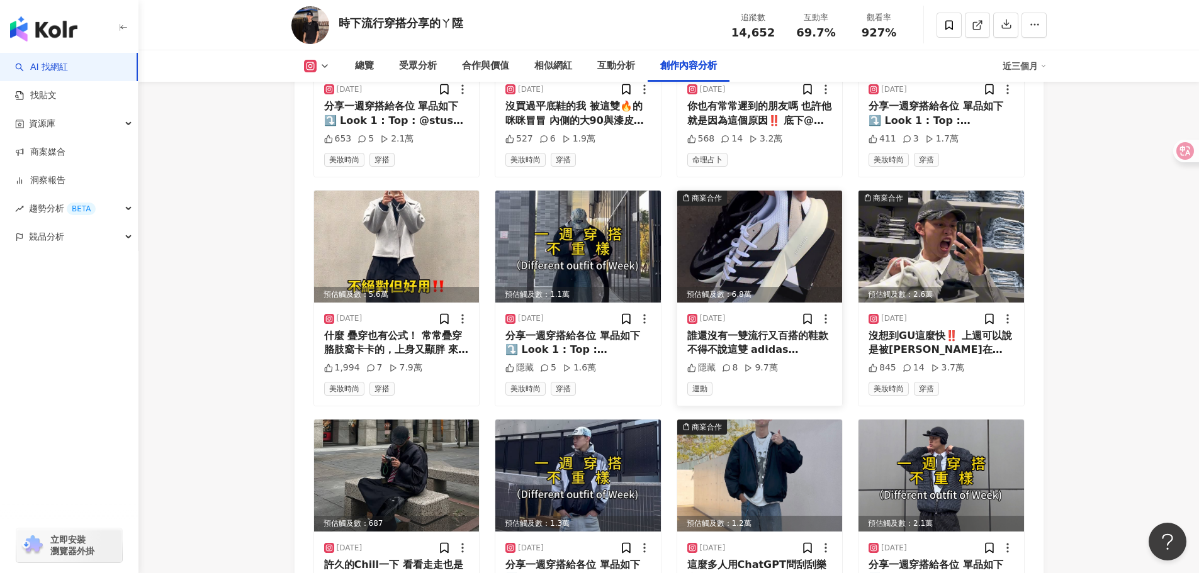
click at [746, 230] on img at bounding box center [760, 247] width 166 height 112
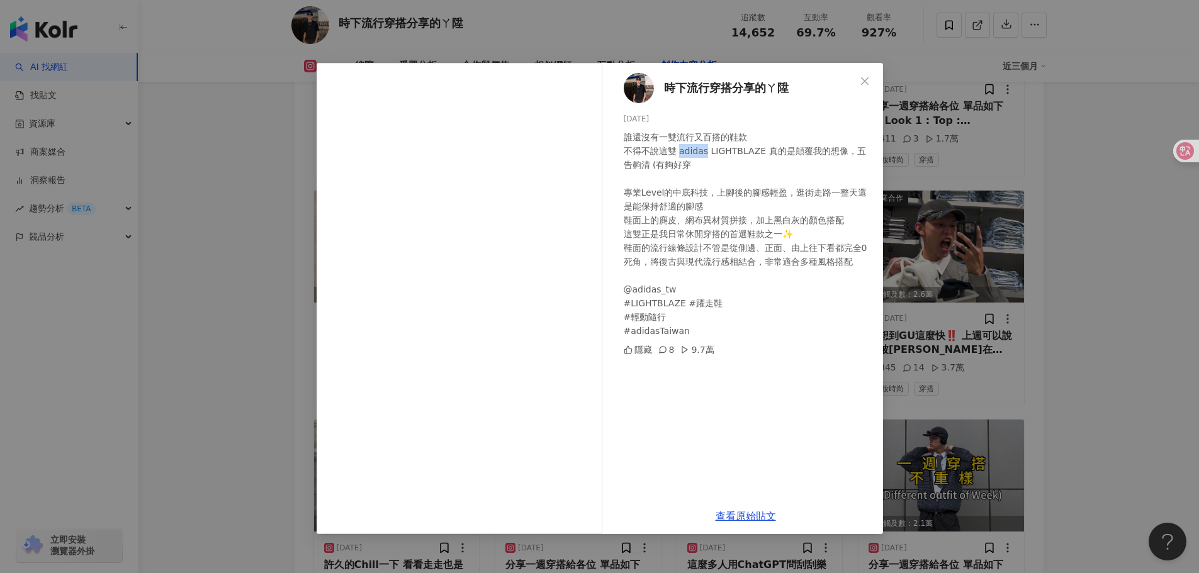
drag, startPoint x: 680, startPoint y: 152, endPoint x: 705, endPoint y: 152, distance: 24.5
click at [705, 152] on div "誰還沒有一雙流行又百搭的鞋款 不得不說這雙 adidas LIGHTBLAZE 真的是顛覆我的想像，五告齁清 (有夠好穿 專業Level的中底科技，上腳後的腳…" at bounding box center [748, 234] width 249 height 208
copy div "adidas"
click at [763, 522] on link "查看原始貼文" at bounding box center [746, 516] width 60 height 12
